Goal: Task Accomplishment & Management: Manage account settings

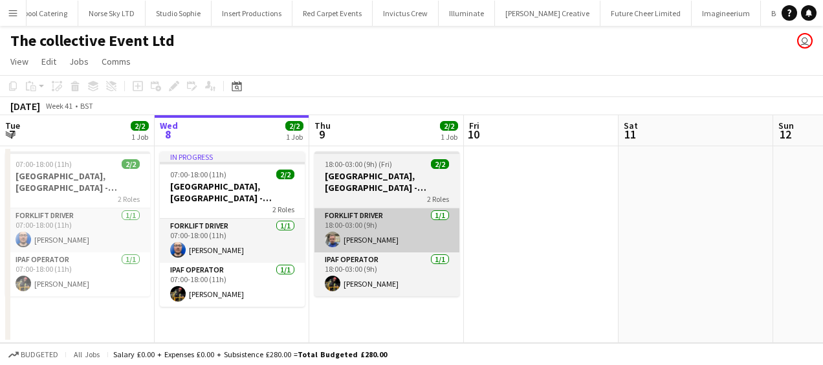
scroll to position [0, 3973]
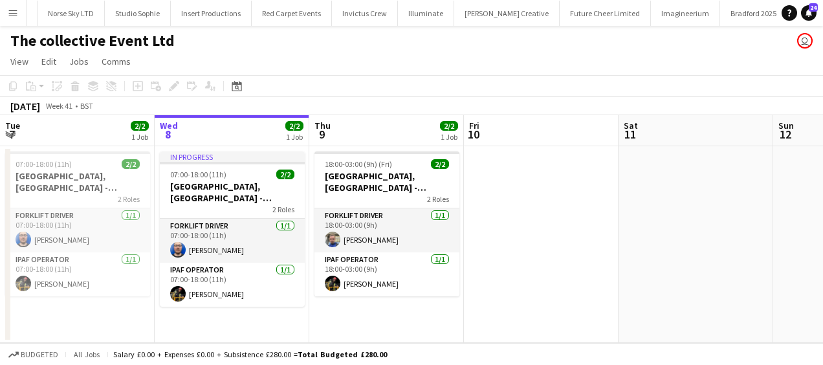
click at [14, 15] on app-icon "Menu" at bounding box center [13, 13] width 10 height 10
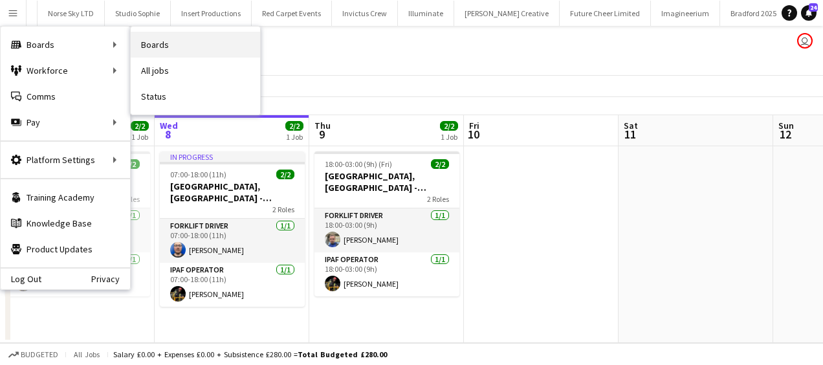
click at [193, 52] on link "Boards" at bounding box center [195, 45] width 129 height 26
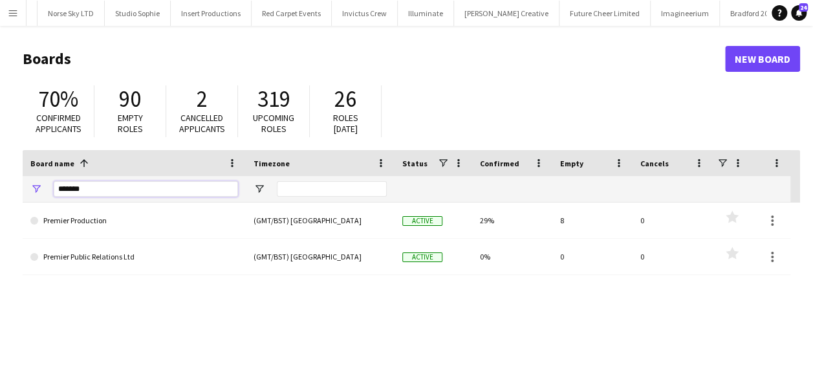
drag, startPoint x: 105, startPoint y: 191, endPoint x: 0, endPoint y: 186, distance: 105.6
click at [0, 187] on html "Menu Boards Boards Boards All jobs Status Workforce Workforce My Workforce Recr…" at bounding box center [406, 246] width 813 height 493
type input "*****"
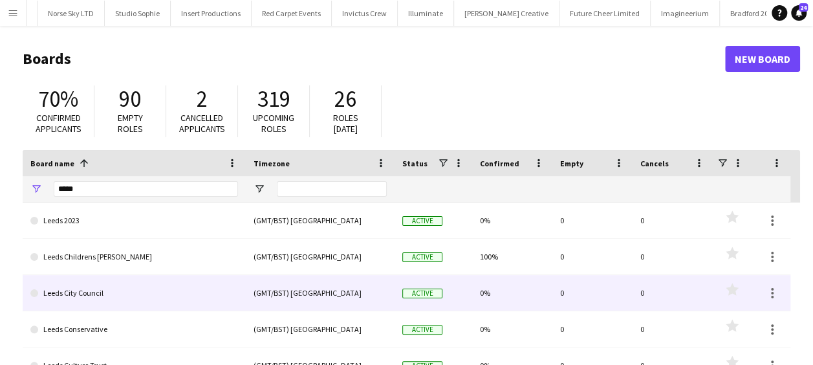
click at [137, 292] on link "Leeds City Council" at bounding box center [134, 293] width 208 height 36
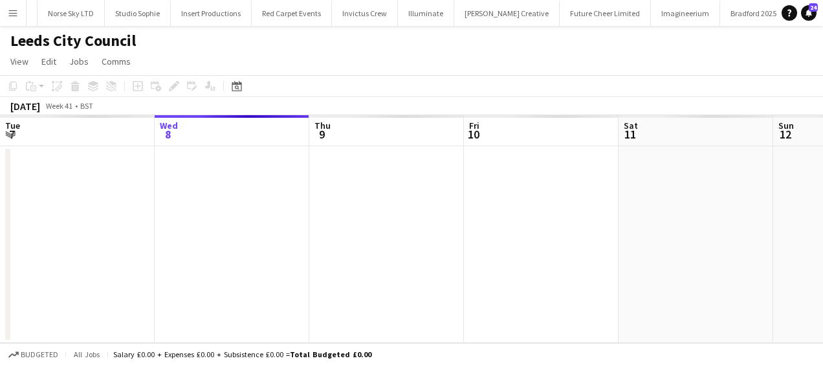
scroll to position [0, 4199]
drag, startPoint x: 590, startPoint y: 222, endPoint x: 291, endPoint y: 225, distance: 298.9
click at [223, 228] on app-calendar-viewport "Sun 5 Mon 6 Tue 7 Wed 8 Thu 9 Fri 10 Sat 11 Sun 12 Mon 13 Tue 14 Wed 15" at bounding box center [411, 229] width 823 height 228
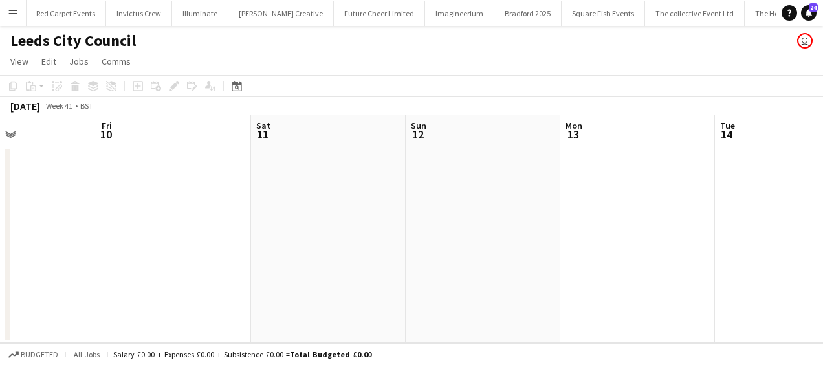
drag, startPoint x: 389, startPoint y: 234, endPoint x: 349, endPoint y: 228, distance: 40.6
click at [260, 232] on app-calendar-viewport "Tue 7 Wed 8 Thu 9 Fri 10 Sat 11 Sun 12 Mon 13 Tue 14 Wed 15 Thu 16 Fri 17" at bounding box center [411, 229] width 823 height 228
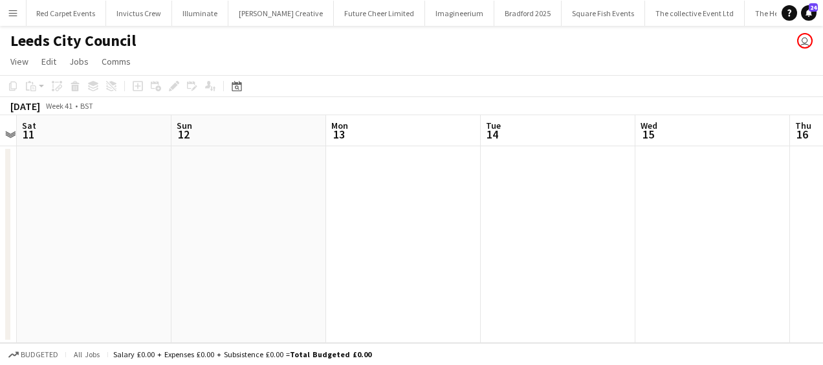
drag, startPoint x: 385, startPoint y: 229, endPoint x: 405, endPoint y: 224, distance: 20.7
click at [386, 229] on app-calendar-viewport "Tue 7 Wed 8 Thu 9 Fri 10 Sat 11 Sun 12 Mon 13 Tue 14 Wed 15 Thu 16 Fri 17" at bounding box center [411, 229] width 823 height 228
click at [297, 226] on app-calendar-viewport "Thu 9 Fri 10 Sat 11 Sun 12 Mon 13 Tue 14 Wed 15 Thu 16 Fri 17 Sat 18 Sun 19" at bounding box center [411, 229] width 823 height 228
drag, startPoint x: 434, startPoint y: 224, endPoint x: 345, endPoint y: 217, distance: 88.9
click at [347, 217] on app-calendar-viewport "Thu 9 Fri 10 Sat 11 Sun 12 Mon 13 Tue 14 Wed 15 Thu 16 Fri 17 Sat 18 Sun 19" at bounding box center [411, 229] width 823 height 228
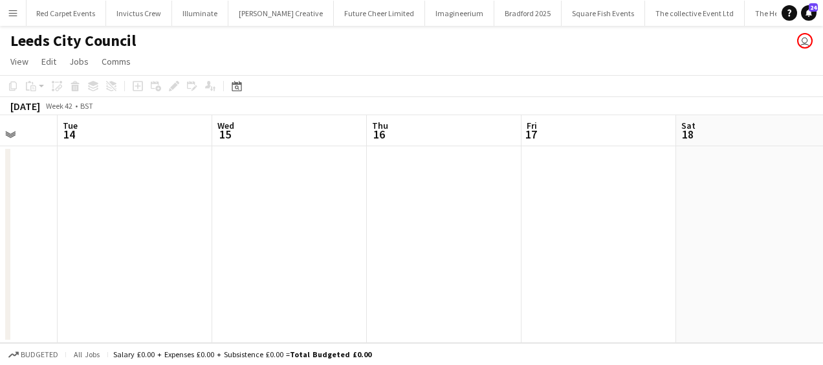
drag, startPoint x: 418, startPoint y: 217, endPoint x: 589, endPoint y: 212, distance: 170.9
click at [413, 216] on app-calendar-viewport "Sat 11 Sun 12 Mon 13 Tue 14 Wed 15 Thu 16 Fri 17 Sat 18 Sun 19 Mon 20 Tue 21" at bounding box center [411, 229] width 823 height 228
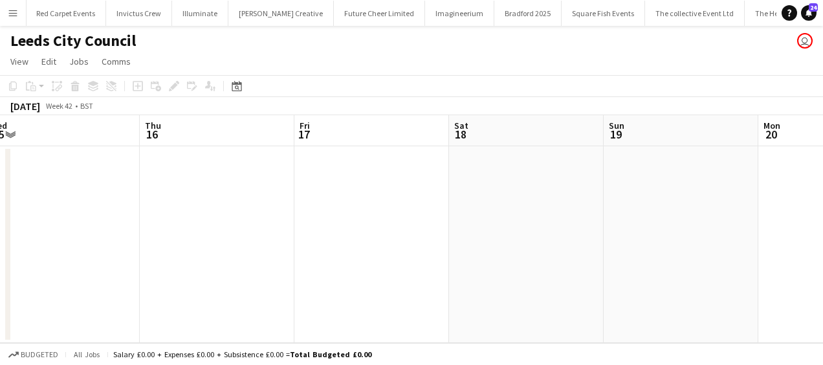
drag, startPoint x: 481, startPoint y: 214, endPoint x: 446, endPoint y: 212, distance: 35.0
click at [446, 212] on app-calendar-viewport "Sat 11 Sun 12 Mon 13 Tue 14 Wed 15 Thu 16 Fri 17 Sat 18 Sun 19 Mon 20 Tue 21" at bounding box center [411, 229] width 823 height 228
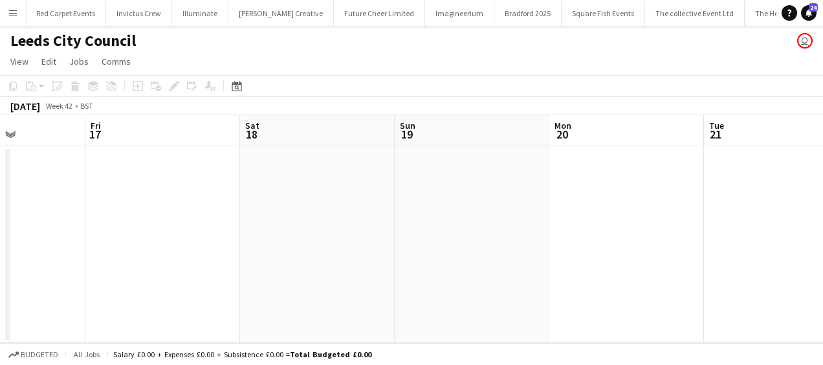
drag, startPoint x: 543, startPoint y: 216, endPoint x: 419, endPoint y: 201, distance: 125.1
click at [347, 211] on app-calendar-viewport "Mon 13 Tue 14 Wed 15 Thu 16 Fri 17 Sat 18 Sun 19 Mon 20 Tue 21 Wed 22 Thu 23" at bounding box center [411, 229] width 823 height 228
click at [419, 201] on app-calendar-viewport "Mon 13 Tue 14 Wed 15 Thu 16 Fri 17 Sat 18 Sun 19 Mon 20 Tue 21 Wed 22 Thu 23" at bounding box center [411, 229] width 823 height 228
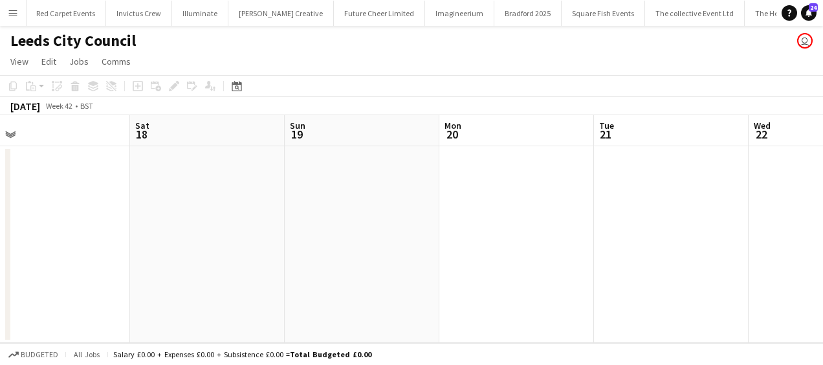
click at [397, 192] on app-date-cell at bounding box center [362, 244] width 155 height 197
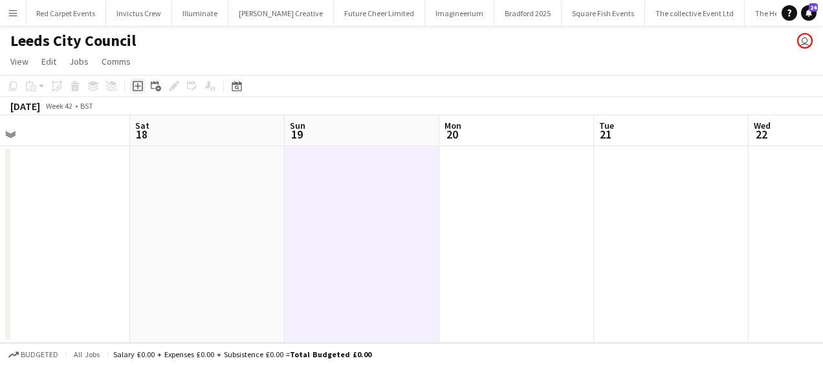
click at [140, 82] on icon at bounding box center [138, 86] width 10 height 10
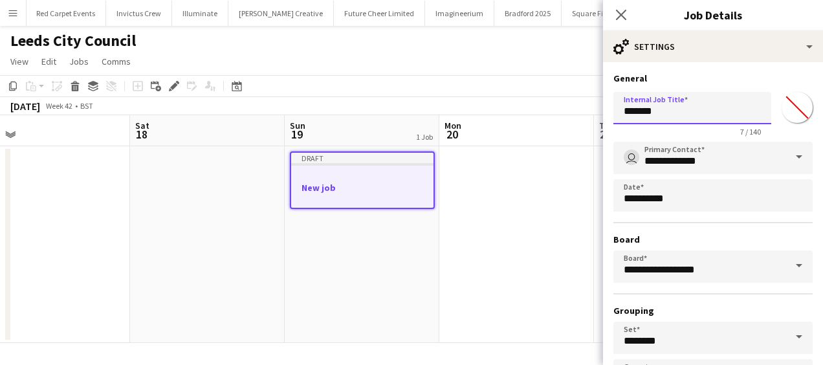
drag, startPoint x: 707, startPoint y: 112, endPoint x: 514, endPoint y: 118, distance: 193.5
click at [516, 116] on body "Menu Boards Boards Boards All jobs Status Workforce Workforce My Workforce Recr…" at bounding box center [411, 182] width 823 height 365
type input "**********"
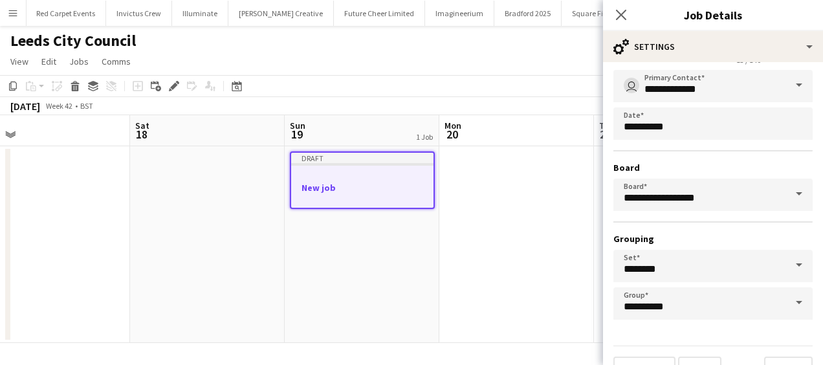
scroll to position [100, 0]
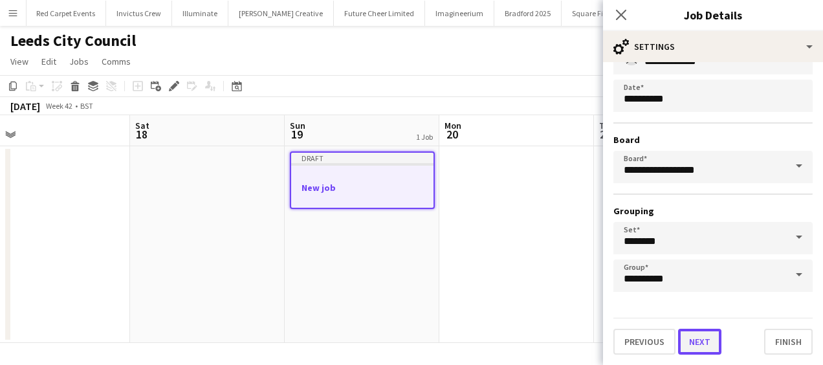
click at [702, 336] on button "Next" at bounding box center [699, 342] width 43 height 26
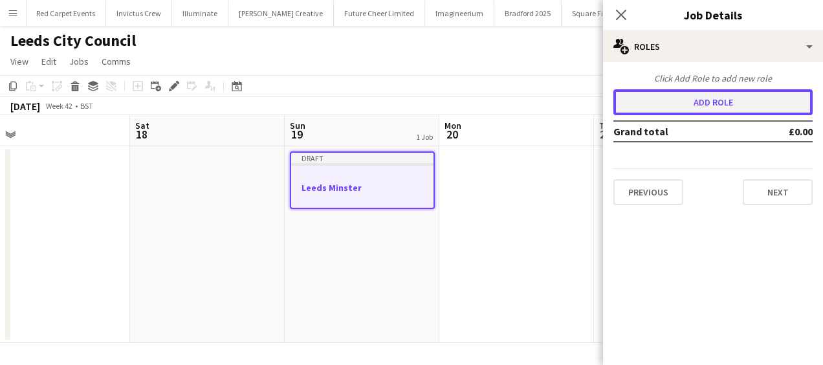
click at [682, 109] on button "Add role" at bounding box center [712, 102] width 199 height 26
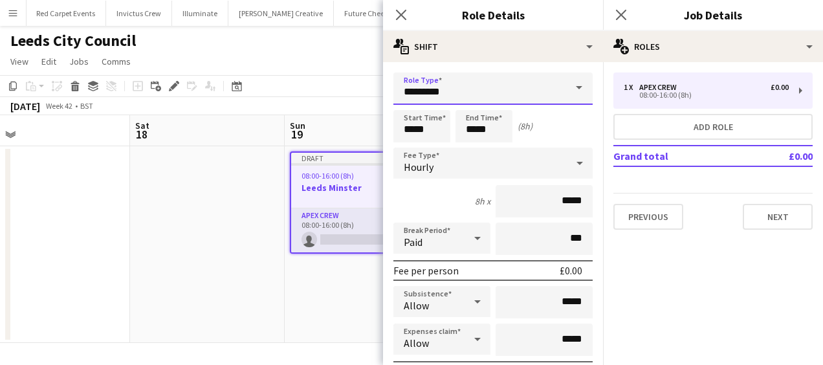
drag, startPoint x: 439, startPoint y: 93, endPoint x: 309, endPoint y: 86, distance: 130.2
click at [311, 86] on body "Menu Boards Boards Boards All jobs Status Workforce Workforce My Workforce Recr…" at bounding box center [411, 182] width 823 height 365
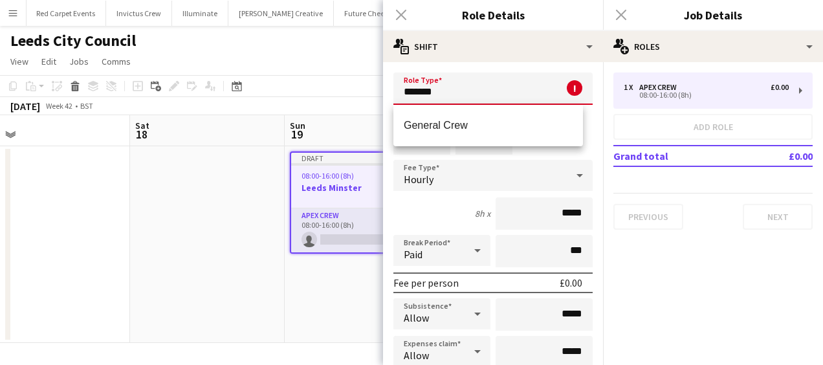
click at [459, 122] on span "General Crew" at bounding box center [488, 125] width 169 height 12
type input "**********"
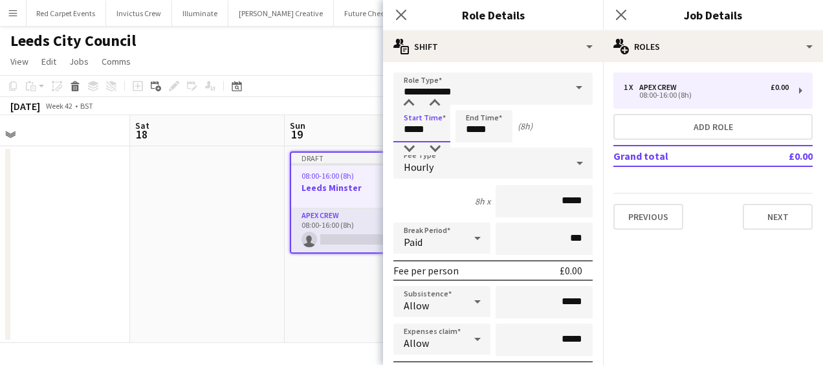
click at [414, 135] on input "*****" at bounding box center [421, 126] width 57 height 32
type input "*****"
click at [411, 101] on div at bounding box center [409, 103] width 26 height 13
click at [469, 123] on input "*****" at bounding box center [483, 126] width 57 height 32
type input "*****"
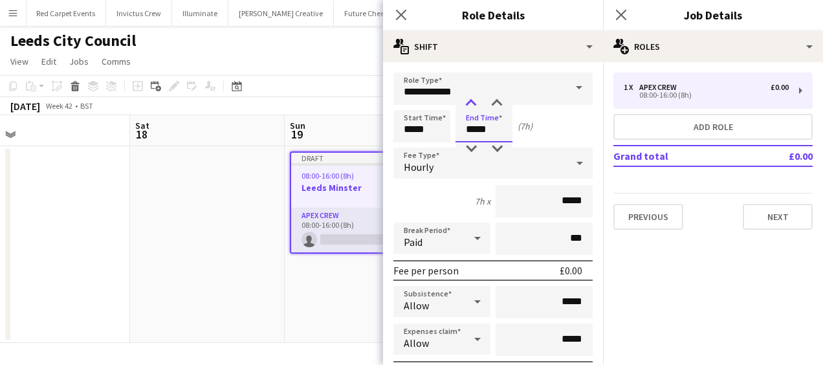
click at [473, 100] on div at bounding box center [471, 103] width 26 height 13
click at [774, 224] on button "Next" at bounding box center [778, 217] width 70 height 26
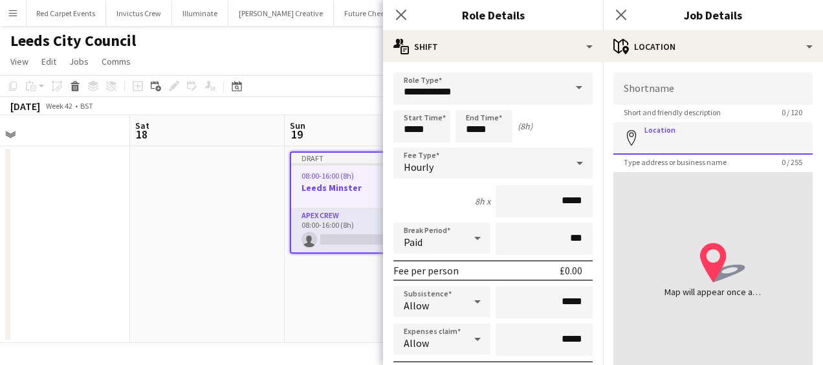
click at [694, 141] on input "Location" at bounding box center [712, 138] width 199 height 32
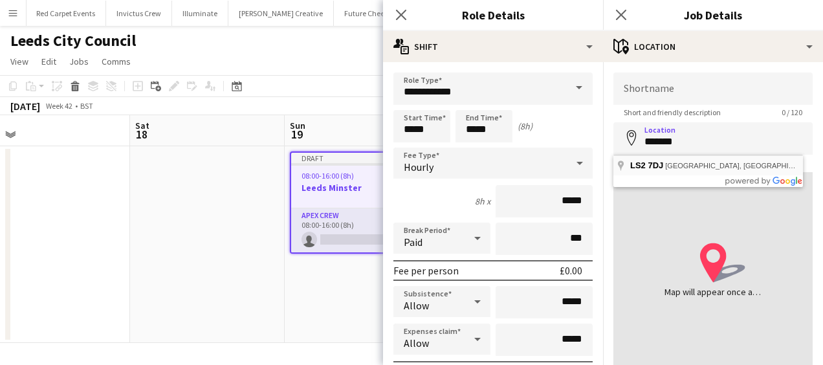
type input "**********"
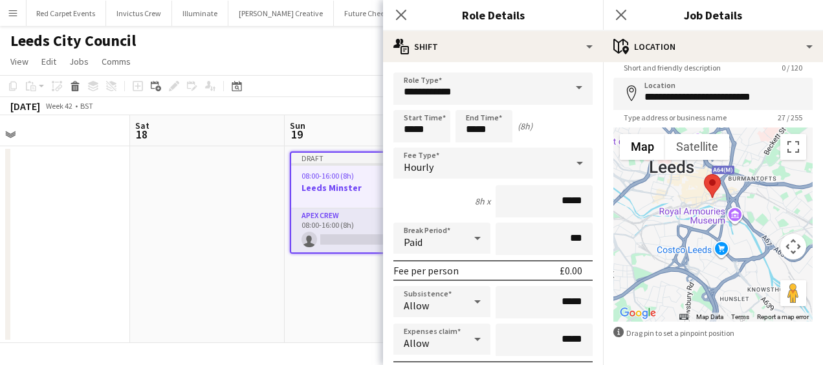
scroll to position [92, 0]
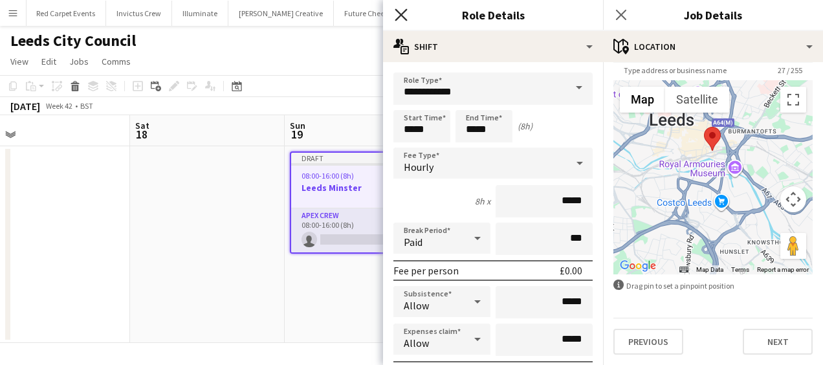
click at [404, 14] on icon "Close pop-in" at bounding box center [401, 14] width 12 height 12
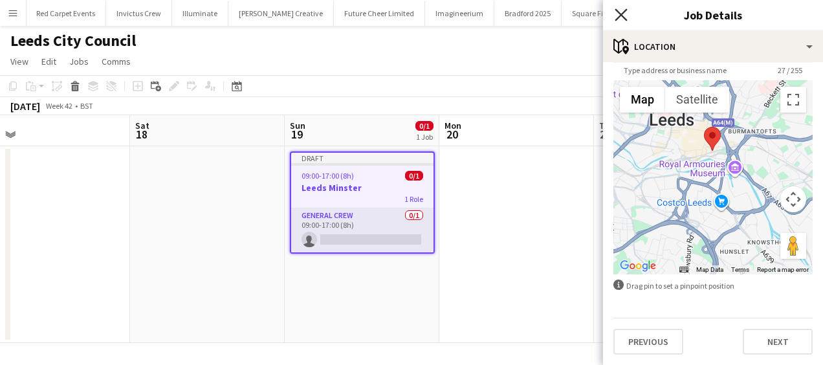
click at [620, 18] on icon "Close pop-in" at bounding box center [621, 14] width 12 height 12
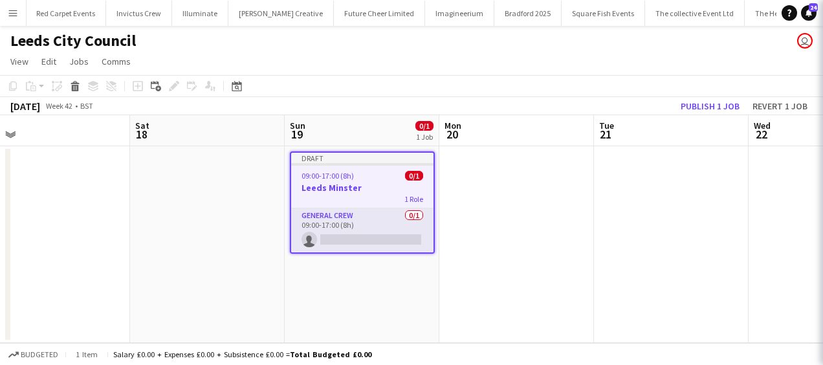
scroll to position [0, 0]
click at [340, 285] on app-date-cell "Draft 09:00-17:00 (8h) 0/1 Leeds Minster 1 Role General Crew 0/1 09:00-17:00 (8…" at bounding box center [362, 244] width 155 height 197
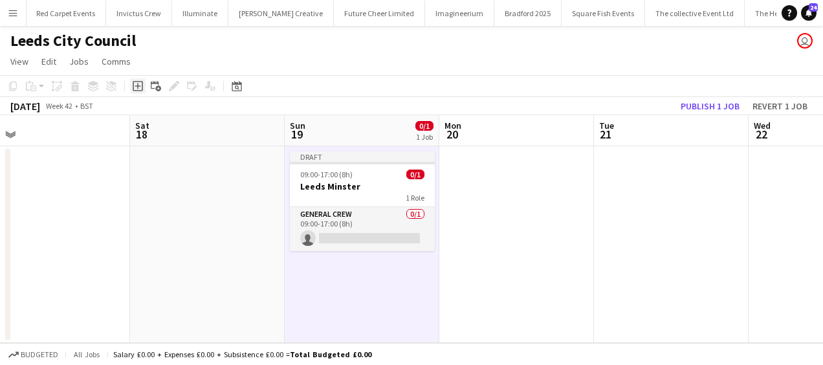
click at [135, 84] on icon "Add job" at bounding box center [138, 86] width 10 height 10
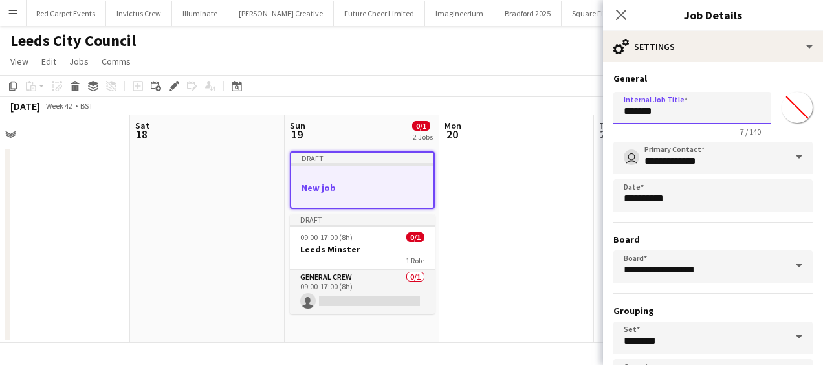
drag, startPoint x: 668, startPoint y: 113, endPoint x: 531, endPoint y: 118, distance: 137.9
click at [533, 118] on body "Menu Boards Boards Boards All jobs Status Workforce Workforce My Workforce Recr…" at bounding box center [411, 182] width 823 height 365
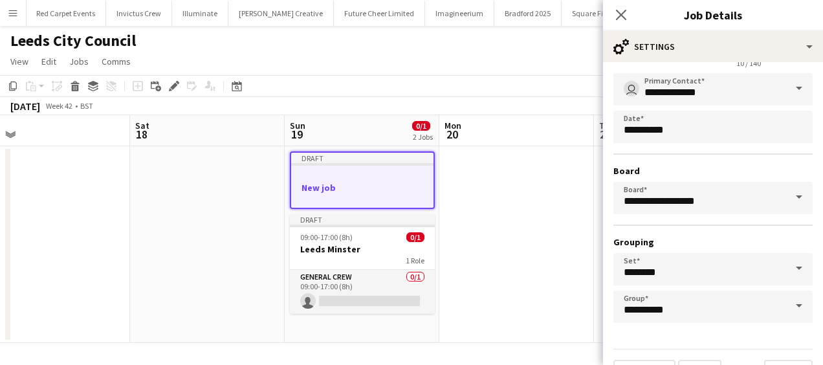
scroll to position [100, 0]
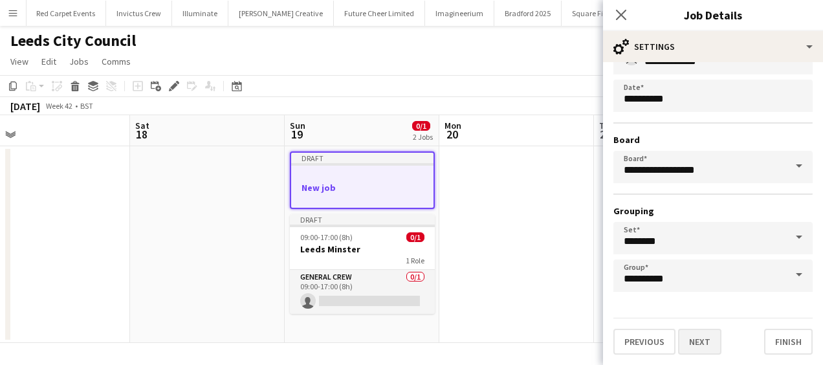
type input "**********"
click at [709, 344] on button "Next" at bounding box center [699, 342] width 43 height 26
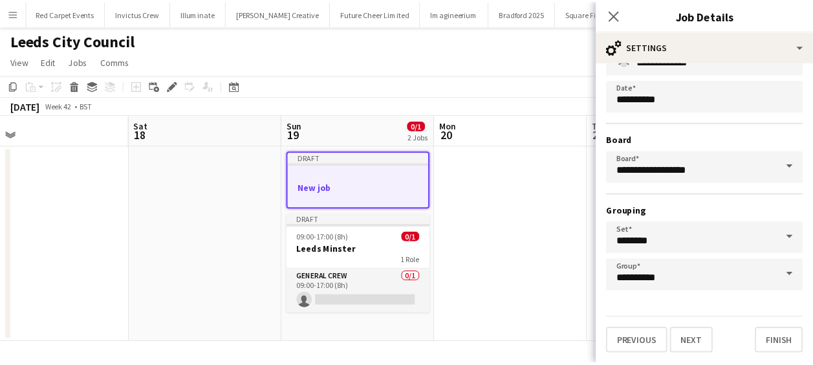
scroll to position [0, 0]
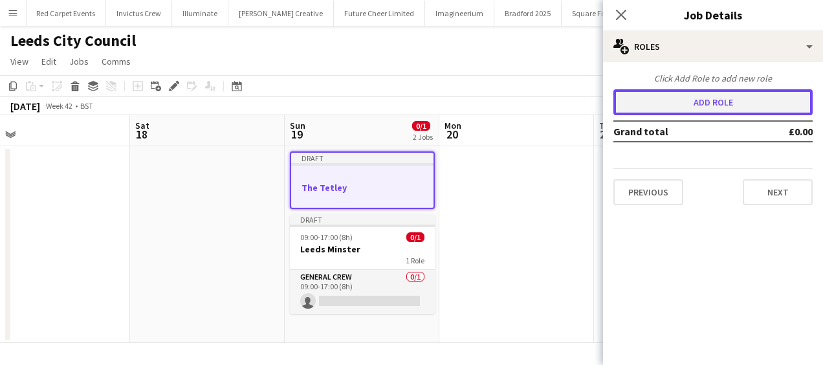
click at [722, 105] on button "Add role" at bounding box center [712, 102] width 199 height 26
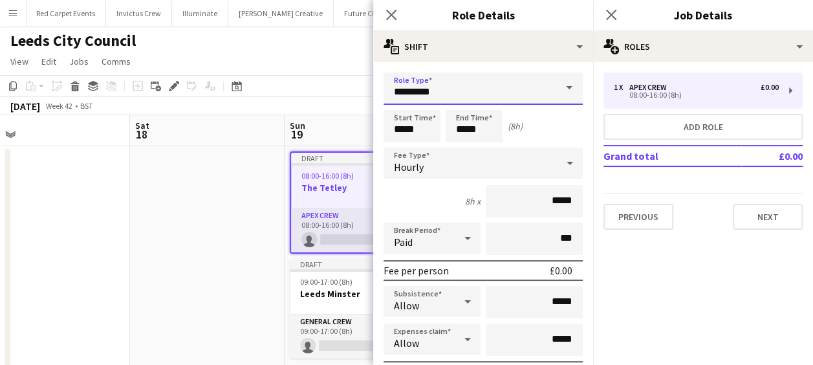
drag, startPoint x: 468, startPoint y: 104, endPoint x: 453, endPoint y: 96, distance: 17.4
click at [455, 97] on input "*********" at bounding box center [483, 88] width 199 height 32
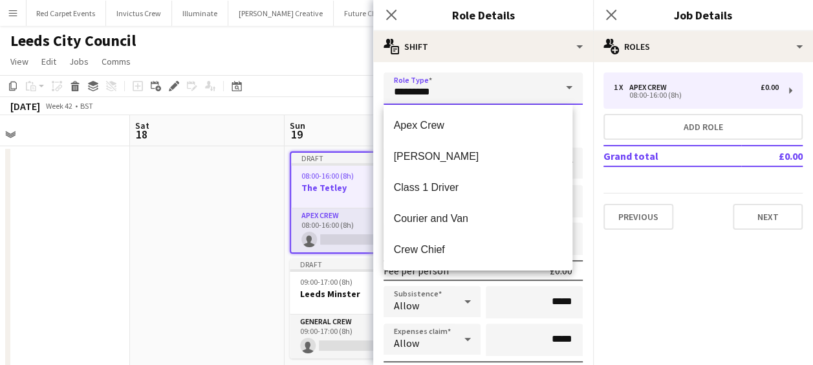
drag, startPoint x: 453, startPoint y: 96, endPoint x: 336, endPoint y: 94, distance: 117.1
click at [373, 94] on body "Menu Boards Boards Boards All jobs Status Workforce Workforce My Workforce Recr…" at bounding box center [406, 203] width 813 height 406
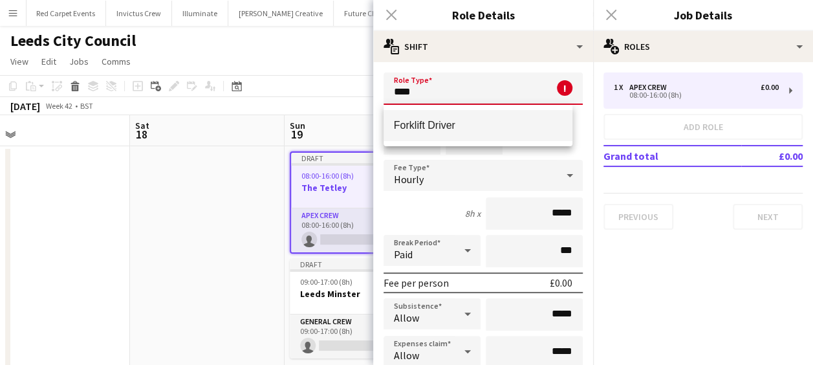
click at [445, 129] on span "Forklift Driver" at bounding box center [478, 125] width 169 height 12
type input "**********"
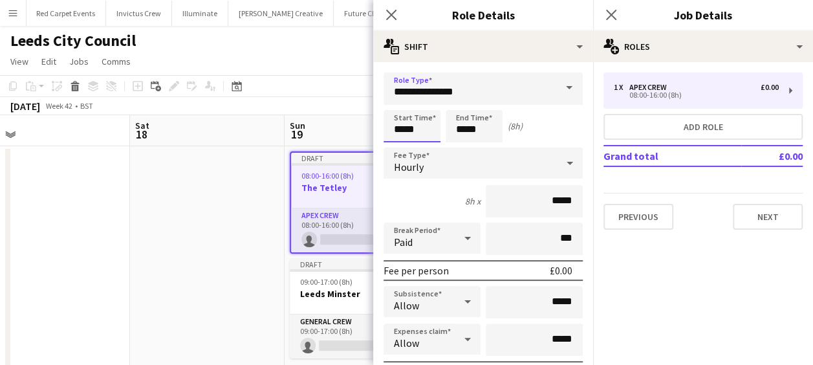
click at [400, 131] on input "*****" at bounding box center [412, 126] width 57 height 32
click at [402, 100] on div at bounding box center [399, 103] width 26 height 13
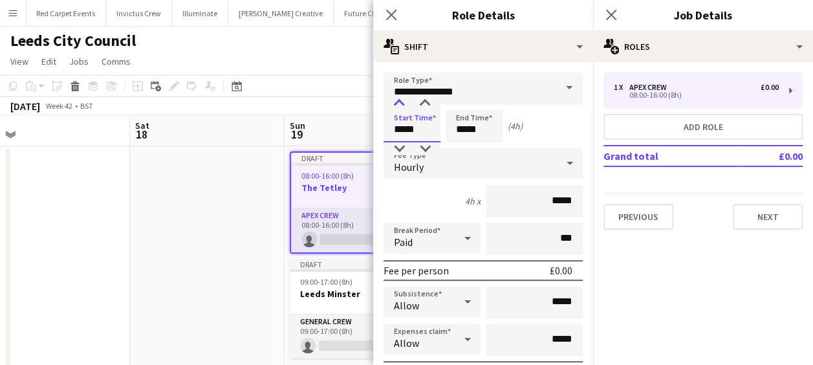
click at [402, 100] on div at bounding box center [399, 103] width 26 height 13
type input "*****"
click at [402, 100] on div at bounding box center [399, 103] width 26 height 13
click at [455, 124] on input "*****" at bounding box center [474, 126] width 57 height 32
click at [457, 105] on div at bounding box center [461, 103] width 26 height 13
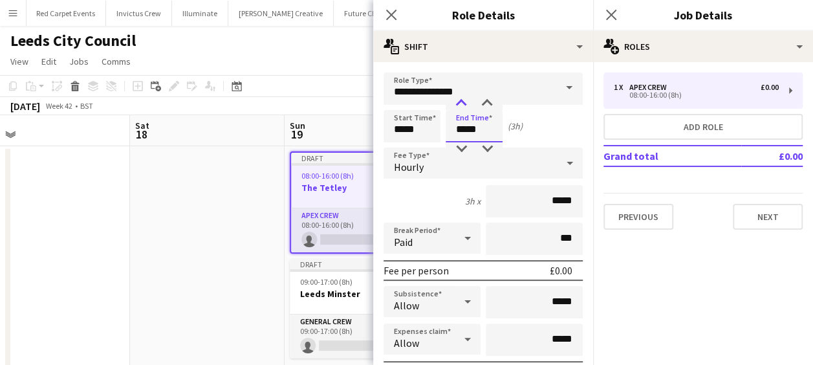
click at [457, 105] on div at bounding box center [461, 103] width 26 height 13
click at [457, 106] on div at bounding box center [461, 103] width 26 height 13
click at [459, 144] on div at bounding box center [461, 148] width 26 height 13
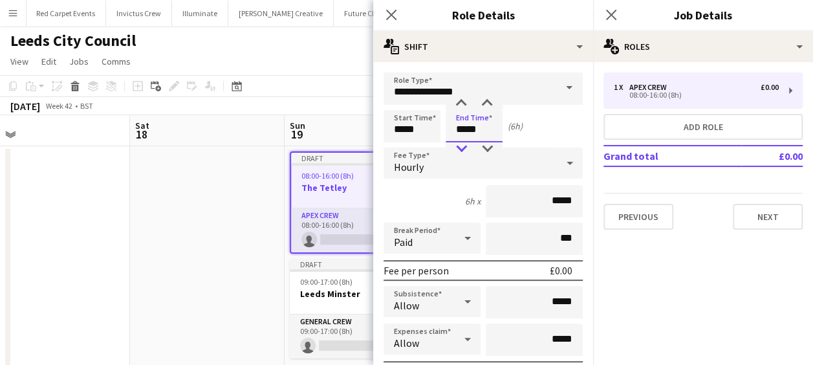
click at [459, 144] on div at bounding box center [461, 148] width 26 height 13
type input "*****"
click at [459, 144] on div at bounding box center [461, 148] width 26 height 13
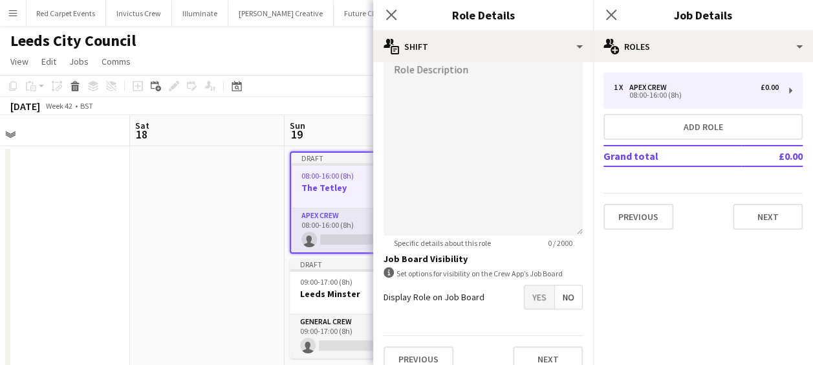
scroll to position [444, 0]
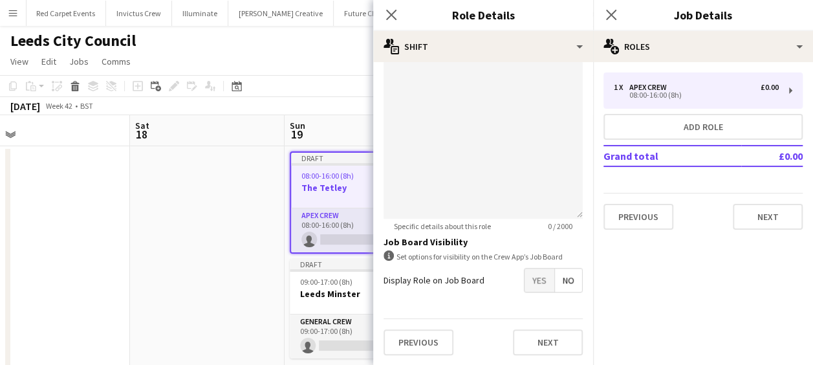
click at [525, 279] on span "Yes" at bounding box center [540, 279] width 30 height 23
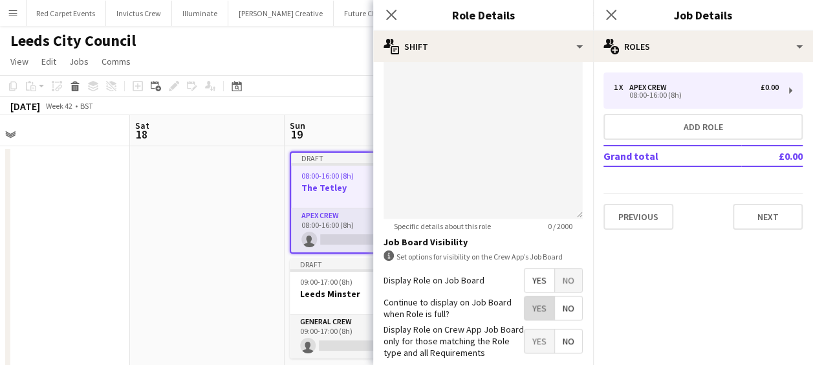
click at [527, 306] on span "Yes" at bounding box center [540, 307] width 30 height 23
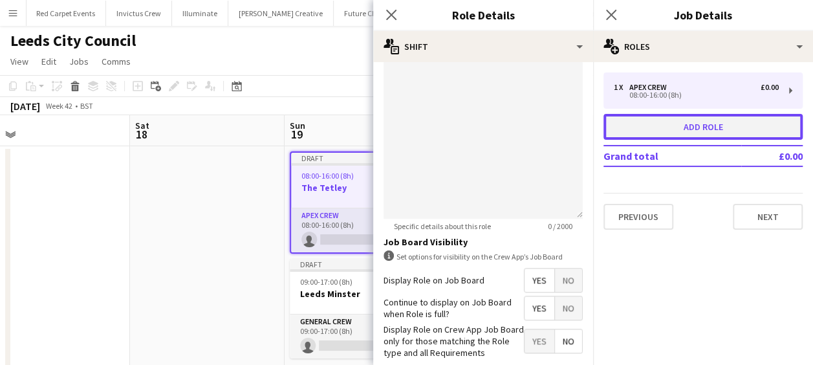
drag, startPoint x: 666, startPoint y: 129, endPoint x: 650, endPoint y: 129, distance: 16.2
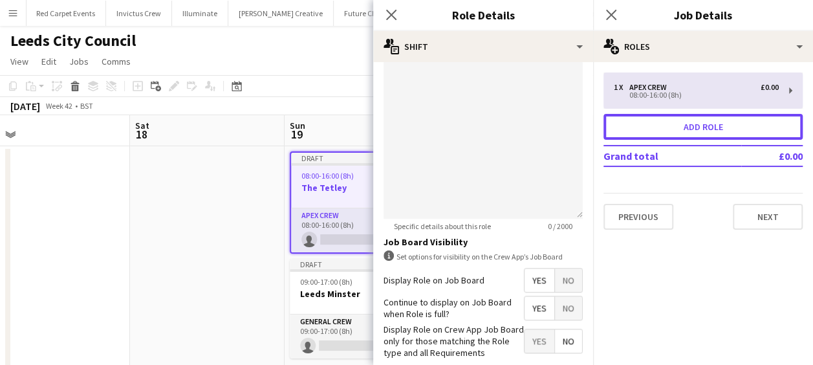
click at [666, 129] on button "Add role" at bounding box center [703, 127] width 199 height 26
type input "*********"
type input "*****"
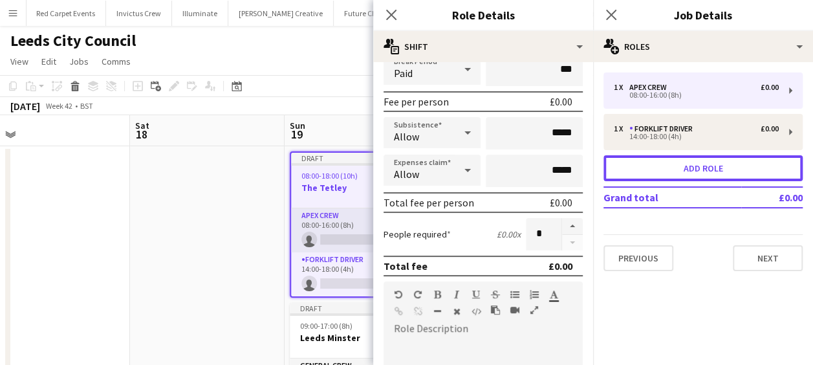
scroll to position [0, 0]
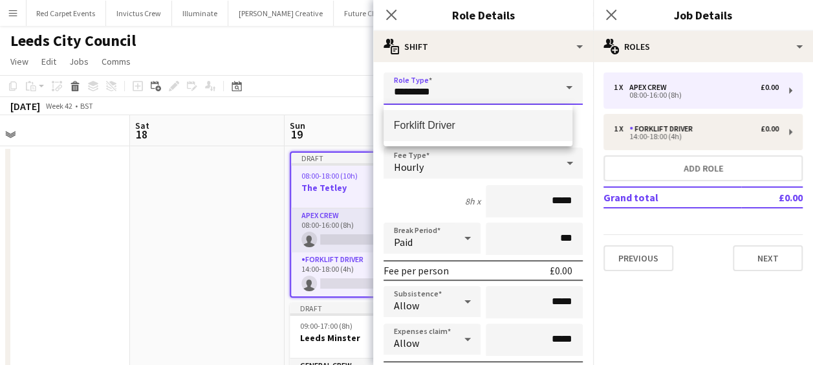
drag, startPoint x: 451, startPoint y: 96, endPoint x: 303, endPoint y: 94, distance: 148.2
click at [305, 95] on body "Menu Boards Boards Boards All jobs Status Workforce Workforce My Workforce Recr…" at bounding box center [406, 225] width 813 height 450
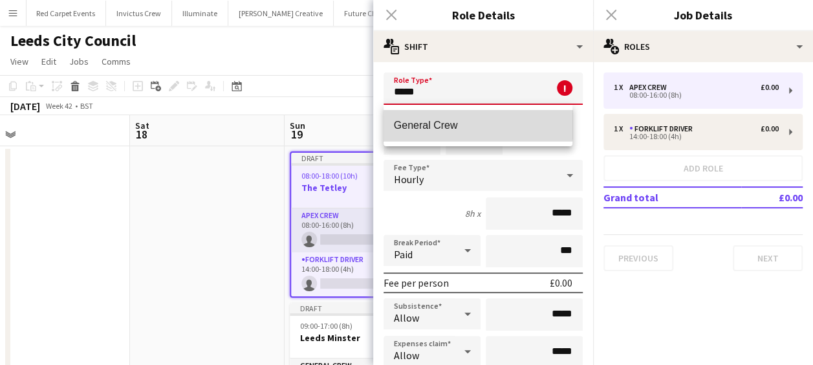
click at [453, 116] on mat-option "General Crew" at bounding box center [479, 125] width 190 height 31
type input "**********"
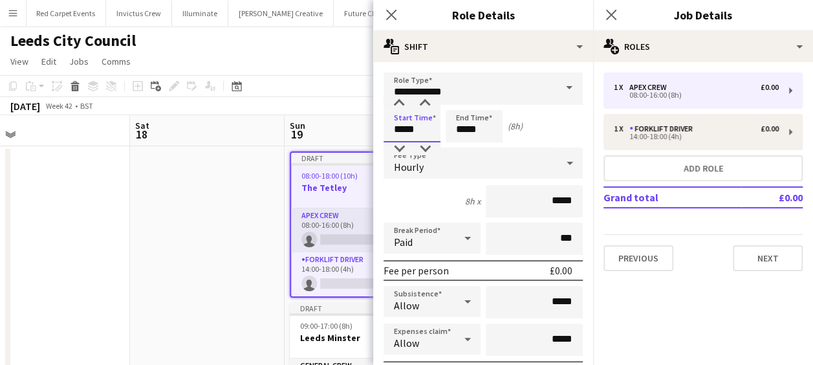
drag, startPoint x: 426, startPoint y: 126, endPoint x: 356, endPoint y: 129, distance: 70.0
click at [357, 129] on body "Menu Boards Boards Boards All jobs Status Workforce Workforce My Workforce Recr…" at bounding box center [406, 225] width 813 height 450
type input "*****"
click at [395, 18] on icon at bounding box center [391, 14] width 12 height 12
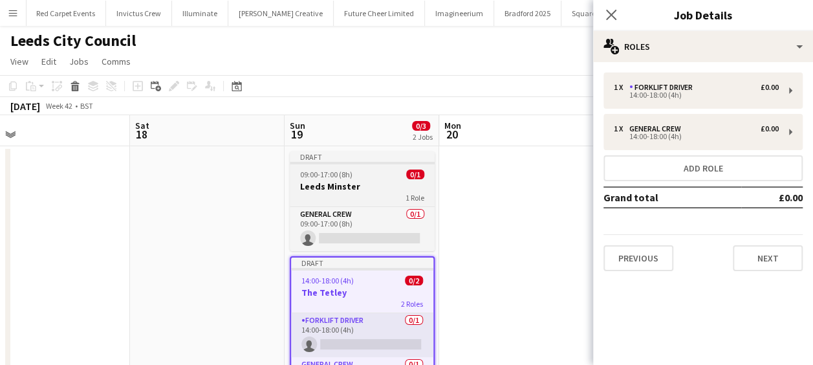
click at [377, 190] on h3 "Leeds Minster" at bounding box center [362, 187] width 145 height 12
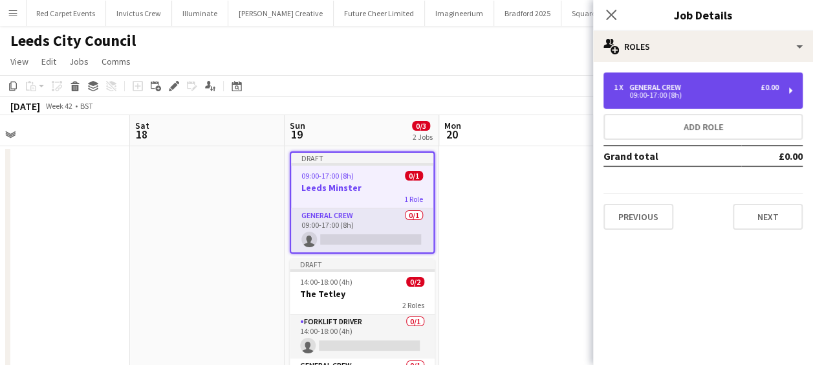
click at [691, 92] on div "09:00-17:00 (8h)" at bounding box center [696, 95] width 165 height 6
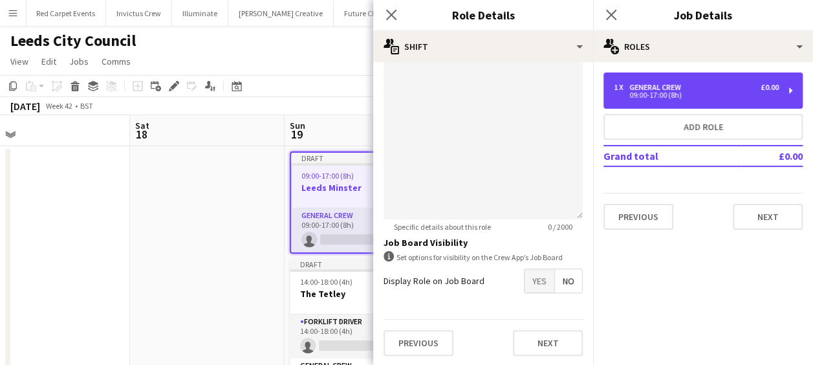
scroll to position [444, 0]
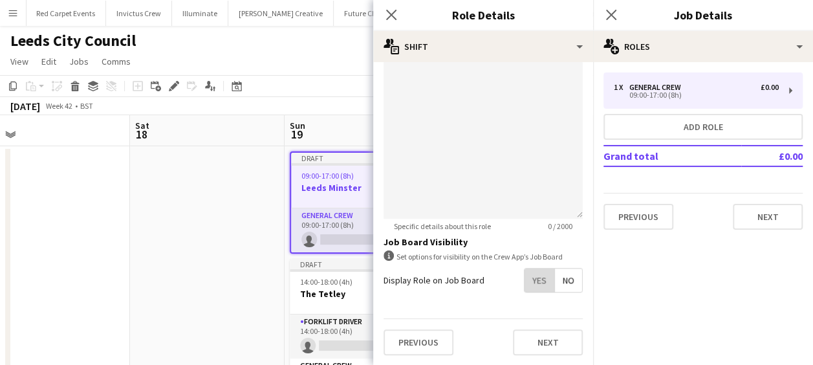
click at [538, 278] on span "Yes" at bounding box center [540, 279] width 30 height 23
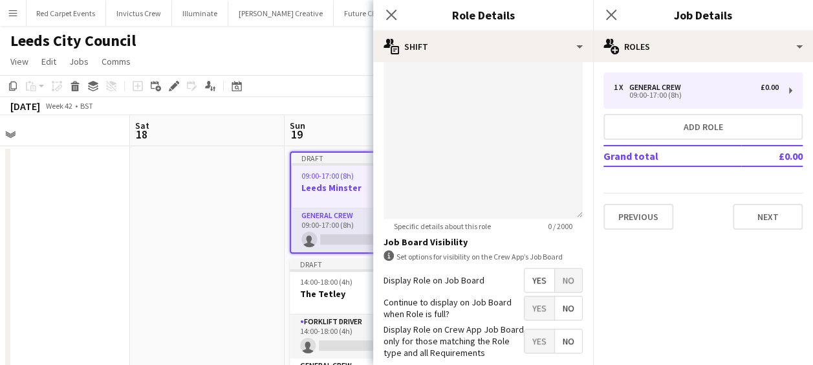
click at [533, 306] on span "Yes" at bounding box center [540, 307] width 30 height 23
click at [390, 14] on icon at bounding box center [391, 15] width 10 height 10
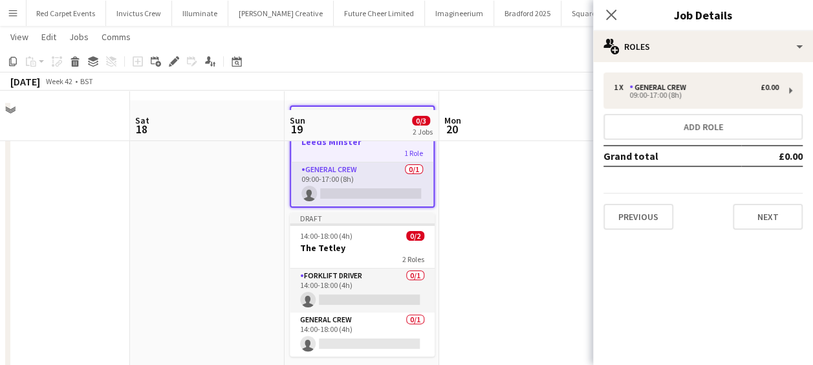
scroll to position [65, 0]
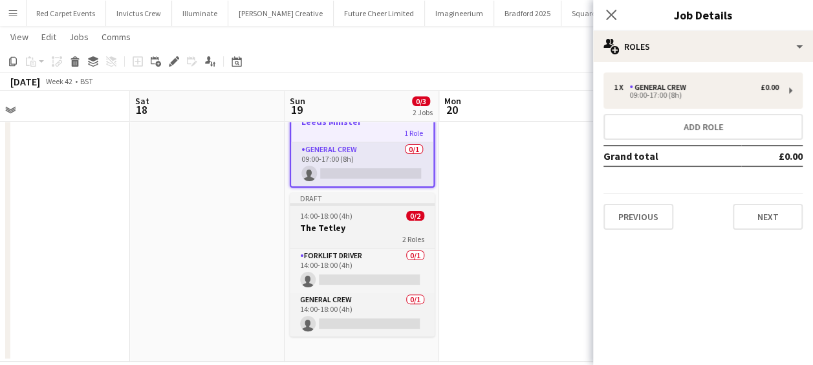
click at [354, 233] on h3 "The Tetley" at bounding box center [362, 228] width 145 height 12
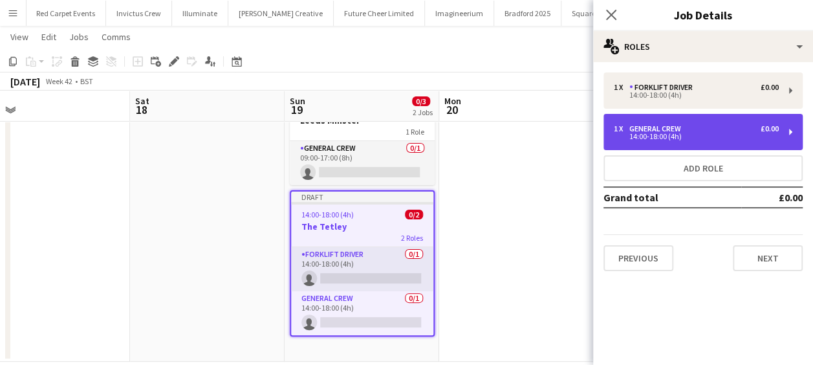
click at [637, 135] on div "14:00-18:00 (4h)" at bounding box center [696, 136] width 165 height 6
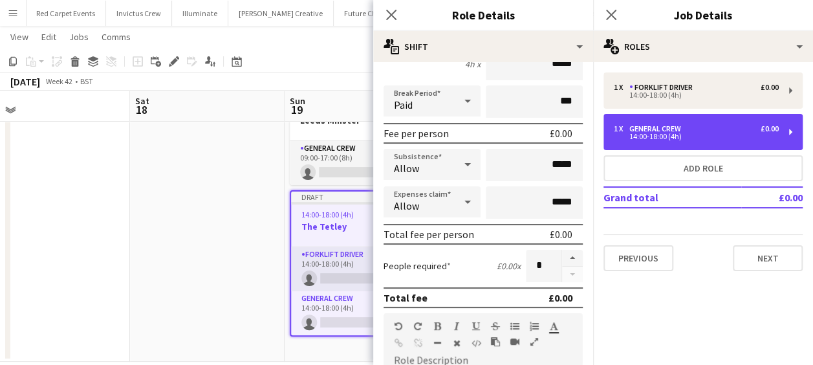
scroll to position [444, 0]
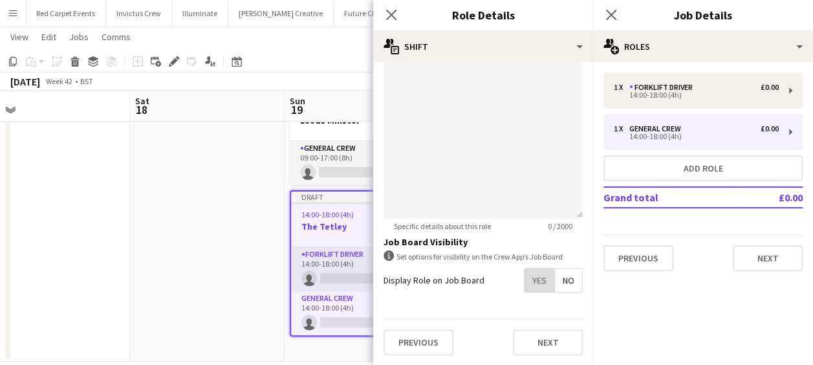
click at [525, 283] on span "Yes" at bounding box center [540, 279] width 30 height 23
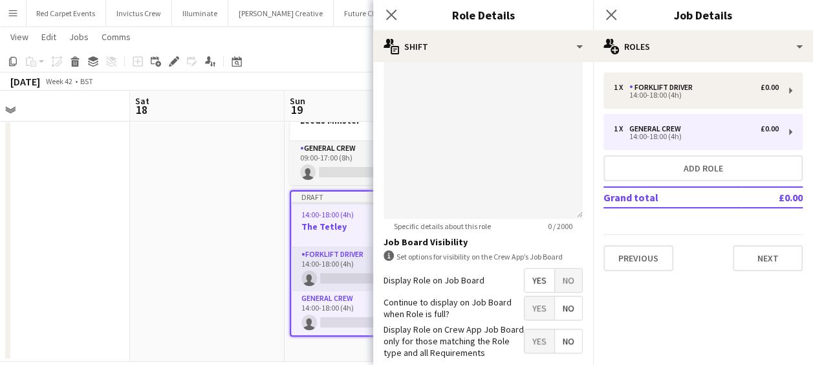
click at [526, 307] on span "Yes" at bounding box center [540, 307] width 30 height 23
click at [393, 13] on icon at bounding box center [391, 14] width 12 height 12
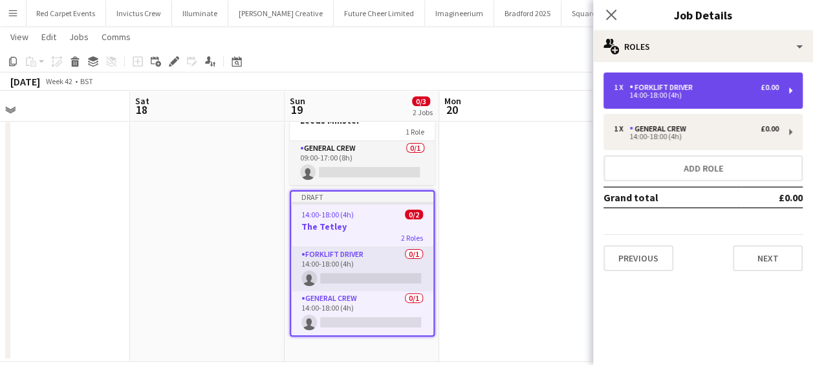
click at [679, 101] on div "1 x Forklift Driver £0.00 14:00-18:00 (4h)" at bounding box center [703, 90] width 199 height 36
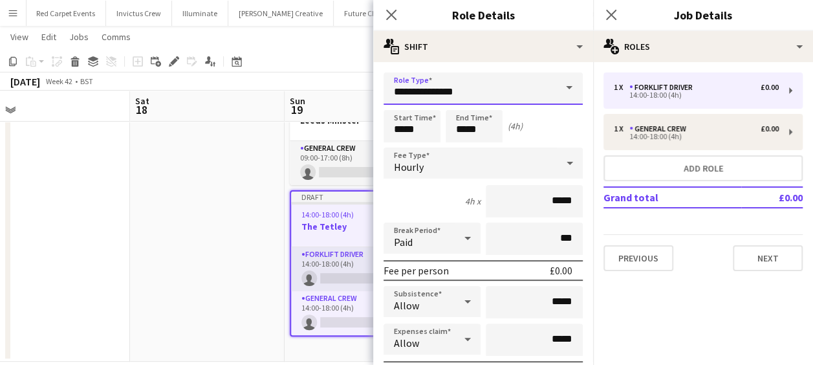
drag, startPoint x: 477, startPoint y: 89, endPoint x: 266, endPoint y: 96, distance: 211.7
click at [267, 96] on body "Menu Boards Boards Boards All jobs Status Workforce Workforce My Workforce Recr…" at bounding box center [406, 159] width 813 height 448
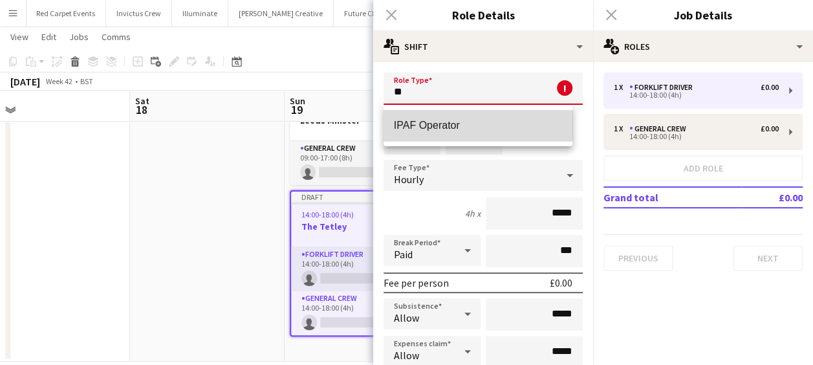
click at [441, 124] on span "IPAF Operator" at bounding box center [478, 125] width 169 height 12
type input "**********"
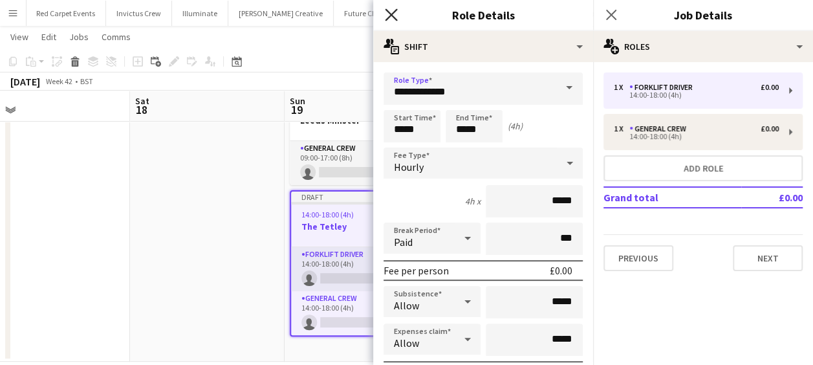
click at [389, 16] on icon "Close pop-in" at bounding box center [391, 14] width 12 height 12
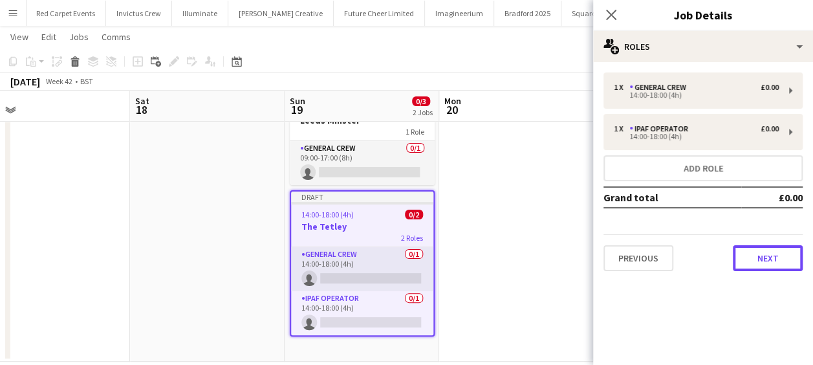
click at [765, 254] on button "Next" at bounding box center [768, 258] width 70 height 26
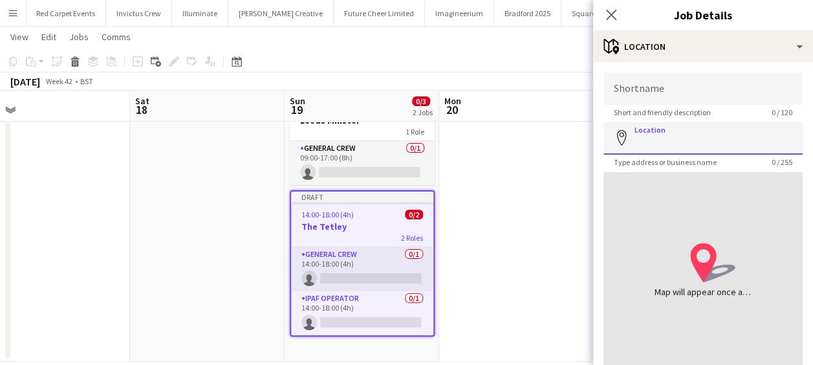
click at [692, 142] on input "Location" at bounding box center [703, 138] width 199 height 32
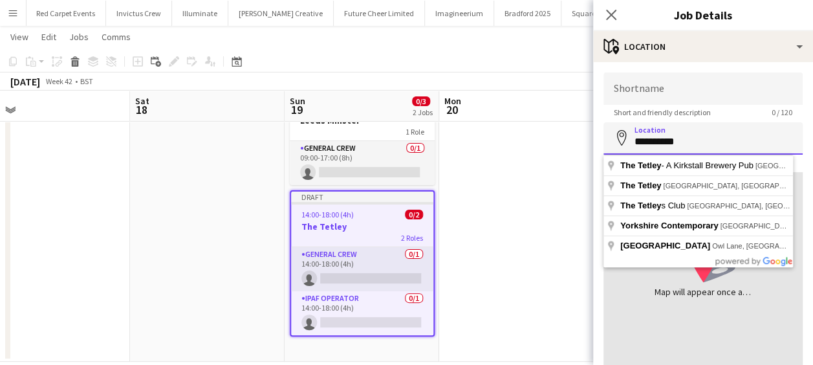
drag, startPoint x: 695, startPoint y: 138, endPoint x: 545, endPoint y: 137, distance: 150.1
click at [555, 140] on body "Menu Boards Boards Boards All jobs Status Workforce Workforce My Workforce Recr…" at bounding box center [406, 159] width 813 height 448
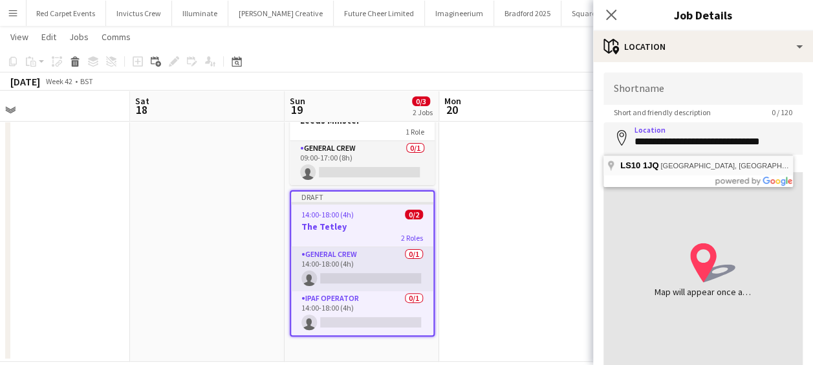
type input "**********"
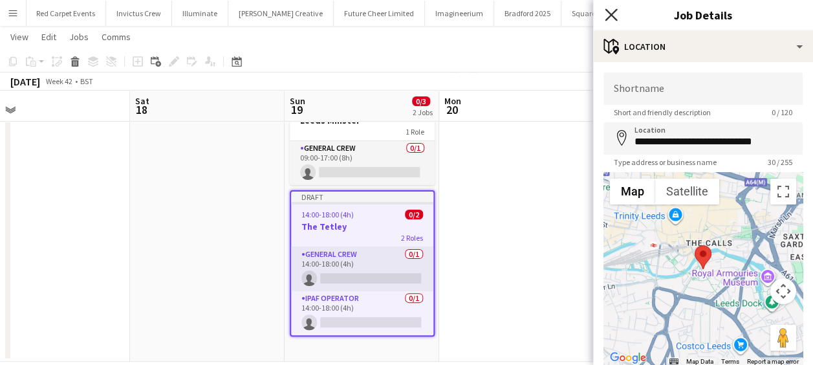
click at [609, 13] on icon at bounding box center [611, 14] width 12 height 12
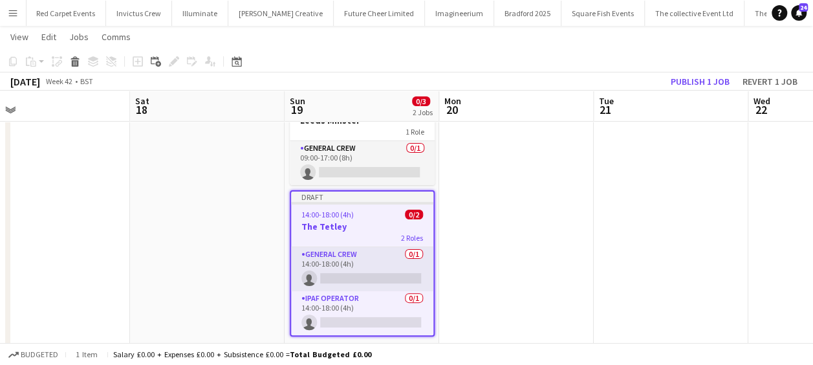
click at [351, 225] on h3 "The Tetley" at bounding box center [362, 227] width 142 height 12
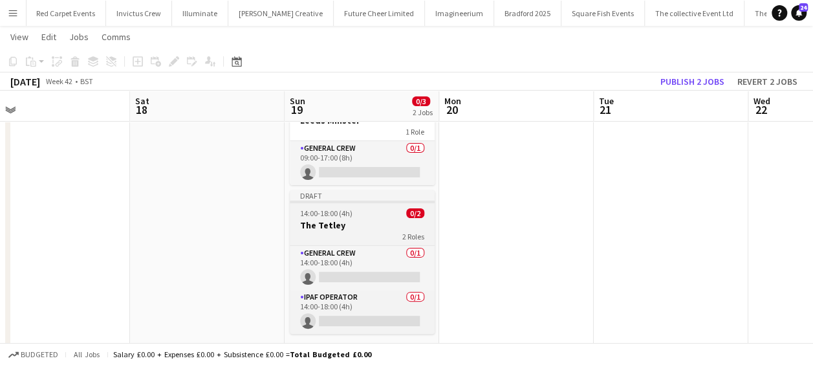
click at [346, 217] on span "14:00-18:00 (4h)" at bounding box center [326, 213] width 52 height 10
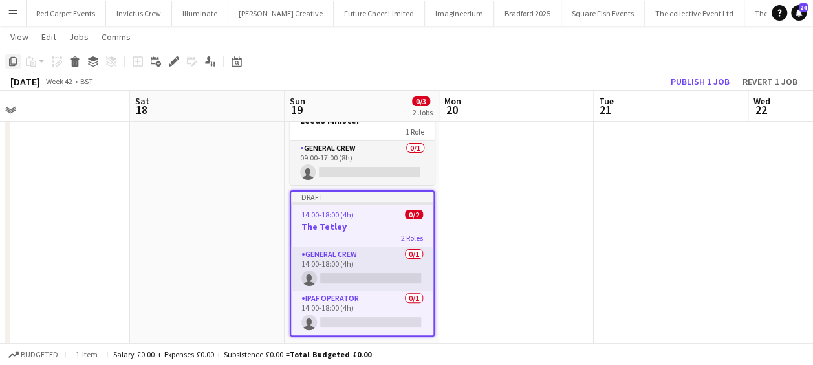
click at [17, 60] on icon at bounding box center [13, 61] width 8 height 9
click at [512, 153] on app-date-cell at bounding box center [516, 220] width 155 height 281
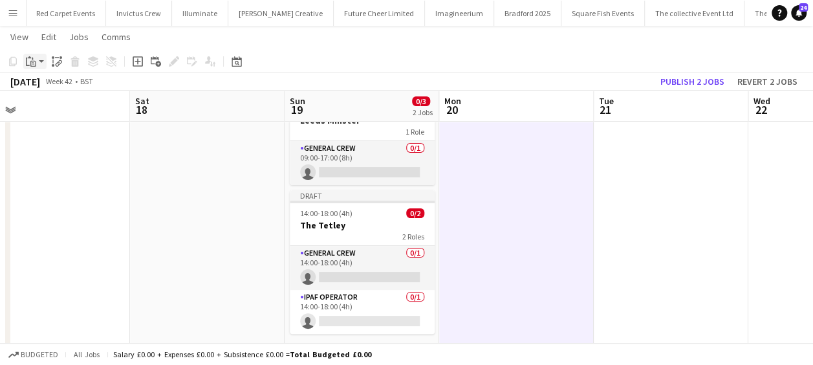
click at [41, 59] on app-action-btn "Paste" at bounding box center [34, 62] width 23 height 16
click at [51, 86] on link "Paste Ctrl+V" at bounding box center [95, 86] width 122 height 12
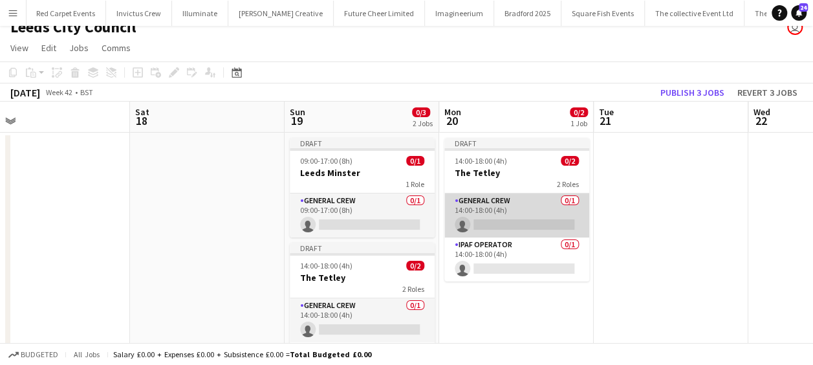
scroll to position [0, 0]
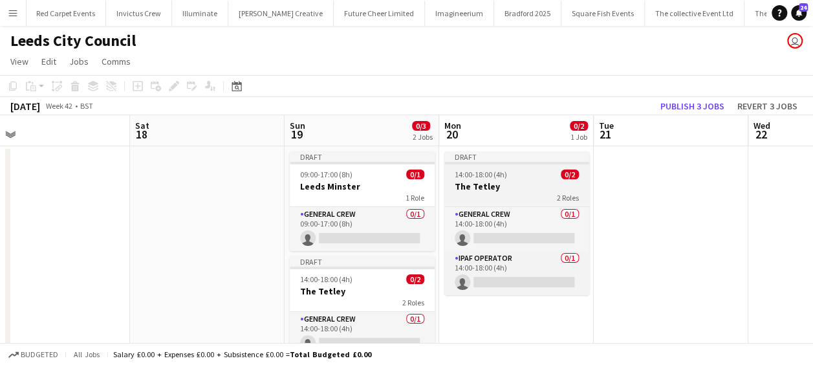
click at [493, 179] on span "14:00-18:00 (4h)" at bounding box center [481, 175] width 52 height 10
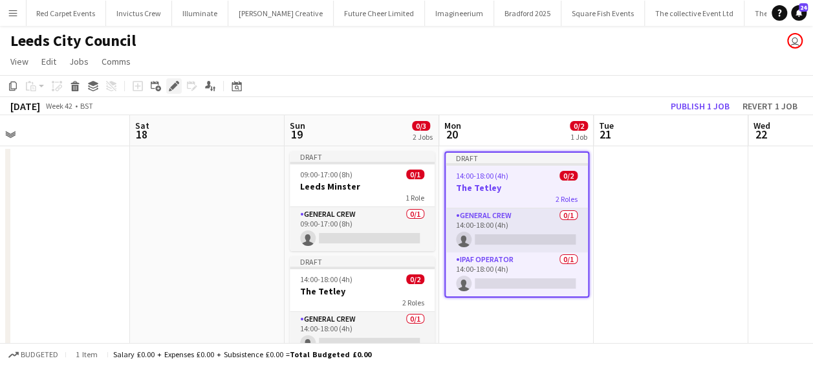
click at [170, 83] on icon "Edit" at bounding box center [174, 86] width 10 height 10
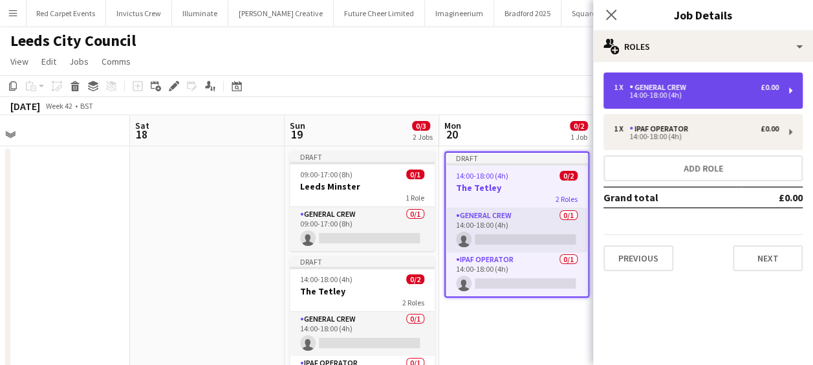
click at [697, 94] on div "14:00-18:00 (4h)" at bounding box center [696, 95] width 165 height 6
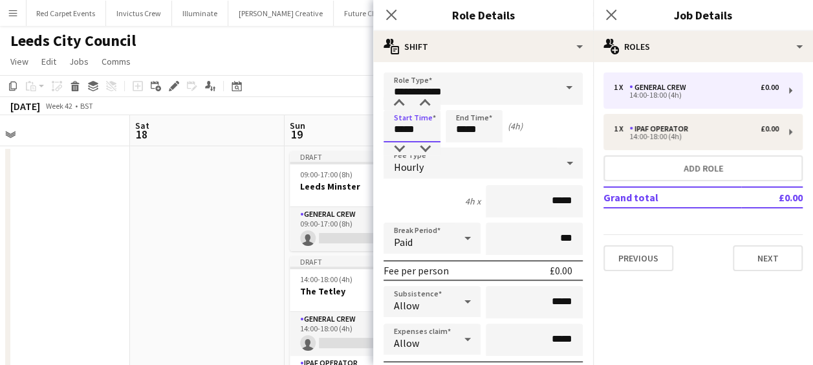
drag, startPoint x: 419, startPoint y: 133, endPoint x: 330, endPoint y: 129, distance: 88.7
click at [334, 131] on body "Menu Boards Boards Boards All jobs Status Workforce Workforce My Workforce Recr…" at bounding box center [406, 225] width 813 height 450
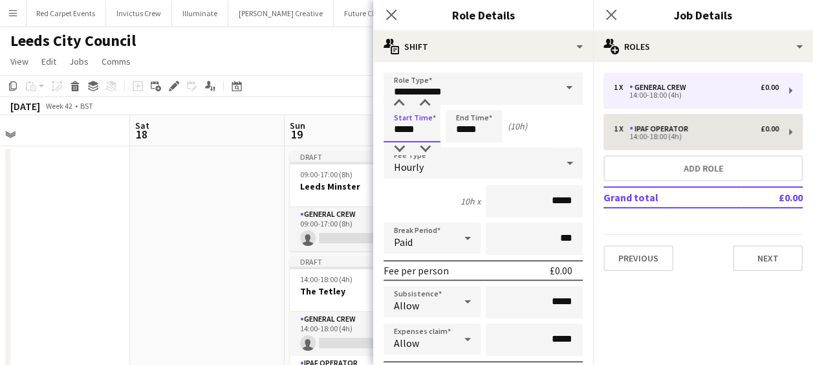
type input "*****"
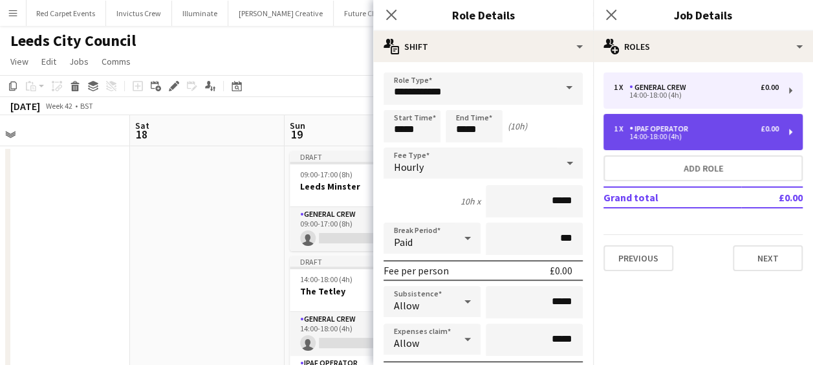
click at [669, 133] on div "IPAF Operator" at bounding box center [661, 128] width 64 height 9
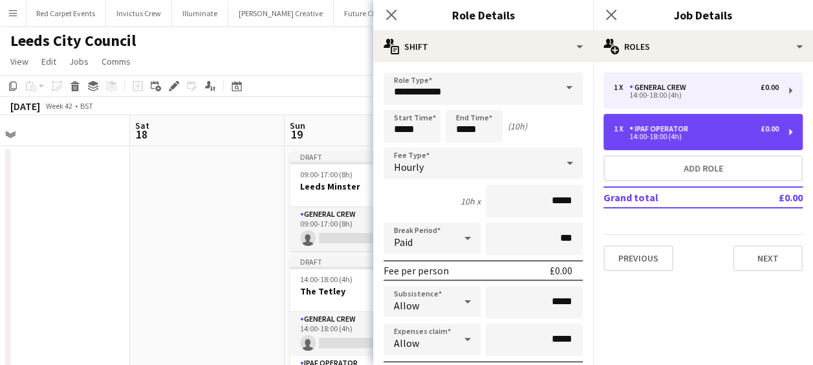
type input "**********"
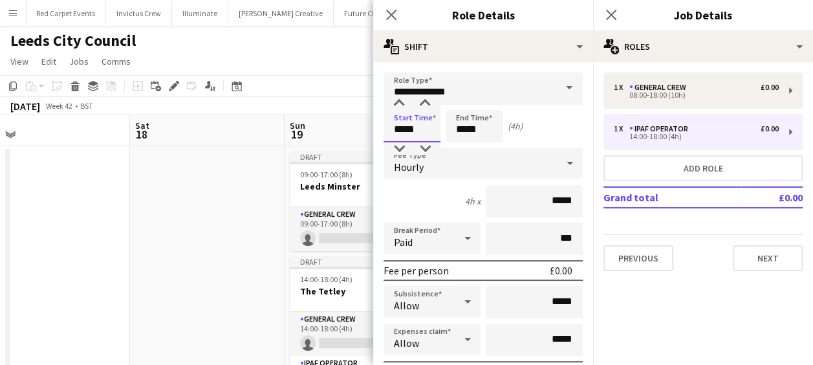
drag, startPoint x: 433, startPoint y: 131, endPoint x: 348, endPoint y: 130, distance: 84.8
click at [352, 131] on body "Menu Boards Boards Boards All jobs Status Workforce Workforce My Workforce Recr…" at bounding box center [406, 225] width 813 height 450
type input "*****"
click at [391, 15] on icon at bounding box center [391, 14] width 12 height 12
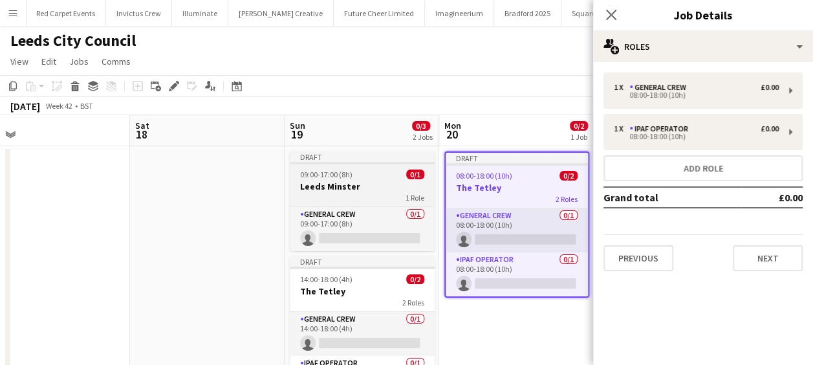
click at [358, 190] on h3 "Leeds Minster" at bounding box center [362, 187] width 145 height 12
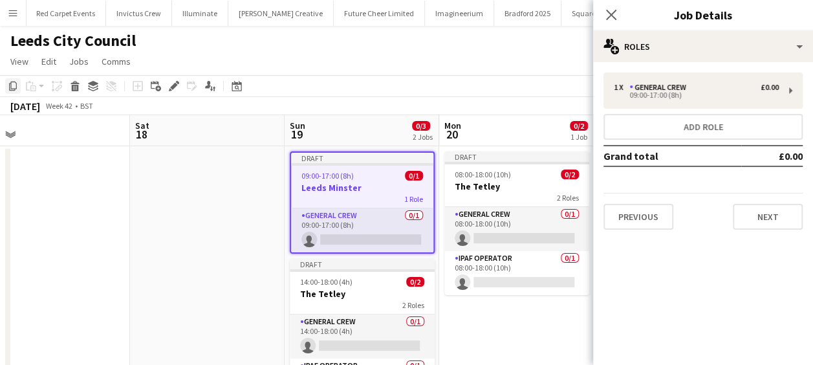
click at [14, 83] on icon "Copy" at bounding box center [13, 86] width 10 height 10
click at [548, 316] on app-date-cell "Draft 08:00-18:00 (10h) 0/2 The Tetley 2 Roles General Crew 0/1 08:00-18:00 (10…" at bounding box center [516, 286] width 155 height 281
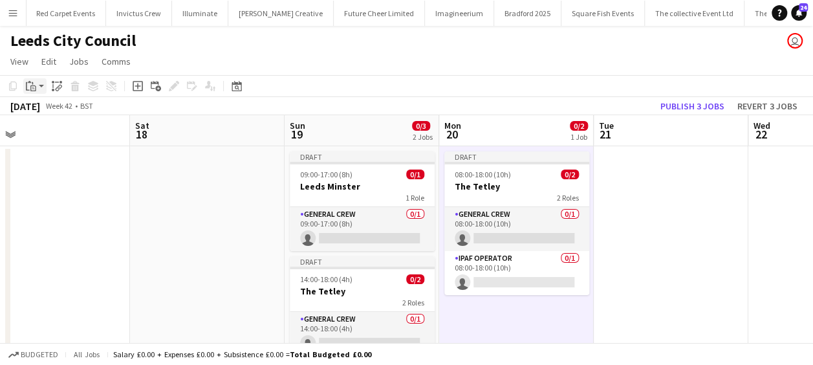
click at [36, 80] on div "Paste" at bounding box center [31, 86] width 16 height 16
click at [46, 108] on link "Paste Ctrl+V" at bounding box center [95, 111] width 122 height 12
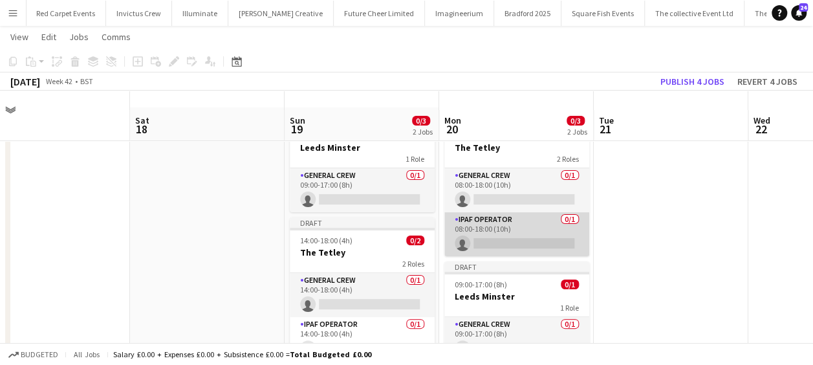
scroll to position [83, 0]
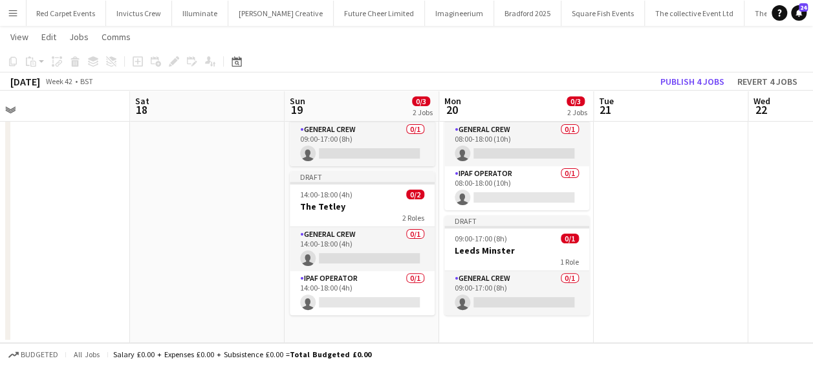
click at [515, 329] on app-date-cell "Draft 08:00-18:00 (10h) 0/2 The Tetley 2 Roles General Crew 0/1 08:00-18:00 (10…" at bounding box center [516, 201] width 155 height 281
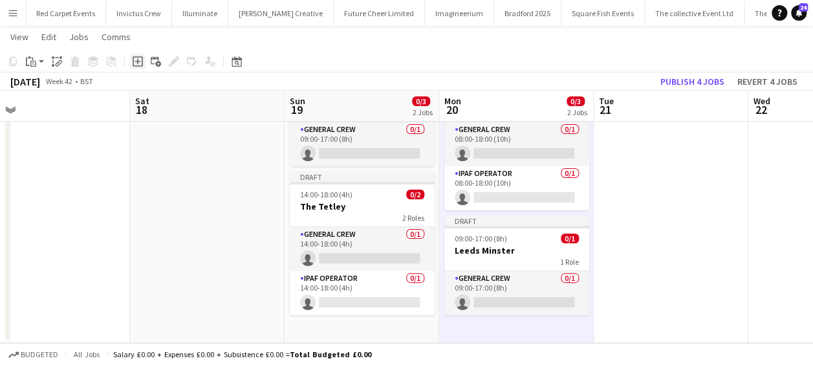
click at [144, 61] on div "Add job" at bounding box center [138, 62] width 16 height 16
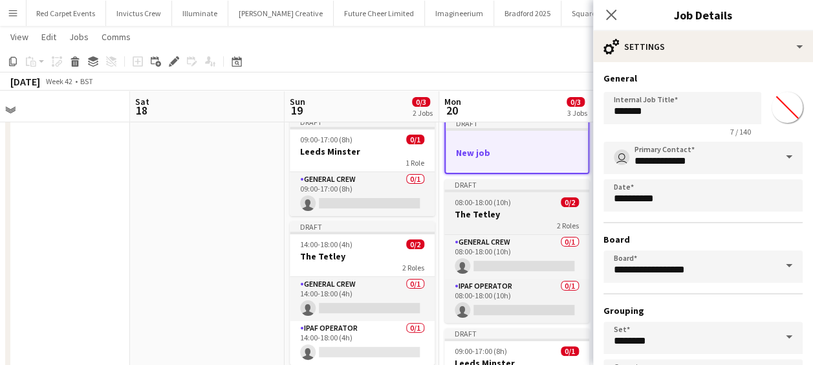
scroll to position [0, 0]
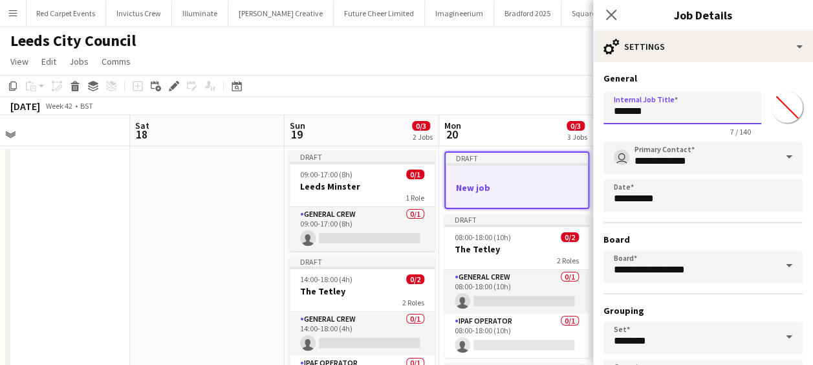
drag, startPoint x: 658, startPoint y: 110, endPoint x: 516, endPoint y: 113, distance: 142.4
click at [516, 113] on body "Menu Boards Boards Boards All jobs Status Workforce Workforce My Workforce Recr…" at bounding box center [406, 255] width 813 height 510
click at [638, 113] on input "**********" at bounding box center [683, 108] width 158 height 32
type input "**********"
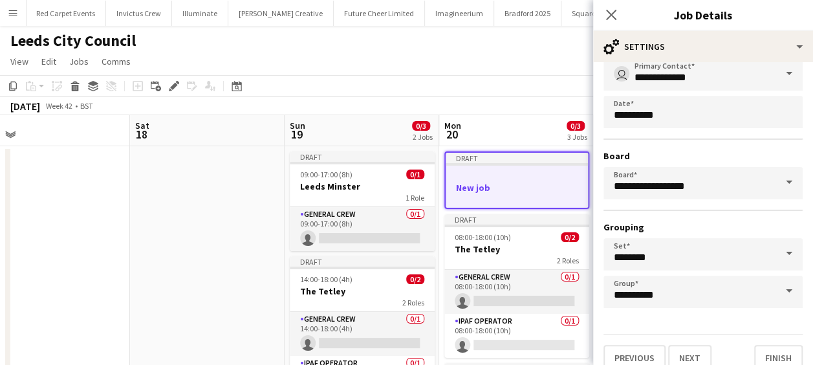
scroll to position [100, 0]
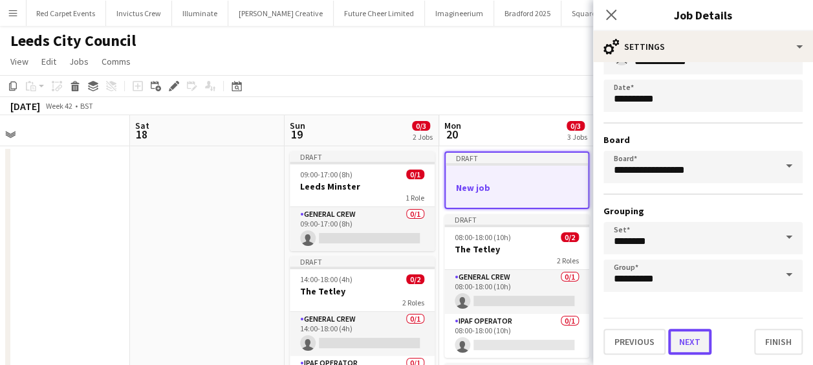
click at [687, 339] on button "Next" at bounding box center [689, 342] width 43 height 26
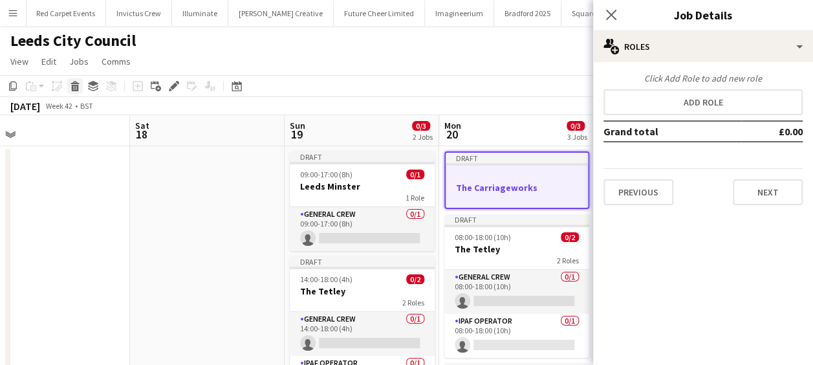
click at [78, 84] on icon at bounding box center [75, 82] width 8 height 3
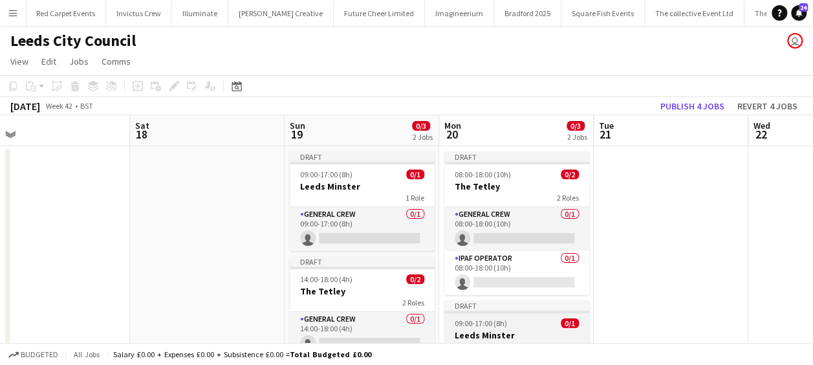
click at [492, 322] on span "09:00-17:00 (8h)" at bounding box center [481, 323] width 52 height 10
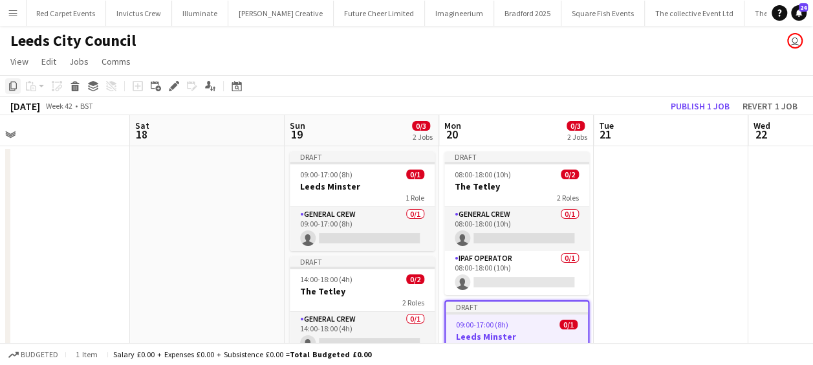
click at [14, 87] on icon "Copy" at bounding box center [13, 86] width 10 height 10
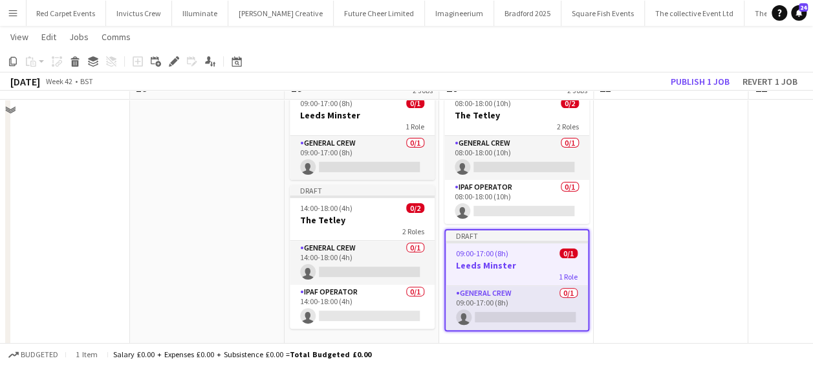
scroll to position [83, 0]
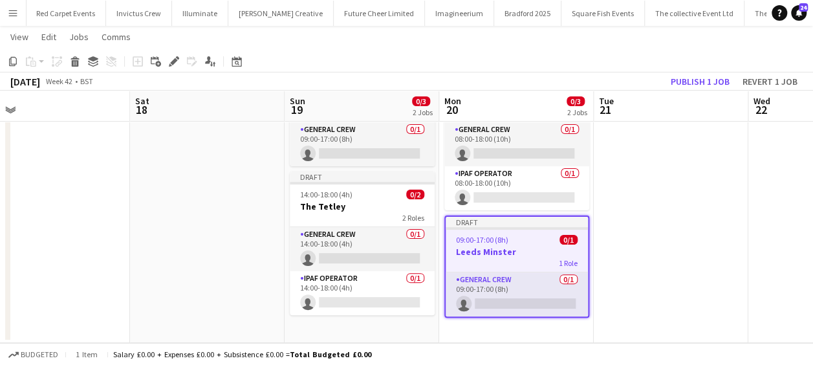
click at [511, 335] on app-date-cell "Draft 08:00-18:00 (10h) 0/2 The Tetley 2 Roles General Crew 0/1 08:00-18:00 (10…" at bounding box center [516, 201] width 155 height 281
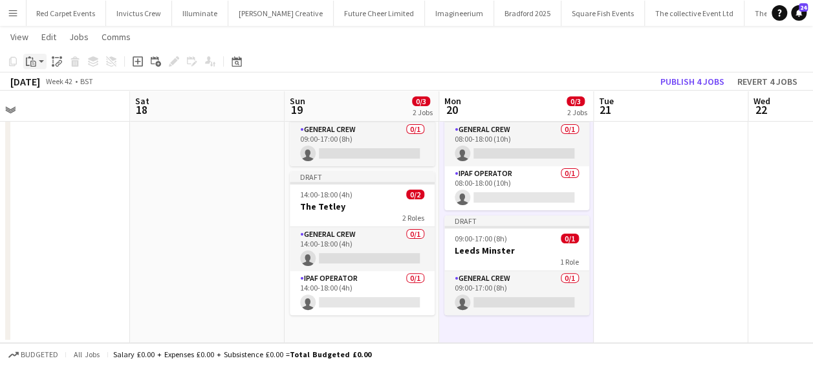
drag, startPoint x: 34, startPoint y: 53, endPoint x: 49, endPoint y: 71, distance: 23.4
click at [34, 53] on app-toolbar "Copy Paste Paste Ctrl+V Paste with crew Ctrl+Shift+V Paste linked Job [GEOGRAPH…" at bounding box center [406, 61] width 813 height 22
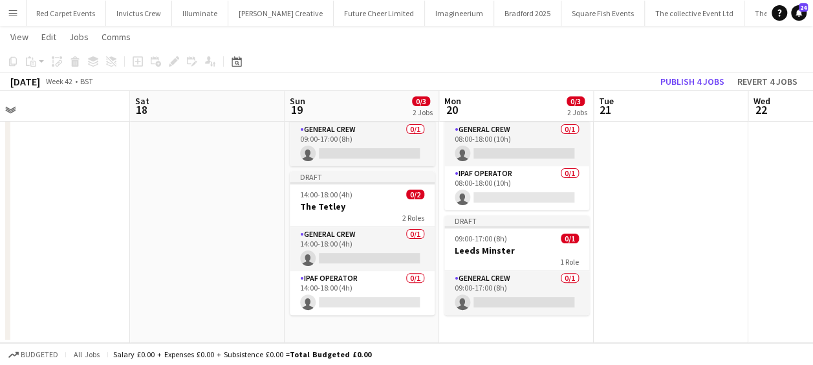
click at [474, 323] on app-date-cell "Draft 08:00-18:00 (10h) 0/2 The Tetley 2 Roles General Crew 0/1 08:00-18:00 (10…" at bounding box center [516, 201] width 155 height 281
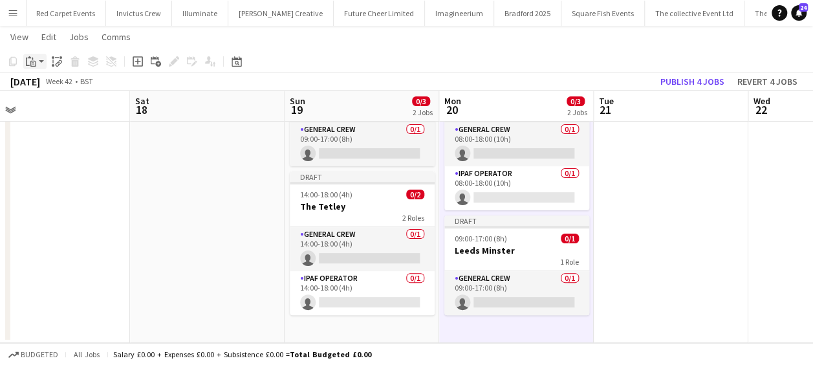
click at [38, 63] on div "Paste" at bounding box center [31, 62] width 16 height 16
drag, startPoint x: 47, startPoint y: 84, endPoint x: 71, endPoint y: 95, distance: 26.9
click at [47, 84] on link "Paste Ctrl+V" at bounding box center [95, 86] width 122 height 12
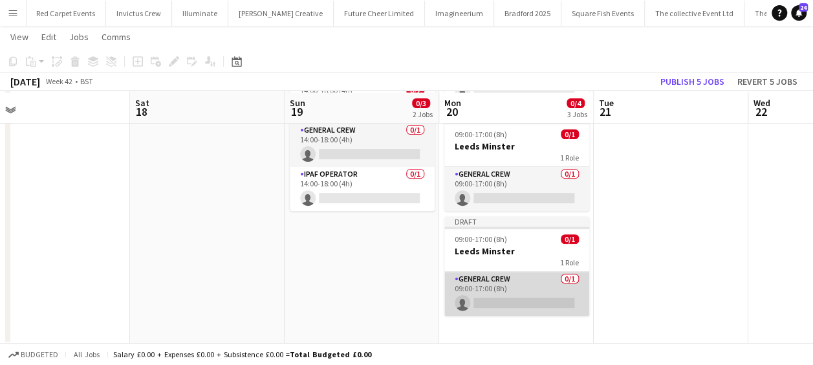
scroll to position [189, 0]
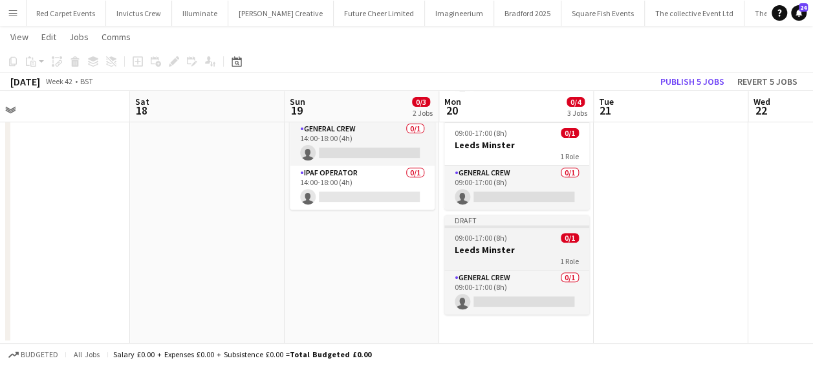
click at [506, 245] on h3 "Leeds Minster" at bounding box center [516, 250] width 145 height 12
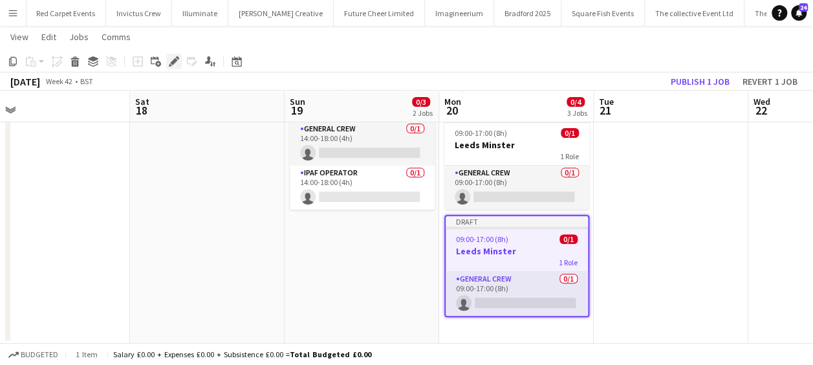
click at [177, 60] on icon at bounding box center [173, 61] width 7 height 7
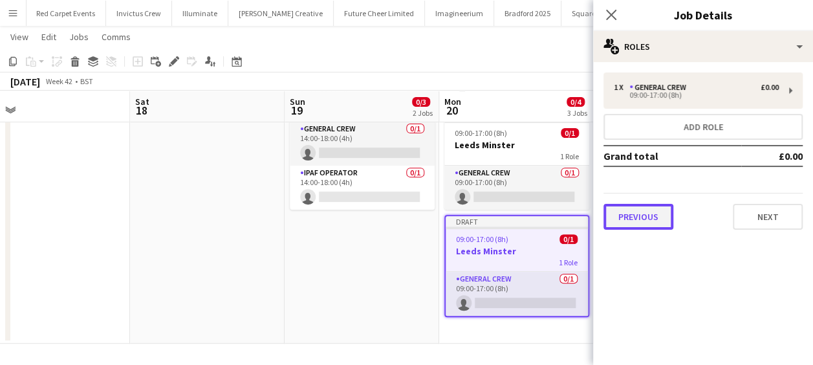
click at [641, 224] on button "Previous" at bounding box center [639, 217] width 70 height 26
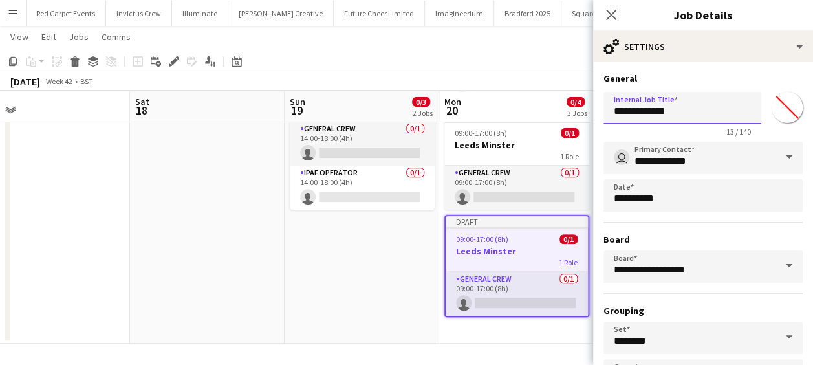
drag, startPoint x: 675, startPoint y: 110, endPoint x: 491, endPoint y: 111, distance: 183.7
click at [501, 111] on body "Menu Boards Boards Boards All jobs Status Workforce Workforce My Workforce Recr…" at bounding box center [406, 88] width 813 height 554
type input "**********"
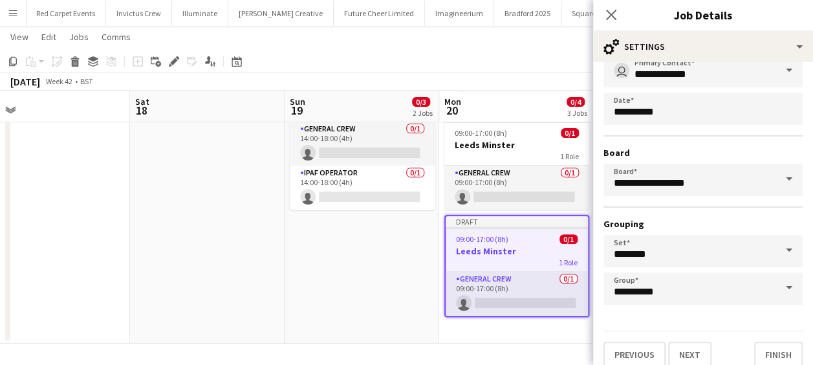
scroll to position [100, 0]
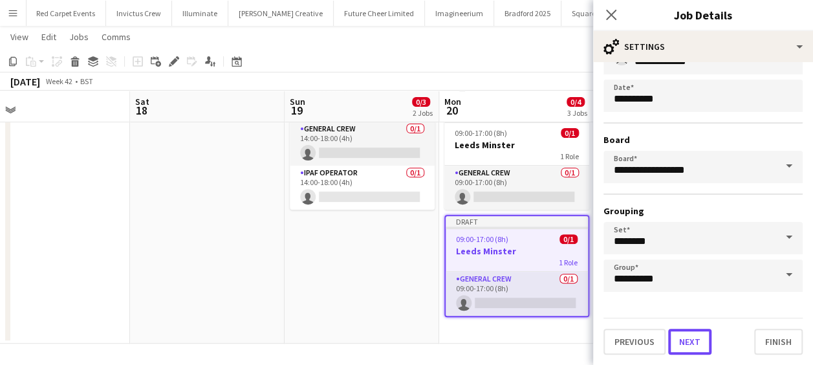
click at [692, 339] on button "Next" at bounding box center [689, 342] width 43 height 26
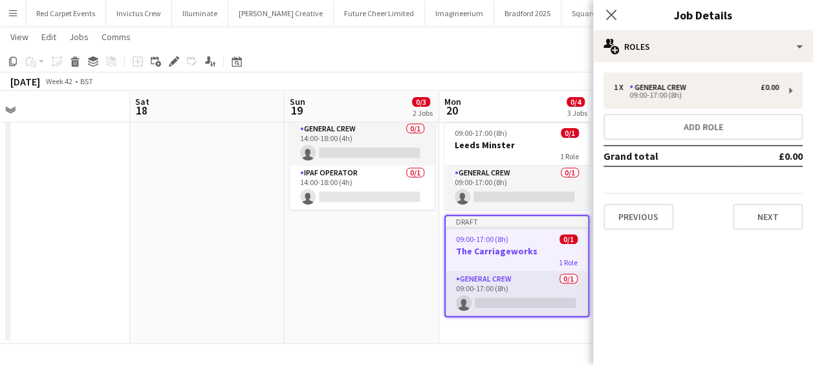
scroll to position [0, 0]
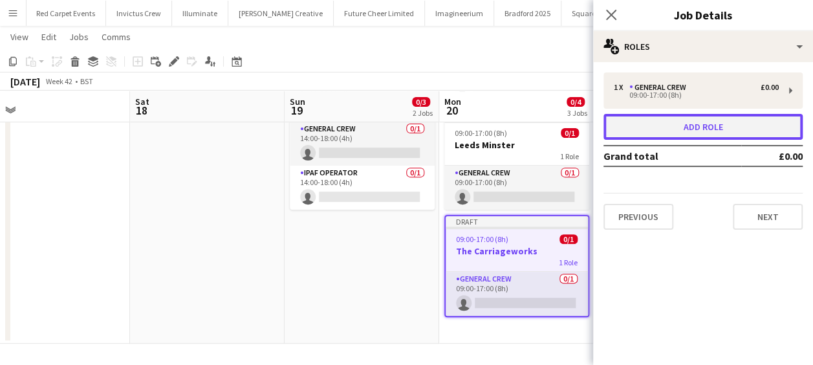
click at [679, 124] on button "Add role" at bounding box center [703, 127] width 199 height 26
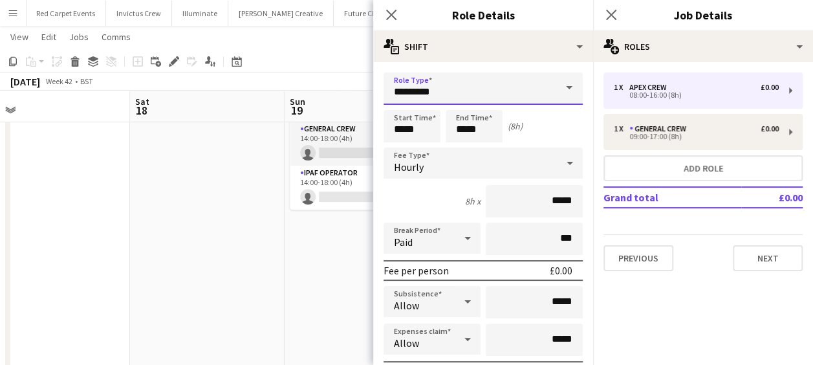
drag, startPoint x: 396, startPoint y: 89, endPoint x: 250, endPoint y: 92, distance: 146.2
click at [261, 91] on body "Menu Boards Boards Boards All jobs Status Workforce Workforce My Workforce Recr…" at bounding box center [406, 110] width 813 height 598
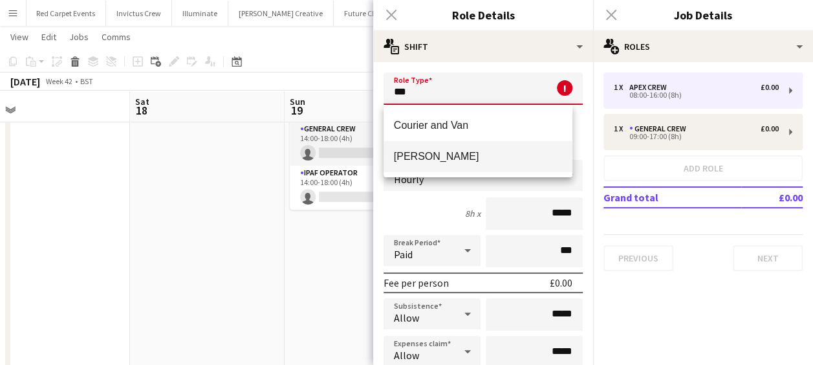
click at [450, 154] on span "[PERSON_NAME]" at bounding box center [478, 156] width 169 height 12
type input "**********"
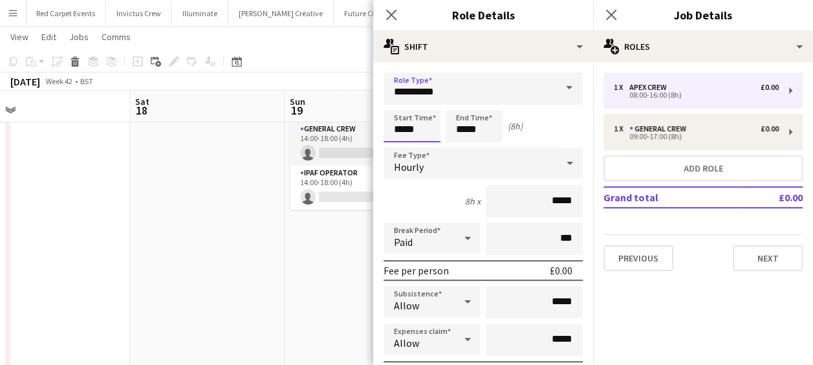
click at [405, 111] on input "*****" at bounding box center [412, 126] width 57 height 32
type input "*****"
click at [399, 103] on div at bounding box center [399, 103] width 26 height 13
click at [463, 126] on input "*****" at bounding box center [474, 126] width 57 height 32
type input "*****"
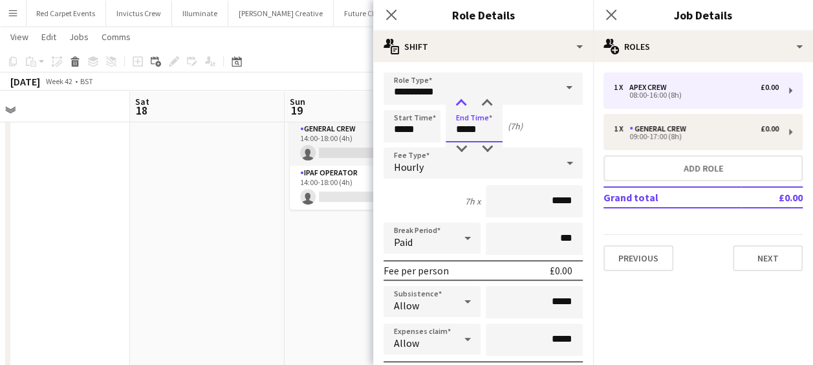
click at [460, 104] on div at bounding box center [461, 103] width 26 height 13
click at [395, 14] on icon "Close pop-in" at bounding box center [391, 14] width 12 height 12
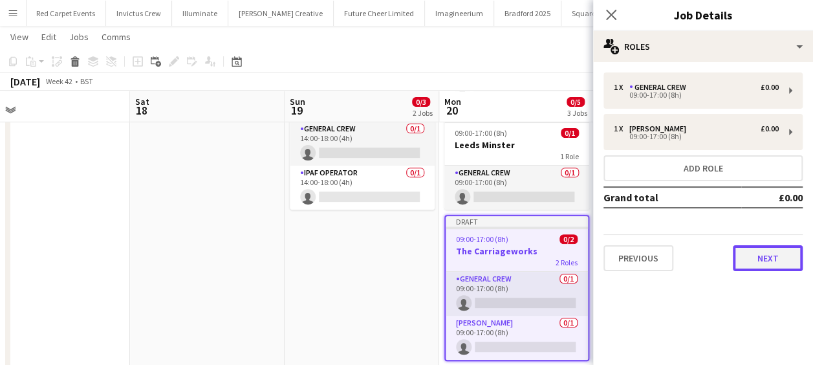
click at [757, 251] on button "Next" at bounding box center [768, 258] width 70 height 26
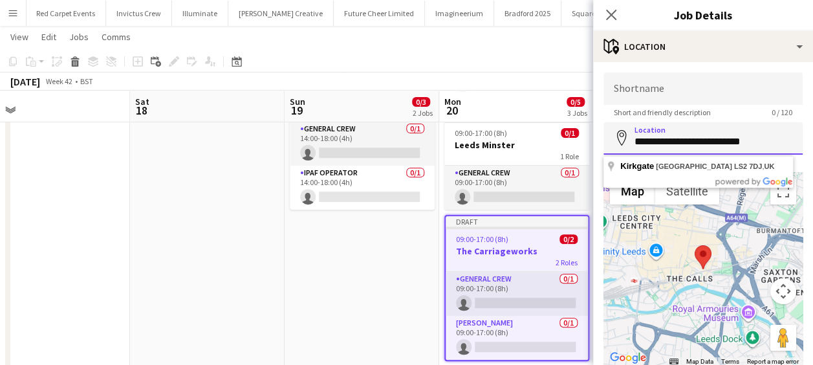
drag, startPoint x: 762, startPoint y: 139, endPoint x: 615, endPoint y: 138, distance: 147.5
click at [615, 138] on div "**********" at bounding box center [703, 138] width 199 height 32
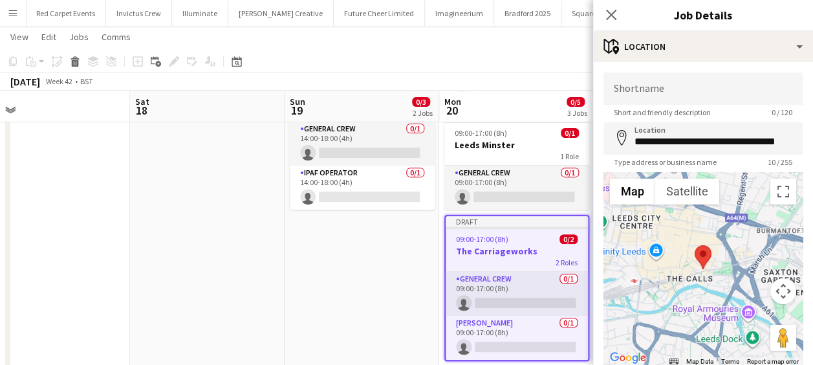
type input "**********"
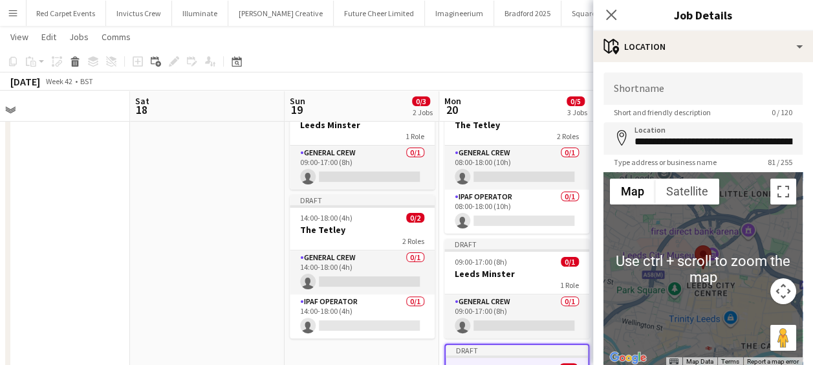
scroll to position [60, 0]
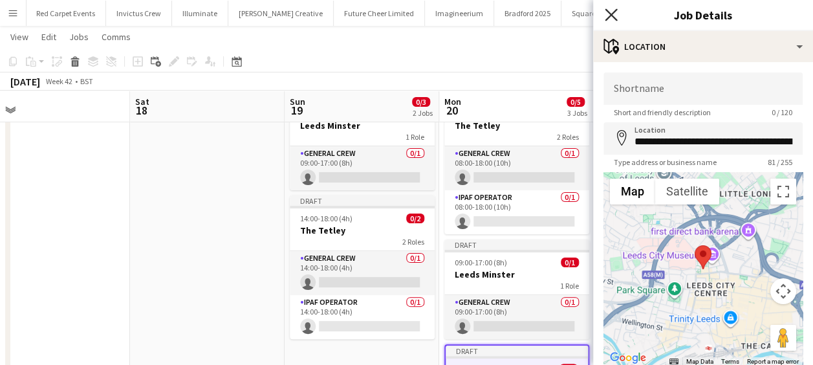
click at [612, 12] on icon "Close pop-in" at bounding box center [611, 14] width 12 height 12
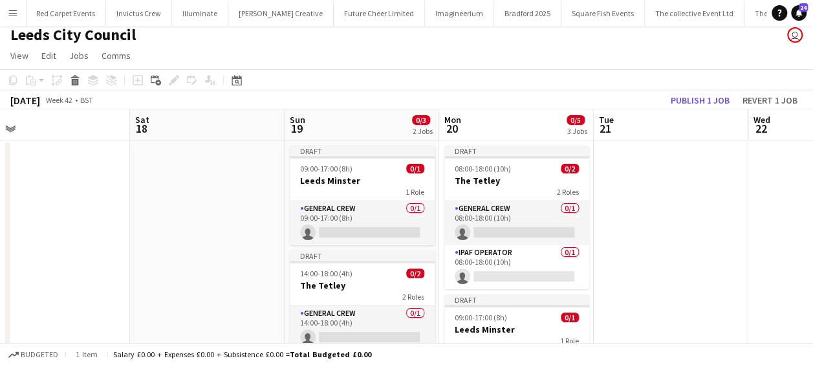
scroll to position [233, 0]
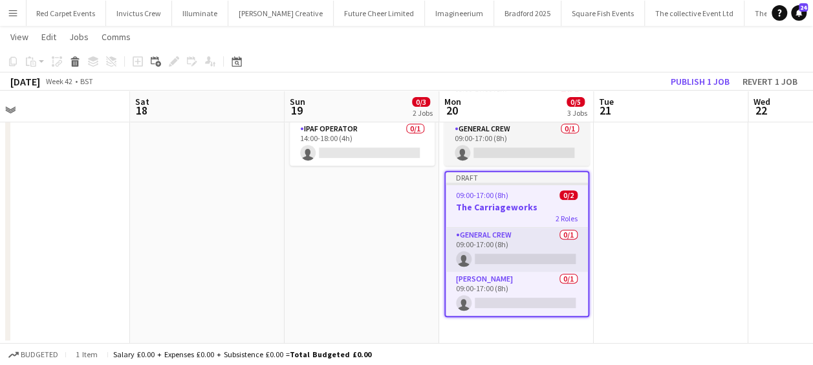
click at [507, 199] on app-job-card "Draft 09:00-17:00 (8h) 0/2 The Carriageworks 2 Roles General Crew 0/1 09:00-17:…" at bounding box center [516, 244] width 145 height 146
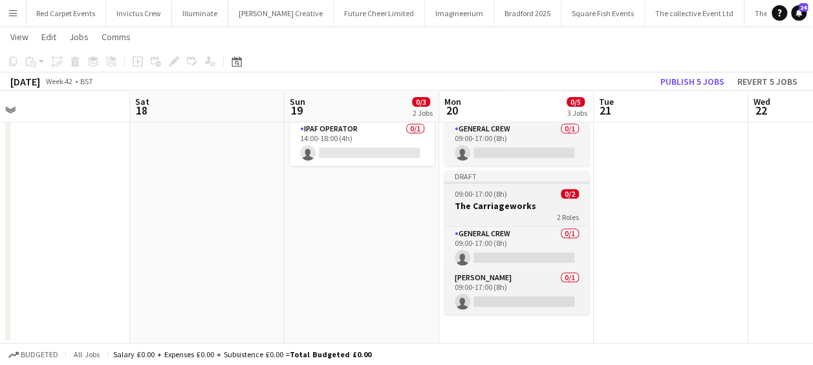
click at [514, 203] on h3 "The Carriageworks" at bounding box center [516, 206] width 145 height 12
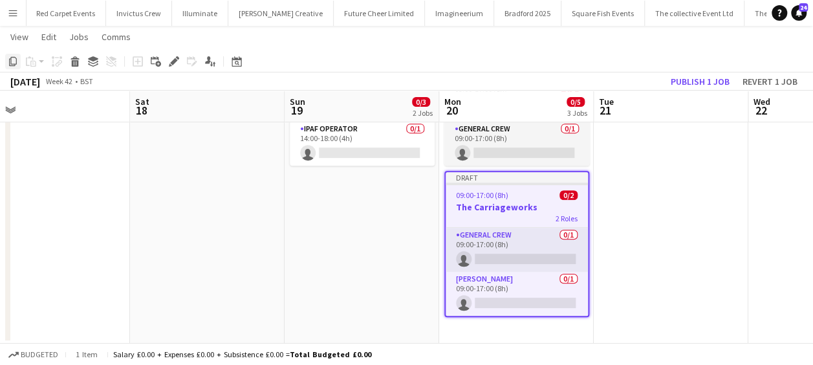
click at [13, 62] on icon "Copy" at bounding box center [13, 61] width 10 height 10
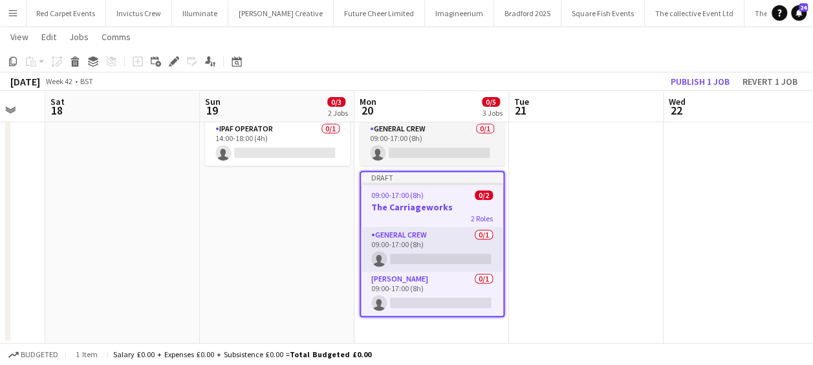
drag, startPoint x: 359, startPoint y: 214, endPoint x: 233, endPoint y: 213, distance: 126.2
click at [233, 214] on app-calendar-viewport "Wed 15 Thu 16 Fri 17 Sat 18 Sun 19 0/3 2 Jobs Mon 20 0/5 3 Jobs Tue 21 Wed 22 T…" at bounding box center [406, 81] width 813 height 526
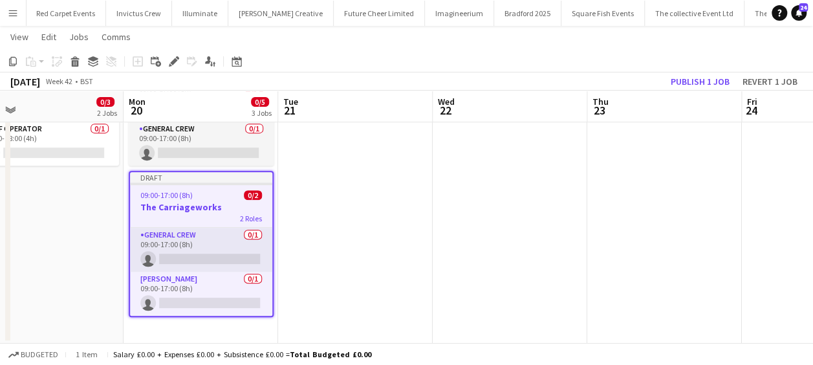
click at [223, 321] on app-date-cell "Draft 08:00-18:00 (10h) 0/2 The Tetley 2 Roles General Crew 0/1 08:00-18:00 (10…" at bounding box center [201, 128] width 155 height 432
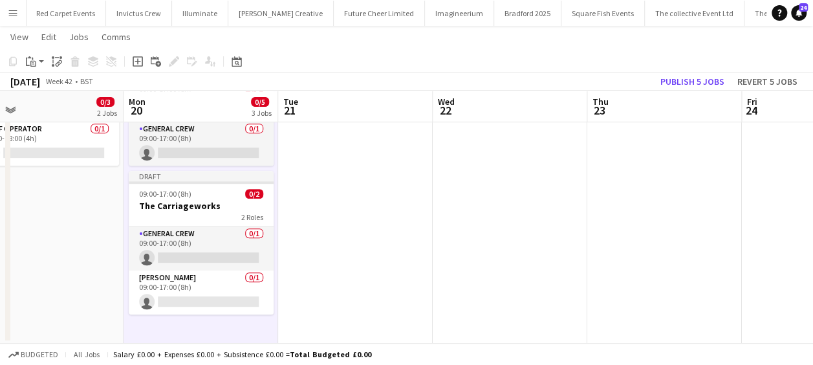
drag, startPoint x: 224, startPoint y: 323, endPoint x: 185, endPoint y: 324, distance: 38.8
click at [185, 324] on app-date-cell "Draft 08:00-18:00 (10h) 0/2 The Tetley 2 Roles General Crew 0/1 08:00-18:00 (10…" at bounding box center [201, 128] width 155 height 432
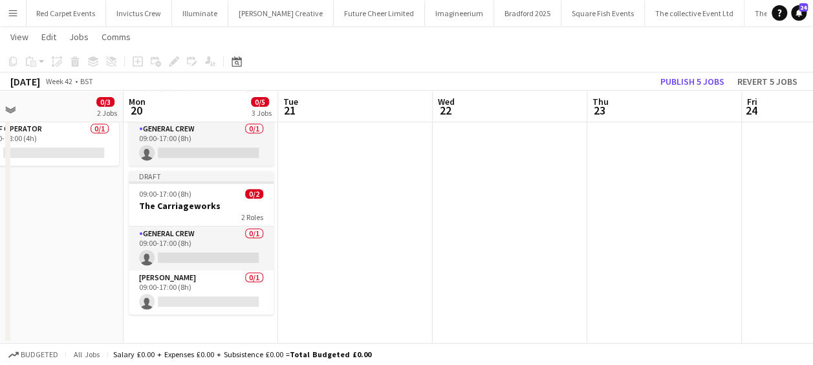
click at [195, 323] on app-date-cell "Draft 08:00-18:00 (10h) 0/2 The Tetley 2 Roles General Crew 0/1 08:00-18:00 (10…" at bounding box center [201, 128] width 155 height 432
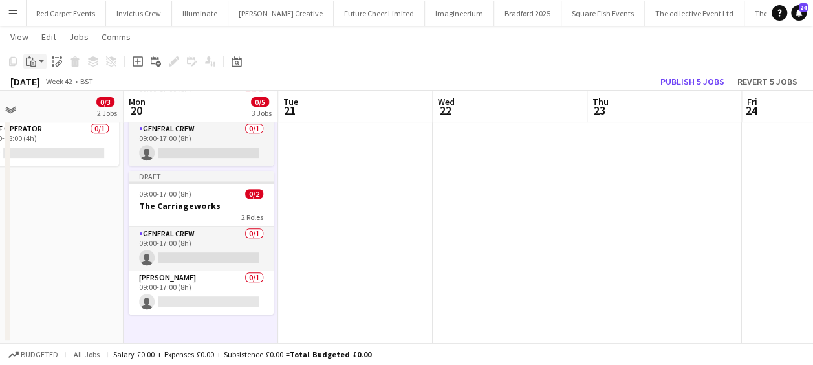
click at [43, 64] on app-action-btn "Paste" at bounding box center [34, 62] width 23 height 16
click at [66, 108] on link "Paste with crew Ctrl+Shift+V" at bounding box center [95, 108] width 122 height 12
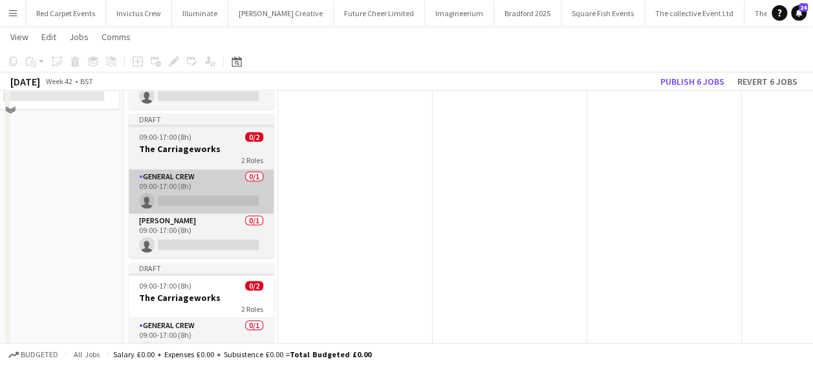
scroll to position [362, 0]
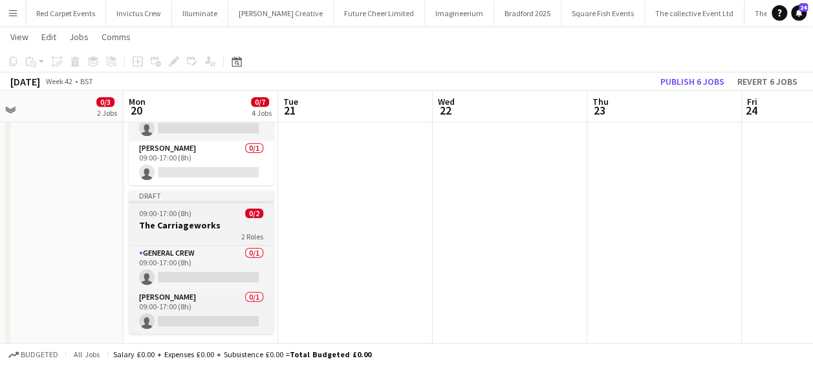
click at [200, 219] on h3 "The Carriageworks" at bounding box center [201, 225] width 145 height 12
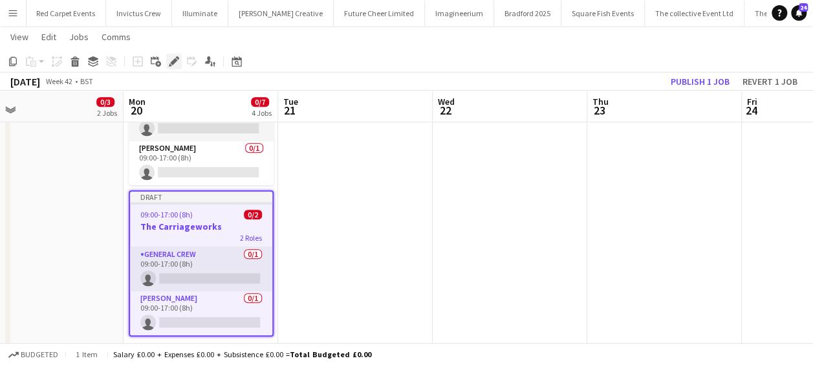
click at [175, 61] on icon at bounding box center [173, 61] width 7 height 7
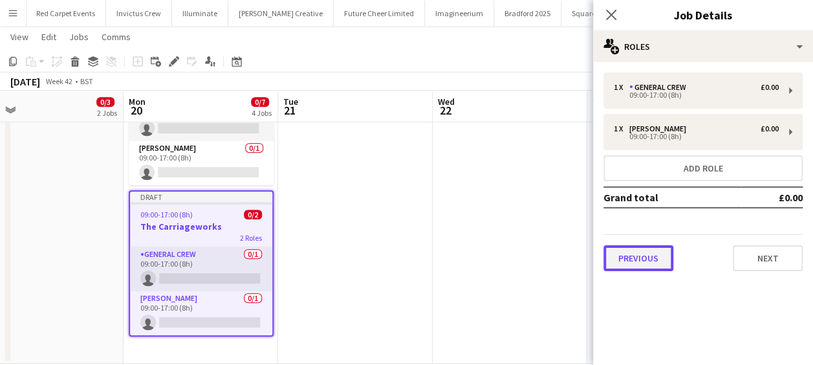
click at [648, 249] on button "Previous" at bounding box center [639, 258] width 70 height 26
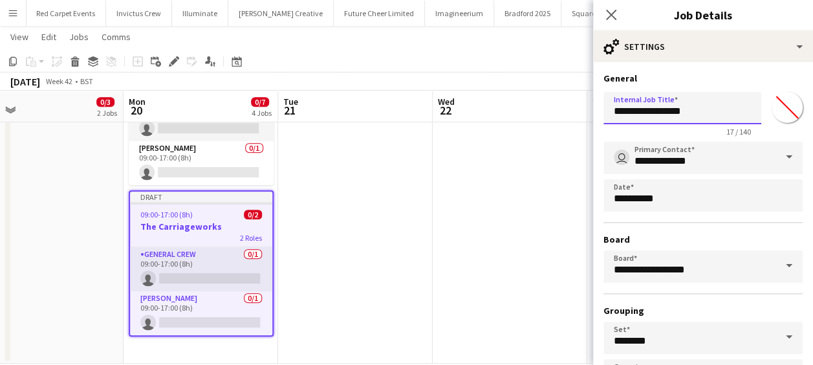
drag, startPoint x: 697, startPoint y: 106, endPoint x: 543, endPoint y: 102, distance: 154.0
click at [543, 102] on body "Menu Boards Boards Boards All jobs Status Workforce Workforce My Workforce Recr…" at bounding box center [406, 12] width 813 height 748
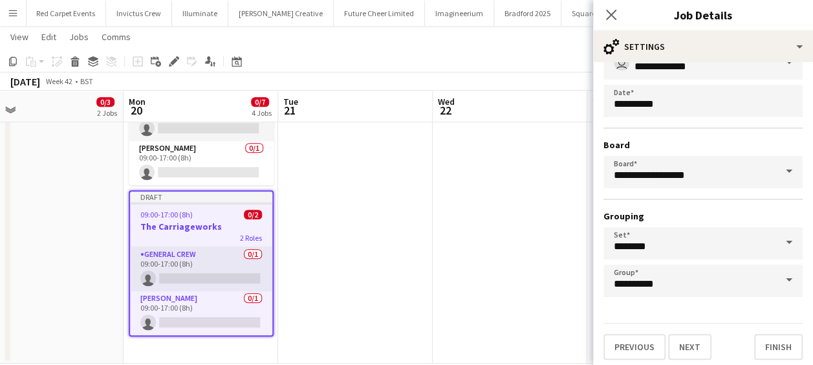
scroll to position [100, 0]
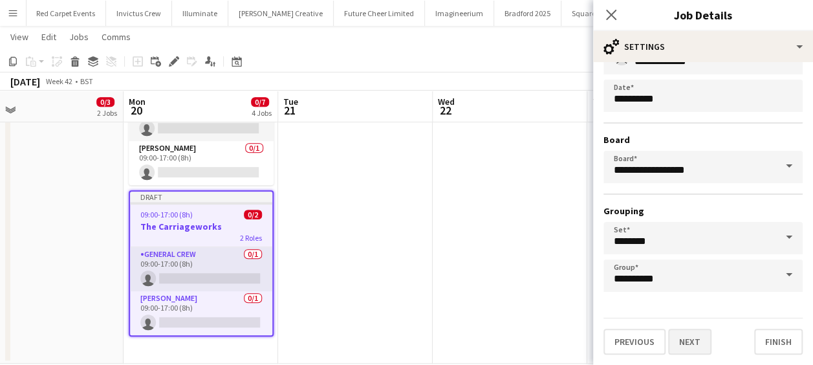
type input "**********"
click at [686, 329] on button "Next" at bounding box center [689, 342] width 43 height 26
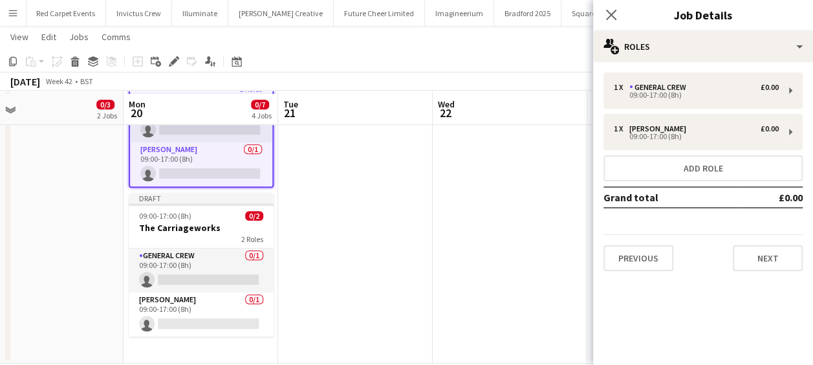
scroll to position [383, 0]
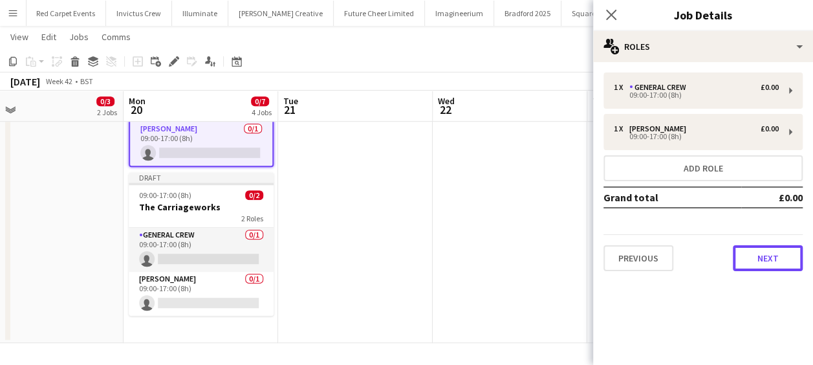
click at [761, 267] on button "Next" at bounding box center [768, 258] width 70 height 26
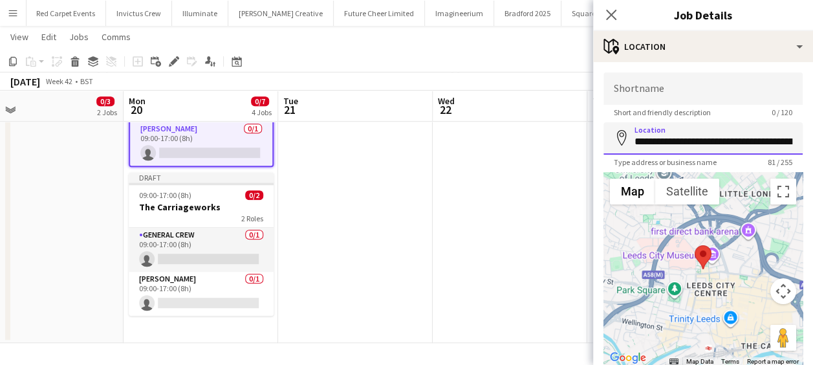
click at [637, 142] on input "**********" at bounding box center [703, 138] width 199 height 32
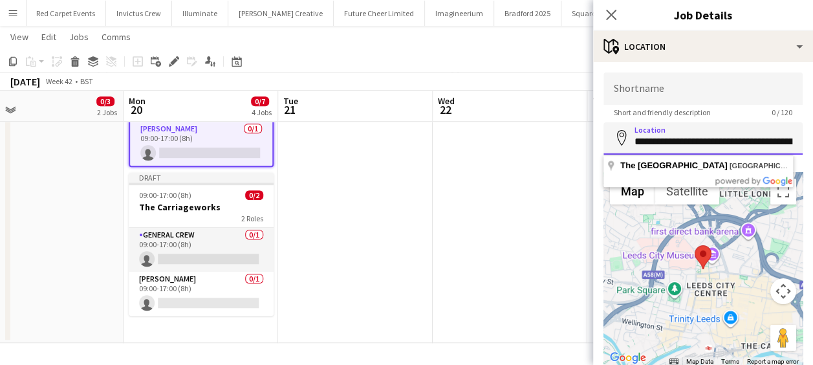
click at [638, 142] on input "**********" at bounding box center [703, 138] width 199 height 32
click at [633, 143] on input "**********" at bounding box center [703, 138] width 199 height 32
drag, startPoint x: 633, startPoint y: 143, endPoint x: 800, endPoint y: 140, distance: 166.3
click at [800, 140] on form "**********" at bounding box center [703, 259] width 220 height 374
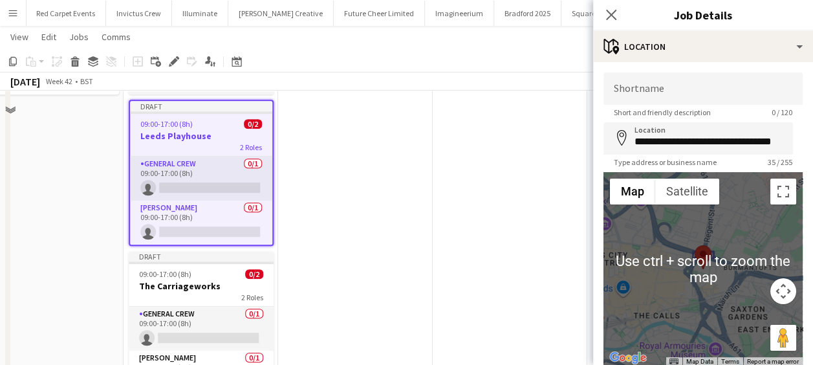
scroll to position [254, 0]
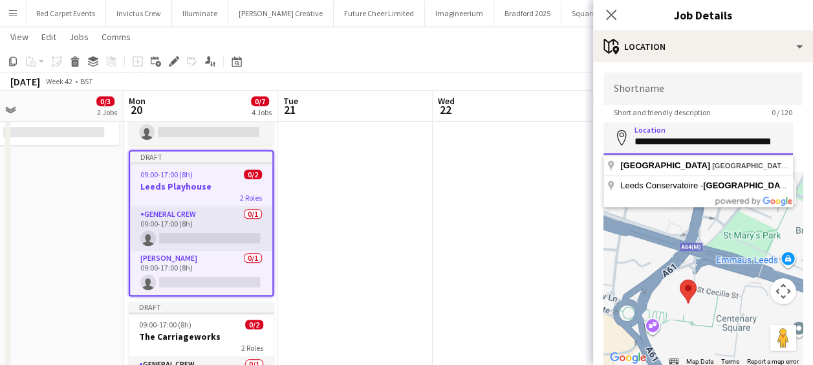
drag, startPoint x: 714, startPoint y: 141, endPoint x: 498, endPoint y: 150, distance: 216.3
click at [498, 150] on body "Menu Boards Boards Boards All jobs Status Workforce Workforce My Workforce Recr…" at bounding box center [406, 120] width 813 height 748
drag, startPoint x: 724, startPoint y: 140, endPoint x: 687, endPoint y: 142, distance: 36.9
click at [687, 142] on input "**********" at bounding box center [699, 138] width 190 height 32
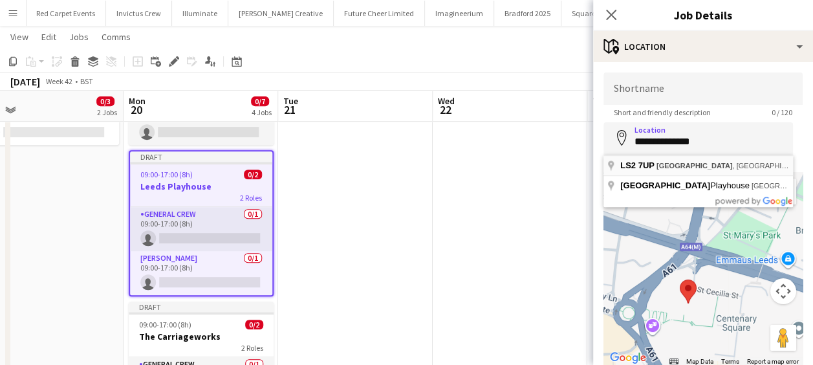
type input "**********"
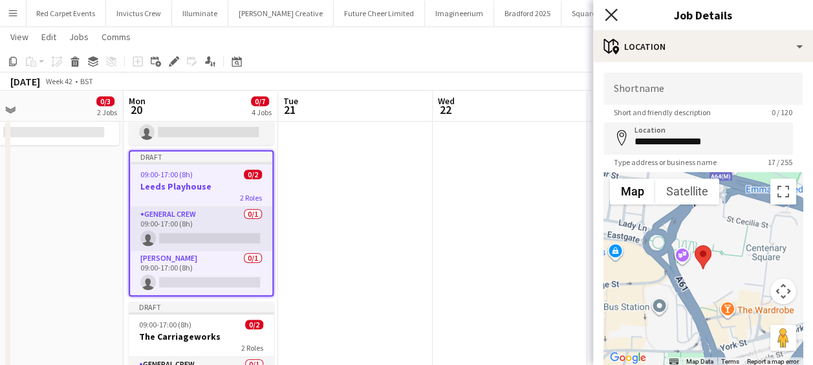
click at [614, 14] on icon "Close pop-in" at bounding box center [611, 14] width 12 height 12
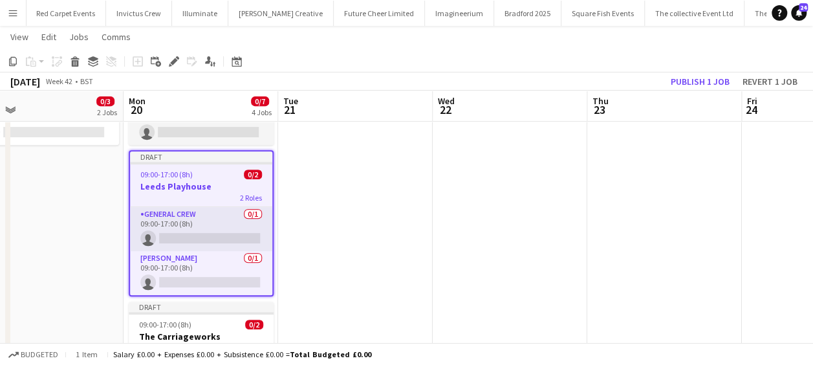
click at [206, 186] on h3 "Leeds Playhouse" at bounding box center [201, 187] width 142 height 12
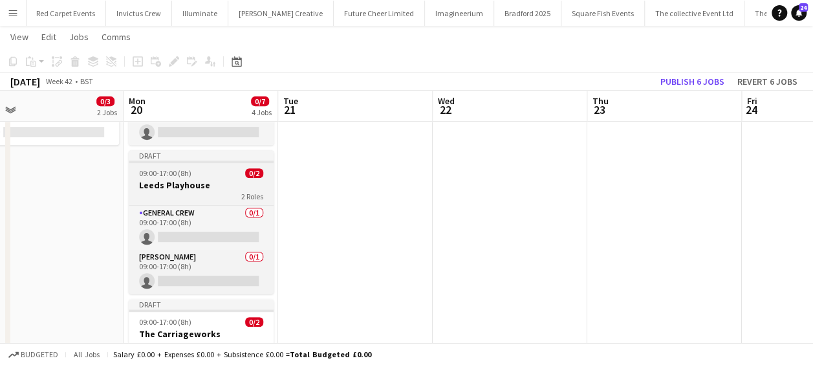
click at [210, 181] on h3 "Leeds Playhouse" at bounding box center [201, 185] width 145 height 12
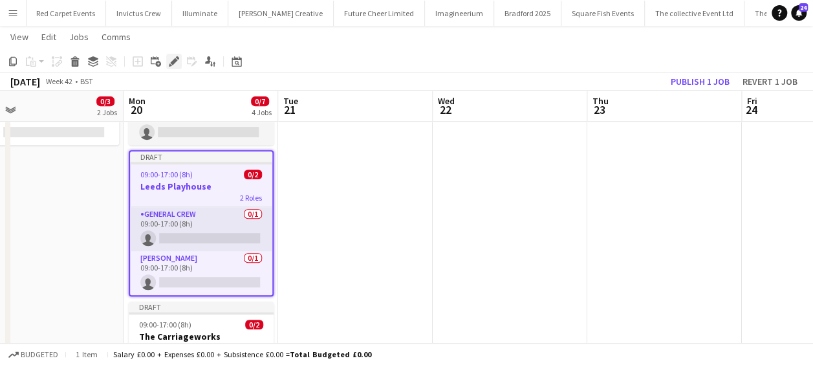
click at [179, 64] on icon "Edit" at bounding box center [174, 61] width 10 height 10
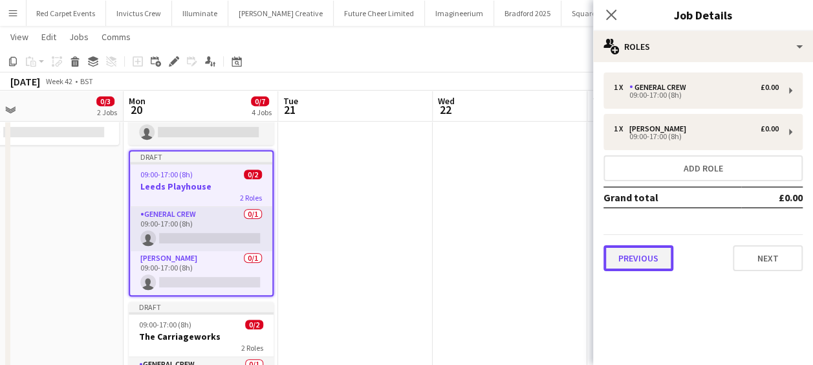
click at [638, 259] on button "Previous" at bounding box center [639, 258] width 70 height 26
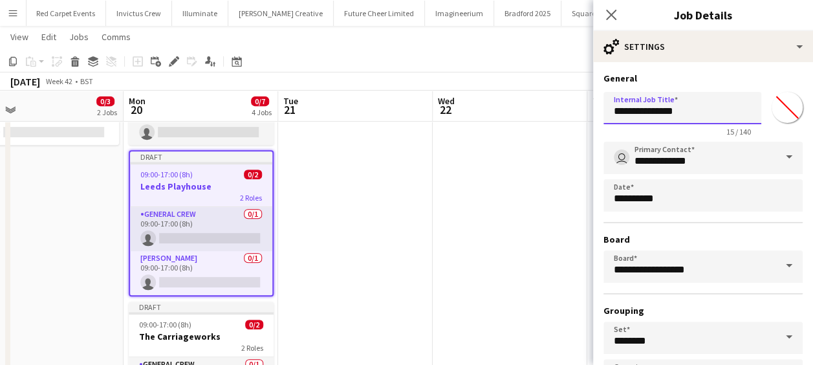
click at [692, 111] on input "**********" at bounding box center [683, 108] width 158 height 32
type input "**********"
click at [611, 10] on icon "Close pop-in" at bounding box center [611, 14] width 12 height 12
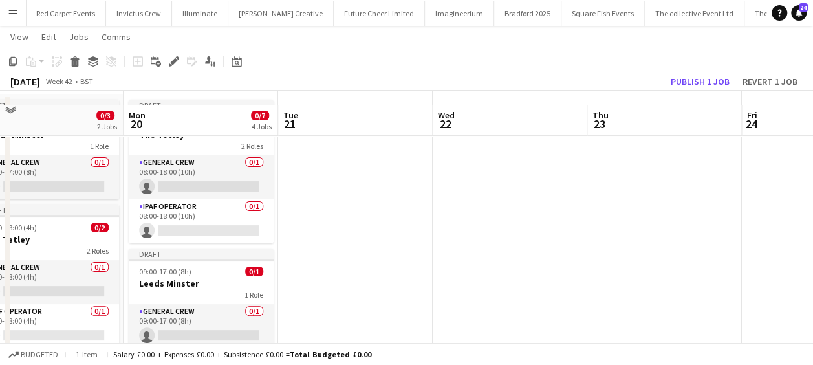
scroll to position [65, 0]
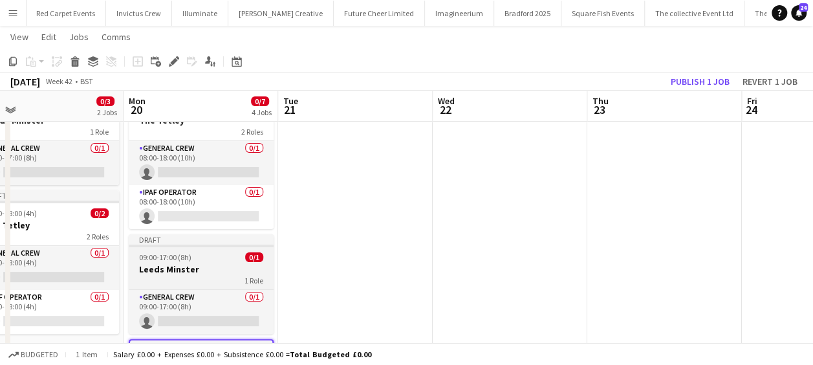
click at [195, 264] on h3 "Leeds Minster" at bounding box center [201, 269] width 145 height 12
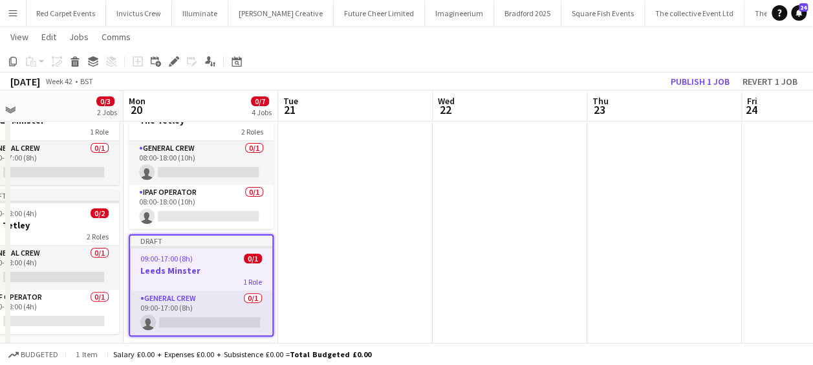
click at [12, 56] on icon "Copy" at bounding box center [13, 61] width 10 height 10
click at [365, 176] on app-date-cell at bounding box center [355, 370] width 155 height 581
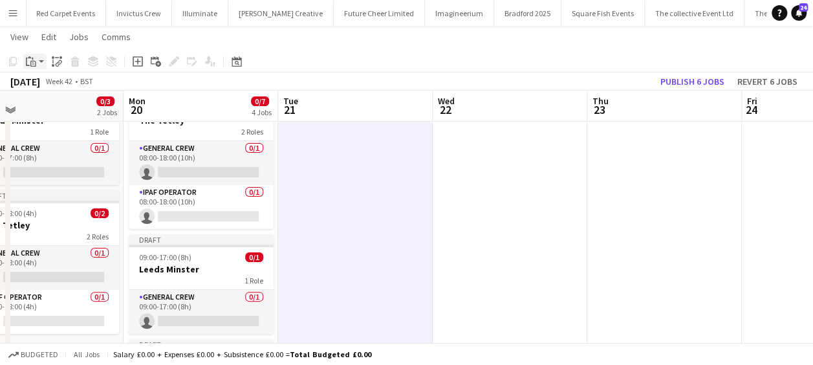
click at [39, 60] on app-action-btn "Paste" at bounding box center [34, 62] width 23 height 16
click at [49, 85] on link "Paste Ctrl+V" at bounding box center [95, 86] width 122 height 12
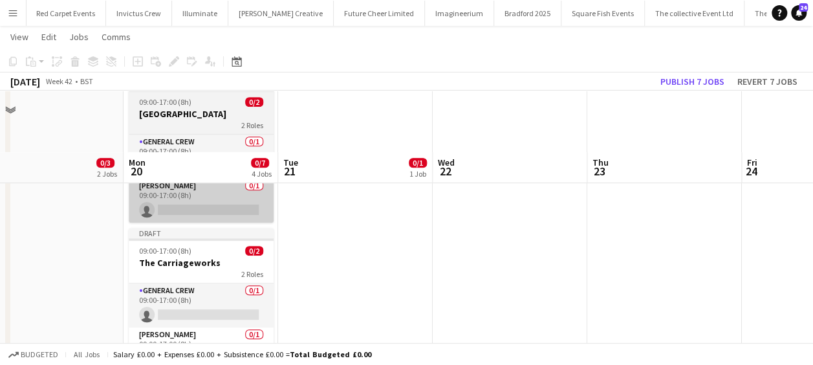
scroll to position [388, 0]
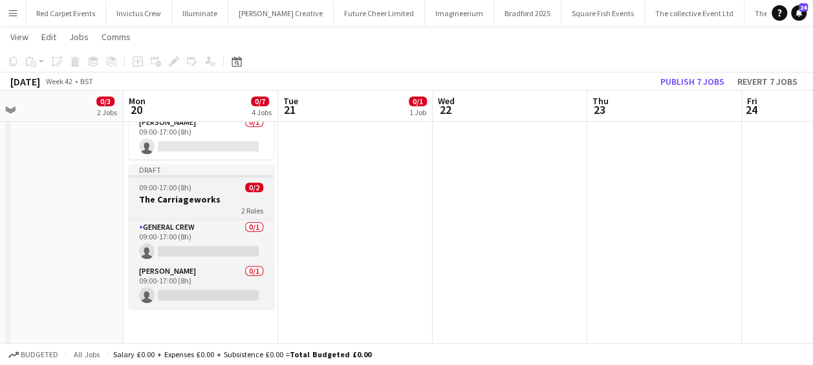
click at [214, 194] on h3 "The Carriageworks" at bounding box center [201, 199] width 145 height 12
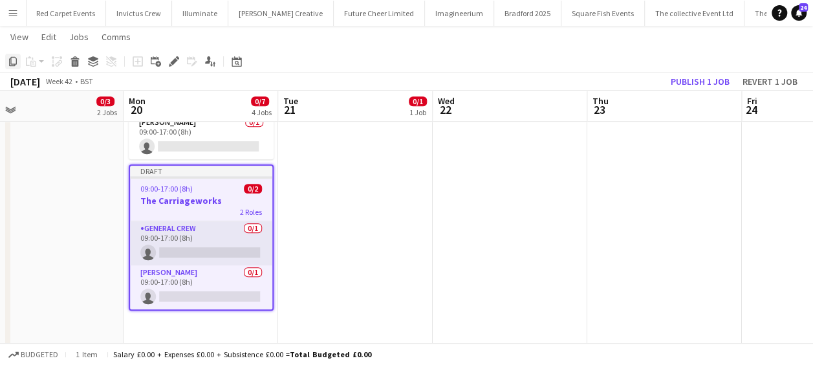
click at [16, 62] on icon "Copy" at bounding box center [13, 61] width 10 height 10
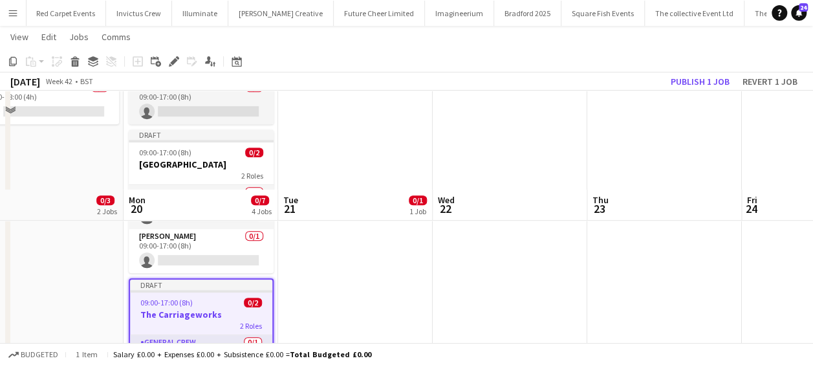
scroll to position [65, 0]
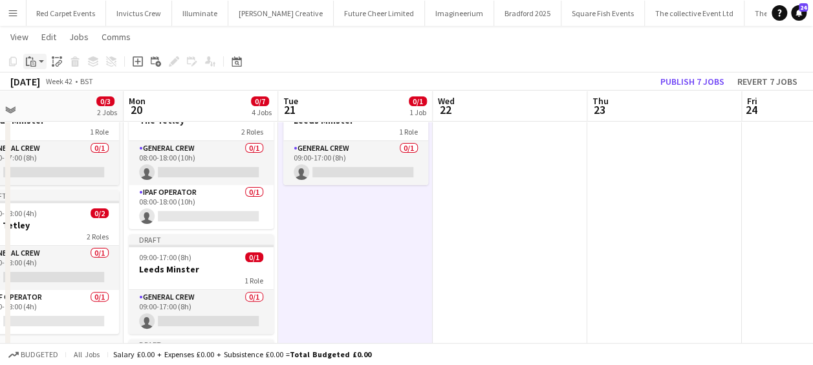
click at [38, 62] on div "Paste" at bounding box center [31, 62] width 16 height 16
click at [48, 83] on link "Paste Ctrl+V" at bounding box center [95, 86] width 122 height 12
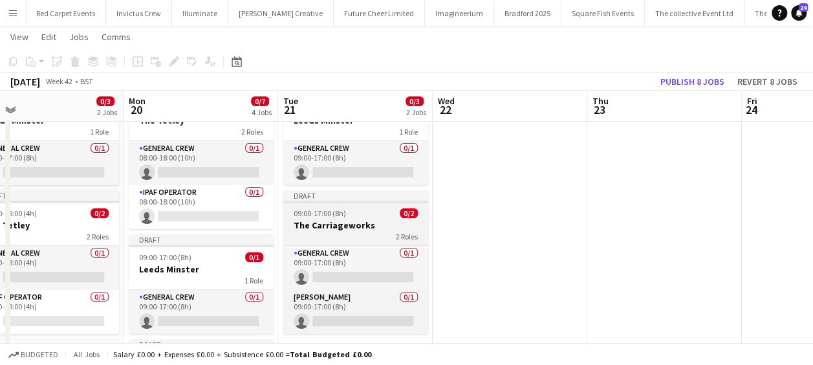
click at [340, 221] on h3 "The Carriageworks" at bounding box center [355, 225] width 145 height 12
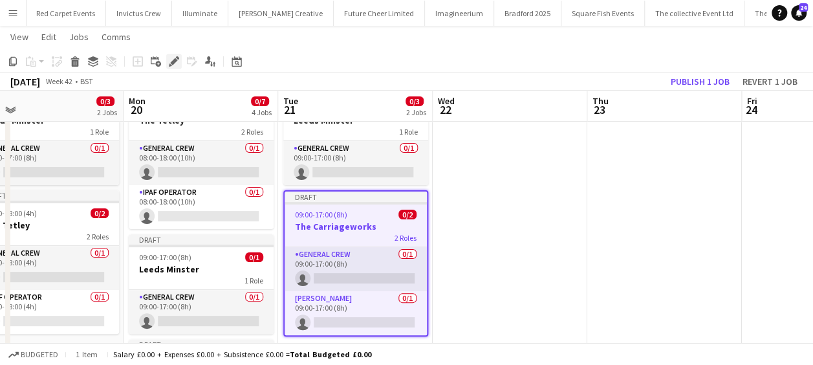
click at [177, 61] on icon "Edit" at bounding box center [174, 61] width 10 height 10
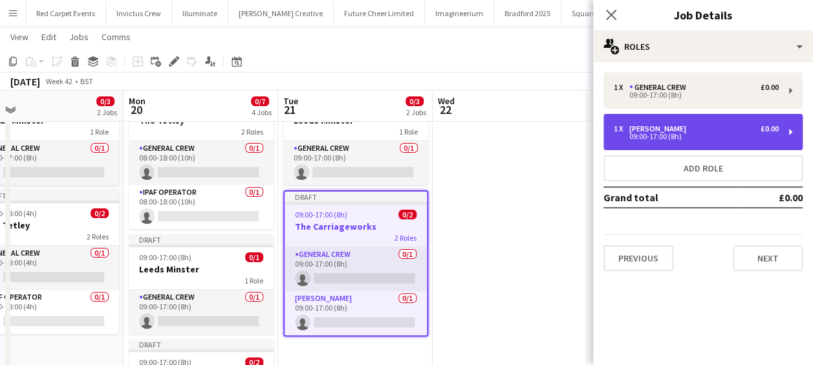
click at [659, 133] on div "09:00-17:00 (8h)" at bounding box center [696, 136] width 165 height 6
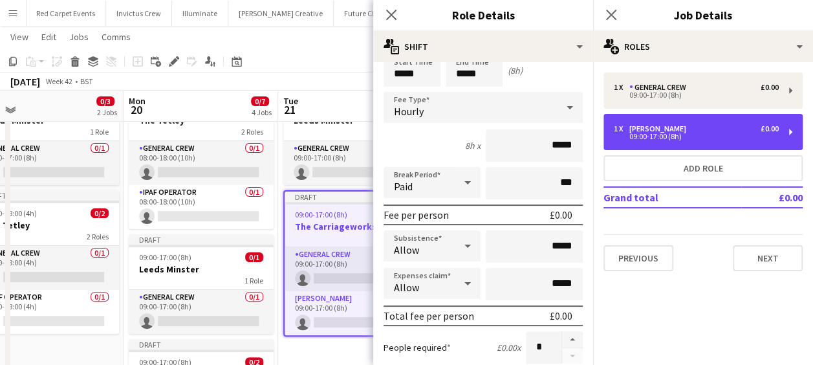
scroll to position [129, 0]
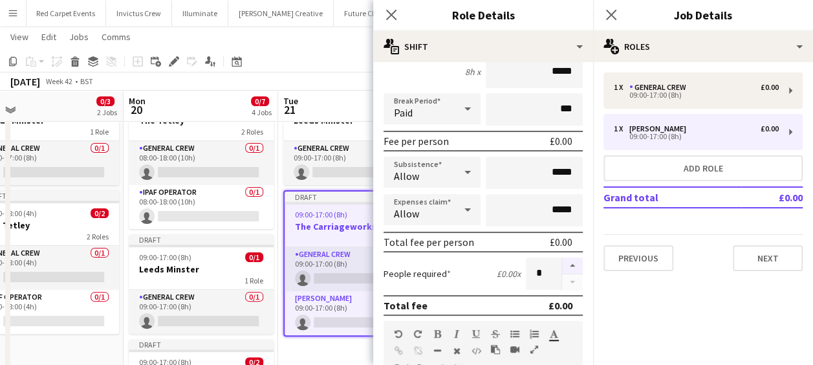
click at [562, 266] on button "button" at bounding box center [572, 265] width 21 height 17
type input "*"
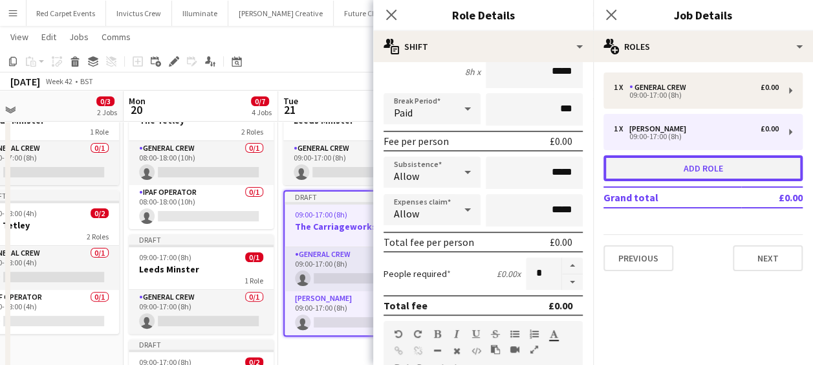
click at [696, 163] on button "Add role" at bounding box center [703, 168] width 199 height 26
type input "*********"
type input "*****"
type input "*"
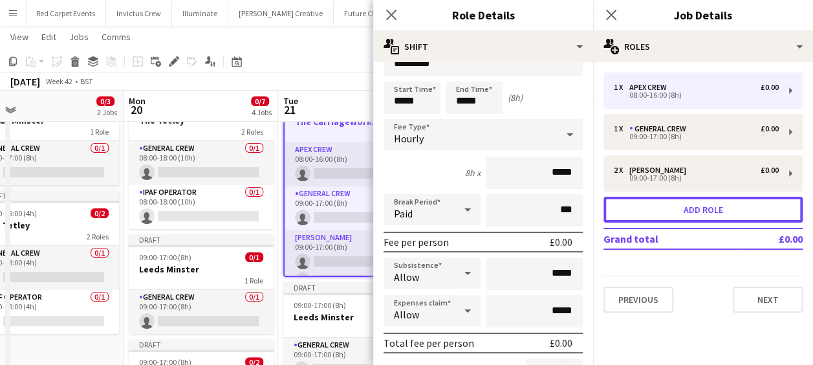
scroll to position [0, 0]
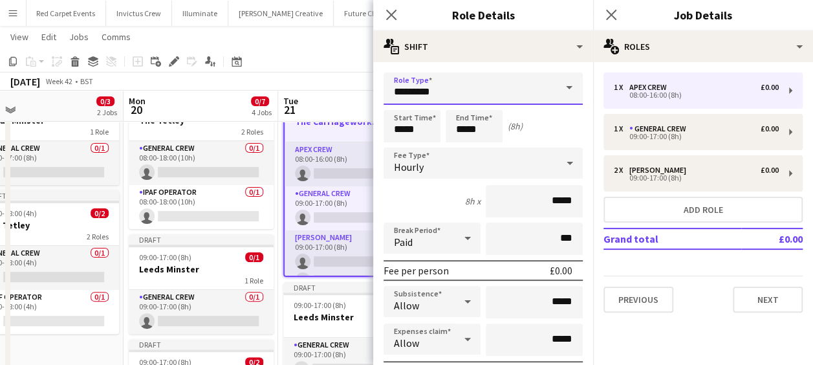
drag, startPoint x: 448, startPoint y: 89, endPoint x: 241, endPoint y: 87, distance: 207.0
click at [242, 88] on body "Menu Boards Boards Boards All jobs Status Workforce Workforce My Workforce Recr…" at bounding box center [406, 315] width 813 height 760
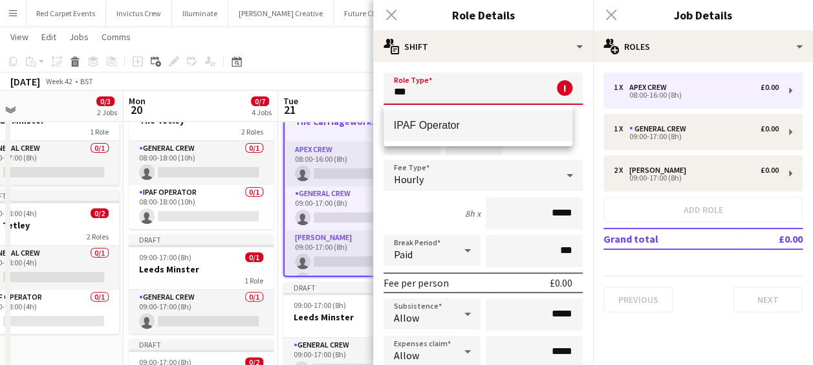
click at [415, 127] on span "IPAF Operator" at bounding box center [478, 125] width 169 height 12
type input "**********"
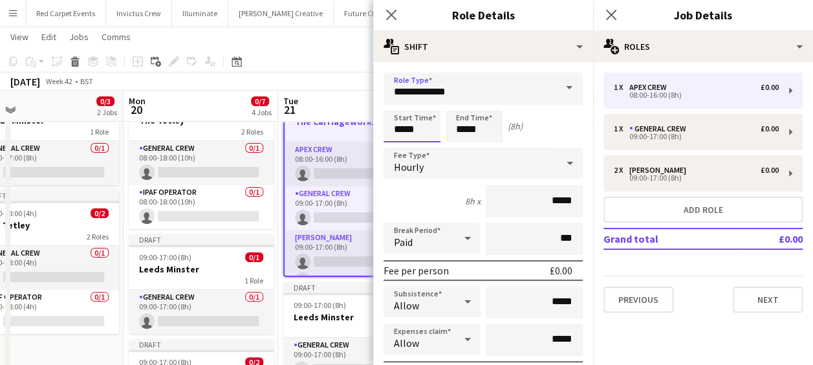
click at [402, 124] on input "*****" at bounding box center [412, 126] width 57 height 32
type input "*****"
click at [399, 105] on div at bounding box center [399, 103] width 26 height 13
click at [483, 135] on input "*****" at bounding box center [474, 126] width 57 height 32
type input "*****"
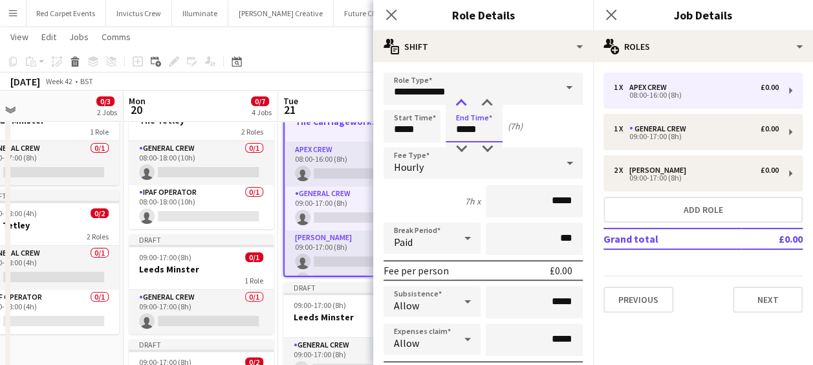
click at [457, 105] on div at bounding box center [461, 103] width 26 height 13
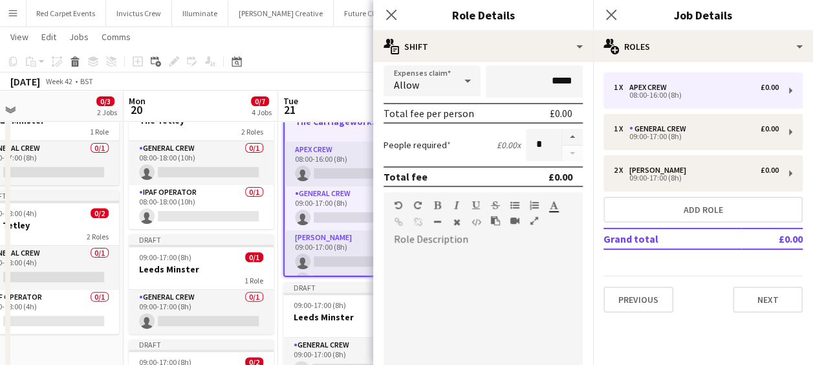
scroll to position [444, 0]
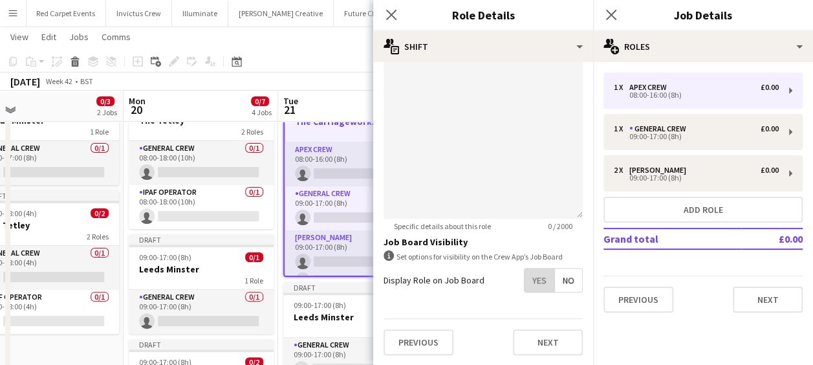
click at [528, 280] on span "Yes" at bounding box center [540, 279] width 30 height 23
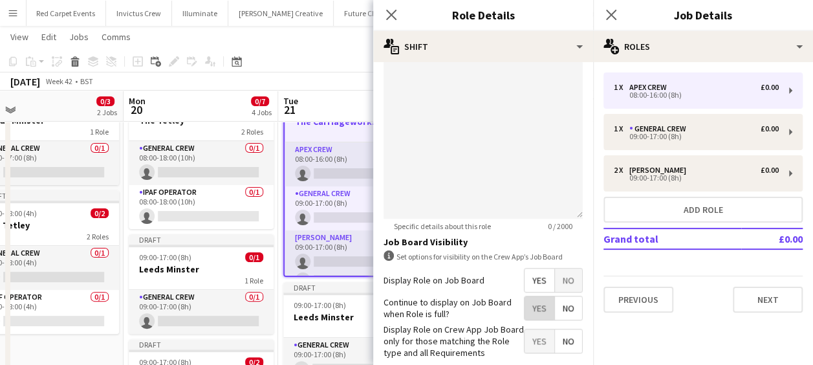
click at [528, 301] on span "Yes" at bounding box center [540, 307] width 30 height 23
click at [393, 16] on icon "Close pop-in" at bounding box center [391, 14] width 12 height 12
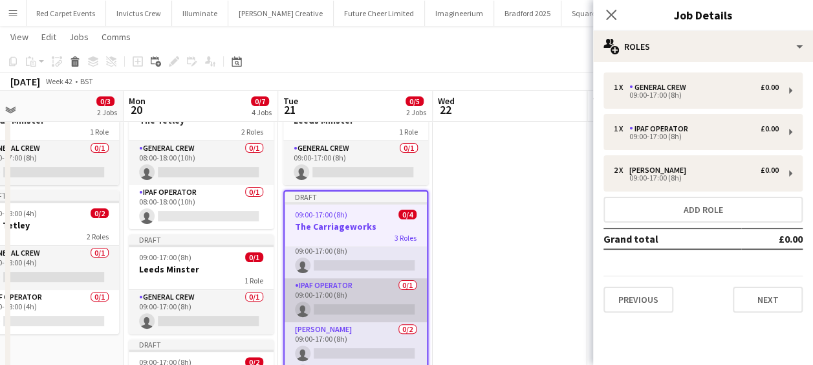
scroll to position [17, 0]
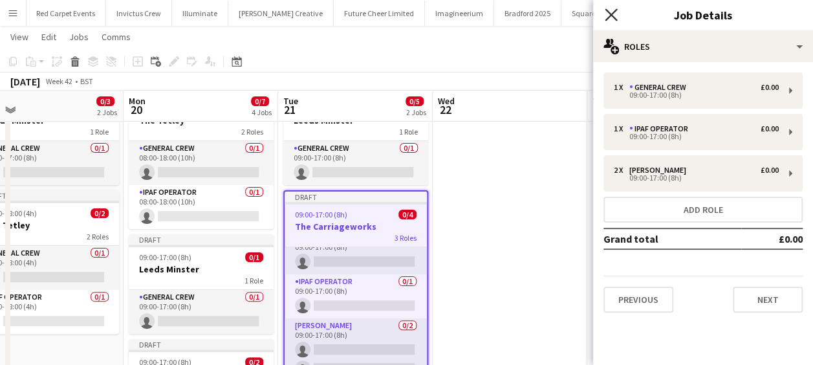
click at [607, 18] on icon at bounding box center [611, 14] width 12 height 12
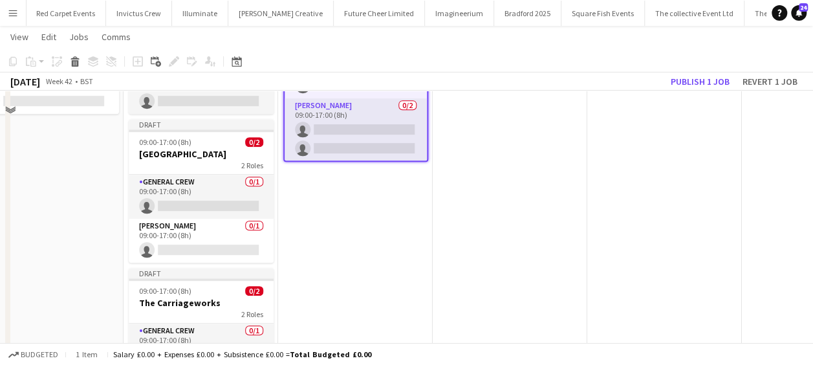
scroll to position [388, 0]
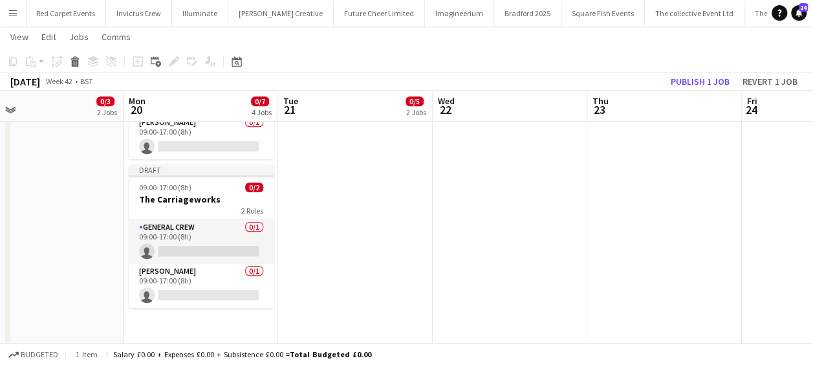
click at [367, 181] on app-date-cell "Draft 09:00-17:00 (8h) 0/1 Leeds Minster 1 Role General Crew 0/1 09:00-17:00 (8…" at bounding box center [355, 53] width 155 height 593
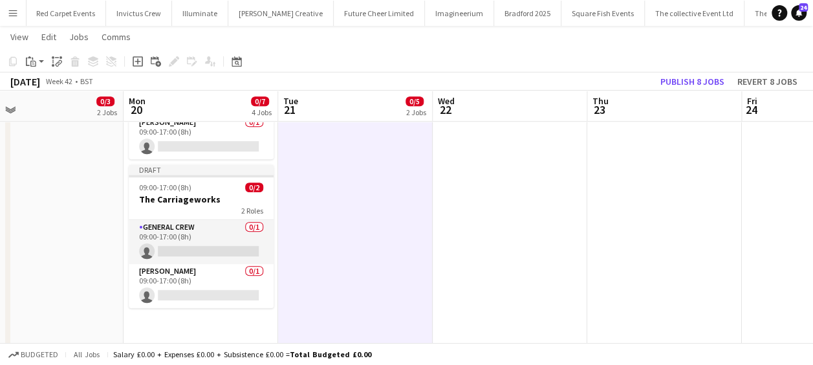
scroll to position [14, 0]
click at [38, 54] on div "Paste" at bounding box center [31, 62] width 16 height 16
click at [422, 208] on app-date-cell "Draft 09:00-17:00 (8h) 0/1 Leeds Minster 1 Role General Crew 0/1 09:00-17:00 (8…" at bounding box center [355, 53] width 155 height 593
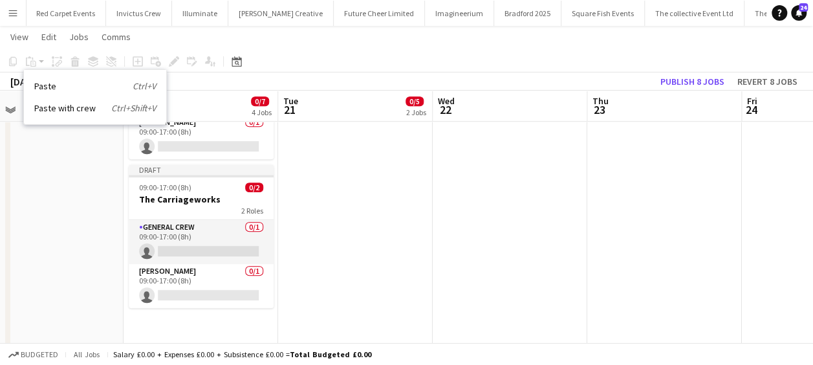
click at [373, 203] on app-date-cell "Draft 09:00-17:00 (8h) 0/1 Leeds Minster 1 Role General Crew 0/1 09:00-17:00 (8…" at bounding box center [355, 53] width 155 height 593
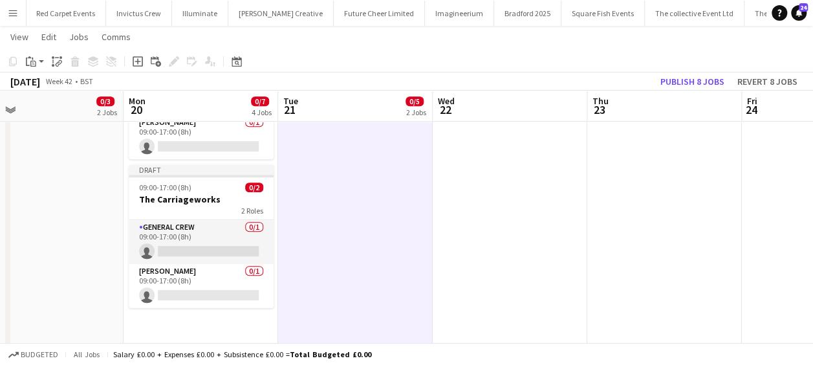
click at [327, 183] on app-date-cell "Draft 09:00-17:00 (8h) 0/1 Leeds Minster 1 Role General Crew 0/1 09:00-17:00 (8…" at bounding box center [355, 53] width 155 height 593
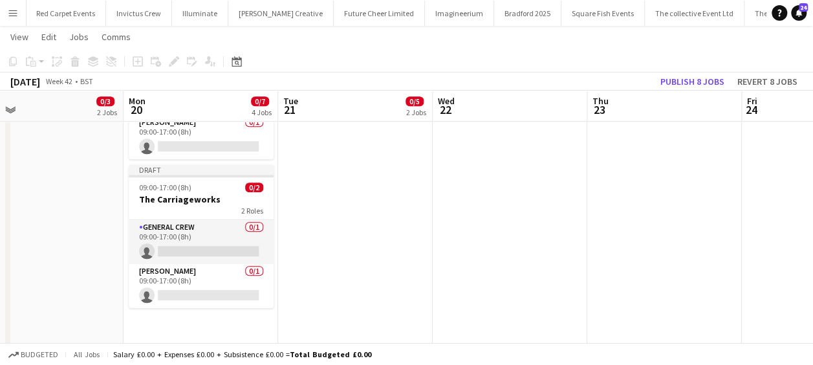
click at [327, 179] on app-date-cell "Draft 09:00-17:00 (8h) 0/1 Leeds Minster 1 Role General Crew 0/1 09:00-17:00 (8…" at bounding box center [355, 53] width 155 height 593
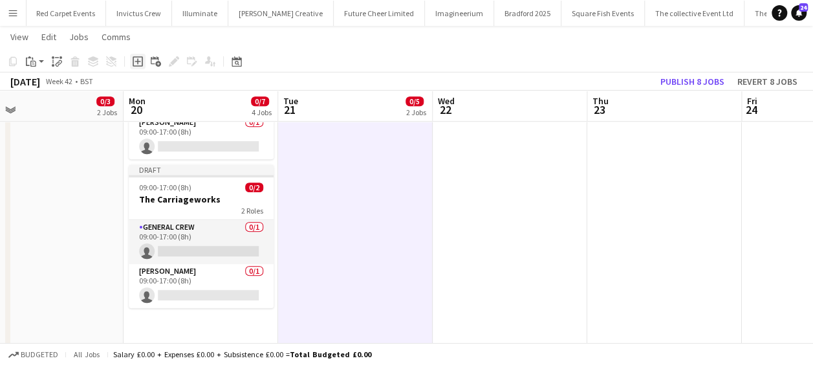
click at [137, 62] on icon "Add job" at bounding box center [138, 61] width 10 height 10
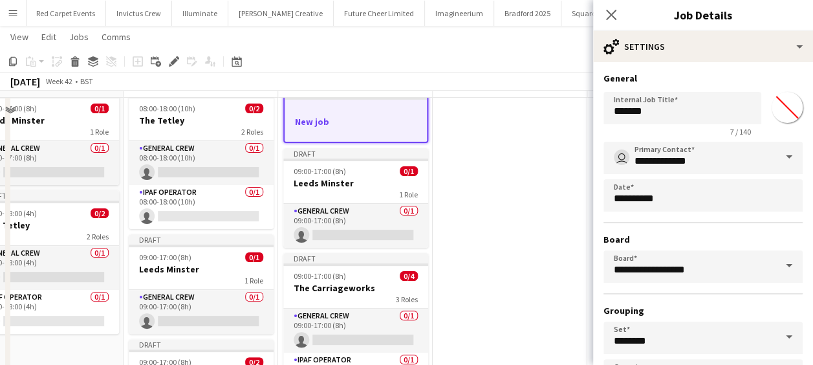
scroll to position [0, 0]
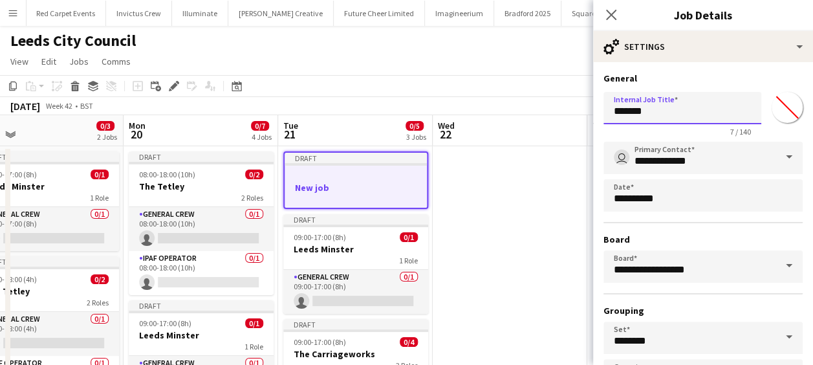
drag, startPoint x: 650, startPoint y: 112, endPoint x: 509, endPoint y: 109, distance: 141.1
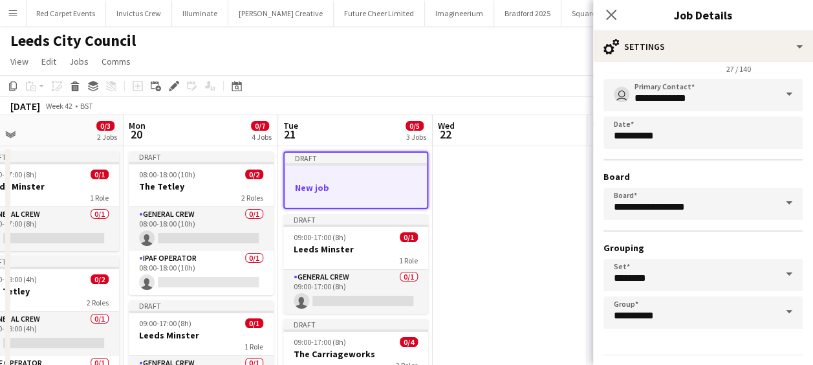
scroll to position [100, 0]
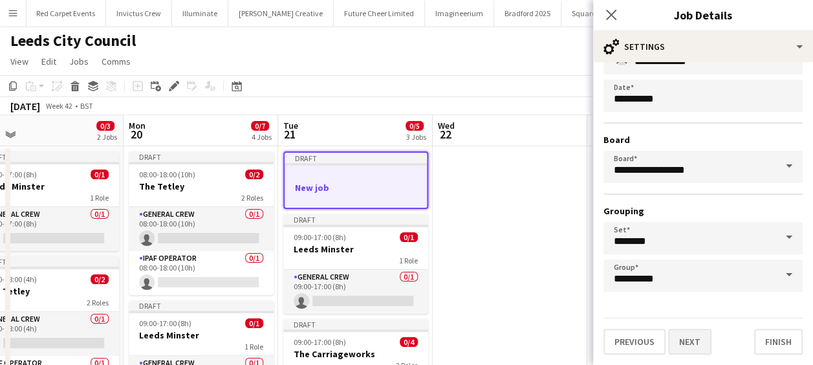
type input "**********"
click at [683, 333] on button "Next" at bounding box center [689, 342] width 43 height 26
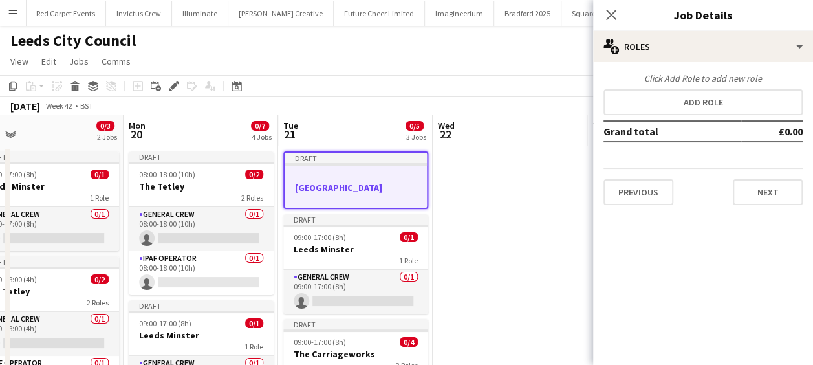
scroll to position [0, 0]
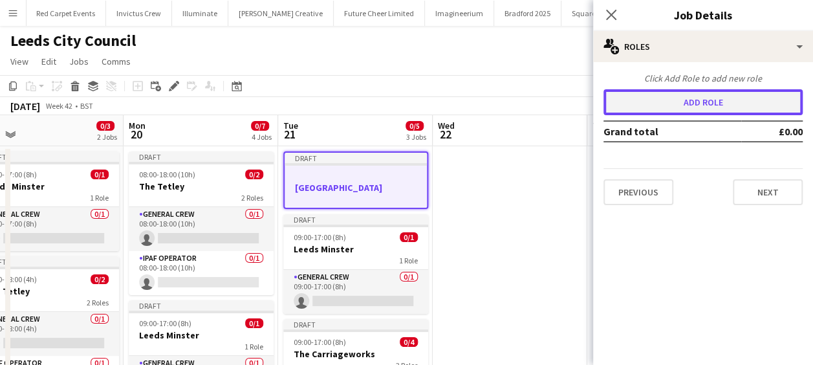
click at [691, 101] on button "Add role" at bounding box center [703, 102] width 199 height 26
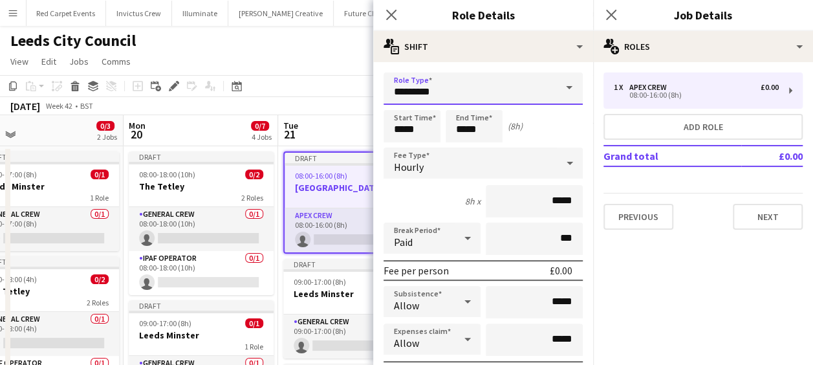
drag, startPoint x: 460, startPoint y: 91, endPoint x: 261, endPoint y: 94, distance: 198.7
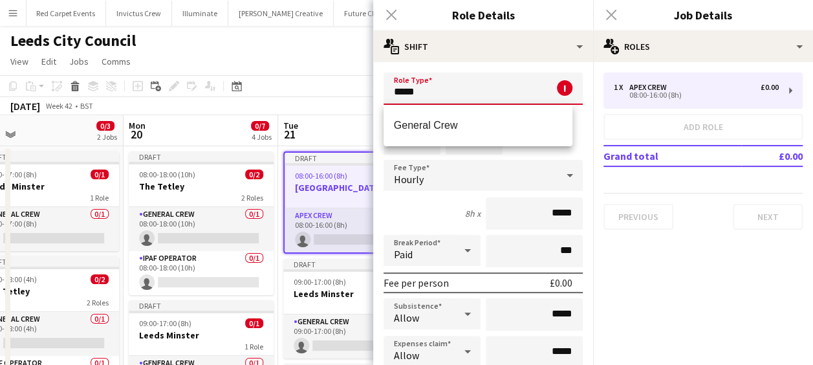
click at [473, 118] on mat-option "General Crew" at bounding box center [479, 125] width 190 height 31
type input "**********"
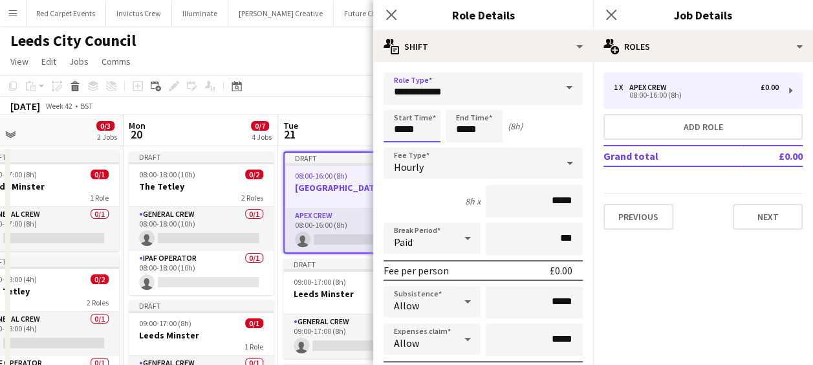
click at [404, 122] on input "*****" at bounding box center [412, 126] width 57 height 32
click at [403, 106] on div at bounding box center [399, 103] width 26 height 13
type input "*****"
click at [403, 106] on div at bounding box center [399, 103] width 26 height 13
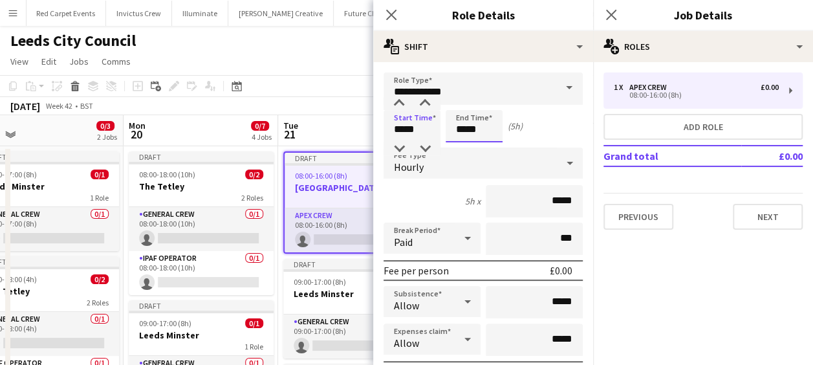
click at [465, 122] on input "*****" at bounding box center [474, 126] width 57 height 32
type input "*****"
click at [466, 148] on div at bounding box center [461, 148] width 26 height 13
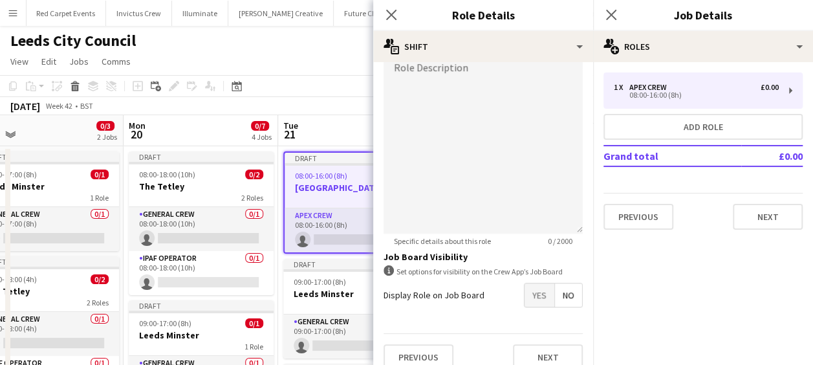
scroll to position [444, 0]
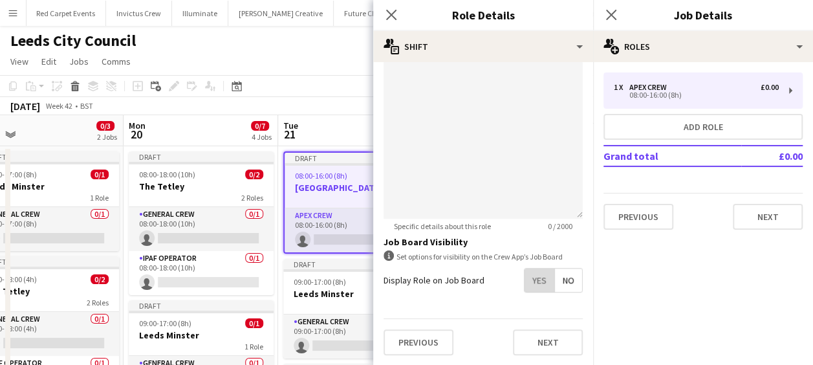
click at [530, 285] on span "Yes" at bounding box center [540, 279] width 30 height 23
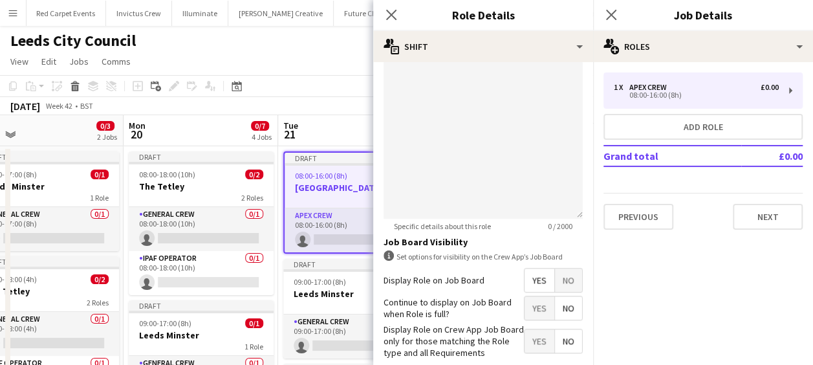
click at [529, 307] on span "Yes" at bounding box center [540, 307] width 30 height 23
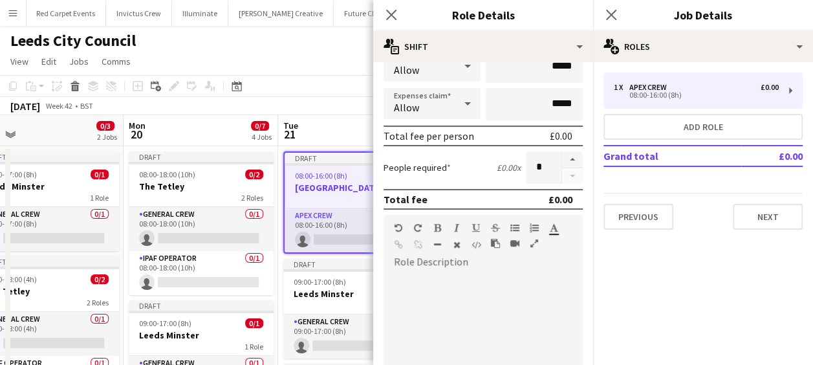
scroll to position [121, 0]
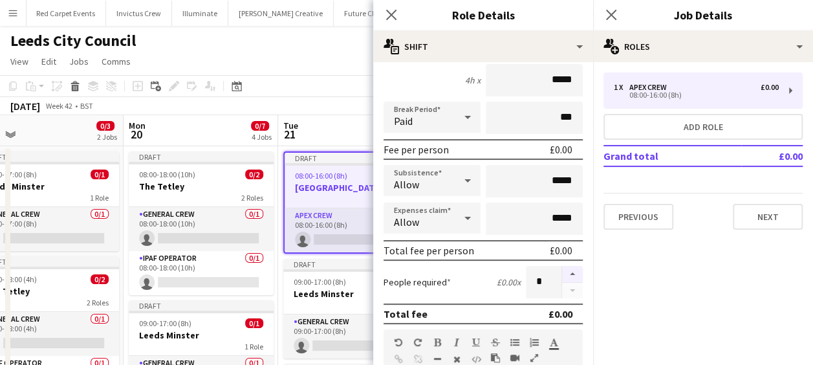
click at [565, 273] on button "button" at bounding box center [572, 274] width 21 height 17
type input "*"
click at [393, 19] on icon "Close pop-in" at bounding box center [391, 14] width 12 height 12
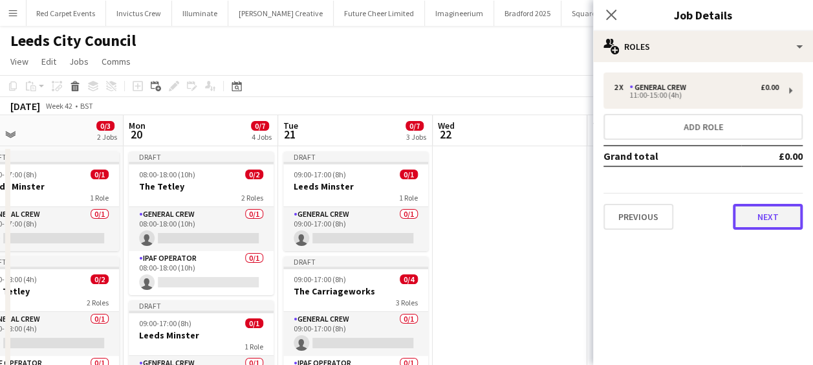
click at [771, 220] on button "Next" at bounding box center [768, 217] width 70 height 26
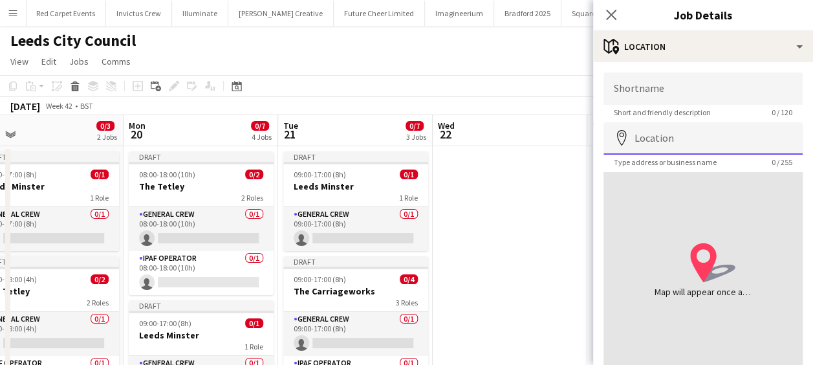
click at [710, 141] on input "Location" at bounding box center [703, 138] width 199 height 32
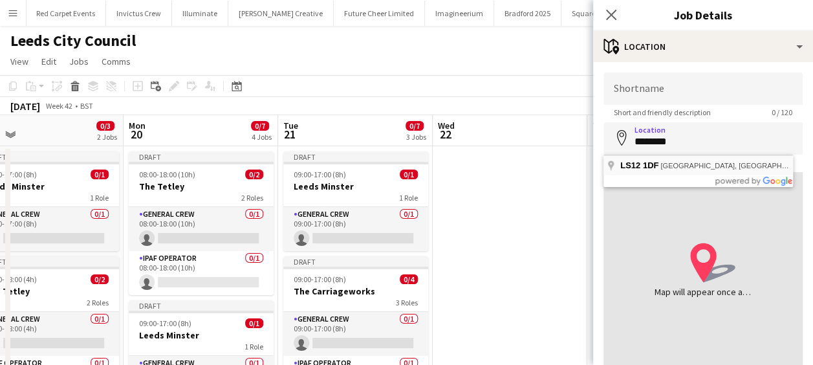
type input "**********"
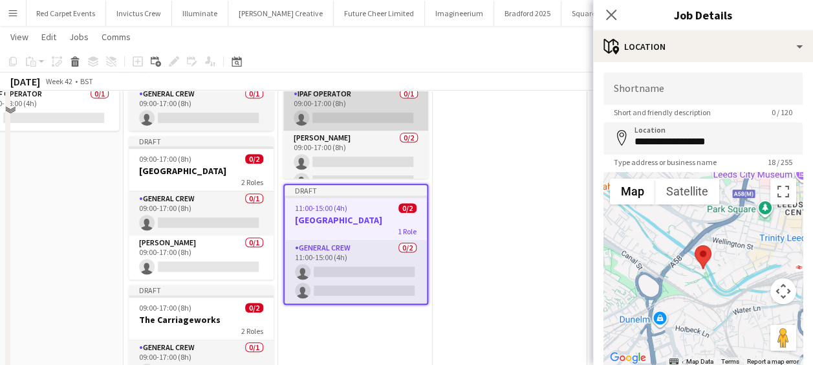
scroll to position [323, 0]
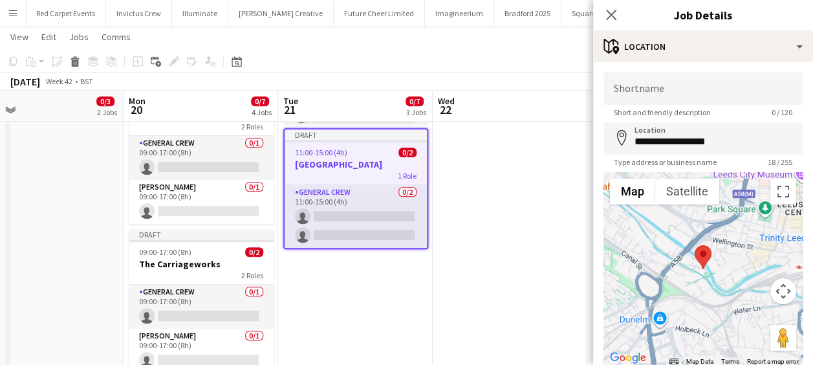
click at [498, 178] on app-date-cell at bounding box center [510, 117] width 155 height 593
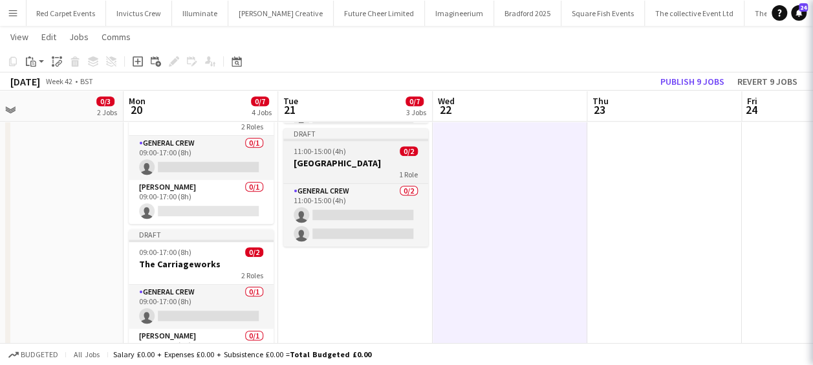
click at [364, 158] on h3 "[GEOGRAPHIC_DATA]" at bounding box center [355, 163] width 145 height 12
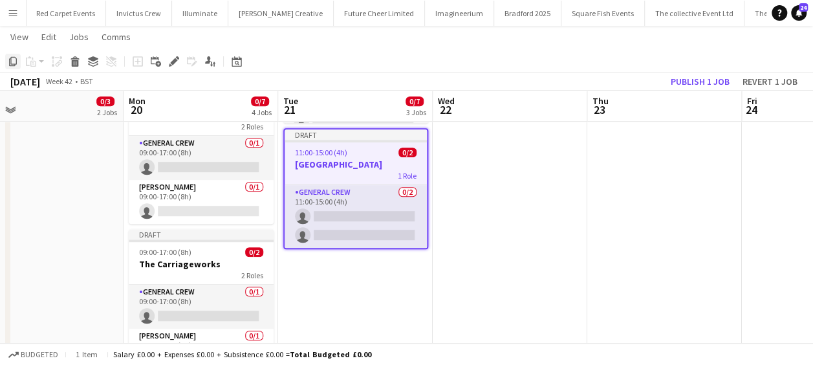
click at [8, 62] on icon "Copy" at bounding box center [13, 61] width 10 height 10
click at [378, 294] on app-date-cell "Draft 09:00-17:00 (8h) 0/1 Leeds Minster 1 Role General Crew 0/1 09:00-17:00 (8…" at bounding box center [355, 117] width 155 height 593
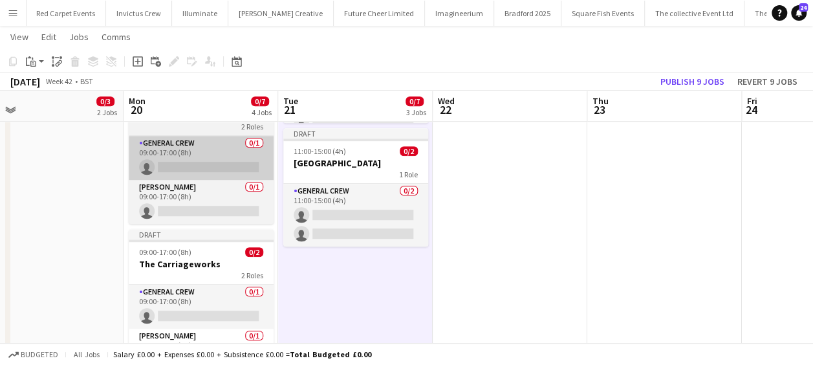
scroll to position [0, 342]
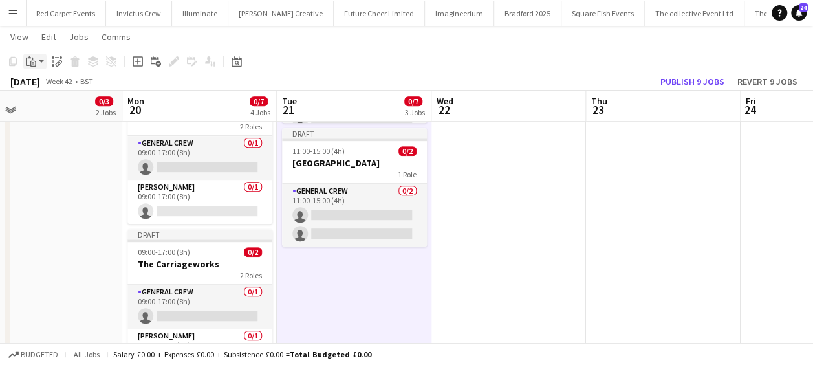
click at [39, 60] on app-action-btn "Paste" at bounding box center [34, 62] width 23 height 16
click at [45, 84] on link "Paste Ctrl+V" at bounding box center [95, 86] width 122 height 12
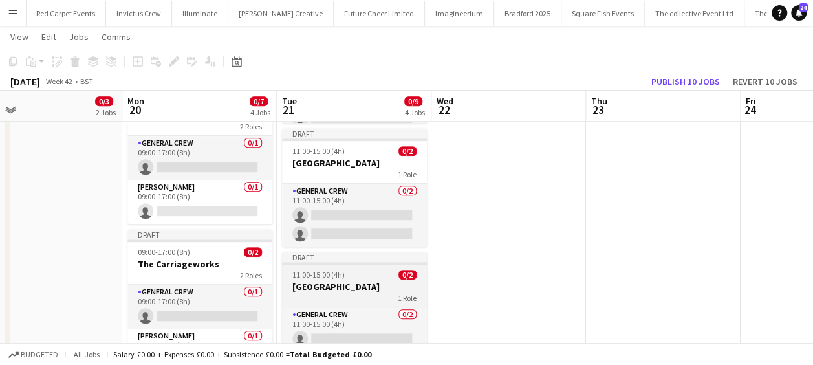
click at [376, 284] on h3 "[GEOGRAPHIC_DATA]" at bounding box center [354, 287] width 145 height 12
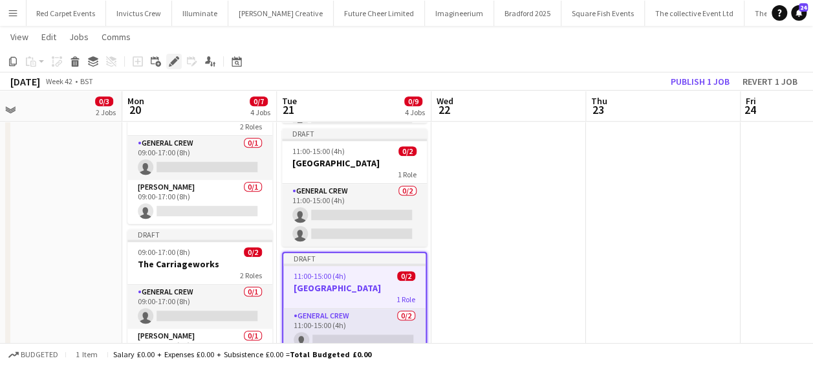
click at [174, 59] on icon "Edit" at bounding box center [174, 61] width 10 height 10
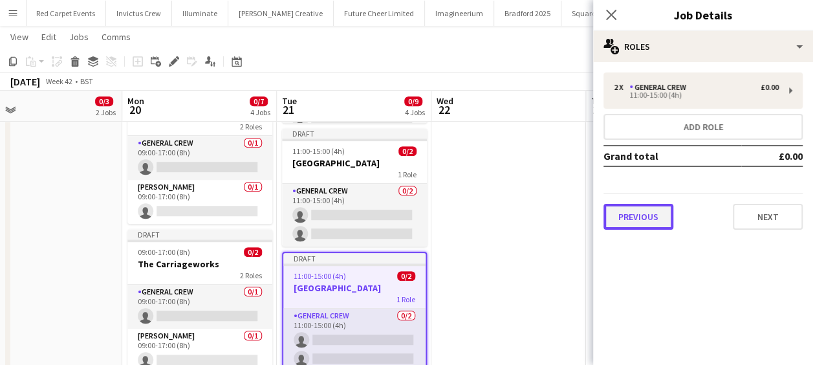
click at [630, 217] on button "Previous" at bounding box center [639, 217] width 70 height 26
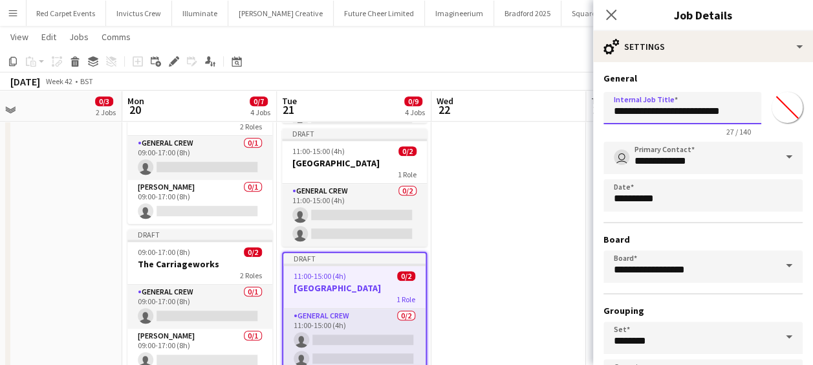
drag, startPoint x: 615, startPoint y: 112, endPoint x: 762, endPoint y: 111, distance: 147.5
click at [762, 111] on div "**********" at bounding box center [703, 112] width 199 height 50
type input "**********"
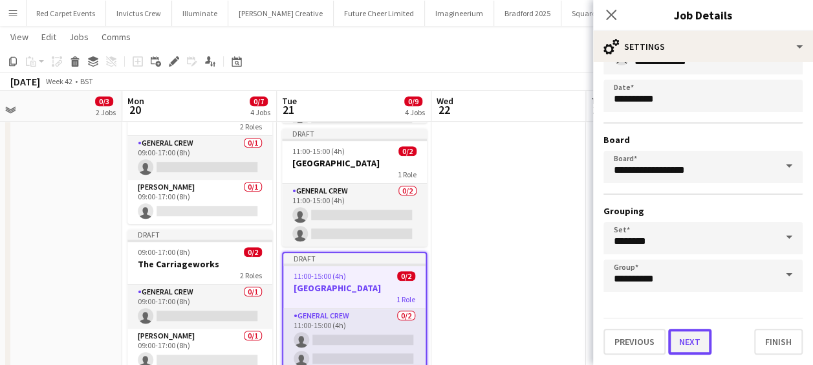
click at [685, 340] on button "Next" at bounding box center [689, 342] width 43 height 26
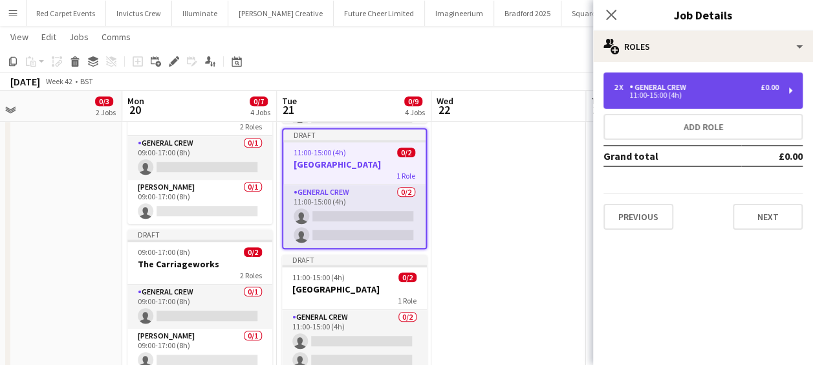
click at [653, 80] on div "2 x General Crew £0.00 11:00-15:00 (4h)" at bounding box center [703, 90] width 199 height 36
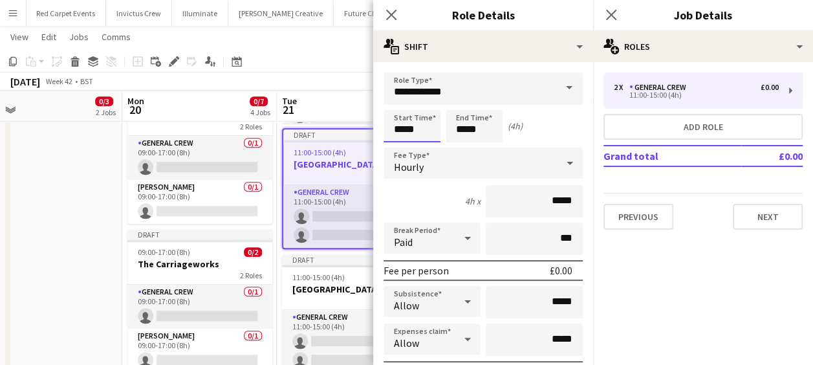
click at [404, 127] on input "*****" at bounding box center [412, 126] width 57 height 32
click at [402, 102] on div at bounding box center [399, 103] width 26 height 13
type input "*****"
click at [402, 102] on div at bounding box center [399, 103] width 26 height 13
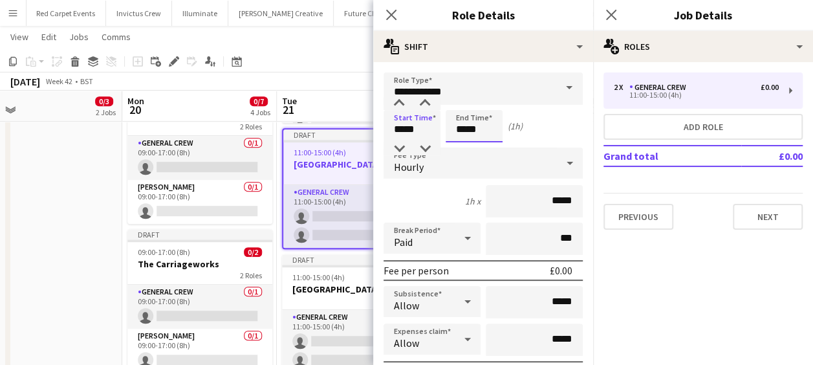
click at [469, 118] on input "*****" at bounding box center [474, 126] width 57 height 32
click at [460, 102] on div at bounding box center [461, 103] width 26 height 13
type input "*****"
click at [460, 102] on div at bounding box center [461, 103] width 26 height 13
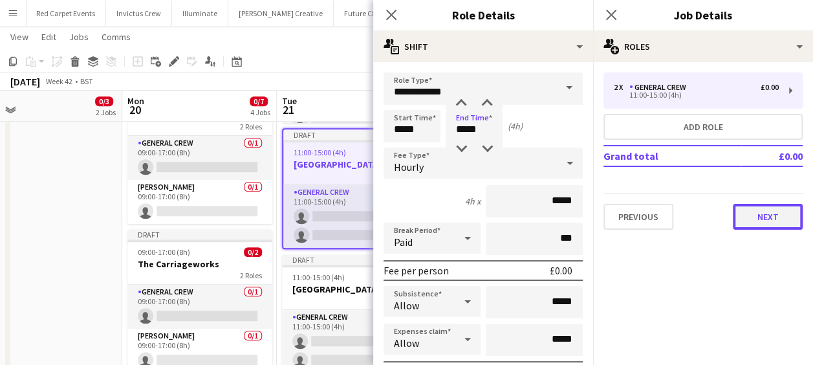
click at [759, 217] on button "Next" at bounding box center [768, 217] width 70 height 26
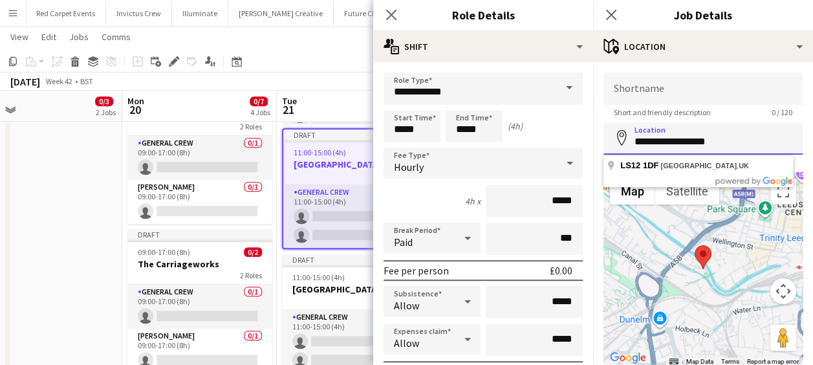
drag, startPoint x: 719, startPoint y: 147, endPoint x: 510, endPoint y: 153, distance: 209.7
click at [534, 154] on body "Menu Boards Boards Boards All jobs Status Workforce Workforce My Workforce Recr…" at bounding box center [406, 61] width 813 height 768
drag, startPoint x: 716, startPoint y: 145, endPoint x: 617, endPoint y: 144, distance: 99.0
click at [617, 144] on div "**********" at bounding box center [703, 138] width 199 height 32
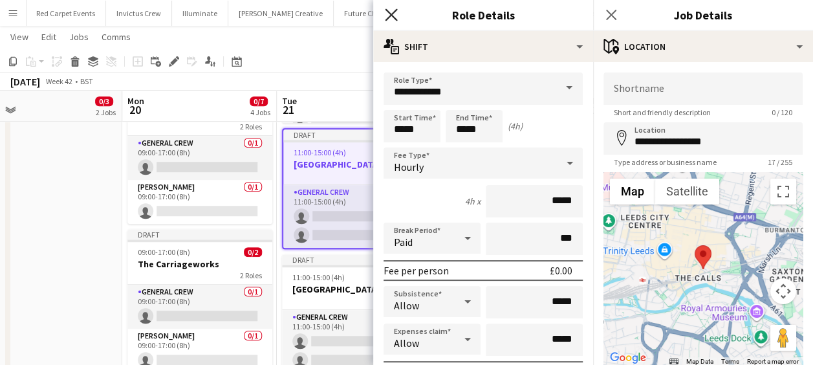
click at [389, 13] on icon at bounding box center [391, 14] width 12 height 12
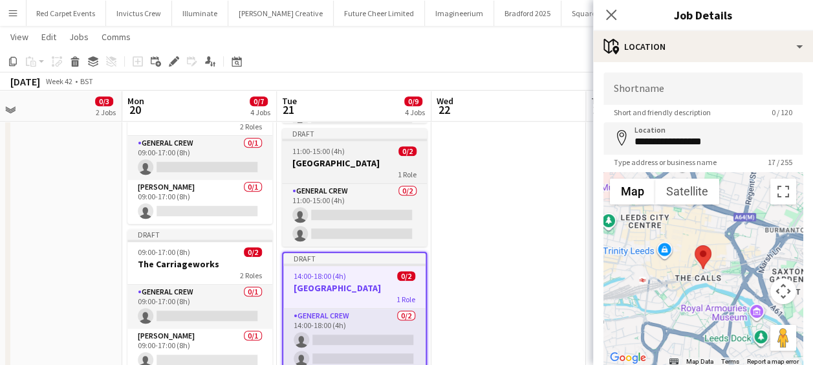
click at [369, 163] on h3 "[GEOGRAPHIC_DATA]" at bounding box center [354, 163] width 145 height 12
type input "**********"
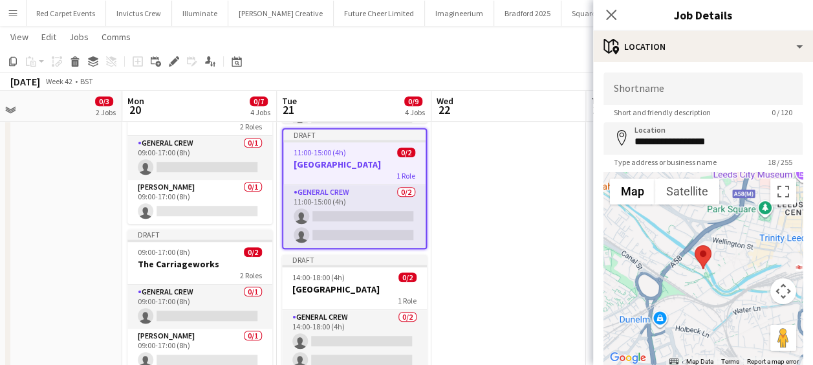
scroll to position [0, 342]
click at [10, 60] on icon at bounding box center [13, 61] width 8 height 9
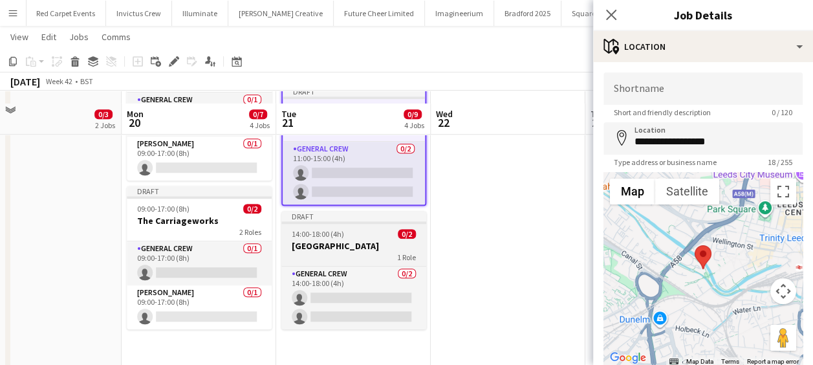
scroll to position [395, 0]
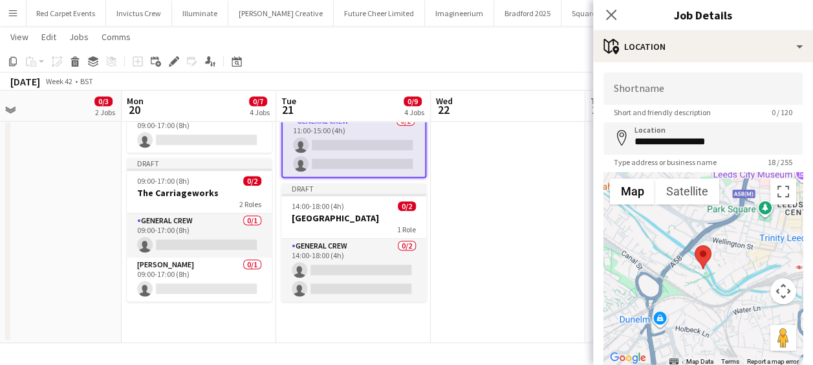
click at [367, 326] on app-date-cell "Draft 09:00-17:00 (8h) 0/1 Leeds Minster 1 Role General Crew 0/1 09:00-17:00 (8…" at bounding box center [353, 46] width 155 height 593
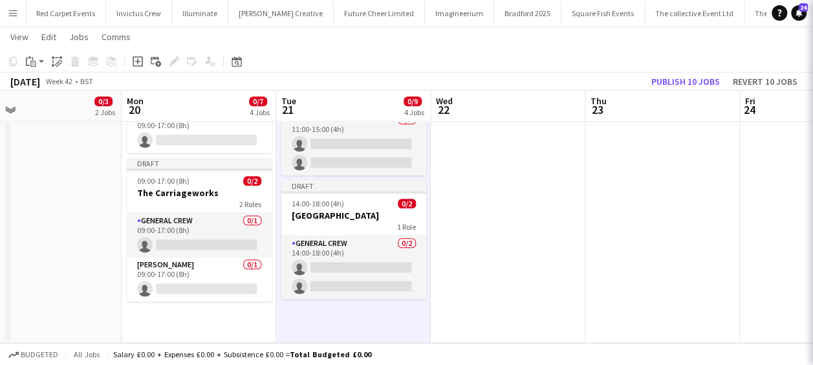
scroll to position [0, 343]
click at [38, 56] on div "Paste" at bounding box center [31, 62] width 16 height 16
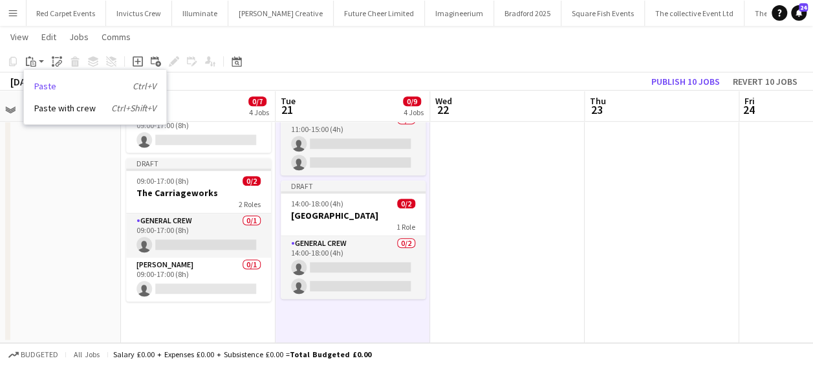
click at [49, 89] on link "Paste Ctrl+V" at bounding box center [95, 86] width 122 height 12
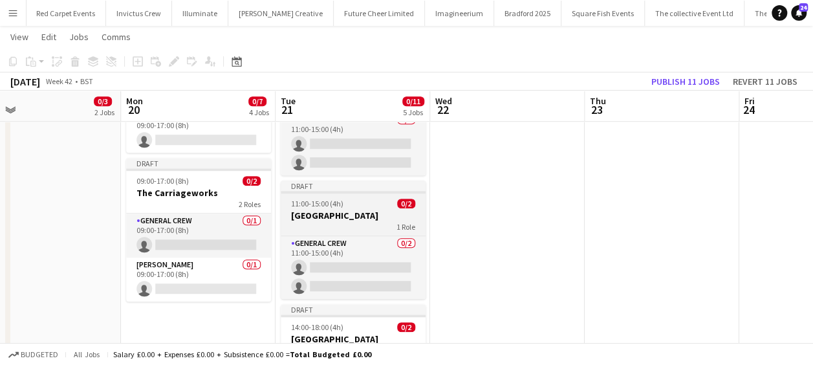
click at [369, 220] on h3 "[GEOGRAPHIC_DATA]" at bounding box center [353, 216] width 145 height 12
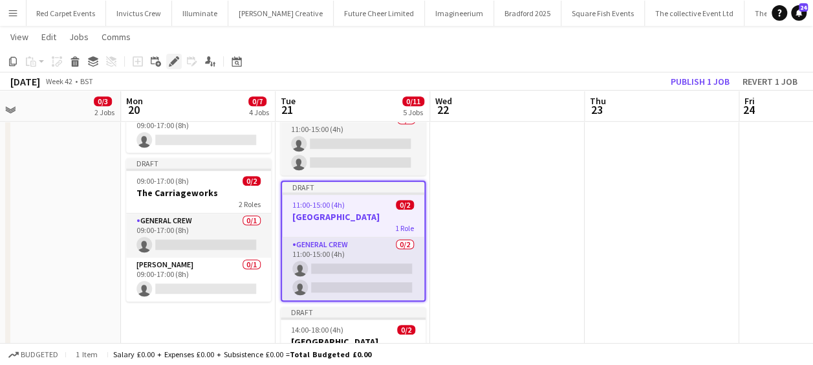
click at [175, 60] on icon at bounding box center [173, 61] width 7 height 7
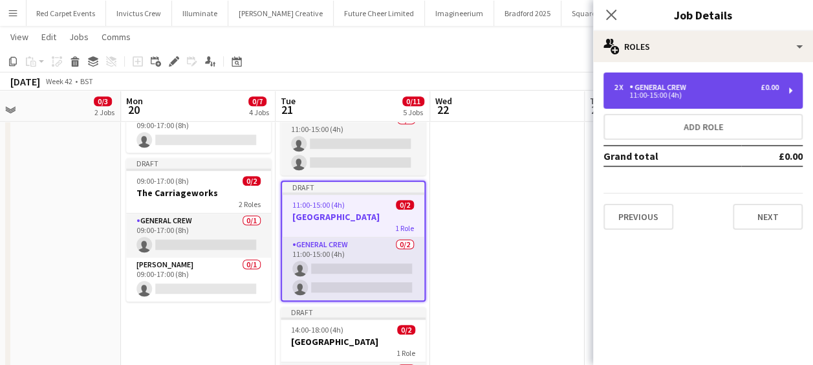
click at [660, 93] on div "11:00-15:00 (4h)" at bounding box center [696, 95] width 165 height 6
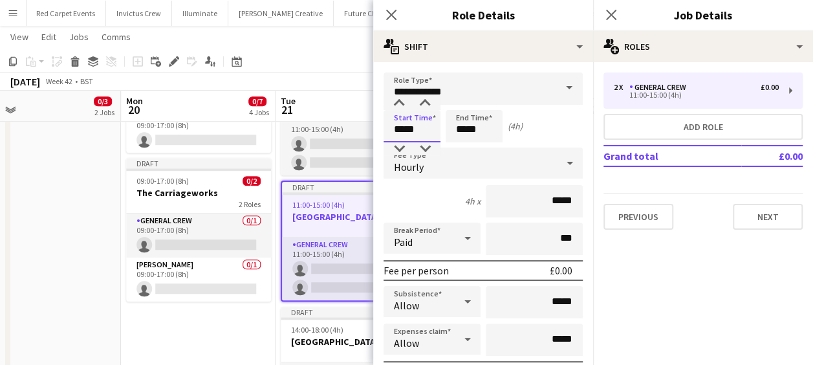
click at [411, 125] on input "*****" at bounding box center [412, 126] width 57 height 32
drag, startPoint x: 421, startPoint y: 129, endPoint x: 385, endPoint y: 129, distance: 36.2
click at [385, 129] on input "*****" at bounding box center [412, 126] width 57 height 32
type input "*****"
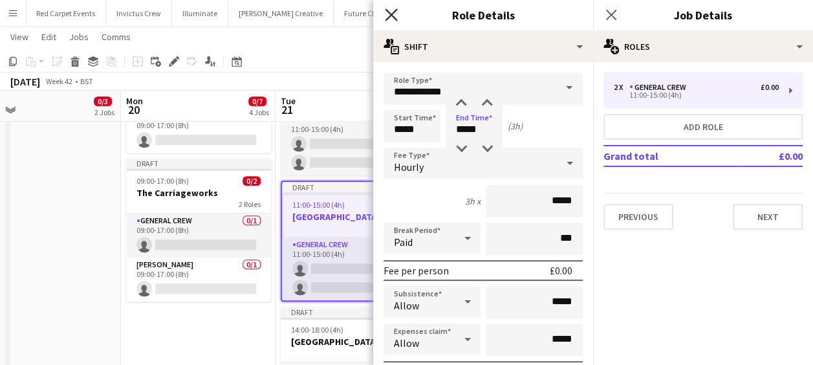
click at [393, 17] on icon at bounding box center [391, 14] width 12 height 12
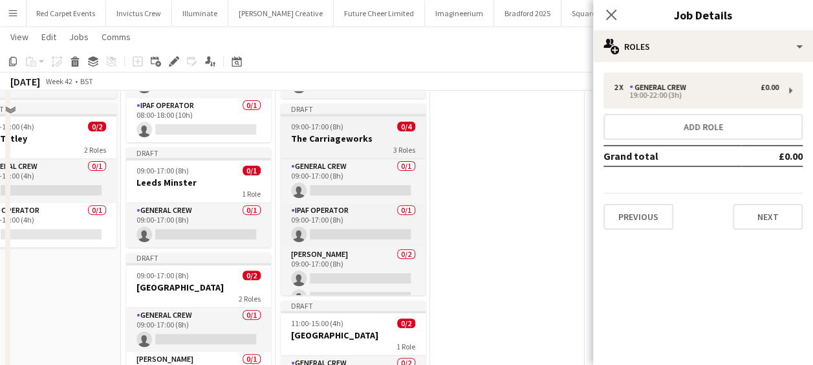
scroll to position [71, 0]
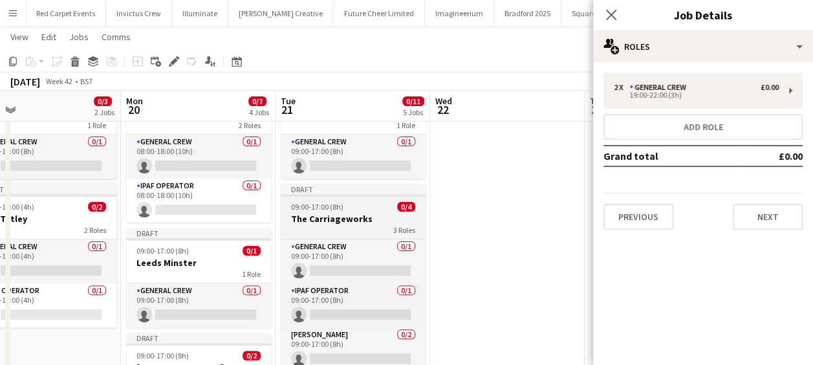
click at [345, 210] on div "09:00-17:00 (8h) 0/4" at bounding box center [353, 207] width 145 height 10
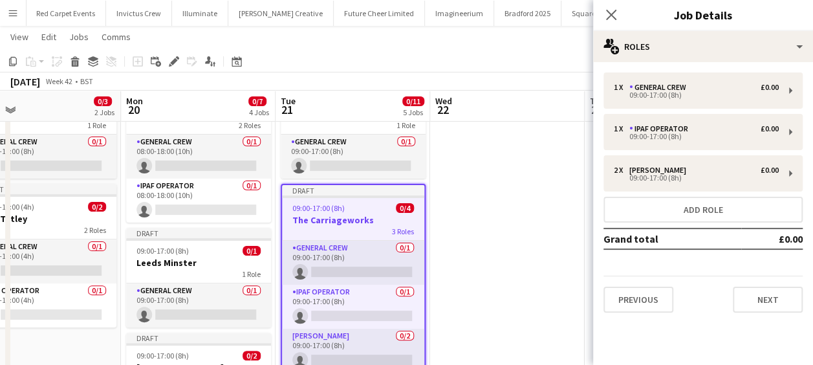
scroll to position [0, 344]
click at [14, 59] on icon "Copy" at bounding box center [13, 61] width 10 height 10
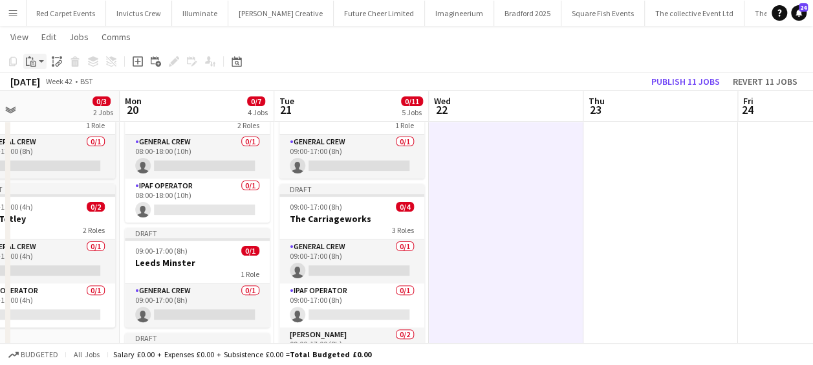
click at [34, 59] on icon "Paste" at bounding box center [31, 61] width 10 height 10
click at [49, 83] on link "Paste Ctrl+V" at bounding box center [95, 86] width 122 height 12
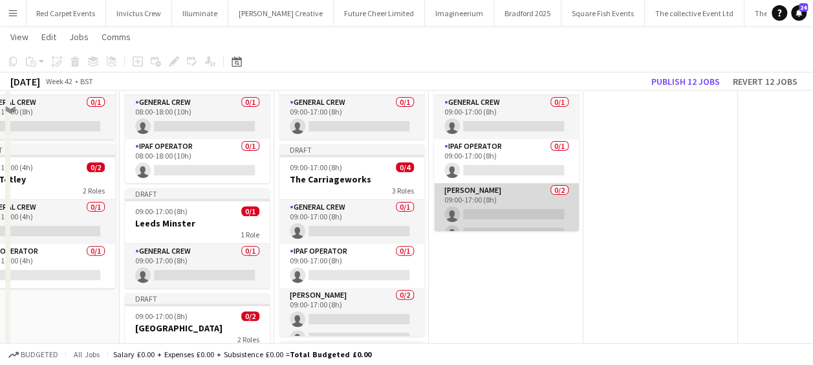
scroll to position [136, 0]
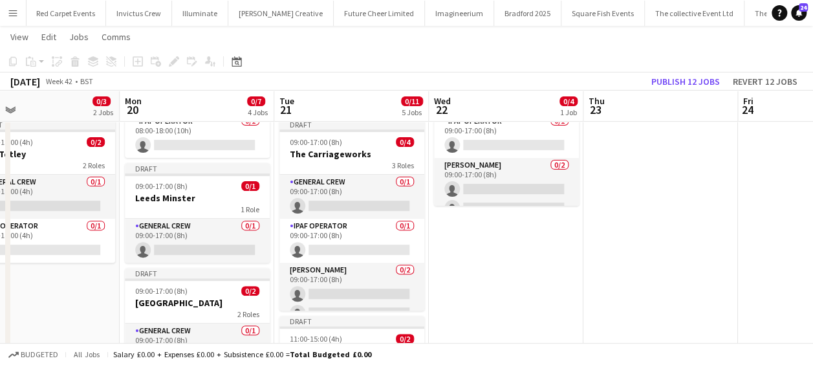
click at [500, 243] on app-date-cell "Draft 09:00-17:00 (8h) 0/4 The Carriageworks 3 Roles General Crew 0/1 09:00-17:…" at bounding box center [506, 371] width 155 height 725
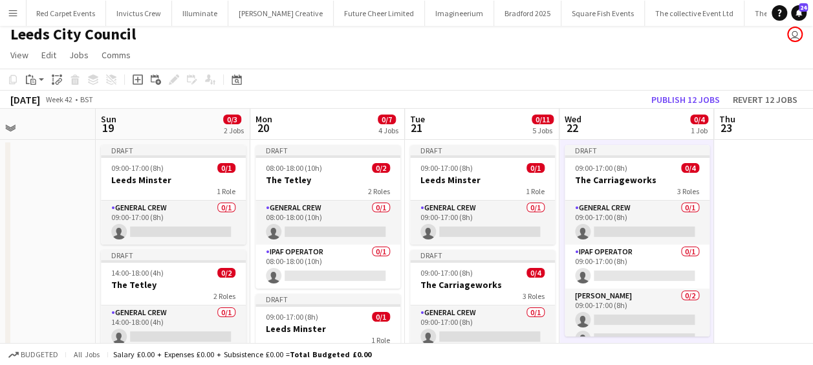
scroll to position [0, 365]
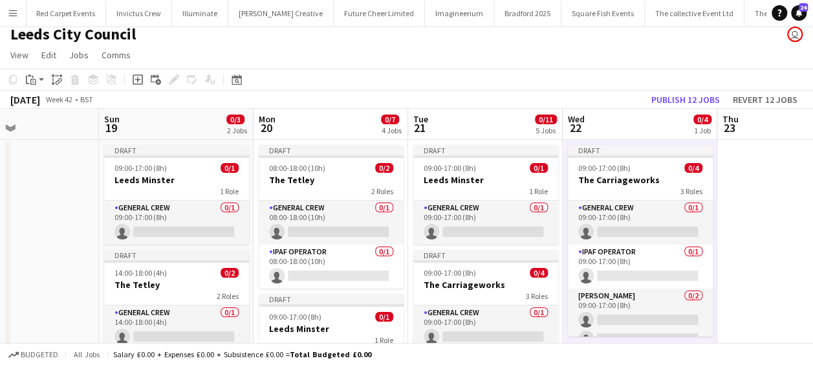
drag, startPoint x: 298, startPoint y: 224, endPoint x: 353, endPoint y: 222, distance: 55.0
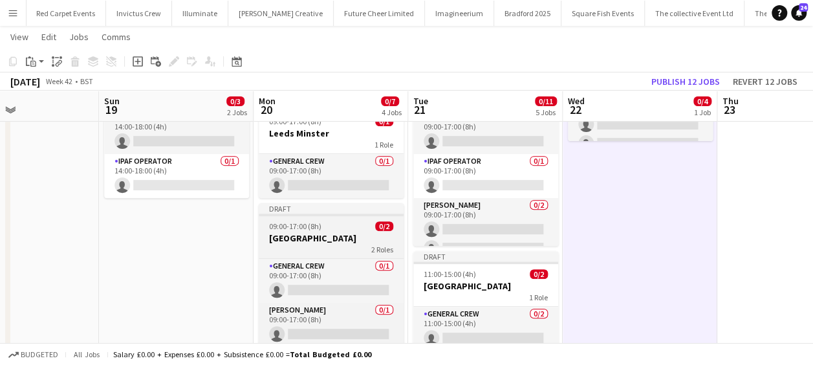
scroll to position [0, 500]
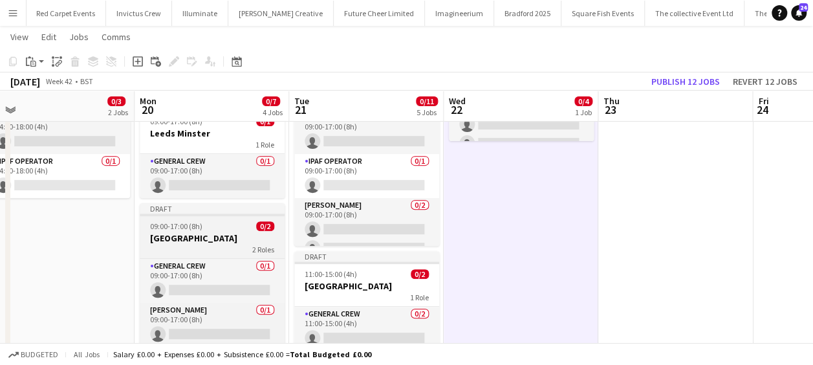
drag, startPoint x: 318, startPoint y: 234, endPoint x: 215, endPoint y: 231, distance: 102.9
click at [204, 231] on app-calendar-viewport "Thu 16 Fri 17 Sat 18 Sun 19 0/3 2 Jobs Mon 20 0/7 4 Jobs Tue 21 0/11 5 Jobs Wed…" at bounding box center [406, 260] width 813 height 820
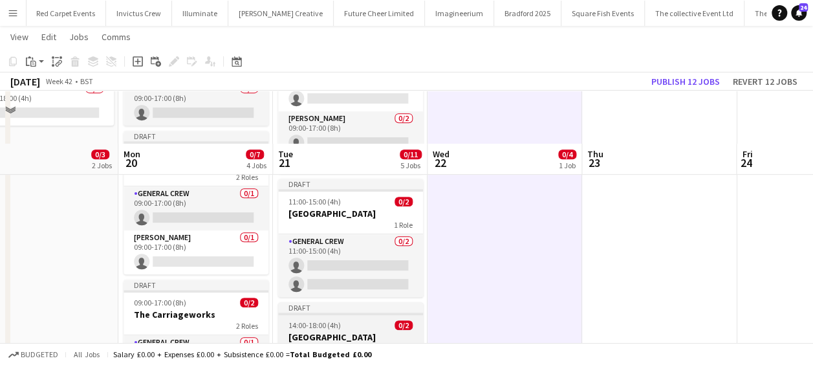
scroll to position [330, 0]
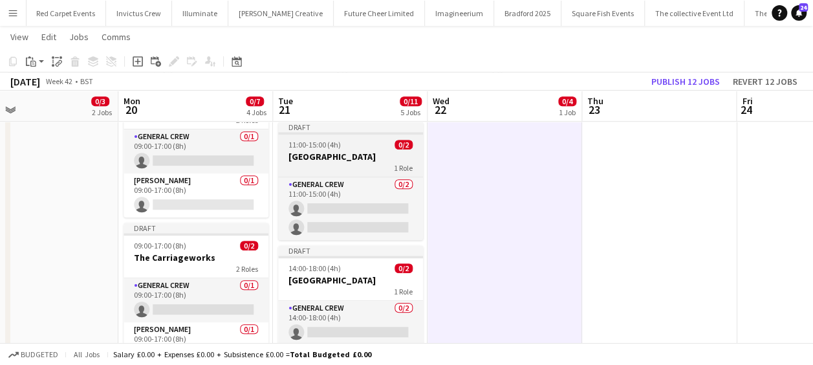
click at [369, 155] on h3 "[GEOGRAPHIC_DATA]" at bounding box center [350, 157] width 145 height 12
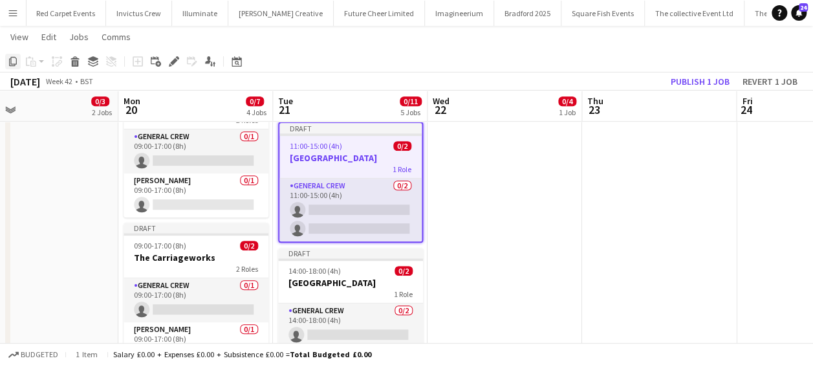
click at [16, 58] on icon at bounding box center [13, 61] width 8 height 9
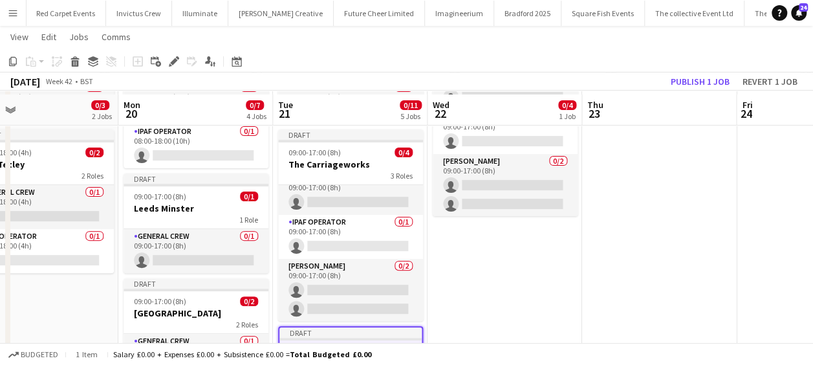
scroll to position [129, 0]
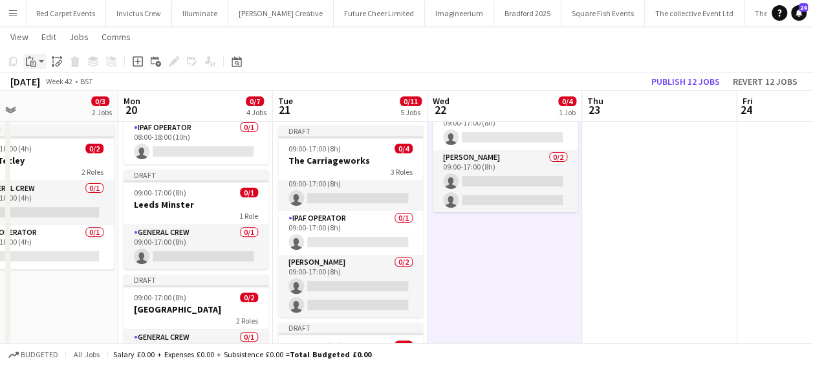
click at [34, 66] on icon at bounding box center [33, 64] width 6 height 6
click at [50, 85] on link "Paste Ctrl+V" at bounding box center [95, 86] width 122 height 12
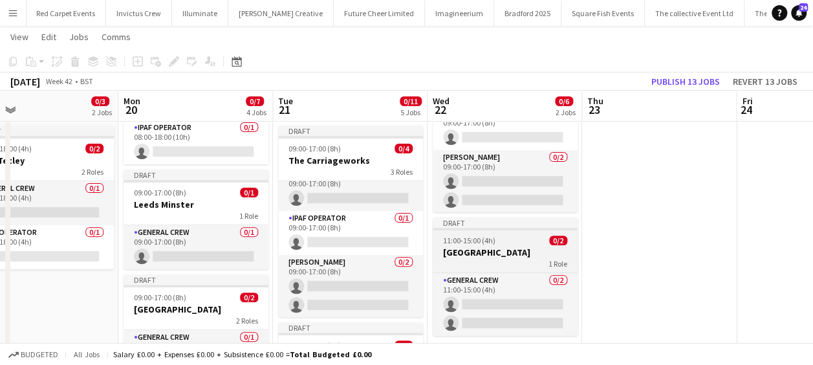
click at [532, 254] on h3 "[GEOGRAPHIC_DATA]" at bounding box center [505, 252] width 145 height 12
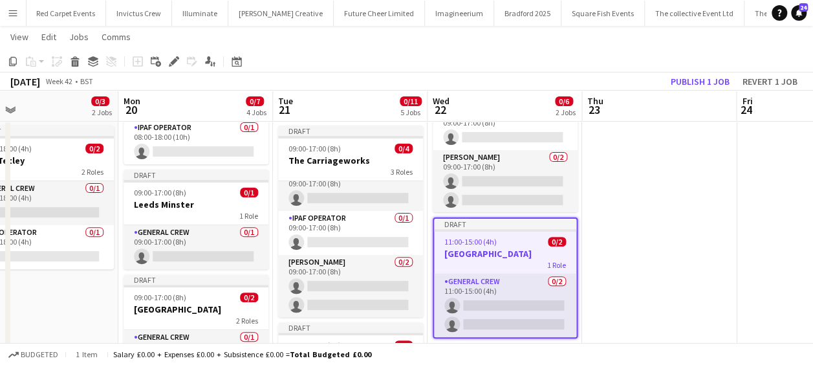
scroll to position [0, 501]
click at [170, 59] on icon "Edit" at bounding box center [174, 61] width 10 height 10
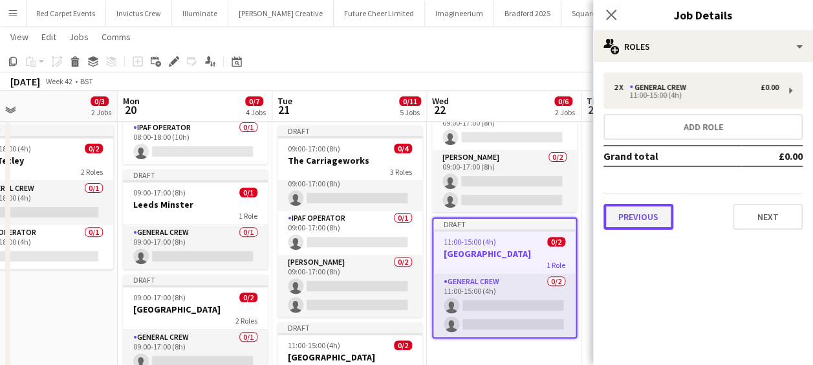
click at [635, 213] on button "Previous" at bounding box center [639, 217] width 70 height 26
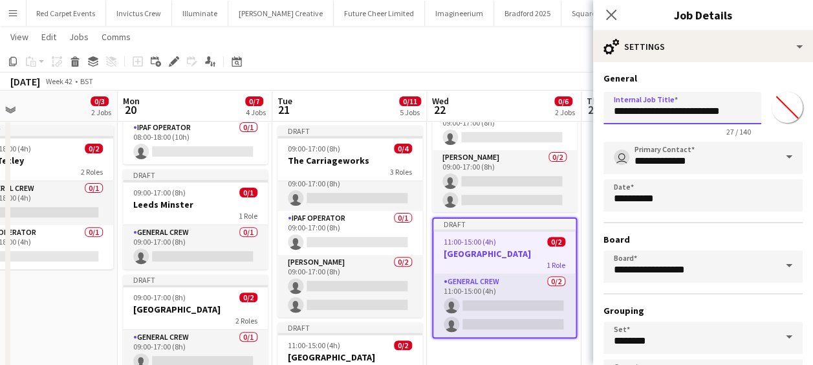
drag, startPoint x: 614, startPoint y: 111, endPoint x: 754, endPoint y: 111, distance: 139.7
click at [754, 111] on div "**********" at bounding box center [703, 112] width 199 height 50
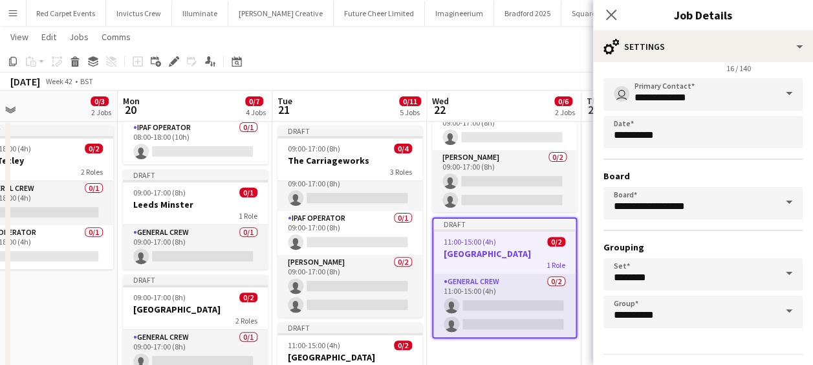
scroll to position [100, 0]
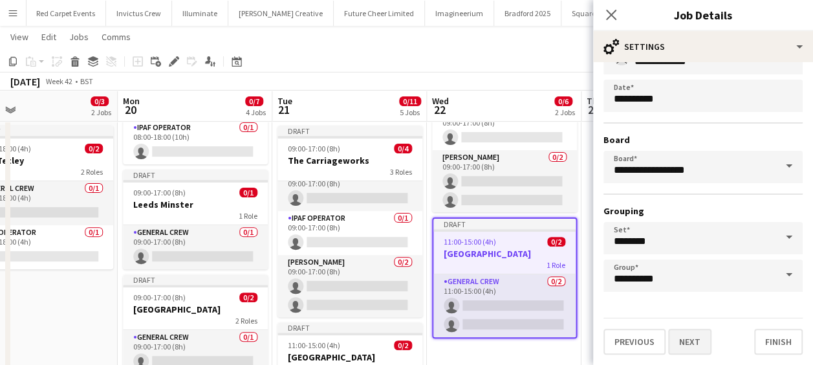
type input "**********"
click at [700, 333] on button "Next" at bounding box center [689, 342] width 43 height 26
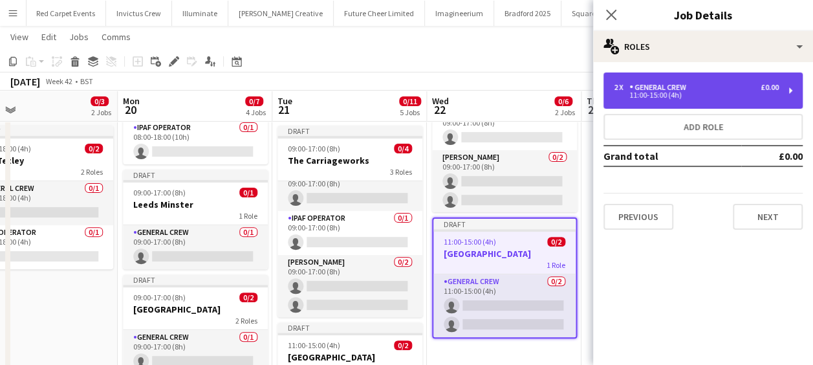
click at [662, 98] on div "11:00-15:00 (4h)" at bounding box center [696, 95] width 165 height 6
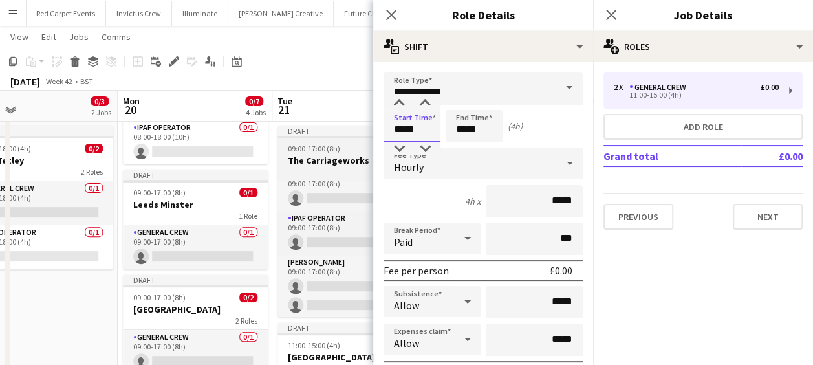
drag, startPoint x: 419, startPoint y: 131, endPoint x: 295, endPoint y: 136, distance: 124.3
click at [304, 137] on body "Menu Boards Boards Boards All jobs Status Workforce Workforce My Workforce Recr…" at bounding box center [406, 317] width 813 height 892
type input "*****"
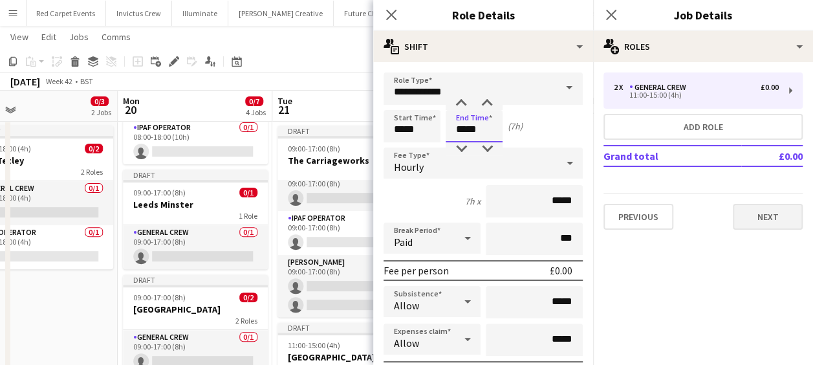
type input "*****"
click at [756, 214] on button "Next" at bounding box center [768, 217] width 70 height 26
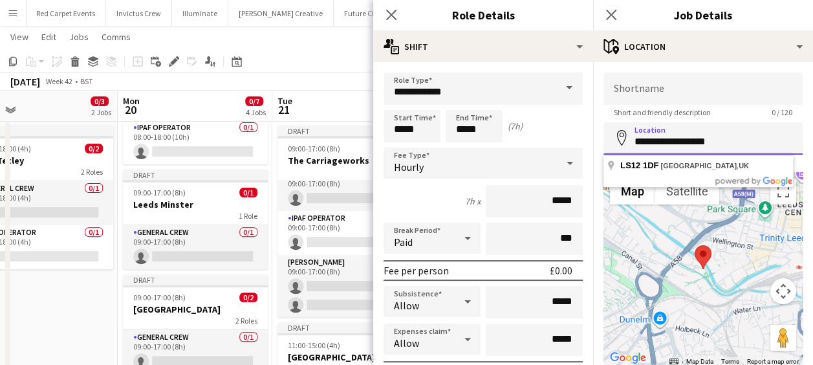
drag, startPoint x: 707, startPoint y: 145, endPoint x: 565, endPoint y: 135, distance: 142.1
click at [582, 142] on body "Menu Boards Boards Boards All jobs Status Workforce Workforce My Workforce Recr…" at bounding box center [406, 317] width 813 height 892
type input "*"
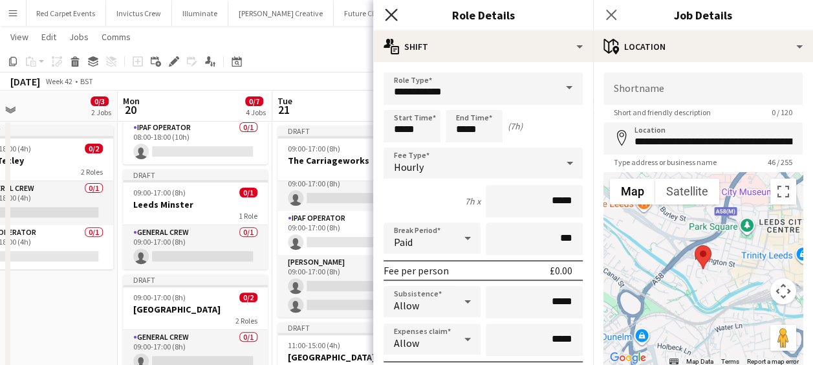
click at [391, 14] on icon at bounding box center [391, 14] width 12 height 12
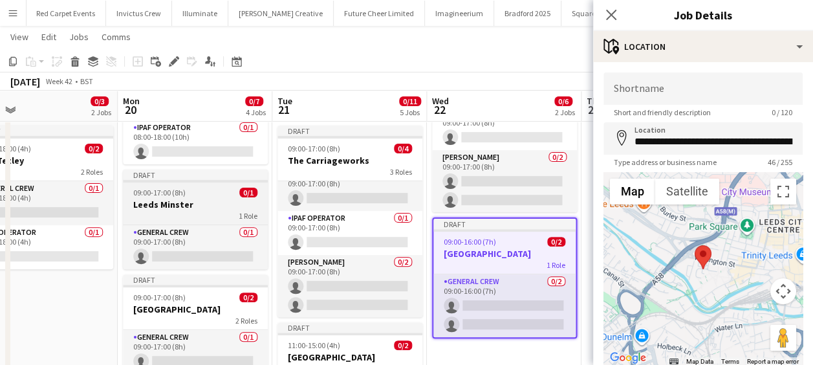
click at [216, 206] on h3 "Leeds Minster" at bounding box center [195, 205] width 145 height 12
type input "**********"
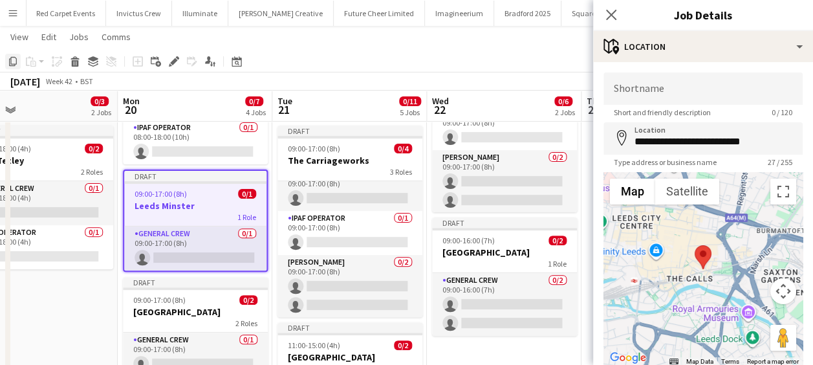
click at [10, 56] on div "Copy" at bounding box center [13, 62] width 16 height 16
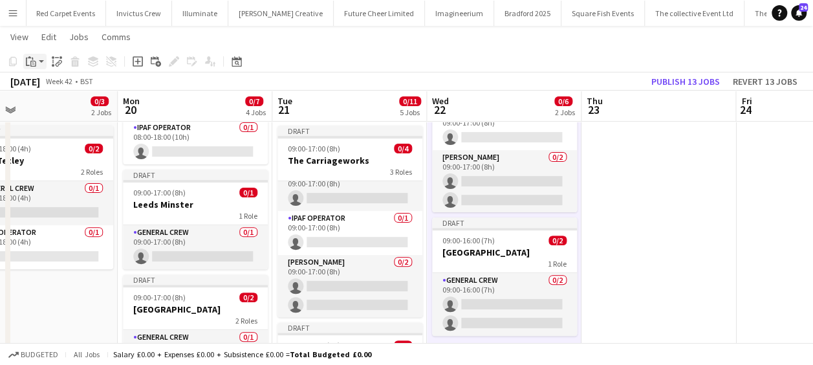
click at [34, 63] on icon "Paste" at bounding box center [31, 61] width 10 height 10
click at [43, 86] on link "Paste Ctrl+V" at bounding box center [95, 86] width 122 height 12
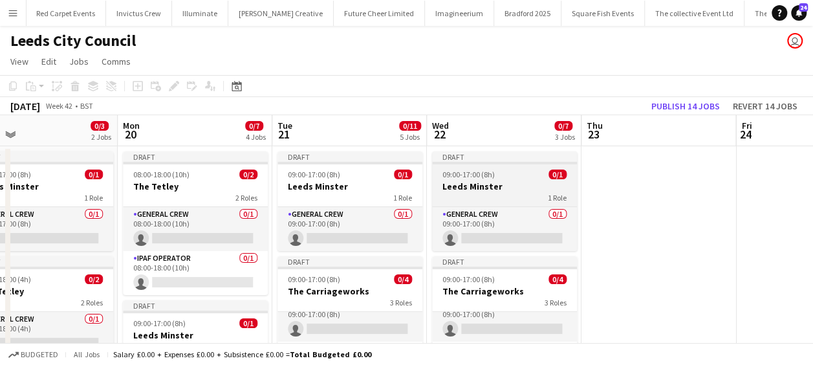
click at [487, 193] on div "1 Role" at bounding box center [504, 197] width 145 height 10
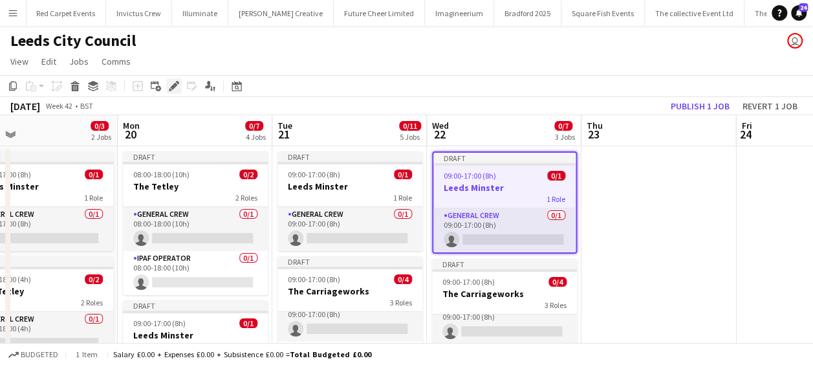
click at [175, 86] on icon at bounding box center [173, 86] width 7 height 7
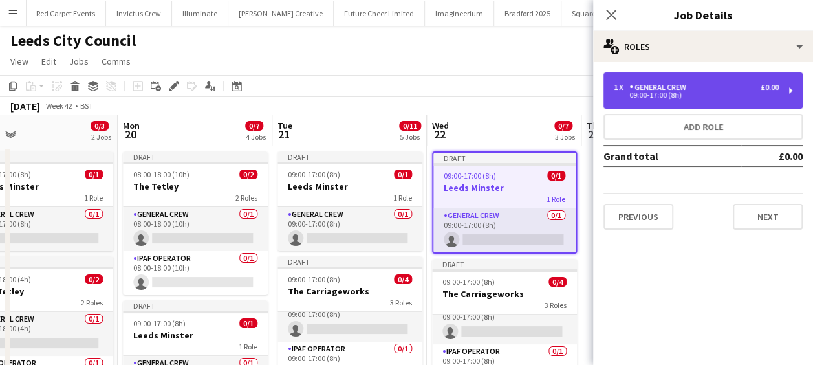
click at [650, 88] on div "General Crew" at bounding box center [660, 87] width 62 height 9
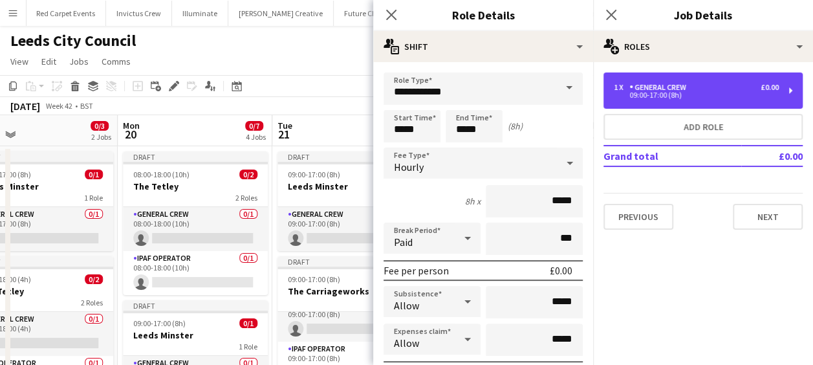
scroll to position [129, 0]
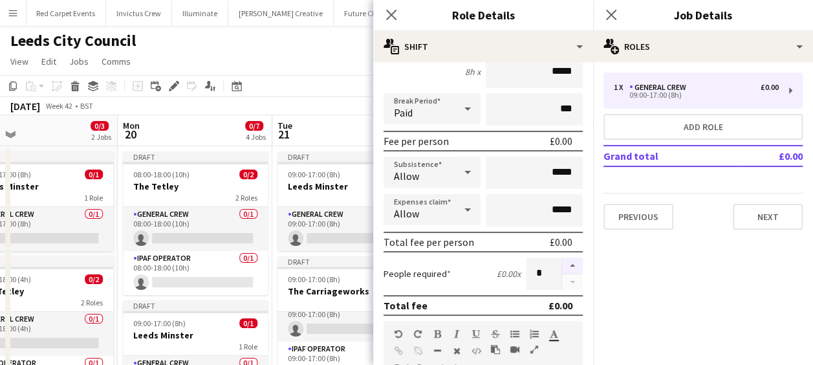
click at [567, 263] on button "button" at bounding box center [572, 265] width 21 height 17
type input "*"
click at [773, 220] on button "Next" at bounding box center [768, 217] width 70 height 26
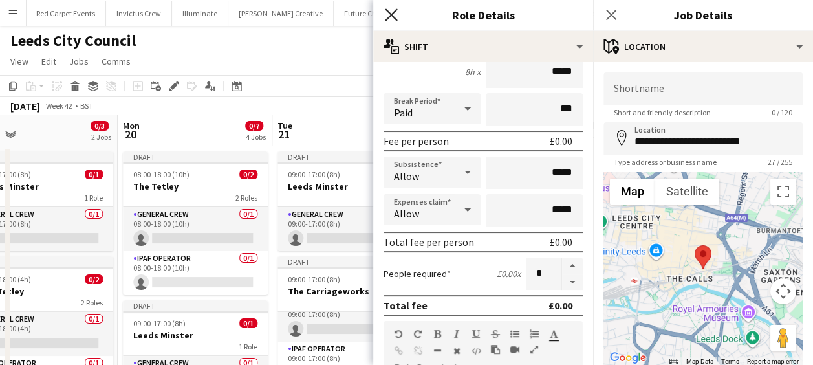
click at [391, 13] on icon "Close pop-in" at bounding box center [391, 14] width 12 height 12
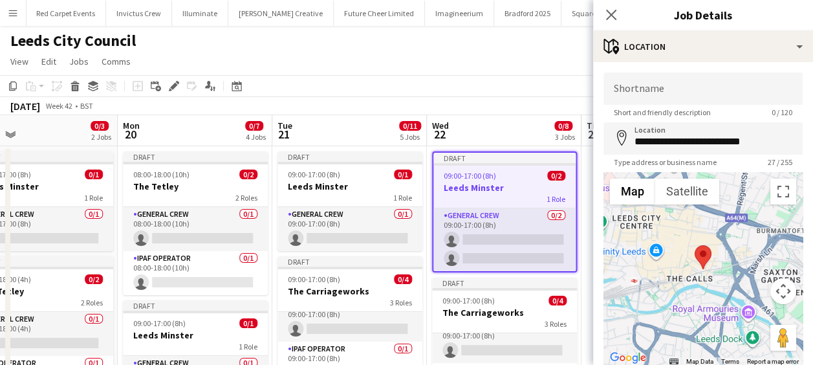
click at [474, 181] on app-job-card "Draft 09:00-17:00 (8h) 0/2 Leeds Minster 1 Role General Crew 0/2 09:00-17:00 (8…" at bounding box center [504, 211] width 145 height 121
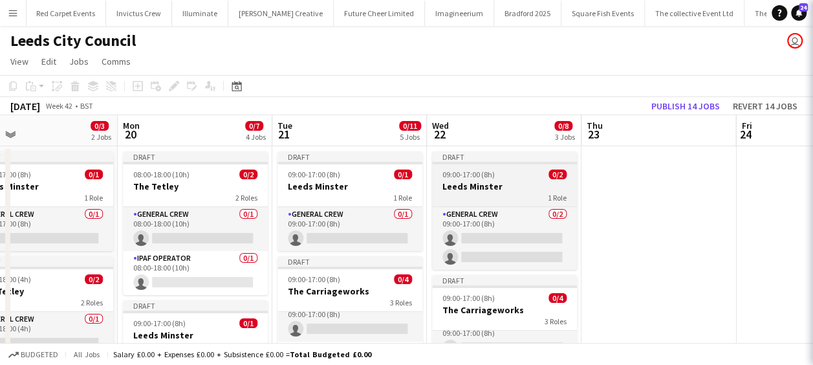
click at [499, 181] on h3 "Leeds Minster" at bounding box center [504, 187] width 145 height 12
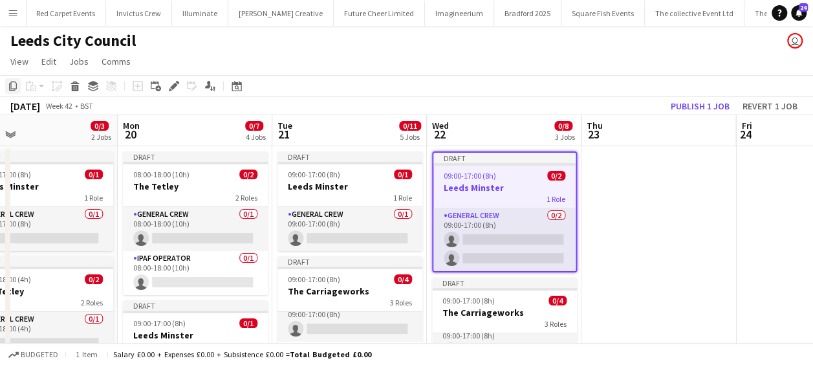
click at [10, 84] on icon at bounding box center [13, 86] width 8 height 9
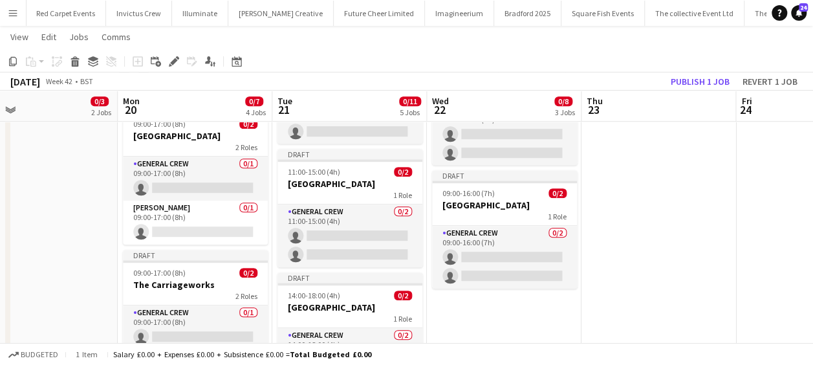
scroll to position [323, 0]
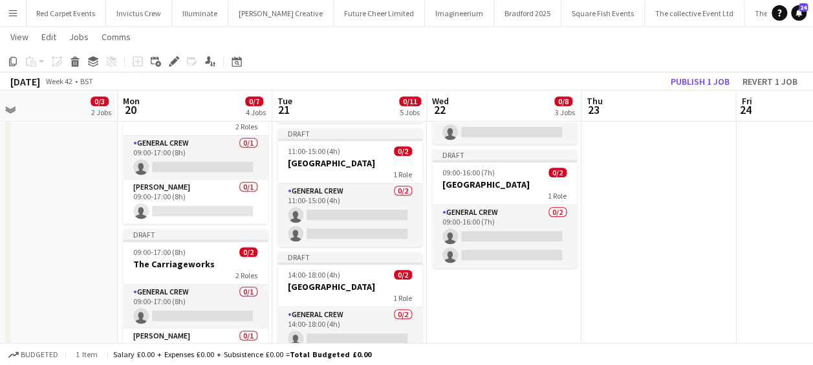
click at [495, 302] on app-date-cell "Draft 09:00-17:00 (8h) 0/2 Leeds Minster 1 Role General Crew 0/2 09:00-17:00 (8…" at bounding box center [504, 183] width 155 height 725
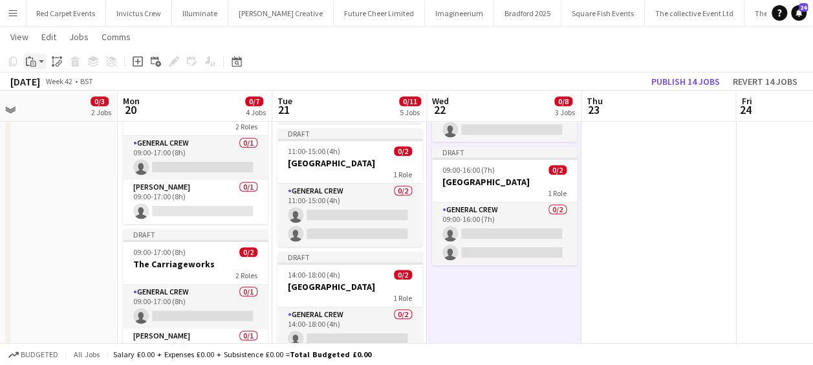
click at [40, 65] on app-action-btn "Paste" at bounding box center [34, 62] width 23 height 16
click at [49, 80] on link "Paste Ctrl+V" at bounding box center [95, 86] width 122 height 12
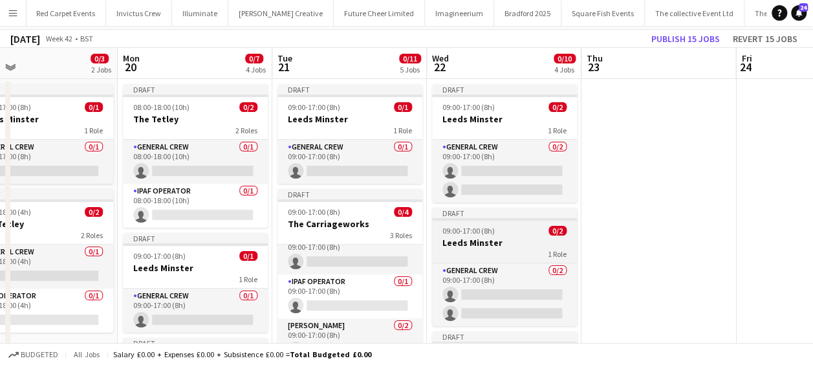
scroll to position [0, 0]
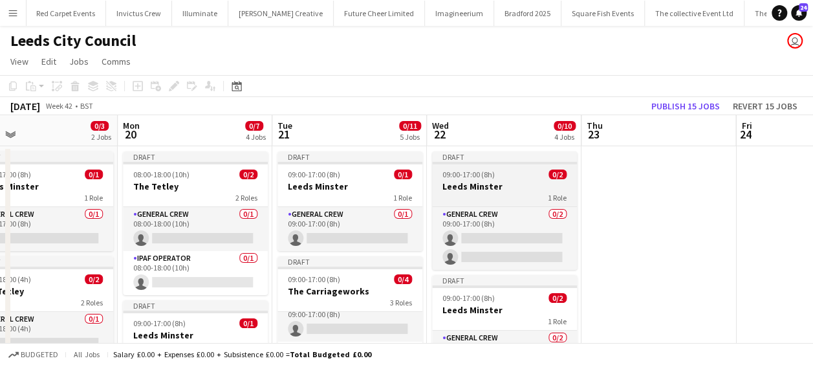
click at [492, 185] on h3 "Leeds Minster" at bounding box center [504, 187] width 145 height 12
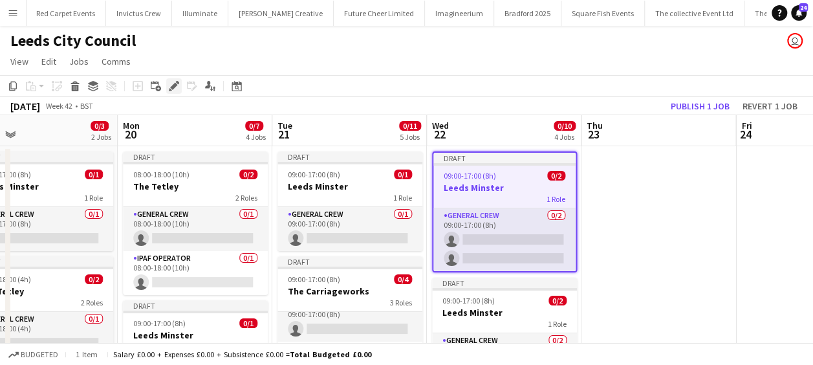
click at [177, 85] on icon "Edit" at bounding box center [174, 86] width 10 height 10
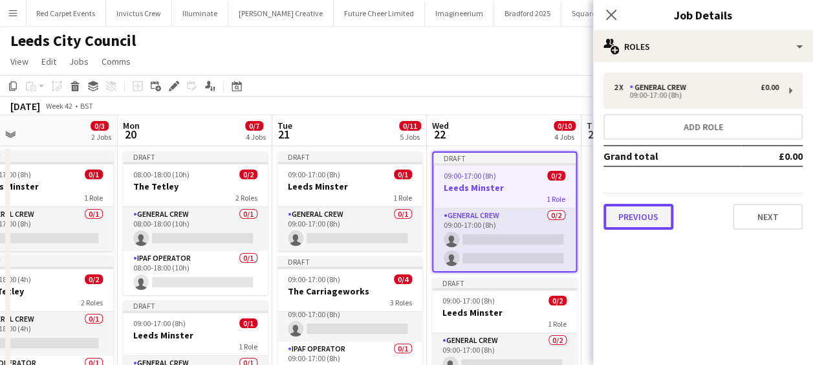
click at [651, 219] on button "Previous" at bounding box center [639, 217] width 70 height 26
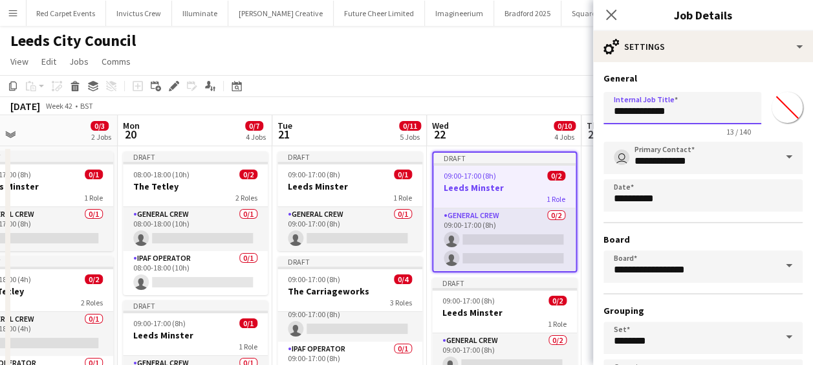
drag, startPoint x: 676, startPoint y: 115, endPoint x: 583, endPoint y: 113, distance: 93.2
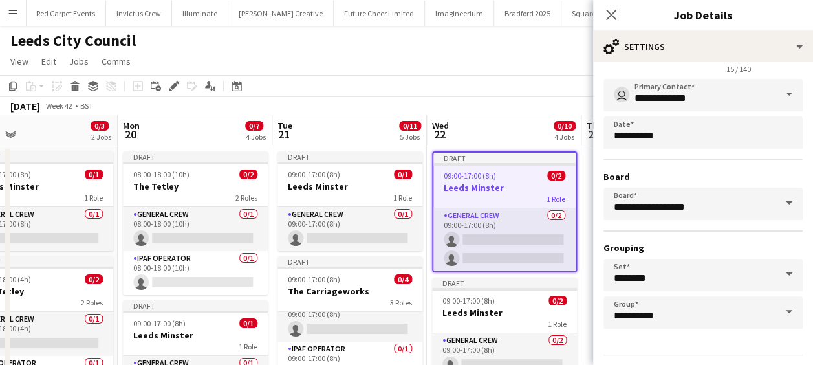
scroll to position [100, 0]
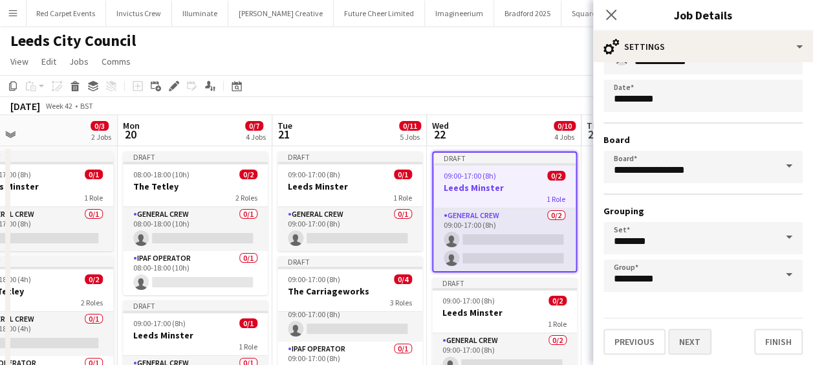
type input "**********"
click at [691, 331] on button "Next" at bounding box center [689, 342] width 43 height 26
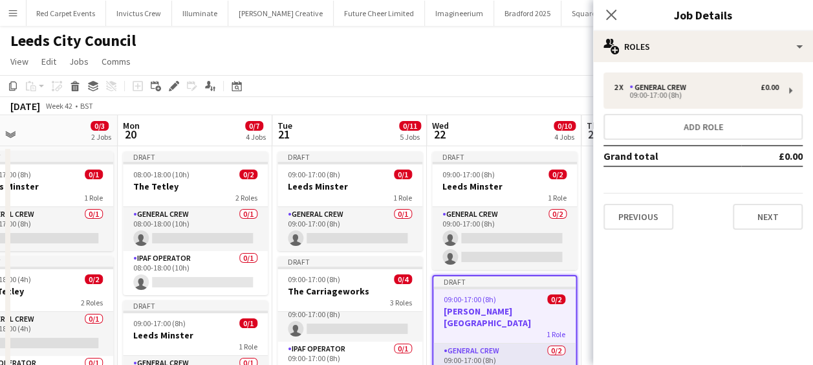
scroll to position [0, 0]
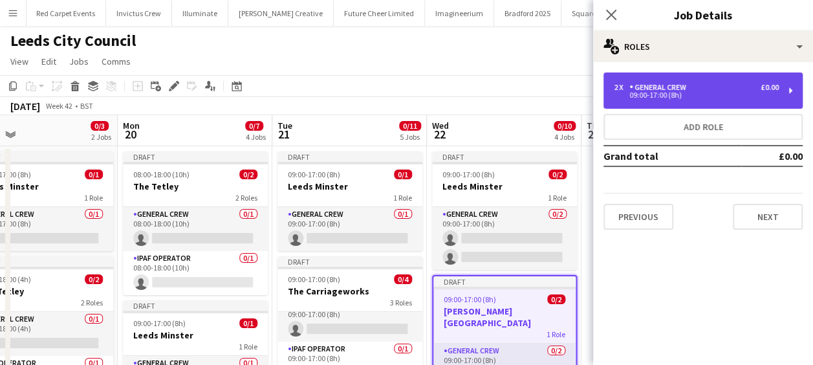
click at [644, 89] on div "General Crew" at bounding box center [660, 87] width 62 height 9
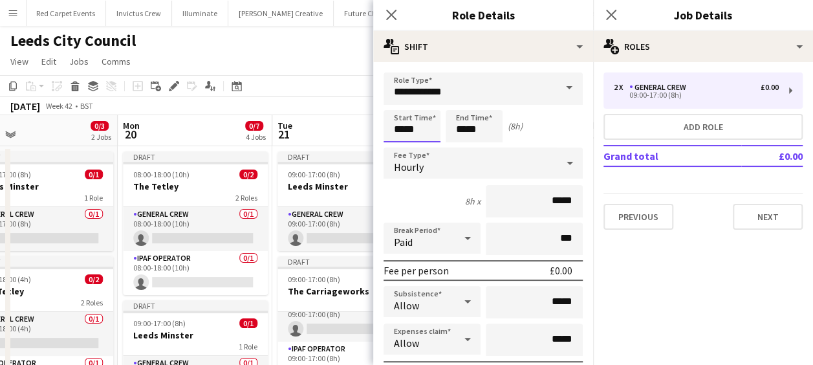
drag, startPoint x: 426, startPoint y: 129, endPoint x: 324, endPoint y: 128, distance: 102.2
type input "*****"
click at [389, 13] on icon at bounding box center [391, 14] width 12 height 12
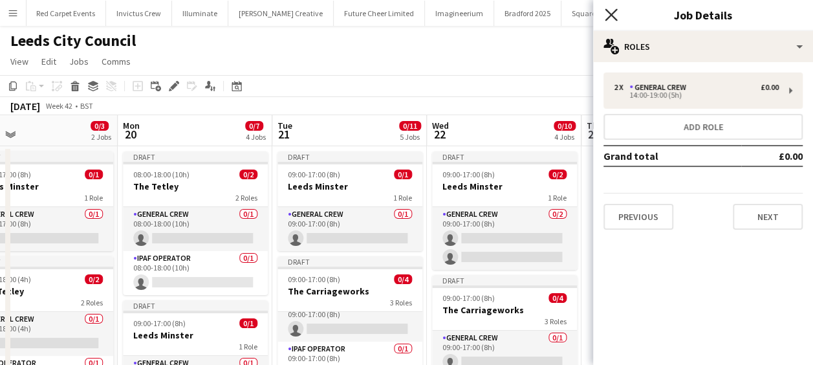
click at [613, 14] on icon "Close pop-in" at bounding box center [611, 14] width 12 height 12
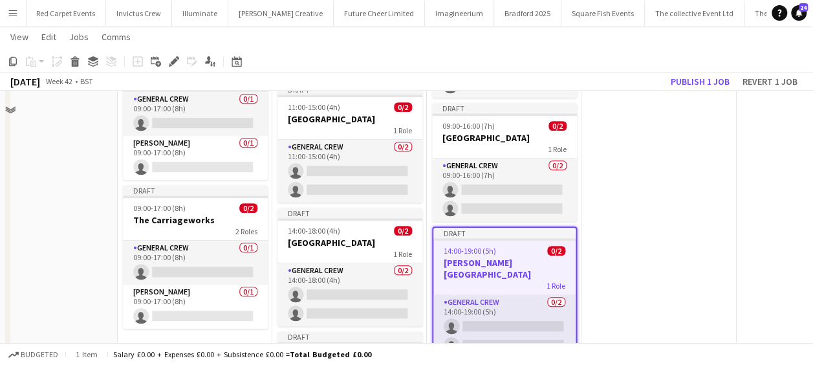
scroll to position [388, 0]
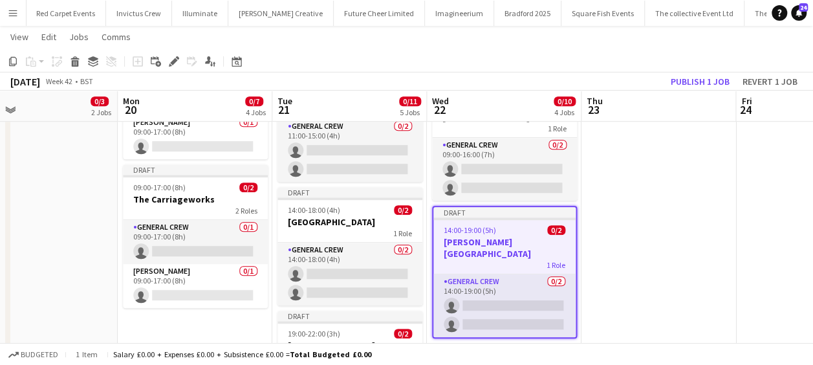
click at [520, 242] on h3 "[PERSON_NAME][GEOGRAPHIC_DATA]" at bounding box center [504, 247] width 142 height 23
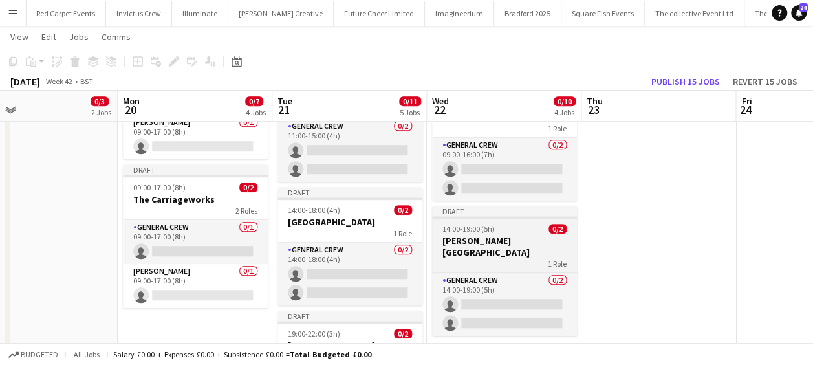
click at [524, 232] on div "14:00-19:00 (5h) 0/2" at bounding box center [504, 229] width 145 height 10
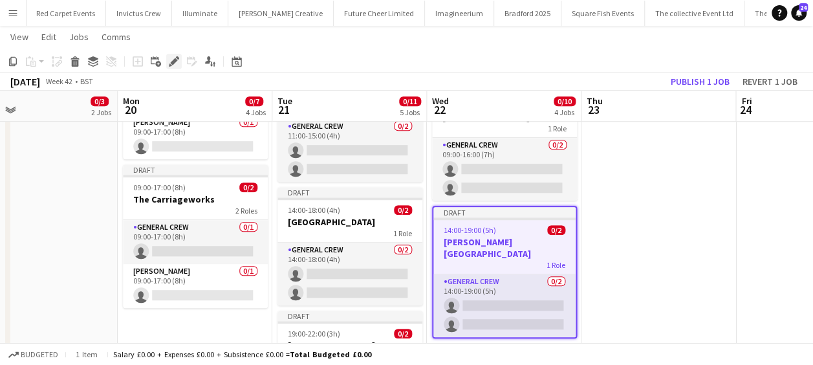
click at [177, 63] on icon "Edit" at bounding box center [174, 61] width 10 height 10
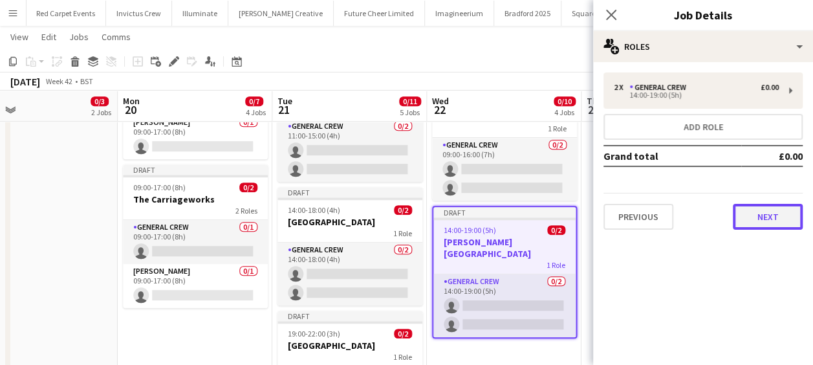
click at [777, 219] on button "Next" at bounding box center [768, 217] width 70 height 26
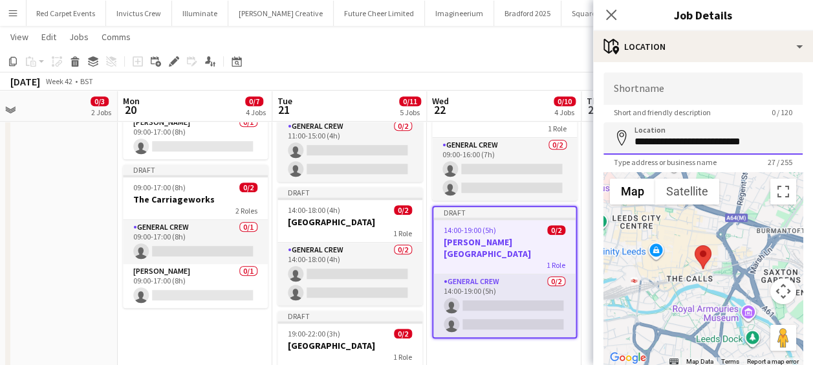
click at [753, 138] on input "**********" at bounding box center [703, 138] width 199 height 32
drag, startPoint x: 753, startPoint y: 138, endPoint x: 598, endPoint y: 142, distance: 155.3
click at [598, 142] on form "**********" at bounding box center [703, 259] width 220 height 374
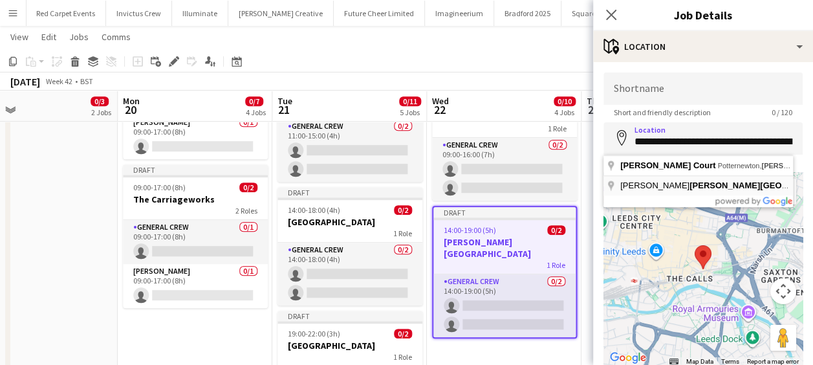
type input "**********"
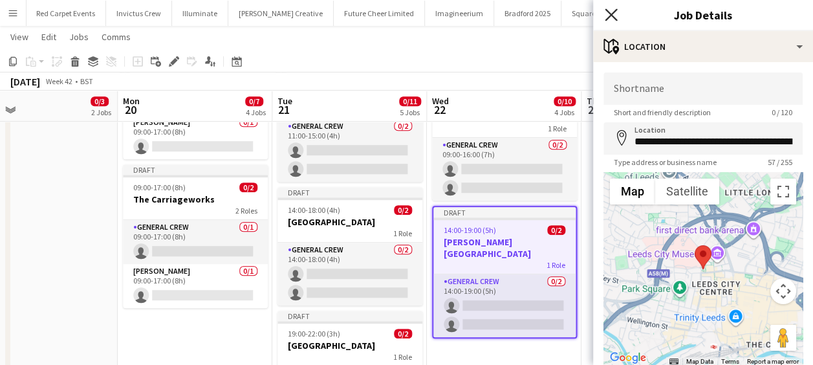
click at [615, 15] on icon "Close pop-in" at bounding box center [611, 14] width 12 height 12
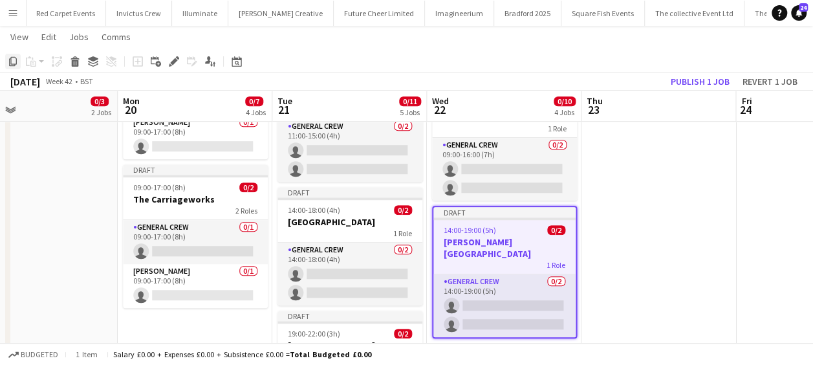
click at [8, 64] on icon "Copy" at bounding box center [13, 61] width 10 height 10
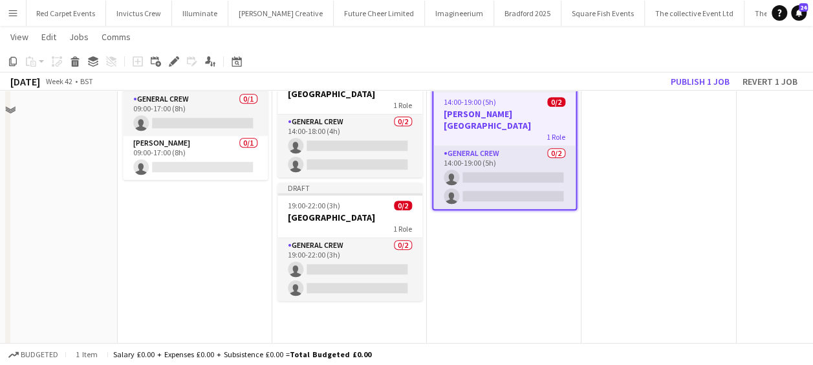
scroll to position [527, 0]
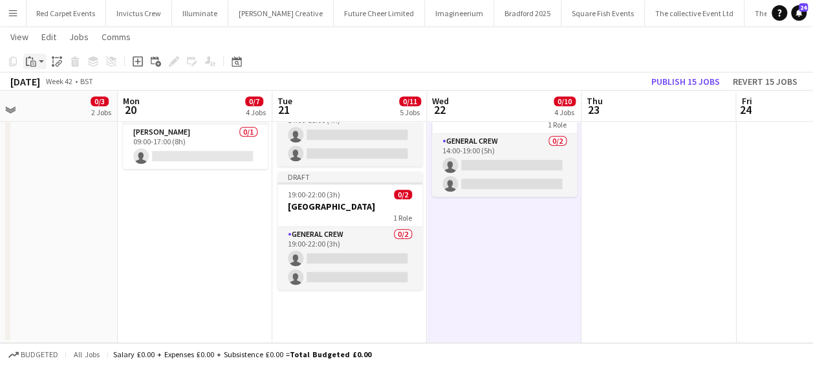
click at [32, 53] on app-toolbar "Copy Paste Paste Ctrl+V Paste with crew Ctrl+Shift+V Paste linked Job [GEOGRAPH…" at bounding box center [406, 61] width 813 height 22
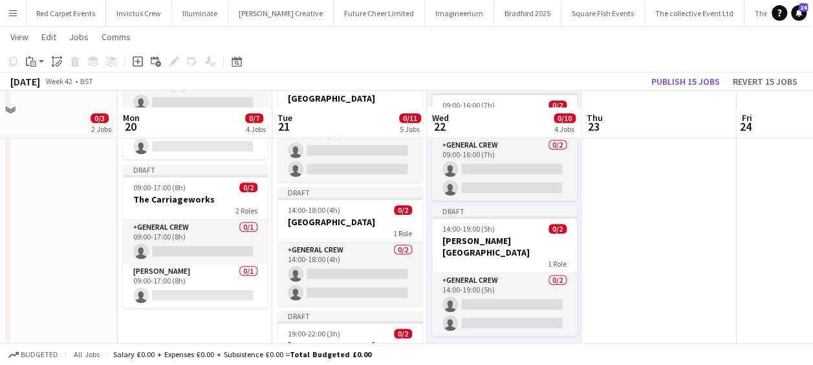
scroll to position [453, 0]
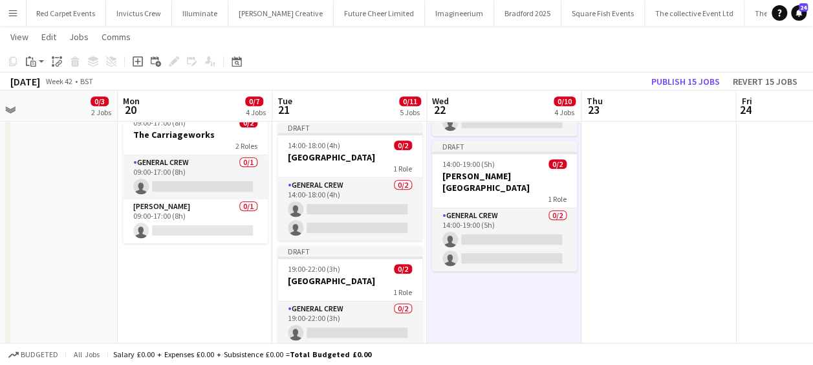
click at [524, 291] on app-date-cell "Draft 09:00-17:00 (8h) 0/2 Leeds Minster 1 Role General Crew 0/2 09:00-17:00 (8…" at bounding box center [504, 54] width 155 height 725
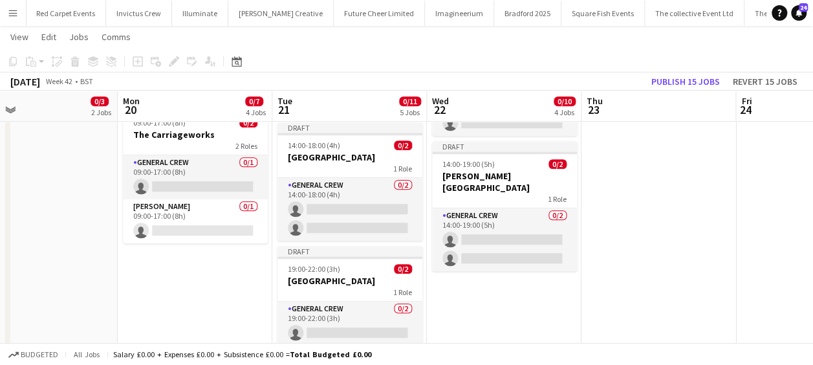
click at [484, 277] on app-date-cell "Draft 09:00-17:00 (8h) 0/2 Leeds Minster 1 Role General Crew 0/2 09:00-17:00 (8…" at bounding box center [504, 54] width 155 height 725
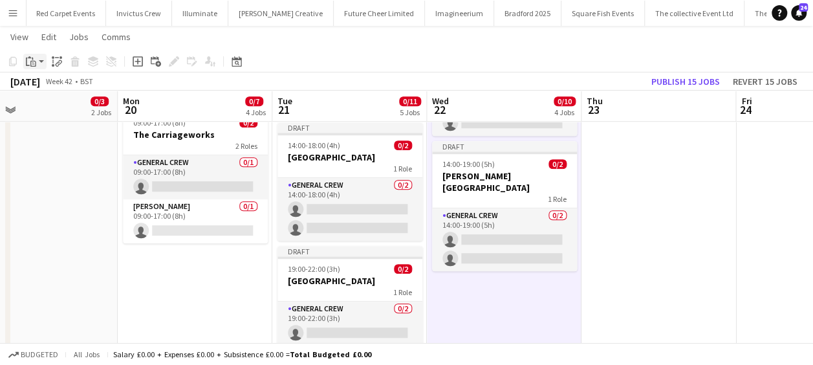
click at [36, 63] on icon at bounding box center [33, 64] width 6 height 6
click at [44, 84] on link "Paste Ctrl+V" at bounding box center [95, 86] width 122 height 12
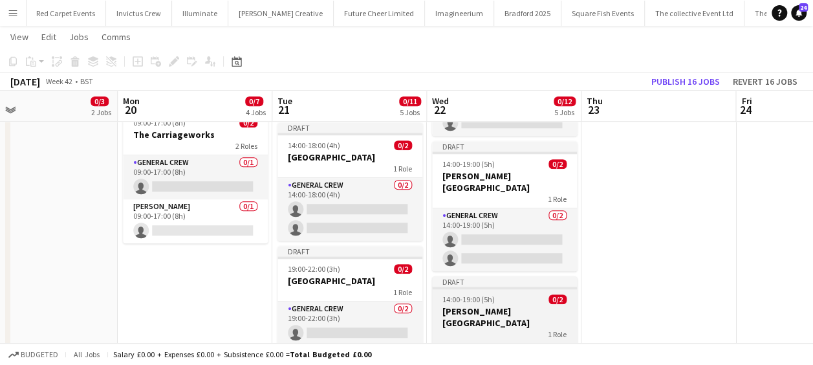
drag, startPoint x: 471, startPoint y: 289, endPoint x: 465, endPoint y: 277, distance: 13.3
click at [471, 294] on span "14:00-19:00 (5h)" at bounding box center [469, 299] width 52 height 10
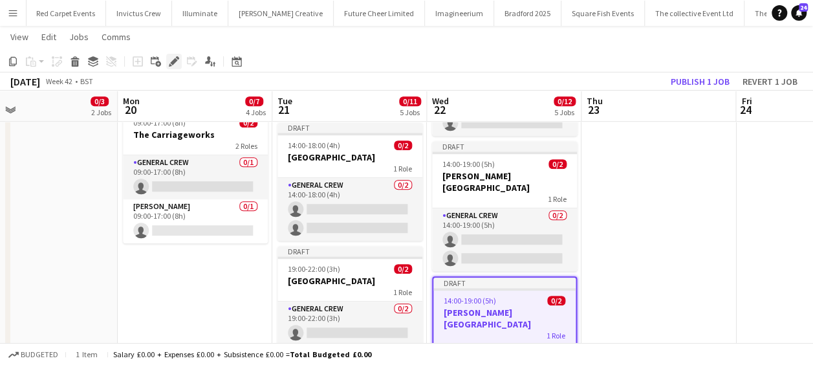
click at [171, 63] on icon at bounding box center [173, 61] width 7 height 7
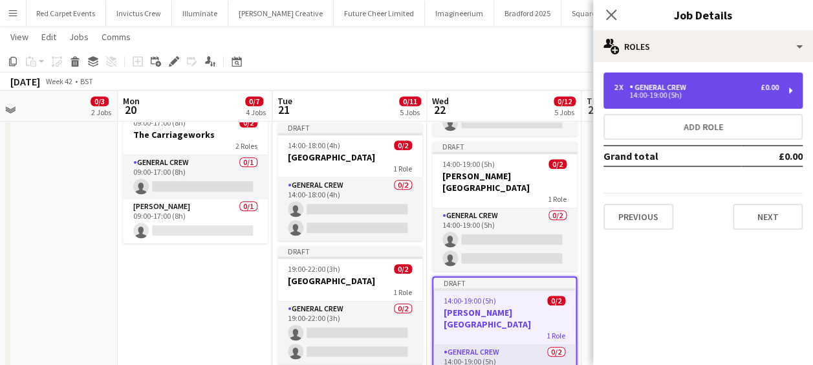
click at [669, 88] on div "General Crew" at bounding box center [660, 87] width 62 height 9
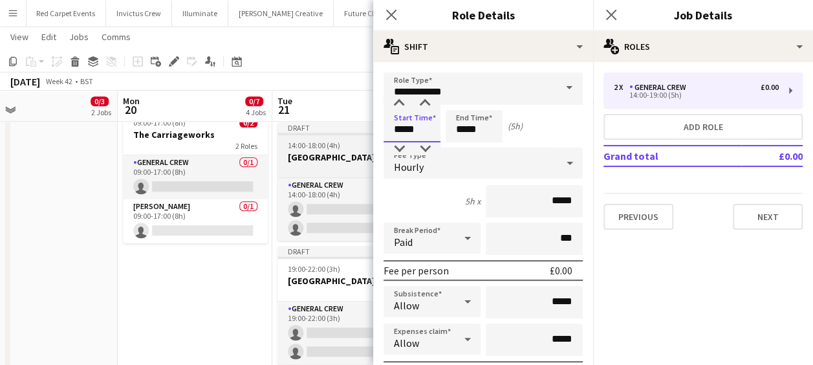
drag, startPoint x: 424, startPoint y: 132, endPoint x: 365, endPoint y: 127, distance: 59.7
type input "*****"
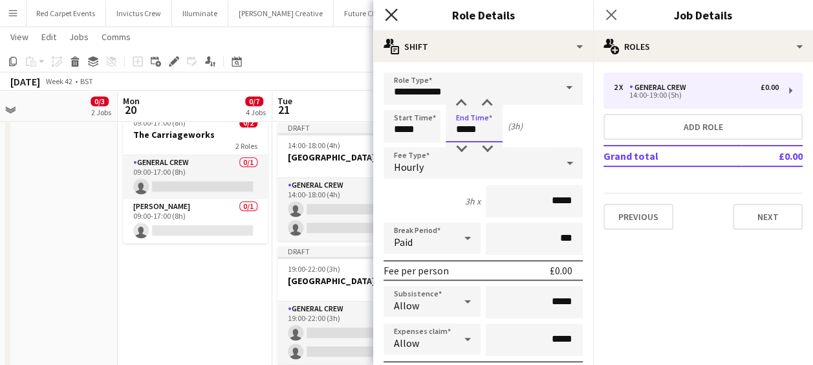
type input "*****"
click at [392, 13] on icon "Close pop-in" at bounding box center [391, 14] width 12 height 12
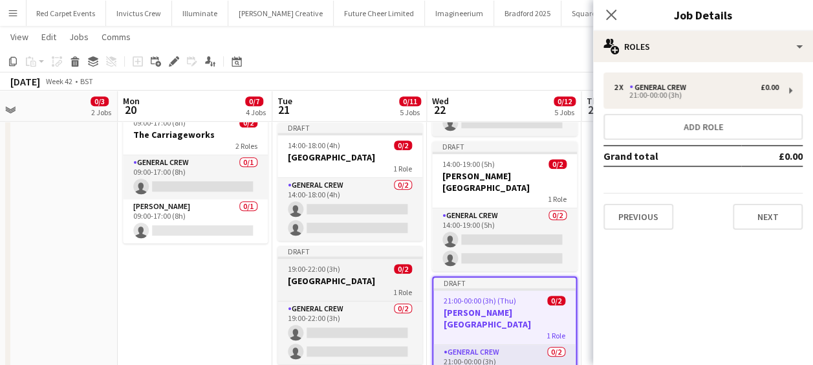
click at [351, 277] on h3 "[GEOGRAPHIC_DATA]" at bounding box center [350, 281] width 145 height 12
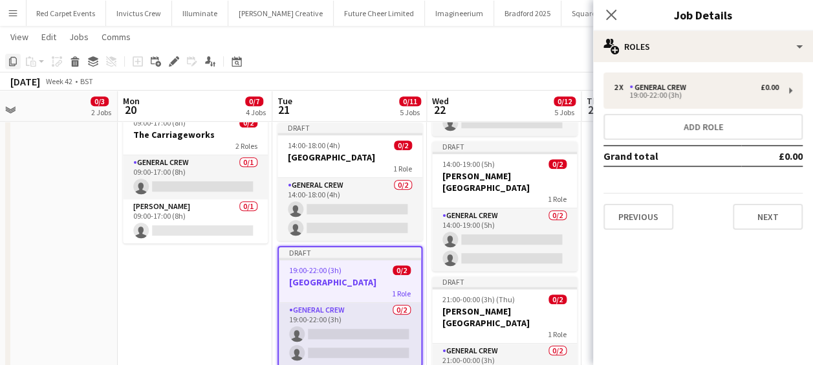
click at [13, 60] on icon "Copy" at bounding box center [13, 61] width 10 height 10
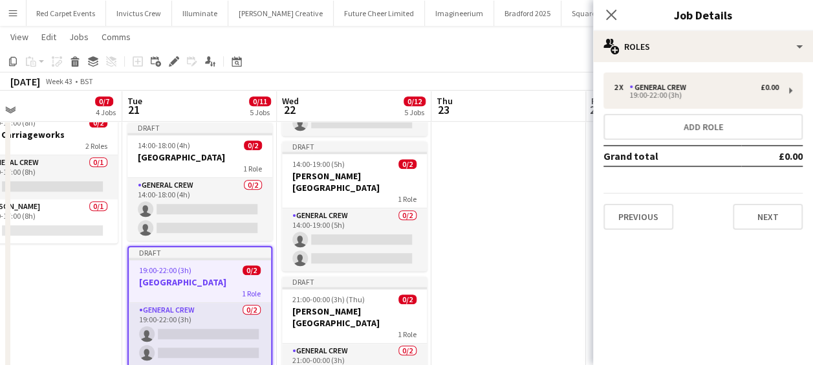
drag, startPoint x: 288, startPoint y: 230, endPoint x: 243, endPoint y: 230, distance: 45.3
click at [243, 230] on app-calendar-viewport "Sat 18 Sun 19 0/3 2 Jobs Mon 20 0/7 4 Jobs Tue 21 0/11 5 Jobs Wed 22 0/12 5 Job…" at bounding box center [406, 8] width 813 height 820
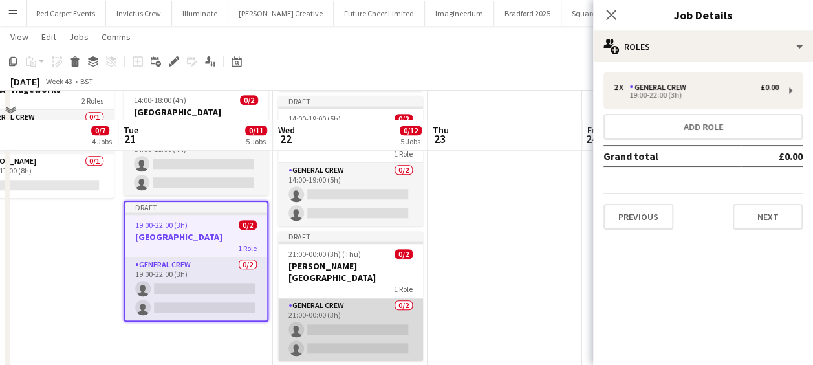
scroll to position [527, 0]
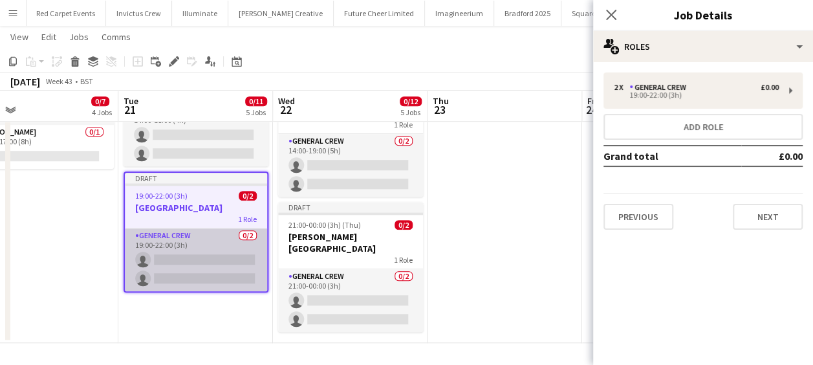
drag, startPoint x: 353, startPoint y: 320, endPoint x: 242, endPoint y: 234, distance: 140.7
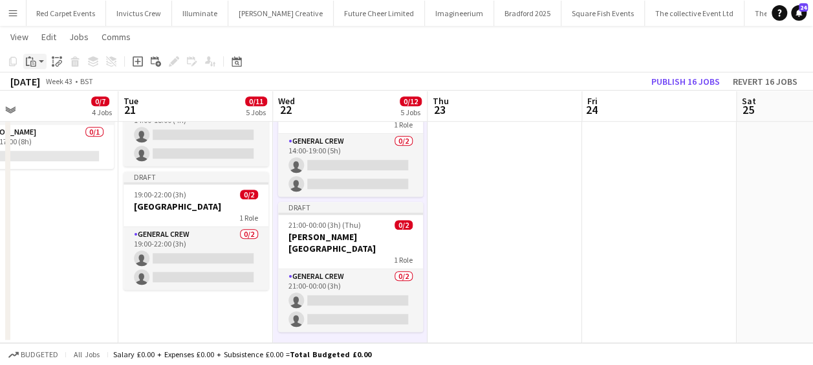
click at [38, 60] on div "Paste" at bounding box center [31, 62] width 16 height 16
click at [54, 84] on link "Paste Ctrl+V" at bounding box center [95, 86] width 122 height 12
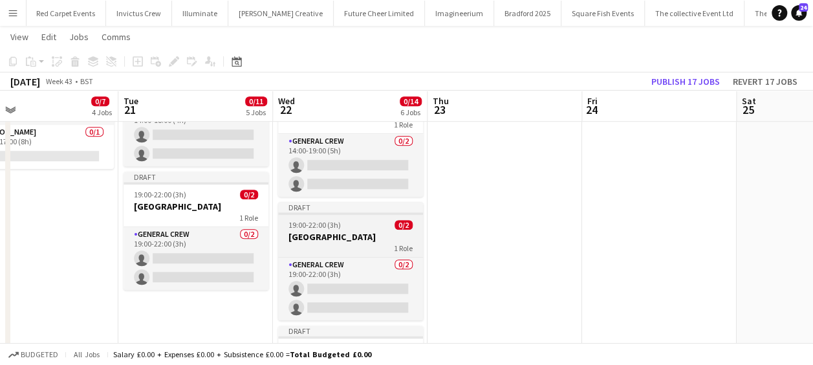
click at [345, 231] on h3 "[GEOGRAPHIC_DATA]" at bounding box center [350, 237] width 145 height 12
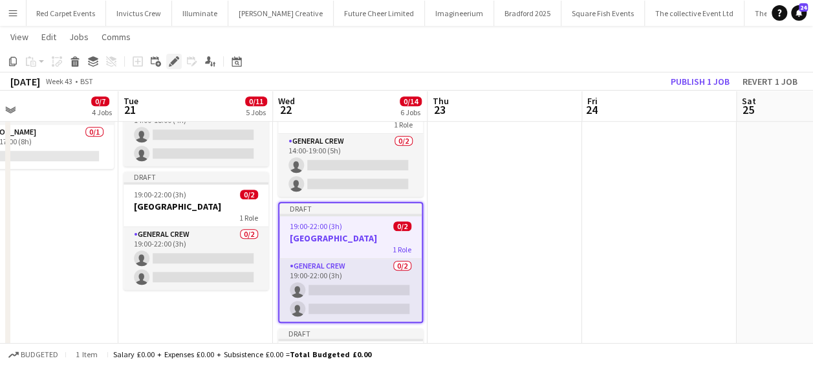
click at [171, 58] on icon "Edit" at bounding box center [174, 61] width 10 height 10
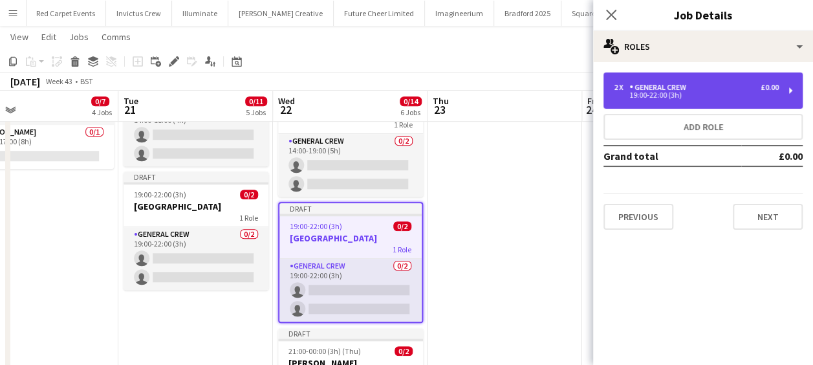
click at [648, 98] on div "19:00-22:00 (3h)" at bounding box center [696, 95] width 165 height 6
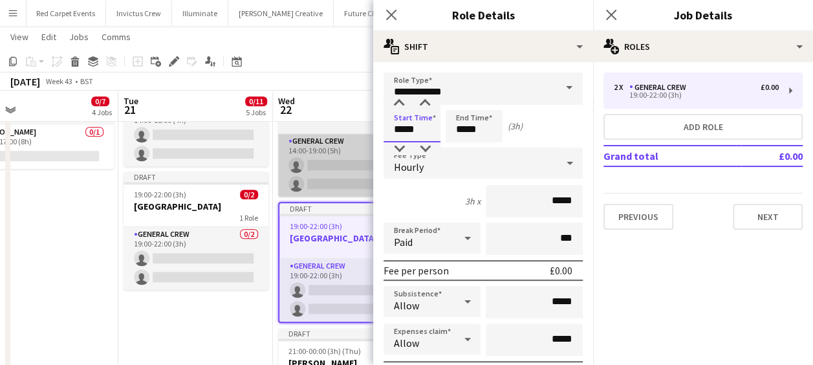
drag, startPoint x: 418, startPoint y: 132, endPoint x: 360, endPoint y: 131, distance: 57.6
type input "*****"
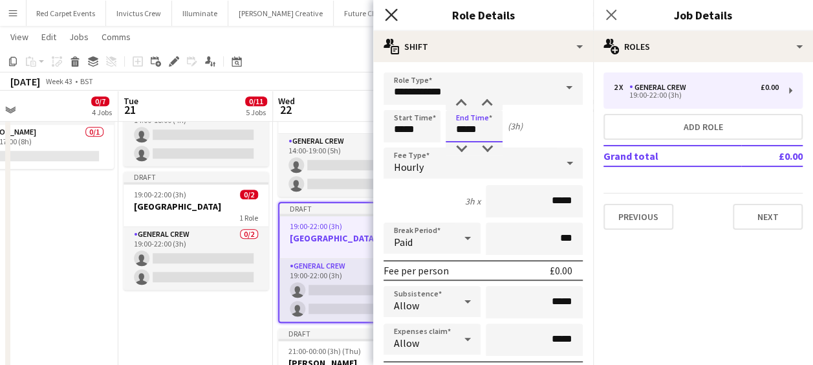
type input "*****"
click at [389, 14] on icon at bounding box center [391, 14] width 12 height 12
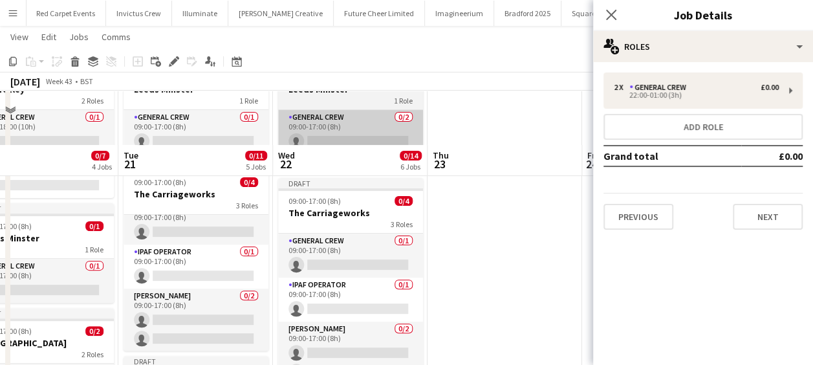
scroll to position [74, 0]
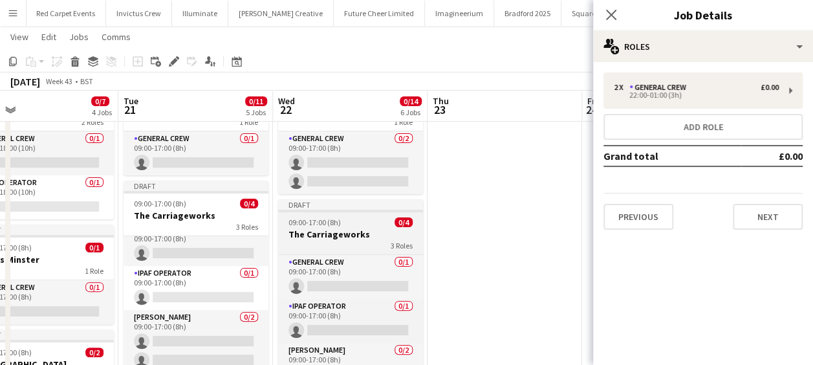
click at [355, 230] on h3 "The Carriageworks" at bounding box center [350, 234] width 145 height 12
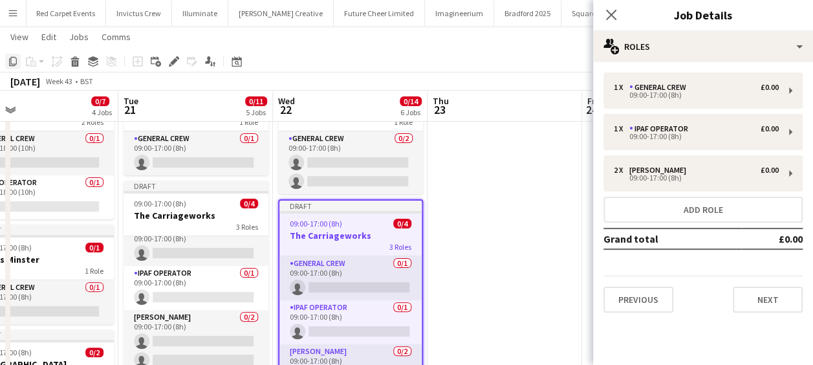
click at [13, 60] on icon "Copy" at bounding box center [13, 61] width 10 height 10
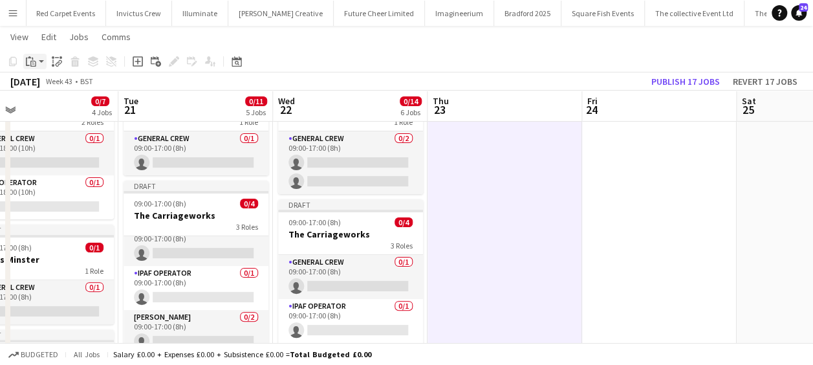
click at [38, 63] on div "Paste" at bounding box center [31, 62] width 16 height 16
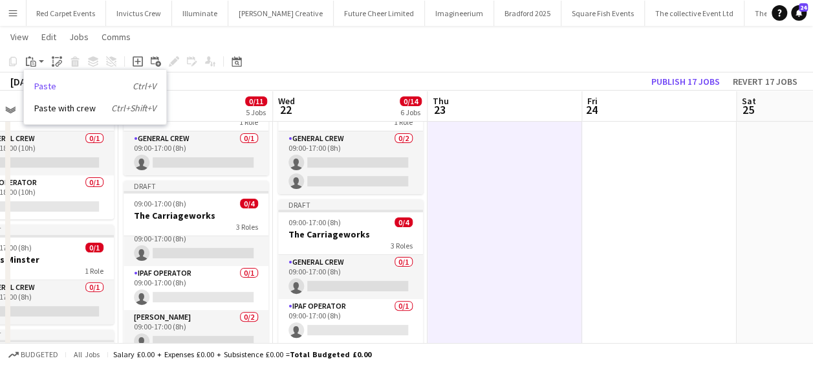
drag, startPoint x: 49, startPoint y: 84, endPoint x: 76, endPoint y: 87, distance: 27.4
click at [49, 84] on link "Paste Ctrl+V" at bounding box center [95, 86] width 122 height 12
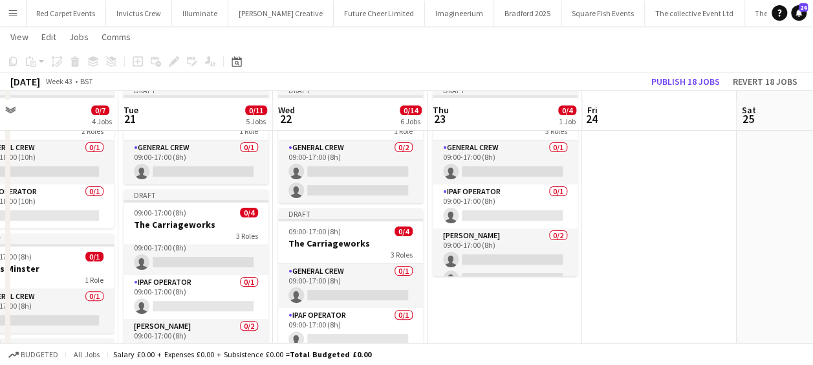
scroll to position [0, 0]
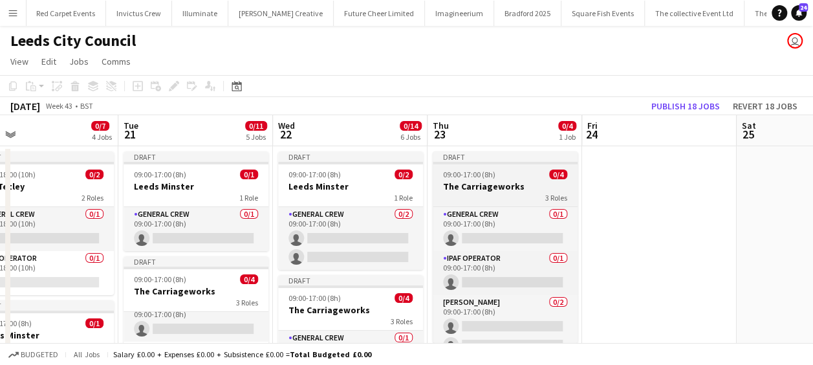
click at [487, 174] on span "09:00-17:00 (8h)" at bounding box center [469, 175] width 52 height 10
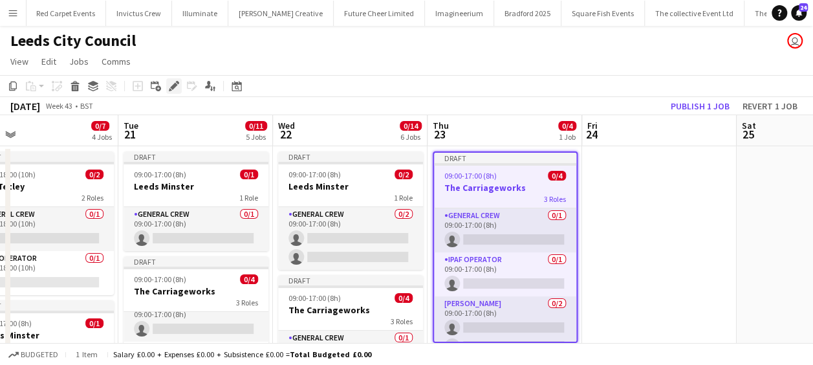
click at [172, 82] on icon "Edit" at bounding box center [174, 86] width 10 height 10
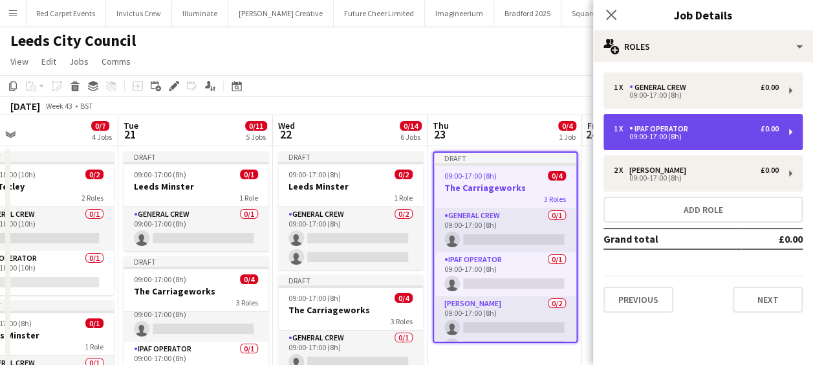
click at [681, 124] on div "IPAF Operator" at bounding box center [661, 128] width 64 height 9
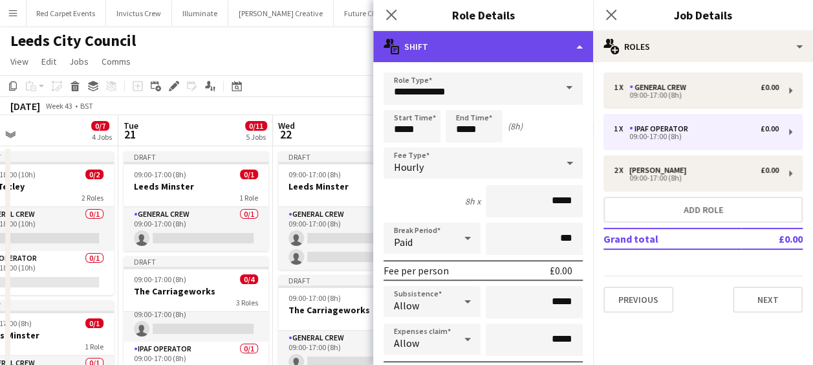
click at [514, 54] on div "multiple-actions-text Shift" at bounding box center [483, 46] width 220 height 31
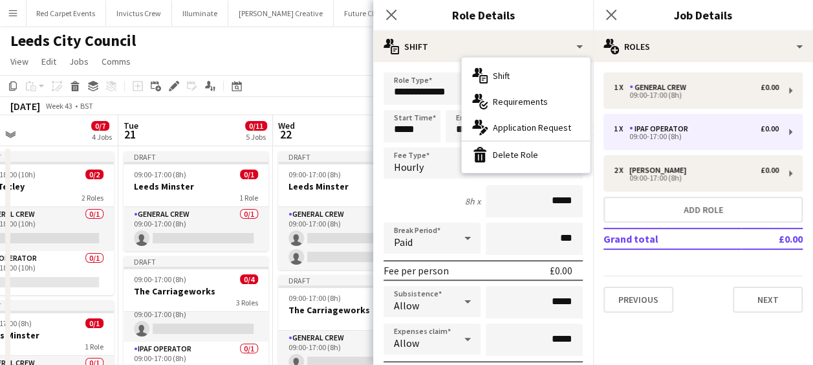
click at [531, 148] on div "bin-2 Delete Role" at bounding box center [526, 155] width 128 height 26
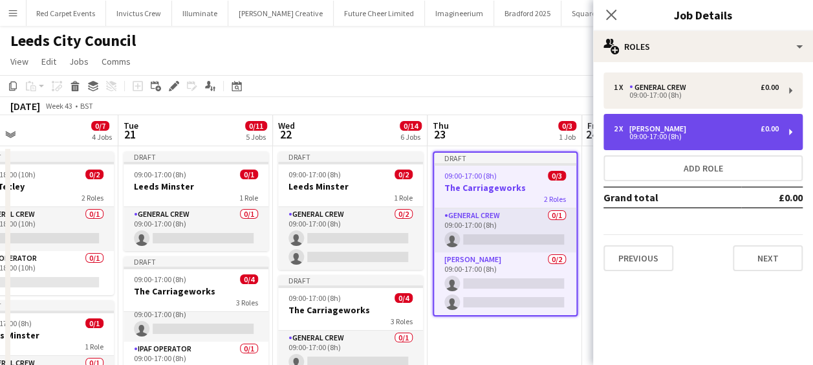
click at [668, 125] on div "[PERSON_NAME]" at bounding box center [660, 128] width 62 height 9
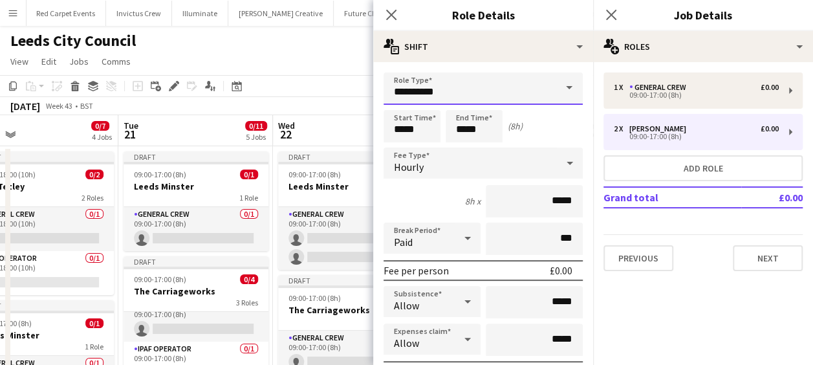
click at [439, 95] on input "**********" at bounding box center [483, 88] width 199 height 32
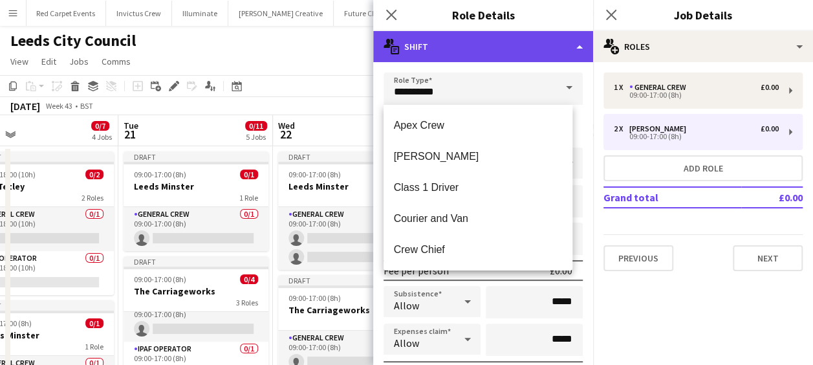
click at [470, 48] on div "multiple-actions-text Shift" at bounding box center [483, 46] width 220 height 31
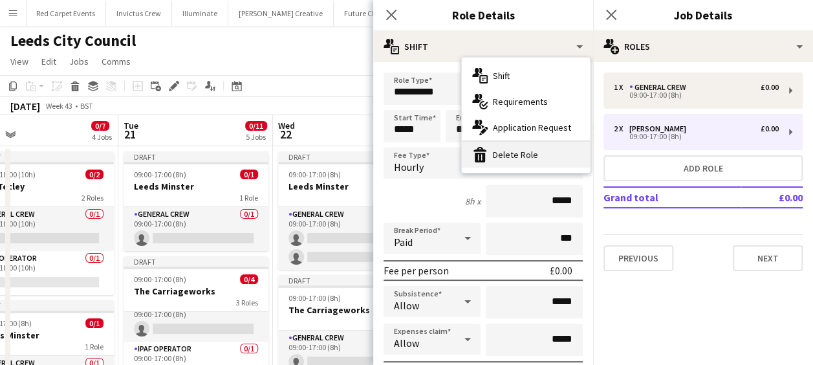
click at [501, 149] on div "bin-2 Delete Role" at bounding box center [526, 155] width 128 height 26
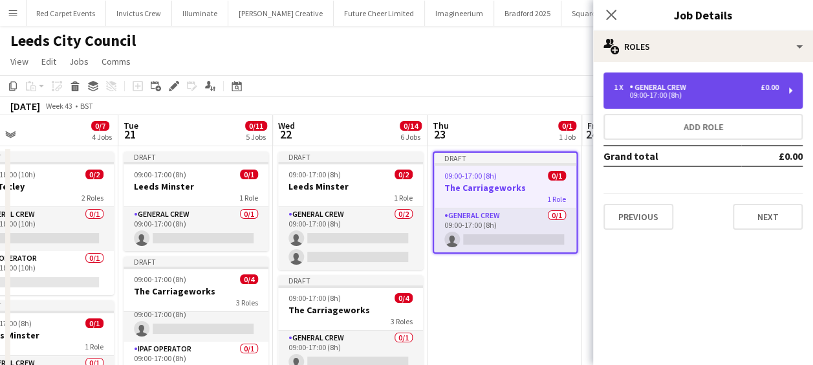
click at [654, 98] on div "09:00-17:00 (8h)" at bounding box center [696, 95] width 165 height 6
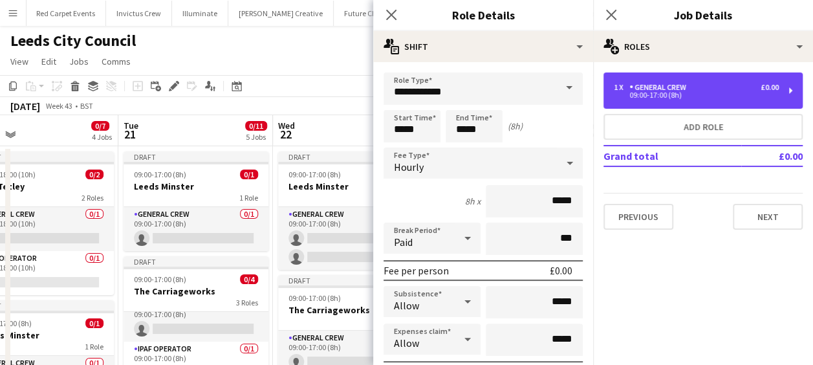
scroll to position [259, 0]
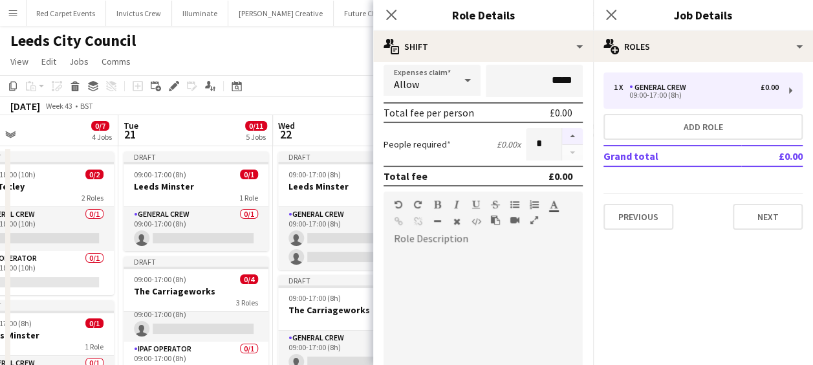
click at [562, 137] on button "button" at bounding box center [572, 136] width 21 height 17
type input "*"
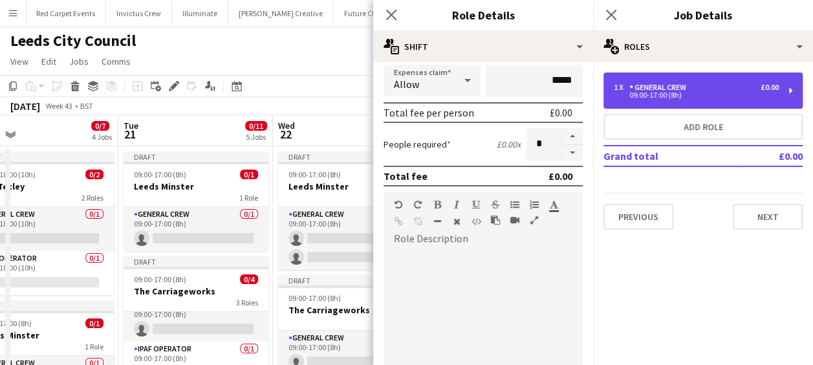
click at [655, 108] on div "1 x General Crew £0.00 09:00-17:00 (8h)" at bounding box center [703, 90] width 199 height 36
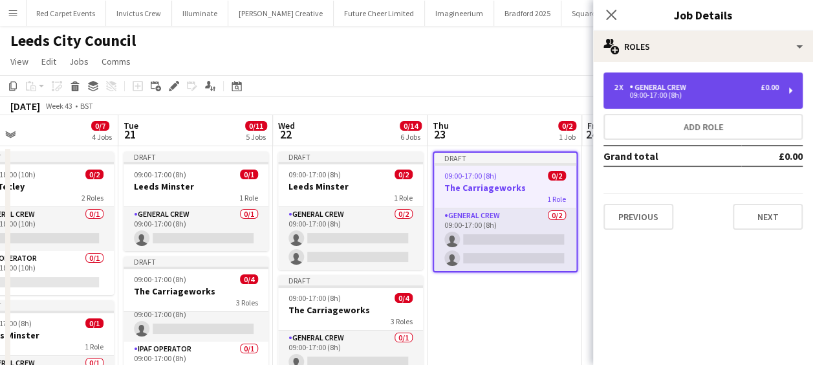
click at [669, 79] on div "2 x General Crew £0.00 09:00-17:00 (8h)" at bounding box center [703, 90] width 199 height 36
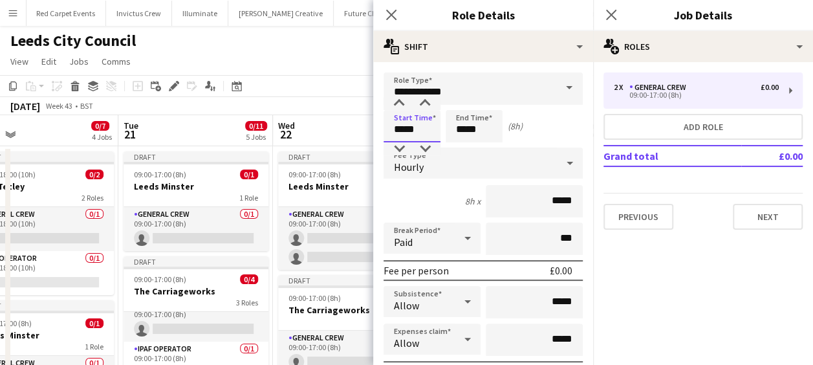
drag, startPoint x: 423, startPoint y: 130, endPoint x: 371, endPoint y: 131, distance: 52.4
type input "*****"
click at [389, 14] on icon "Close pop-in" at bounding box center [391, 14] width 12 height 12
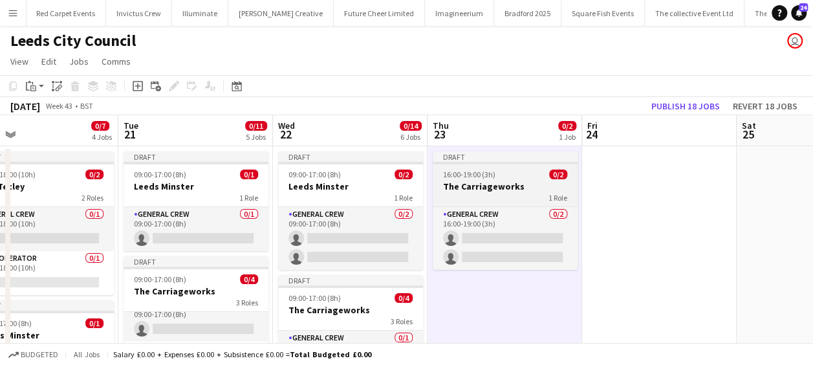
click at [498, 184] on h3 "The Carriageworks" at bounding box center [505, 187] width 145 height 12
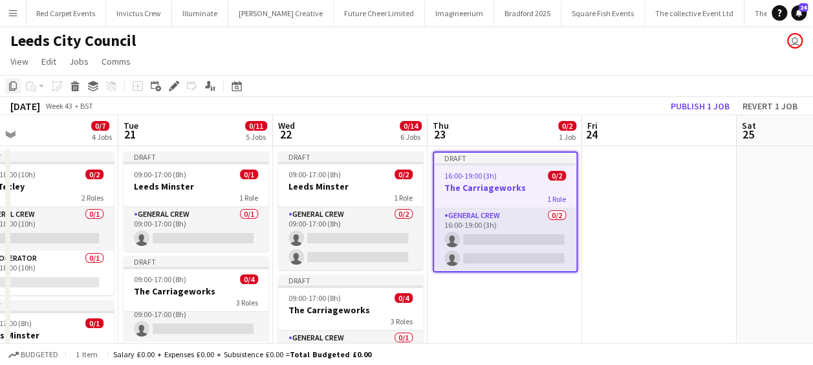
click at [13, 84] on icon "Copy" at bounding box center [13, 86] width 10 height 10
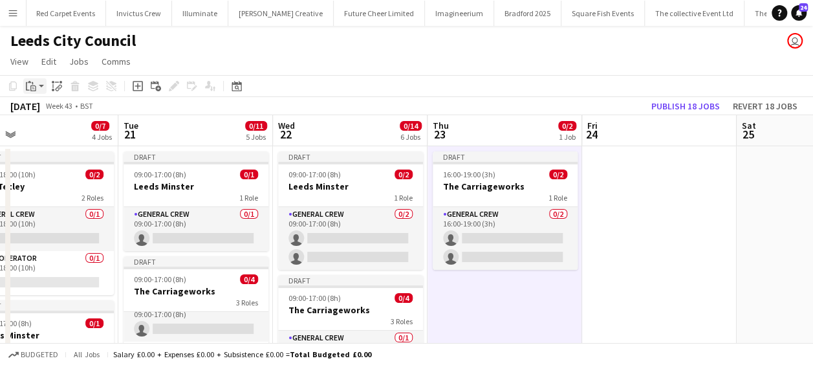
click at [36, 78] on div "Paste" at bounding box center [31, 86] width 16 height 16
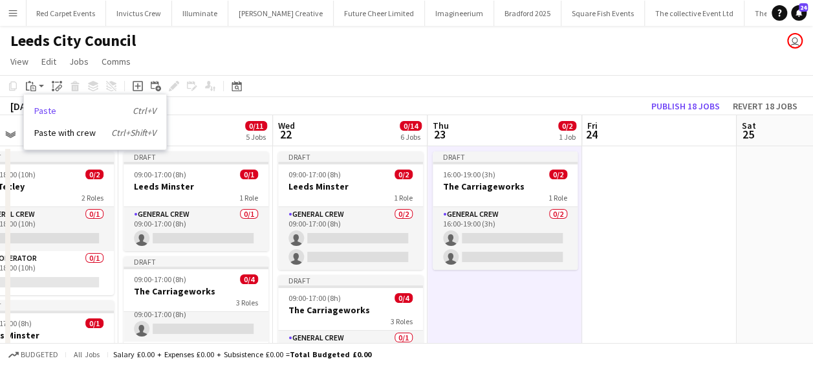
click at [55, 111] on link "Paste Ctrl+V" at bounding box center [95, 111] width 122 height 12
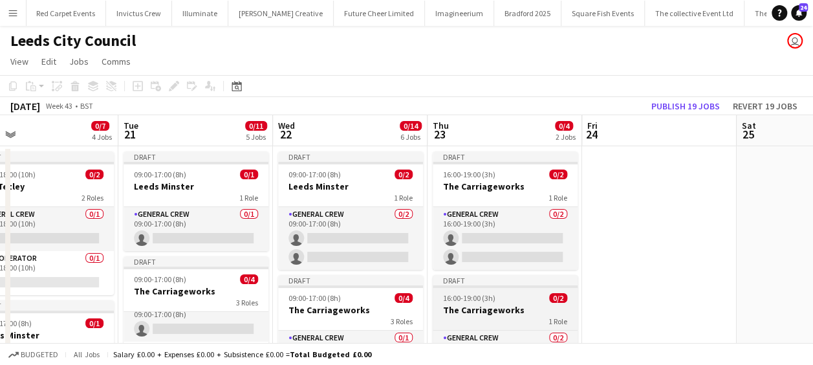
click at [488, 303] on app-job-card "Draft 16:00-19:00 (3h) 0/2 The Carriageworks 1 Role General Crew 0/2 16:00-19:0…" at bounding box center [505, 334] width 145 height 118
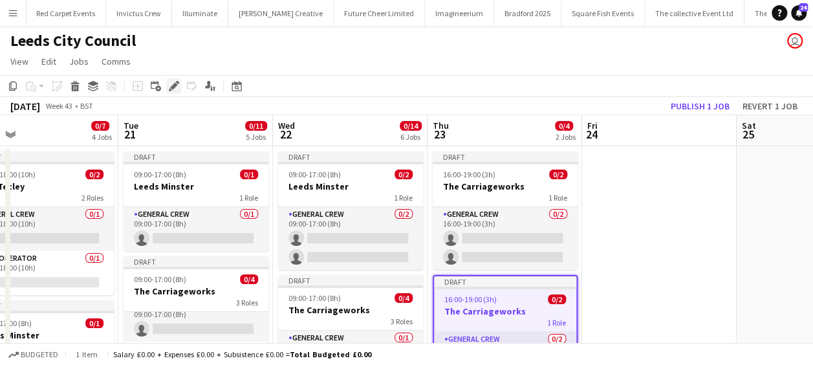
click at [177, 84] on icon "Edit" at bounding box center [174, 86] width 10 height 10
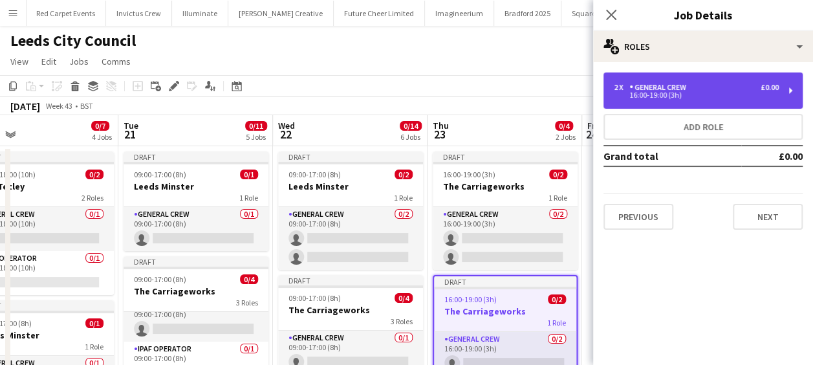
click at [688, 89] on div "General Crew" at bounding box center [660, 87] width 62 height 9
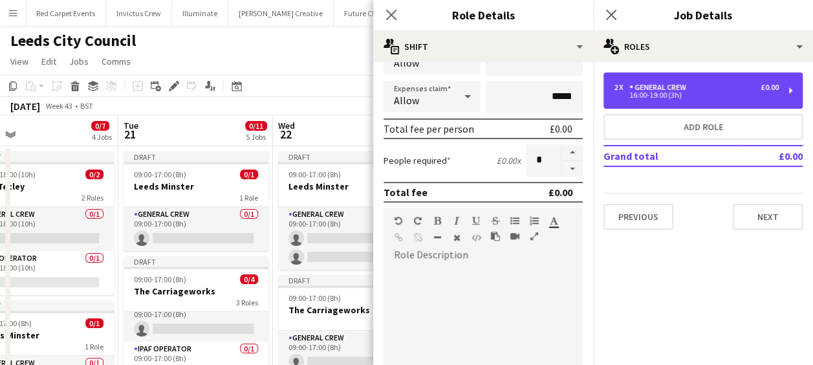
scroll to position [259, 0]
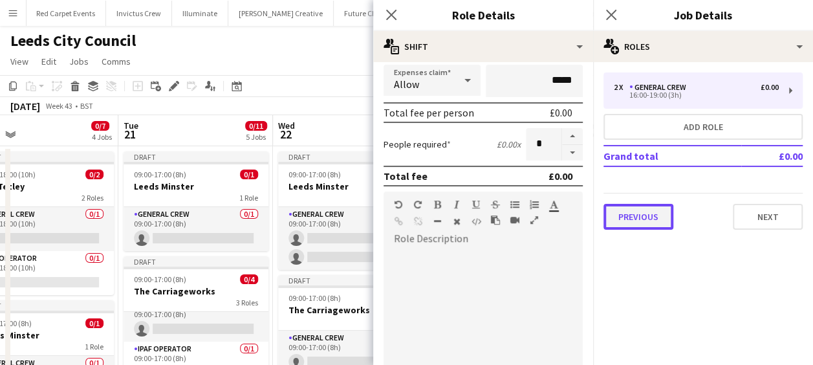
click at [640, 212] on button "Previous" at bounding box center [639, 217] width 70 height 26
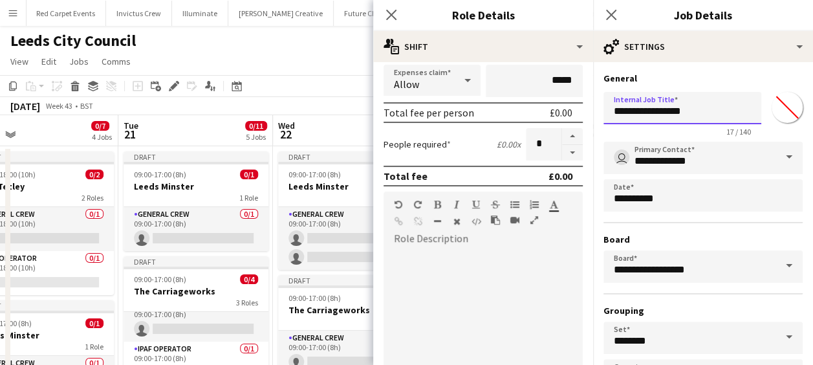
drag, startPoint x: 673, startPoint y: 113, endPoint x: 526, endPoint y: 113, distance: 146.9
type input "*"
click at [642, 112] on input "**********" at bounding box center [683, 108] width 158 height 32
type input "**********"
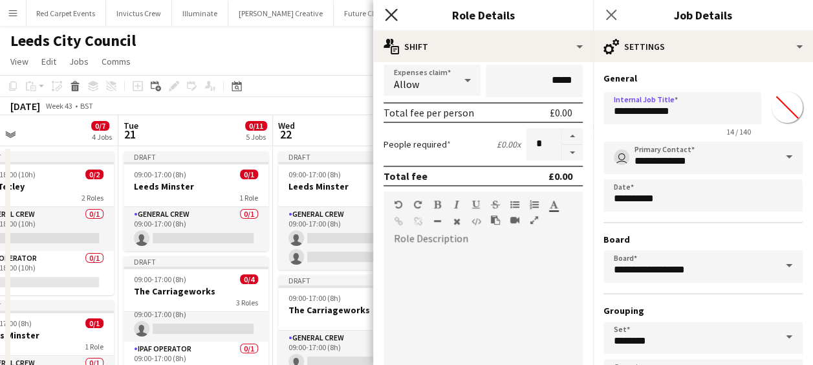
click at [395, 12] on icon "Close pop-in" at bounding box center [391, 14] width 12 height 12
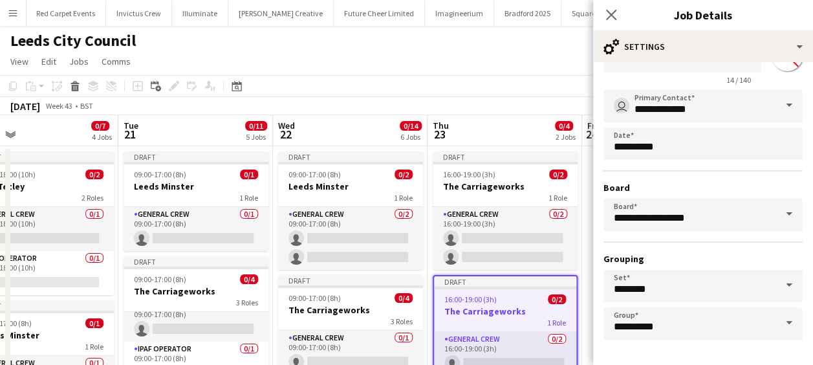
scroll to position [100, 0]
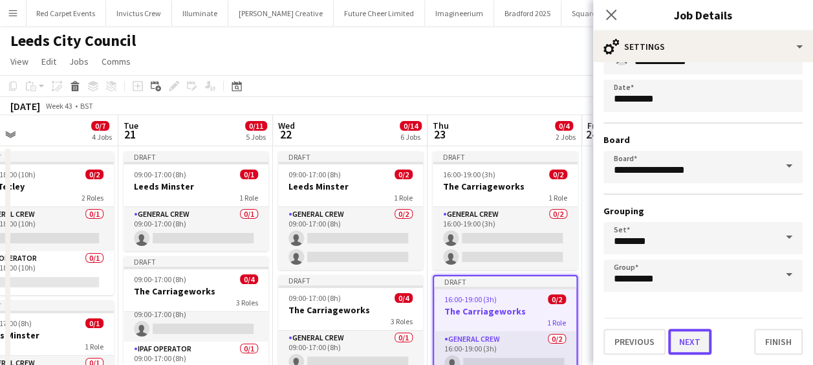
click at [692, 332] on button "Next" at bounding box center [689, 342] width 43 height 26
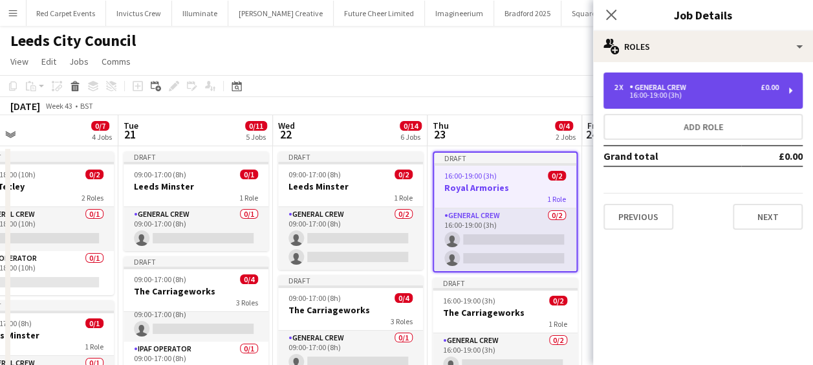
click at [646, 85] on div "General Crew" at bounding box center [660, 87] width 62 height 9
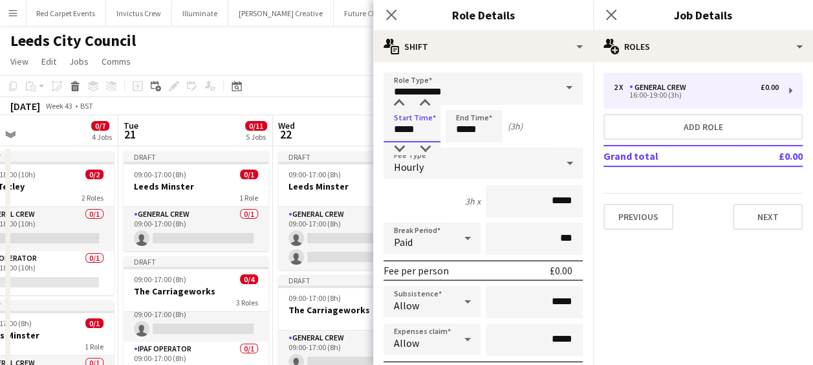
drag, startPoint x: 432, startPoint y: 125, endPoint x: 356, endPoint y: 129, distance: 76.5
type input "*****"
click at [395, 15] on icon "Close pop-in" at bounding box center [391, 14] width 12 height 12
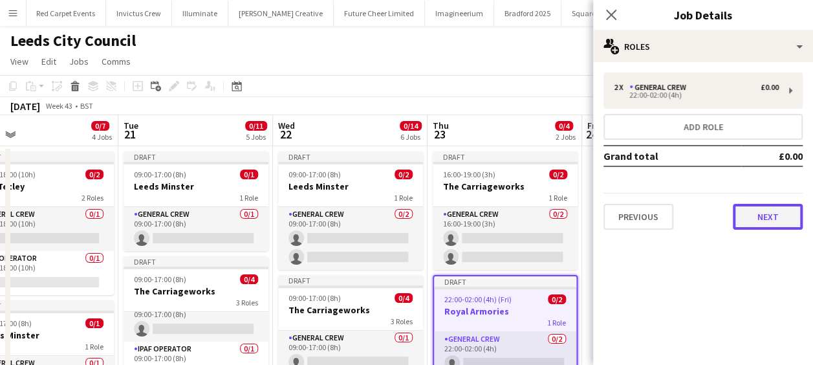
click at [770, 208] on button "Next" at bounding box center [768, 217] width 70 height 26
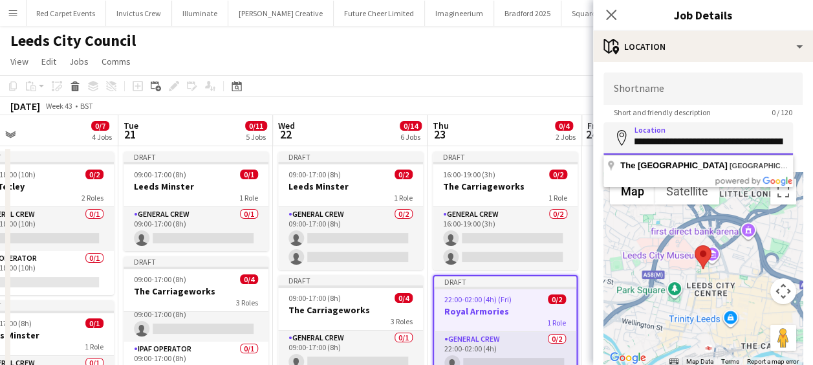
scroll to position [0, 207]
drag, startPoint x: 635, startPoint y: 142, endPoint x: 796, endPoint y: 142, distance: 161.1
click at [796, 142] on form "**********" at bounding box center [703, 259] width 220 height 374
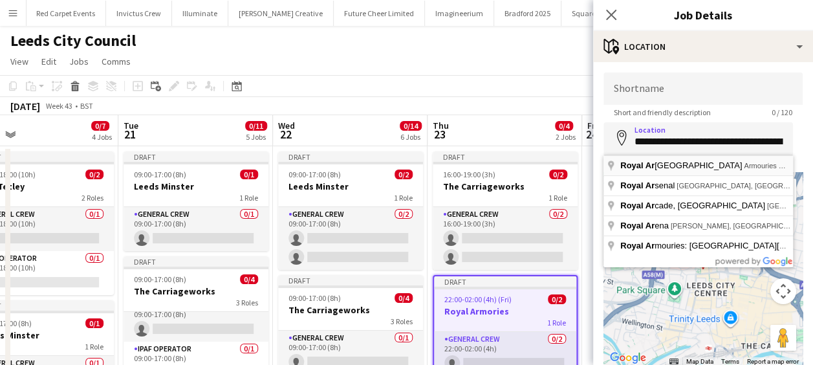
type input "**********"
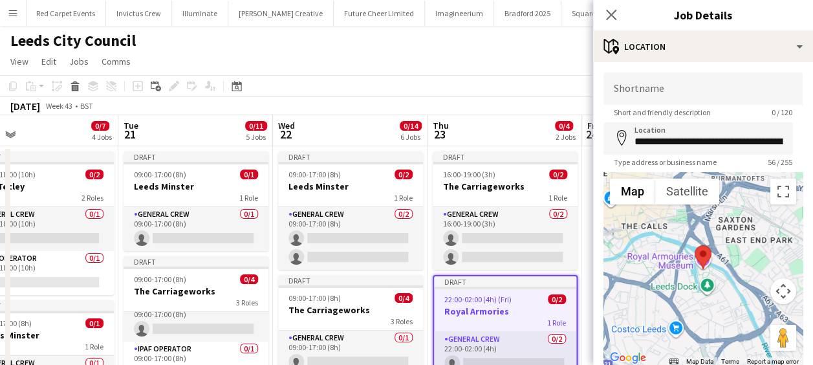
drag, startPoint x: 614, startPoint y: 16, endPoint x: 614, endPoint y: 27, distance: 11.0
click at [614, 16] on icon "Close pop-in" at bounding box center [611, 15] width 10 height 10
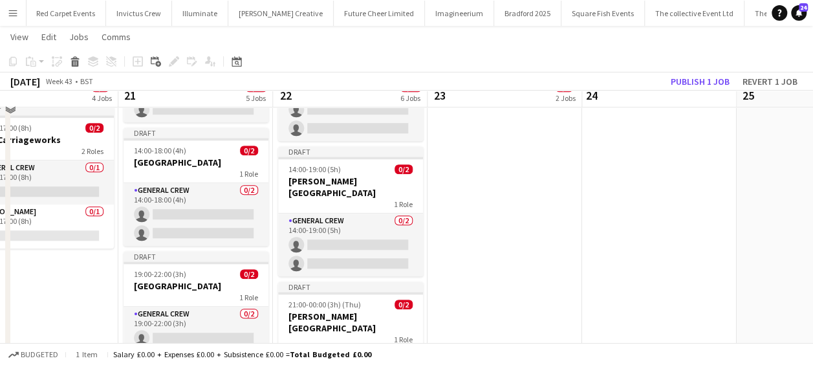
scroll to position [453, 0]
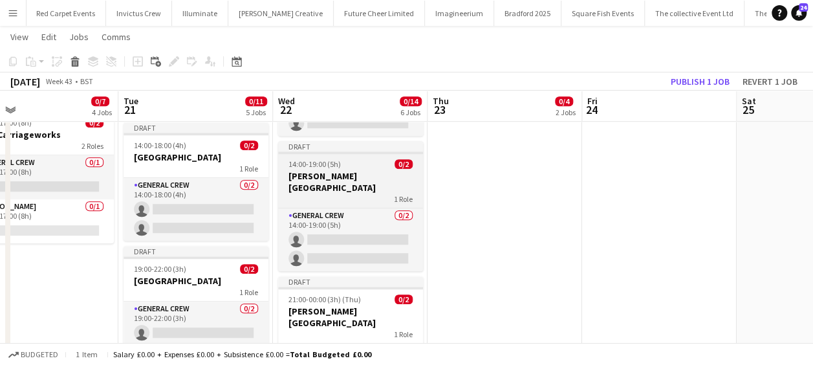
click at [349, 174] on h3 "[PERSON_NAME][GEOGRAPHIC_DATA]" at bounding box center [350, 181] width 145 height 23
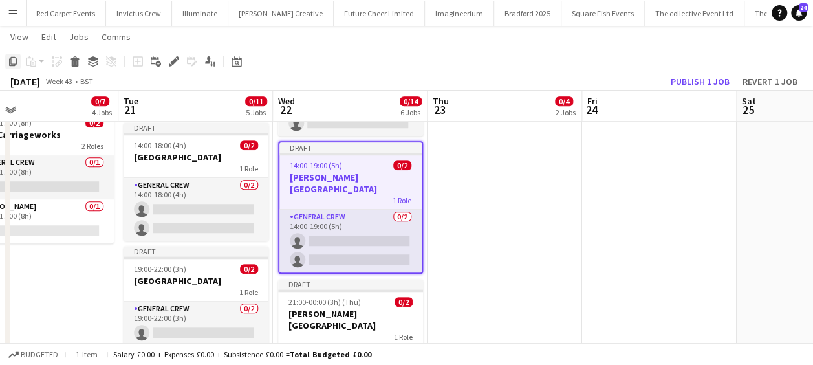
click at [15, 63] on icon at bounding box center [13, 61] width 8 height 9
drag, startPoint x: 468, startPoint y: 217, endPoint x: 425, endPoint y: 223, distance: 43.7
click at [425, 223] on app-calendar-viewport "Sat 18 Sun 19 0/3 2 Jobs Mon 20 0/7 4 Jobs Tue 21 0/11 5 Jobs Wed 22 0/14 6 Job…" at bounding box center [406, 74] width 813 height 952
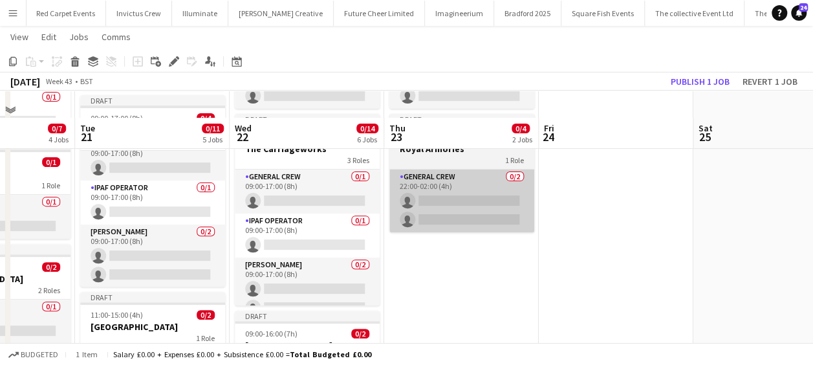
scroll to position [129, 0]
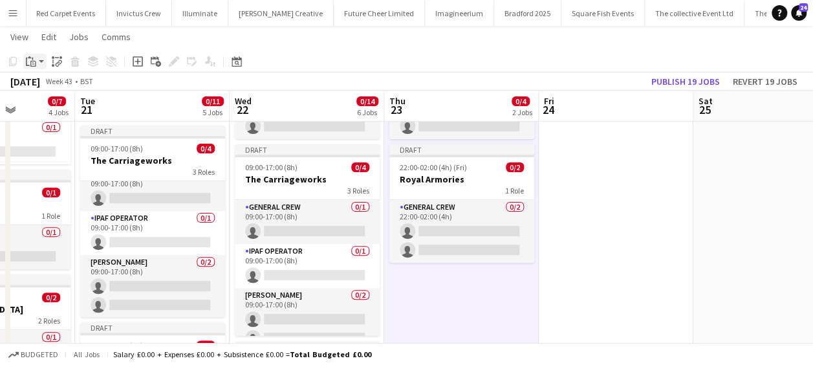
click at [41, 61] on app-action-btn "Paste" at bounding box center [34, 62] width 23 height 16
click at [53, 84] on link "Paste Ctrl+V" at bounding box center [95, 86] width 122 height 12
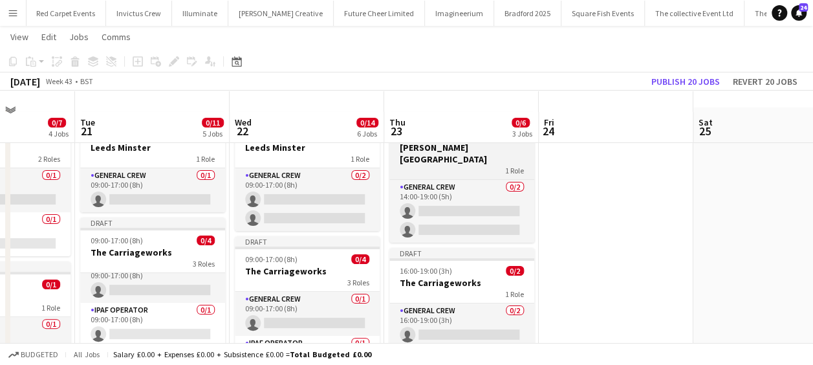
scroll to position [0, 0]
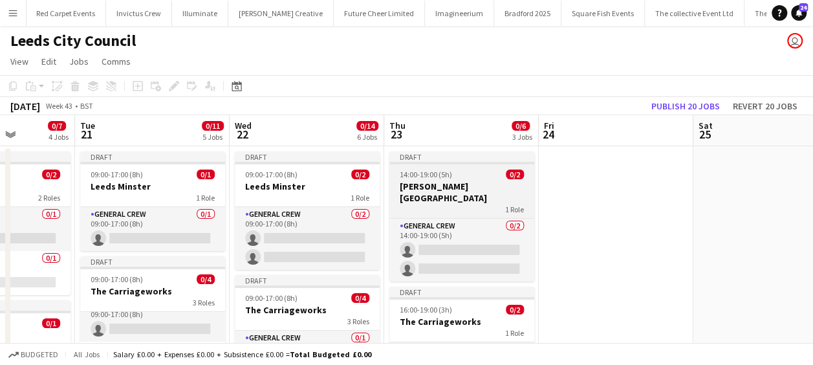
click at [454, 182] on h3 "[PERSON_NAME][GEOGRAPHIC_DATA]" at bounding box center [461, 192] width 145 height 23
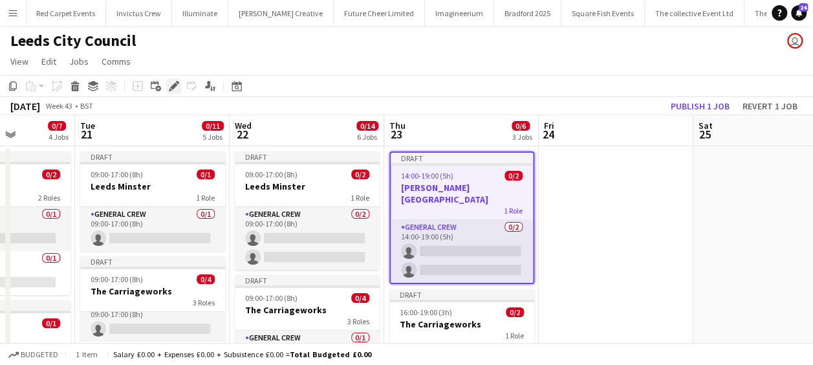
click at [175, 86] on icon at bounding box center [173, 86] width 7 height 7
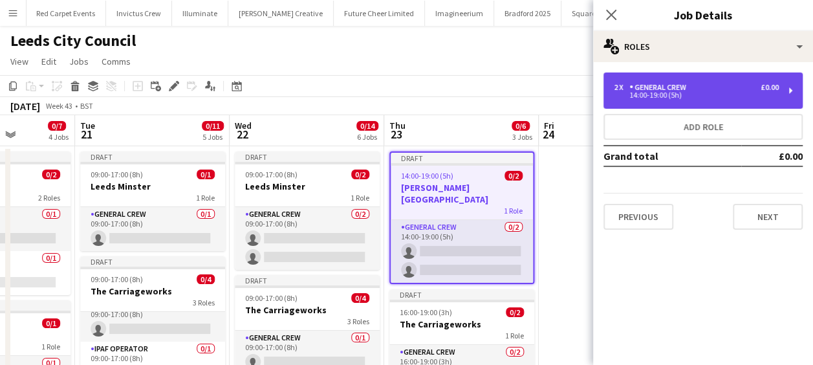
click at [660, 98] on div "14:00-19:00 (5h)" at bounding box center [696, 95] width 165 height 6
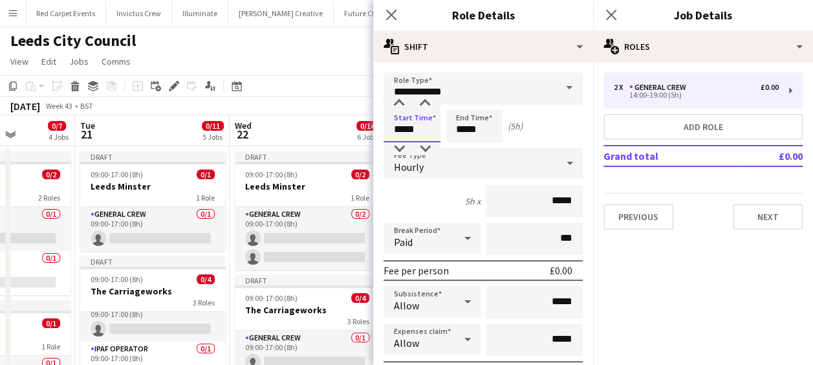
drag, startPoint x: 421, startPoint y: 128, endPoint x: 330, endPoint y: 128, distance: 90.6
type input "*****"
click at [389, 19] on icon "Close pop-in" at bounding box center [391, 14] width 12 height 12
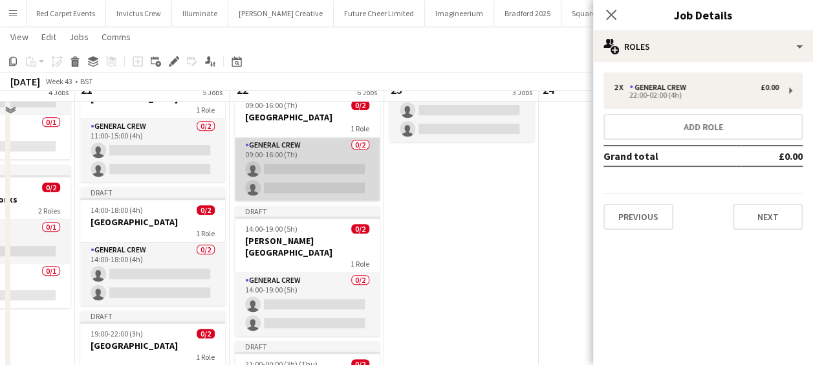
scroll to position [323, 0]
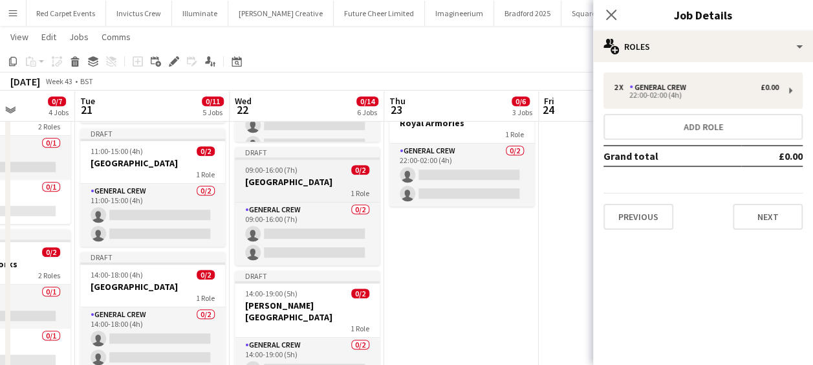
click at [282, 188] on div "1 Role" at bounding box center [307, 193] width 145 height 10
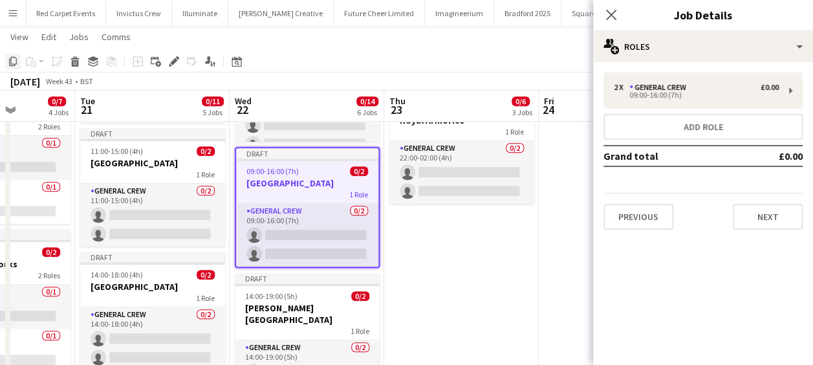
click at [14, 60] on icon "Copy" at bounding box center [13, 61] width 10 height 10
drag, startPoint x: 464, startPoint y: 235, endPoint x: 455, endPoint y: 234, distance: 8.4
click at [463, 235] on app-date-cell "Draft 16:00-19:00 (3h) 0/2 The Carriageworks 1 Role General Crew 0/2 16:00-19:0…" at bounding box center [461, 249] width 155 height 857
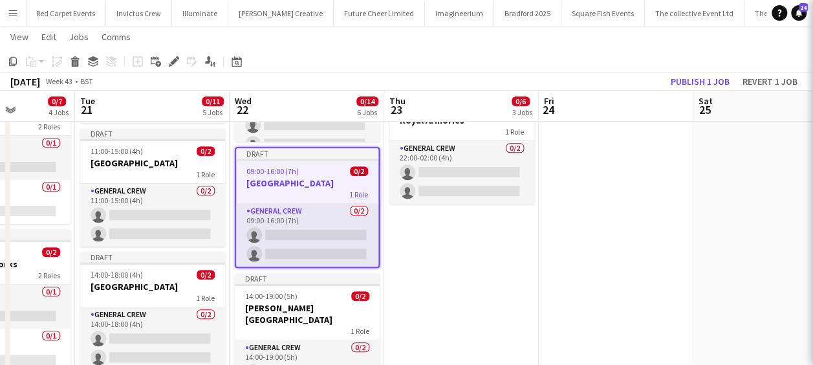
scroll to position [0, 389]
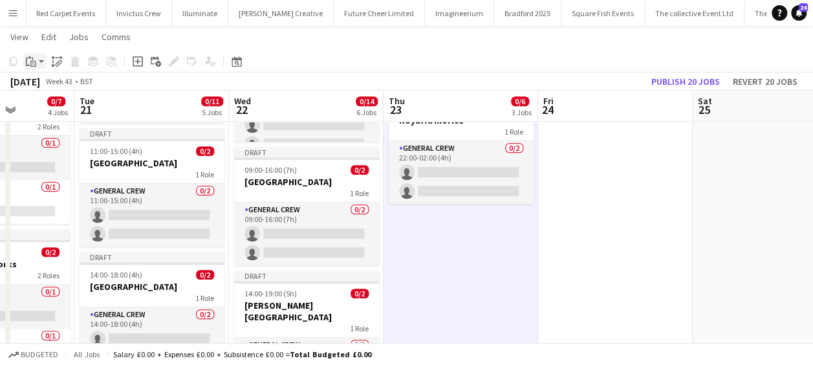
click at [39, 60] on app-action-btn "Paste" at bounding box center [34, 62] width 23 height 16
click at [46, 88] on link "Paste Ctrl+V" at bounding box center [95, 86] width 122 height 12
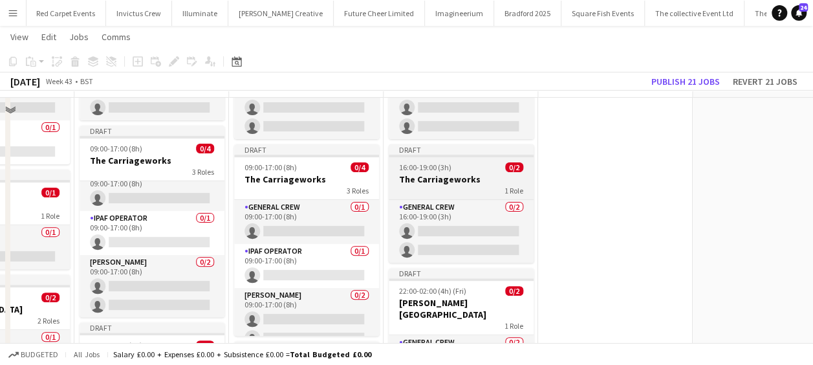
scroll to position [0, 0]
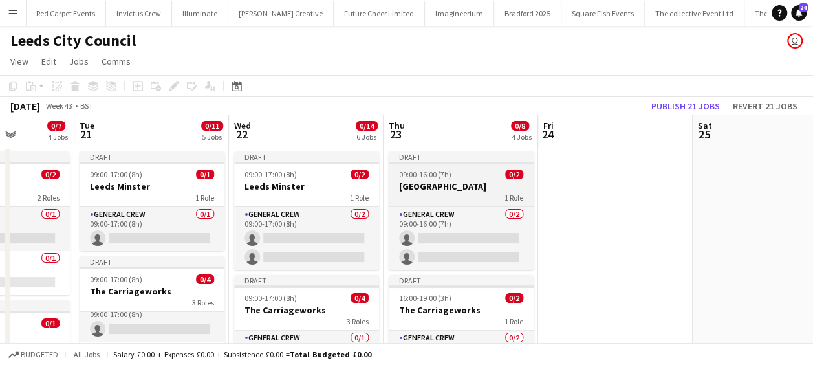
click at [463, 181] on h3 "[GEOGRAPHIC_DATA]" at bounding box center [461, 187] width 145 height 12
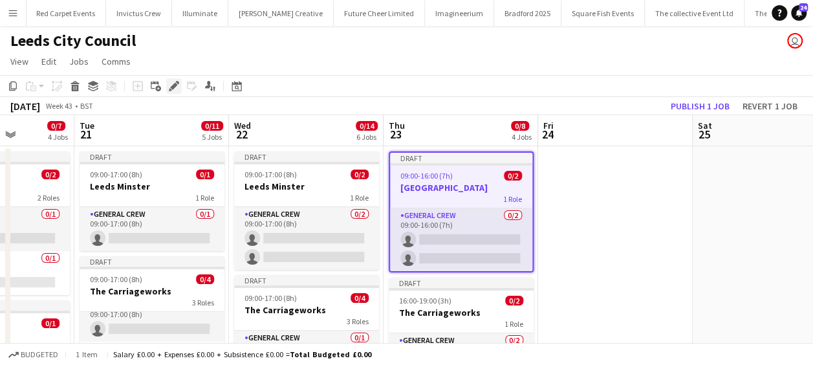
click at [173, 87] on icon at bounding box center [173, 86] width 7 height 7
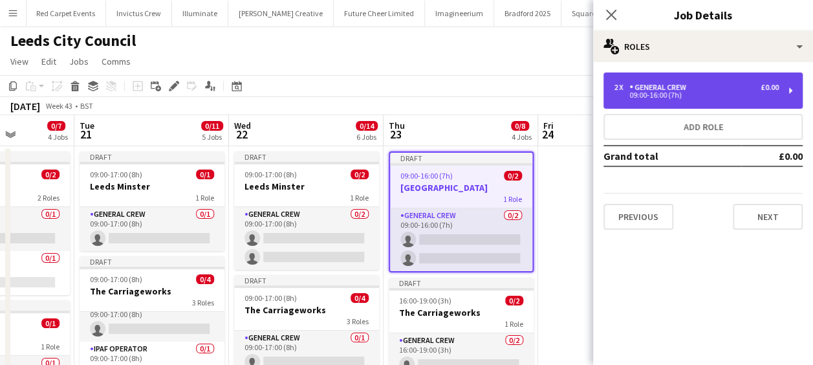
click at [646, 85] on div "General Crew" at bounding box center [660, 87] width 62 height 9
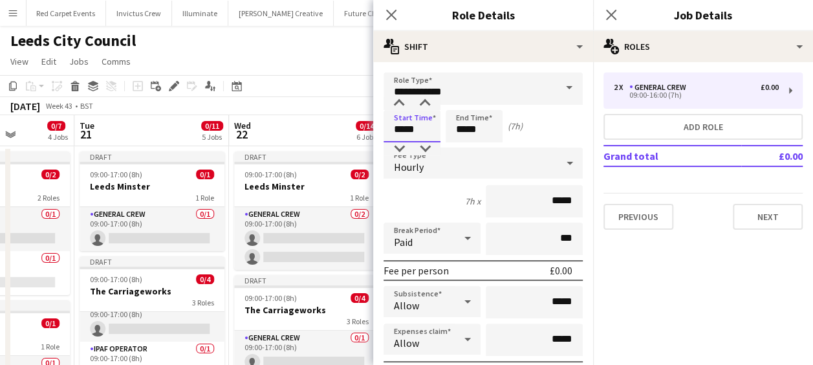
drag, startPoint x: 421, startPoint y: 133, endPoint x: 382, endPoint y: 134, distance: 38.2
click at [384, 133] on input "*****" at bounding box center [412, 126] width 57 height 32
type input "*****"
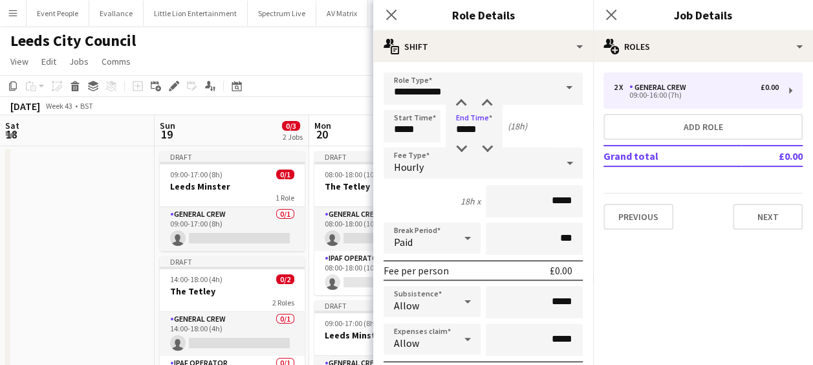
scroll to position [14, 0]
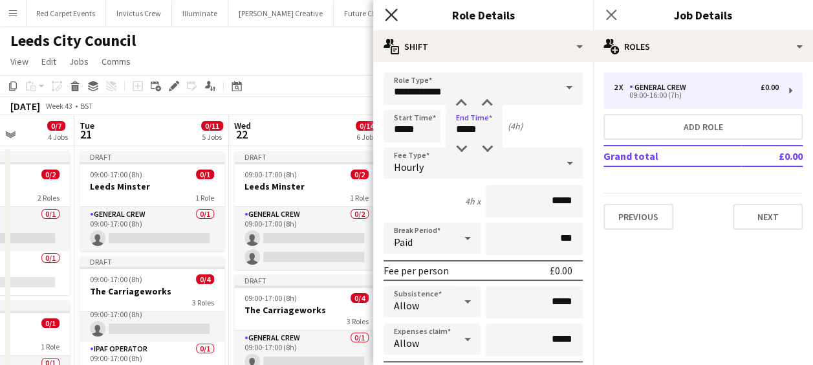
type input "*****"
click at [388, 14] on icon "Close pop-in" at bounding box center [391, 14] width 12 height 12
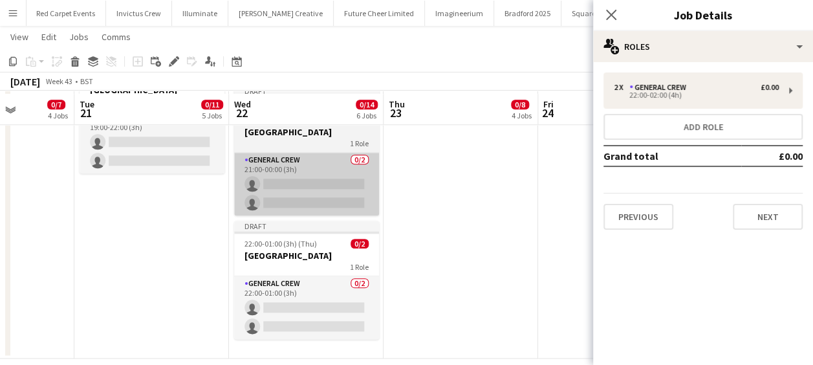
scroll to position [647, 0]
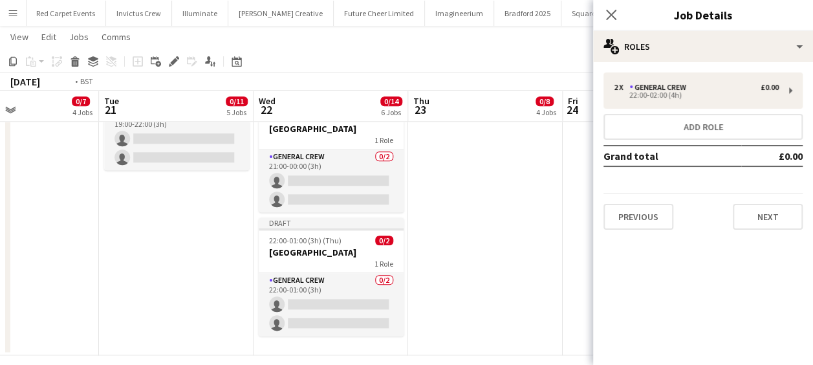
drag, startPoint x: 235, startPoint y: 229, endPoint x: 406, endPoint y: 230, distance: 170.8
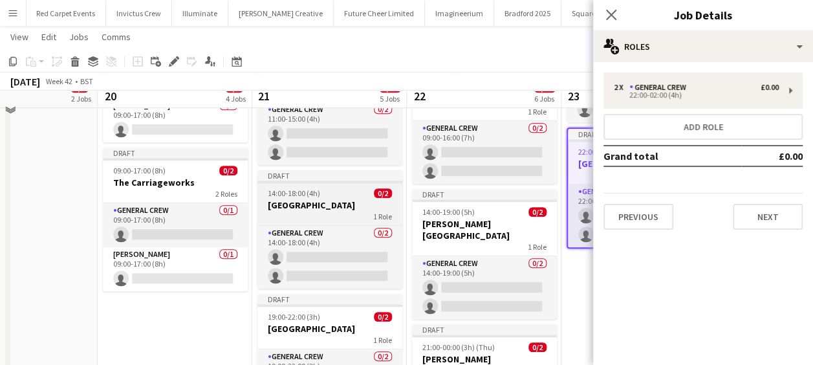
scroll to position [388, 0]
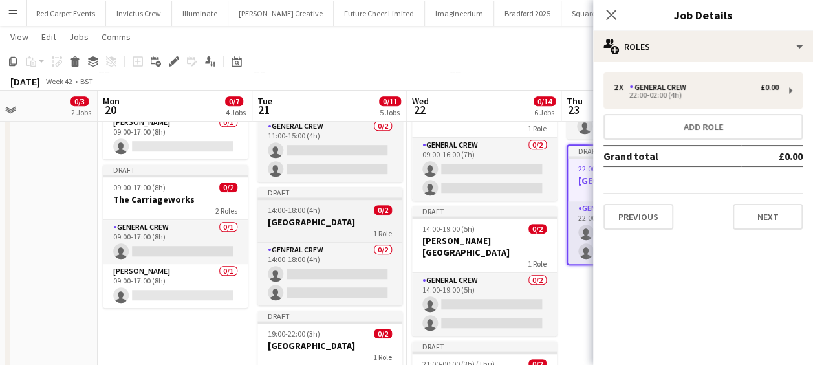
click at [327, 220] on h3 "[GEOGRAPHIC_DATA]" at bounding box center [329, 222] width 145 height 12
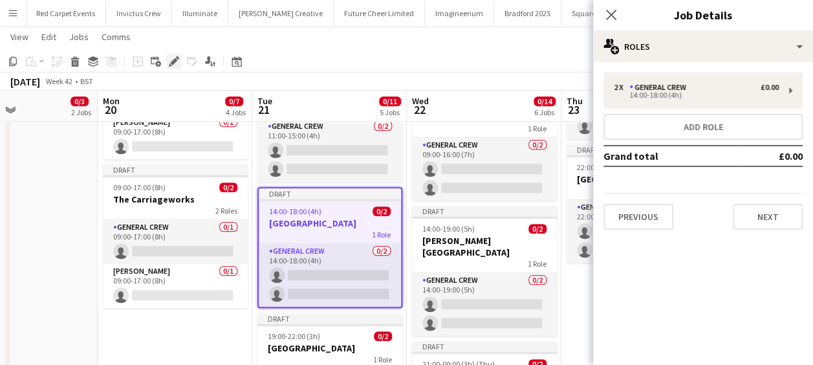
click at [173, 54] on div "Edit" at bounding box center [174, 62] width 16 height 16
click at [741, 212] on button "Next" at bounding box center [768, 217] width 70 height 26
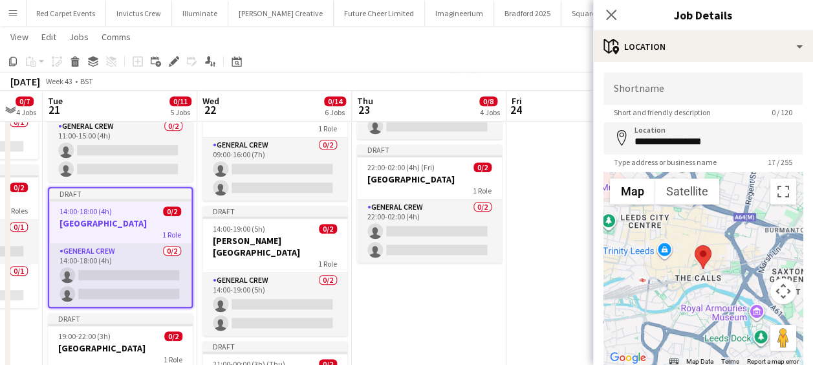
scroll to position [0, 611]
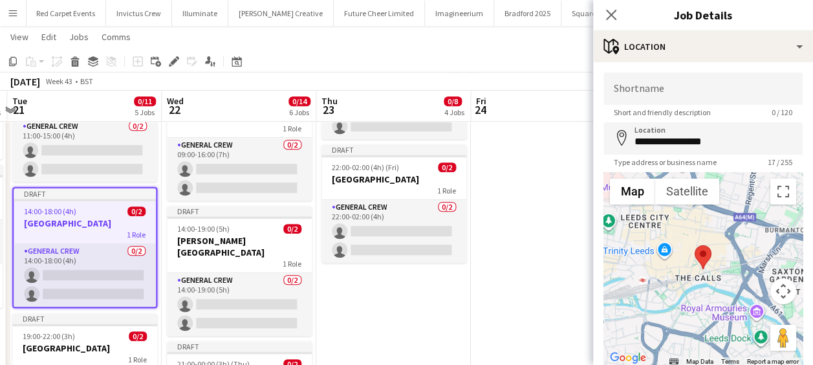
drag, startPoint x: 469, startPoint y: 212, endPoint x: 312, endPoint y: 234, distance: 158.1
click at [274, 208] on app-calendar-viewport "Fri 17 Sat 18 Sun 19 0/3 2 Jobs Mon 20 0/7 4 Jobs Tue 21 0/11 5 Jobs Wed 22 0/1…" at bounding box center [406, 138] width 813 height 952
click at [388, 284] on app-date-cell "Draft 16:00-19:00 (3h) 0/2 The Carriageworks 1 Role General Crew 0/2 16:00-19:0…" at bounding box center [393, 185] width 155 height 857
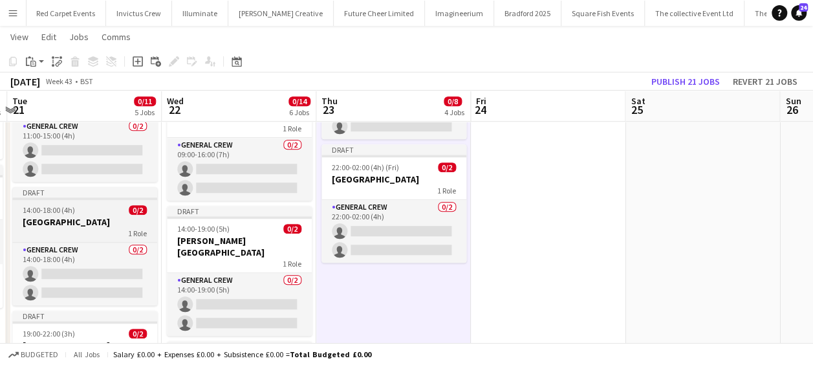
click at [89, 211] on div "14:00-18:00 (4h) 0/2" at bounding box center [84, 210] width 145 height 10
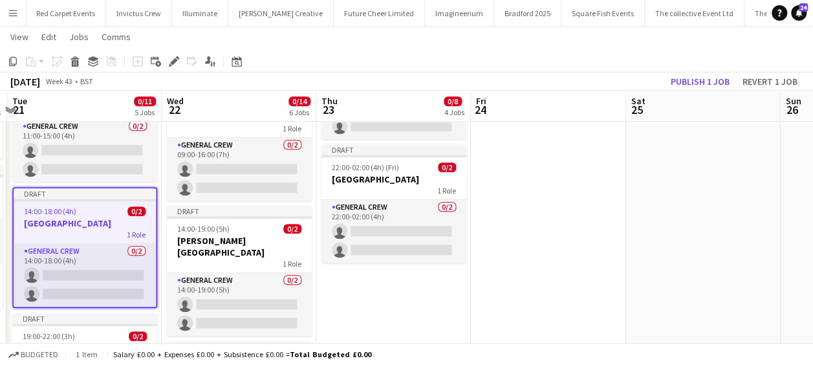
click at [7, 52] on app-toolbar "Copy Paste Paste Ctrl+V Paste with crew Ctrl+Shift+V Paste linked Job [GEOGRAPH…" at bounding box center [406, 61] width 813 height 22
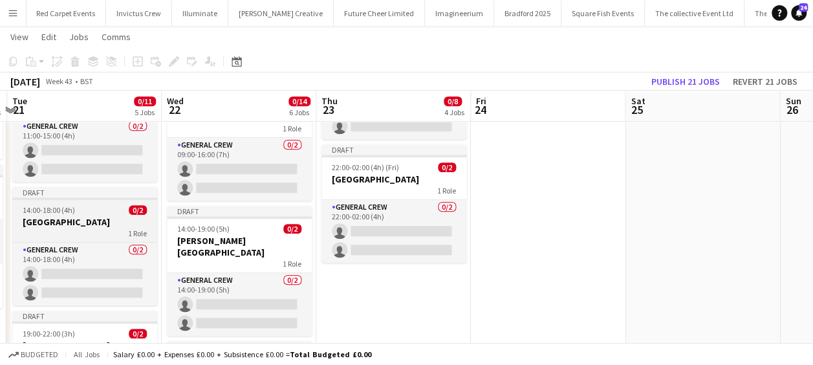
click at [59, 220] on h3 "[GEOGRAPHIC_DATA]" at bounding box center [84, 222] width 145 height 12
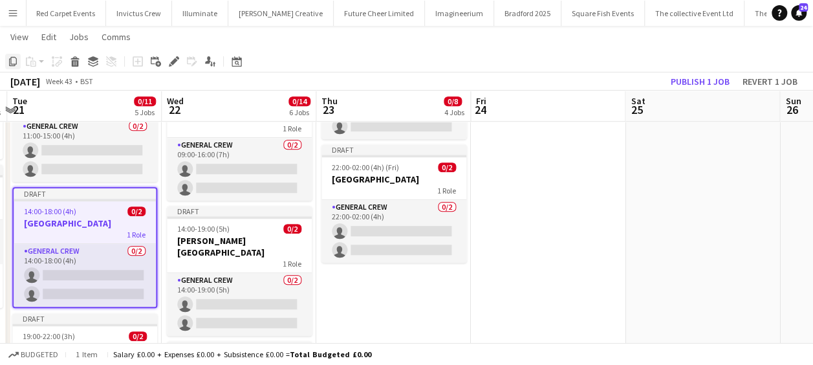
click at [14, 60] on icon "Copy" at bounding box center [13, 61] width 10 height 10
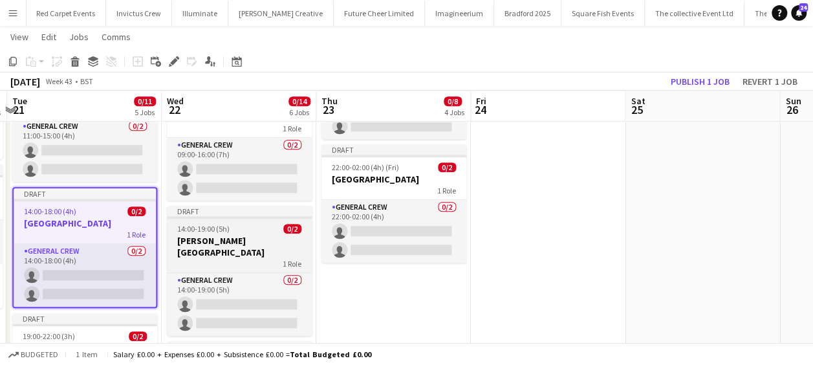
drag, startPoint x: 373, startPoint y: 283, endPoint x: 265, endPoint y: 210, distance: 129.9
click at [372, 283] on app-date-cell "Draft 16:00-19:00 (3h) 0/2 The Carriageworks 1 Role General Crew 0/2 16:00-19:0…" at bounding box center [393, 185] width 155 height 857
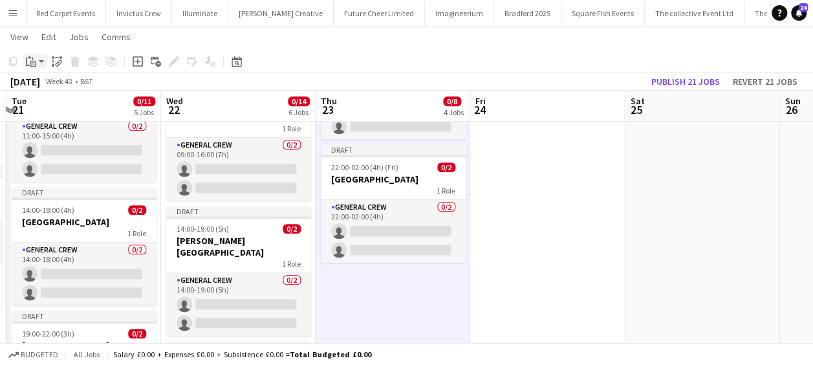
click at [34, 69] on div "Paste" at bounding box center [31, 62] width 16 height 16
click at [52, 85] on link "Paste Ctrl+V" at bounding box center [95, 86] width 122 height 12
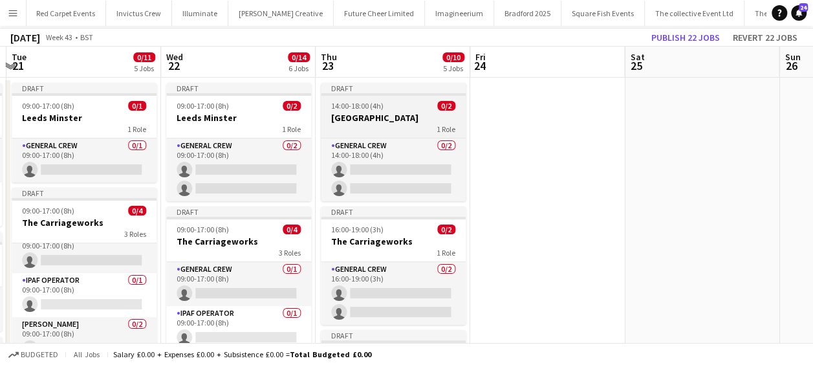
scroll to position [0, 0]
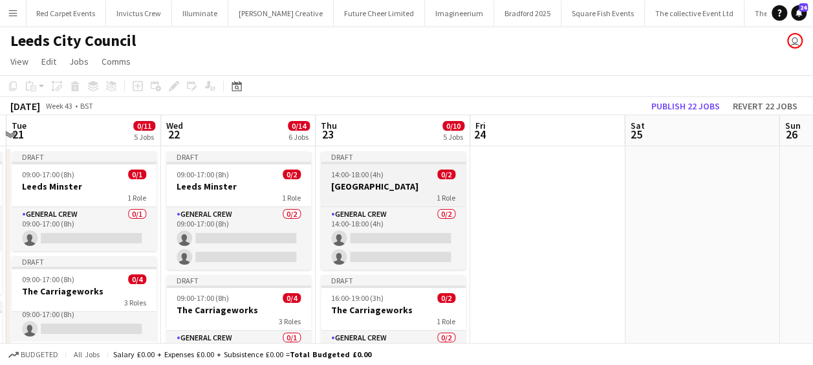
click at [386, 186] on h3 "[GEOGRAPHIC_DATA]" at bounding box center [393, 187] width 145 height 12
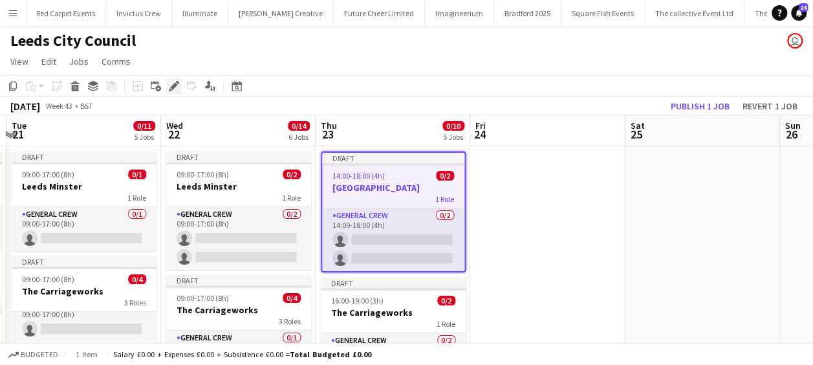
click at [173, 83] on icon "Edit" at bounding box center [174, 86] width 10 height 10
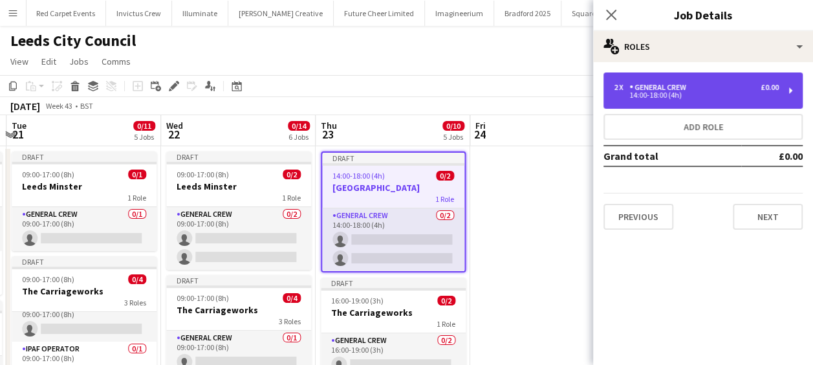
click at [661, 98] on div "14:00-18:00 (4h)" at bounding box center [696, 95] width 165 height 6
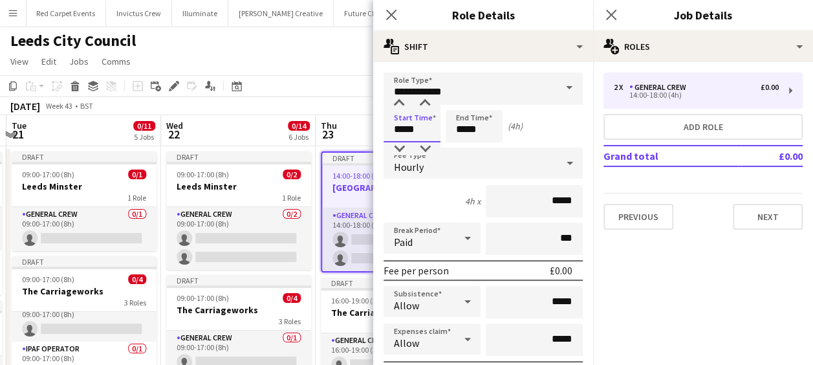
drag, startPoint x: 426, startPoint y: 127, endPoint x: 367, endPoint y: 124, distance: 59.6
type input "*****"
click at [394, 13] on icon at bounding box center [391, 14] width 12 height 12
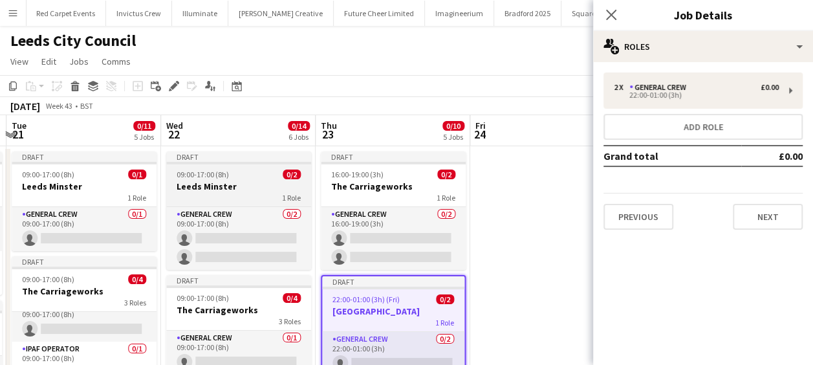
drag, startPoint x: 243, startPoint y: 182, endPoint x: 185, endPoint y: 170, distance: 58.9
click at [242, 182] on h3 "Leeds Minster" at bounding box center [238, 187] width 145 height 12
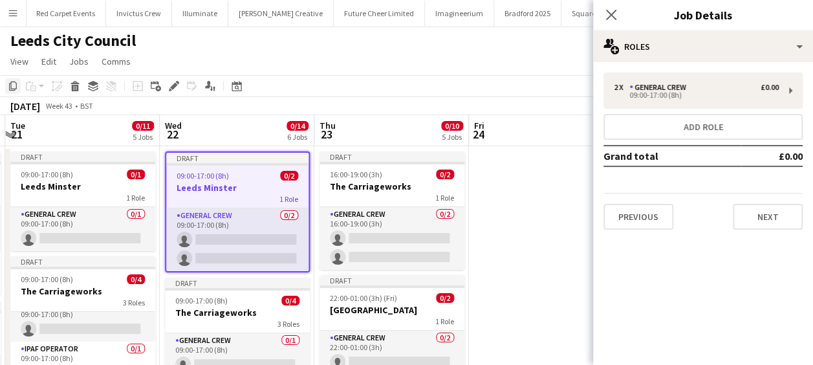
click at [12, 83] on icon "Copy" at bounding box center [13, 86] width 10 height 10
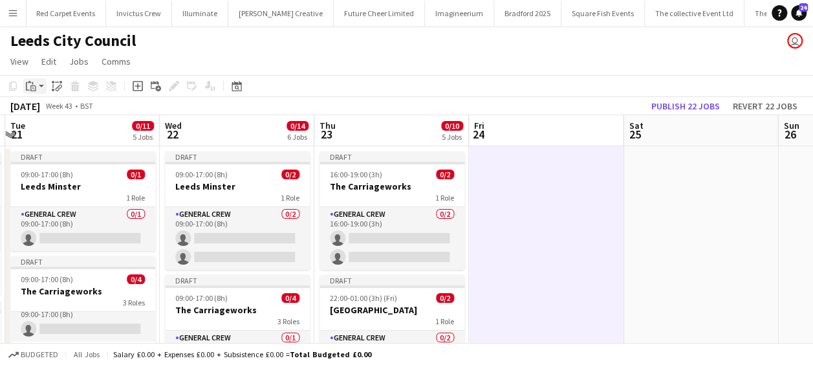
click at [39, 82] on app-action-btn "Paste" at bounding box center [34, 86] width 23 height 16
click at [49, 106] on link "Paste Ctrl+V" at bounding box center [95, 111] width 122 height 12
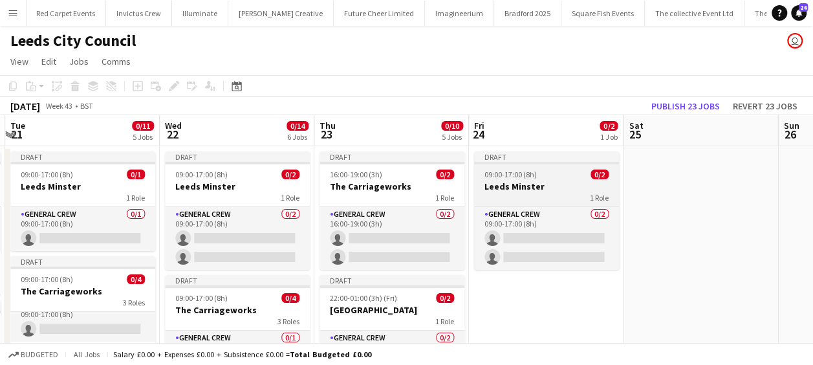
click at [502, 178] on span "09:00-17:00 (8h)" at bounding box center [511, 175] width 52 height 10
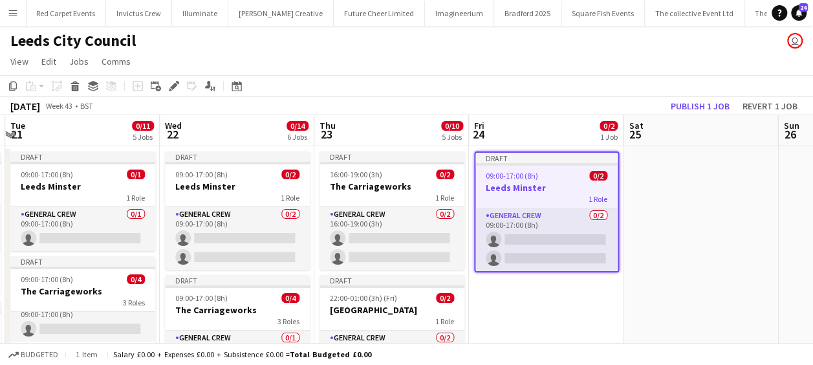
click at [182, 89] on div "Add job Add linked Job Edit Edit linked Job Applicants" at bounding box center [168, 86] width 99 height 16
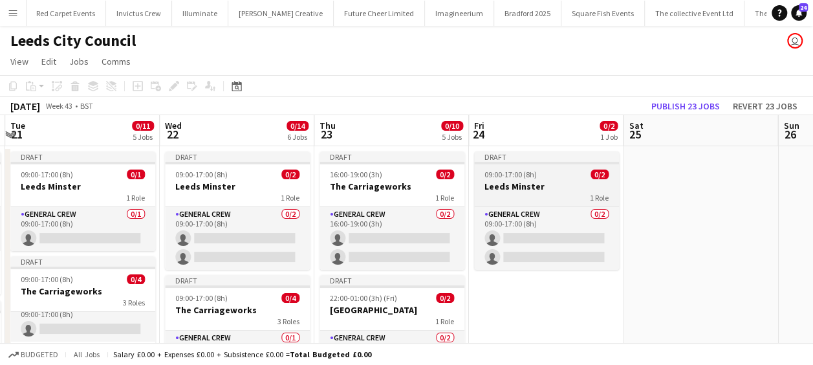
click at [519, 181] on h3 "Leeds Minster" at bounding box center [546, 187] width 145 height 12
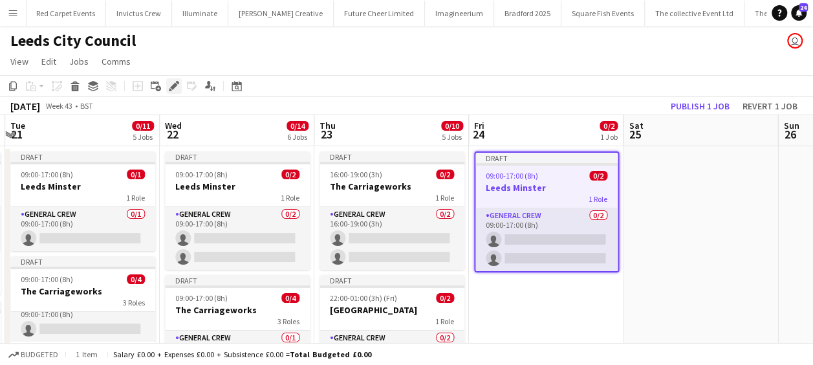
click at [173, 79] on div "Edit" at bounding box center [174, 86] width 16 height 16
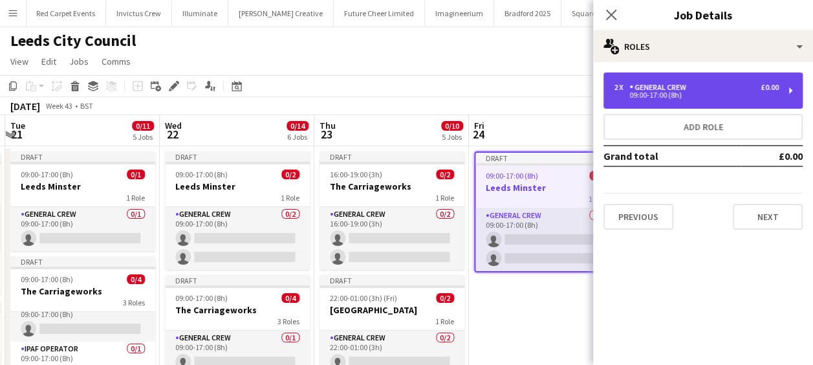
click at [640, 104] on div "2 x General Crew £0.00 09:00-17:00 (8h)" at bounding box center [703, 90] width 199 height 36
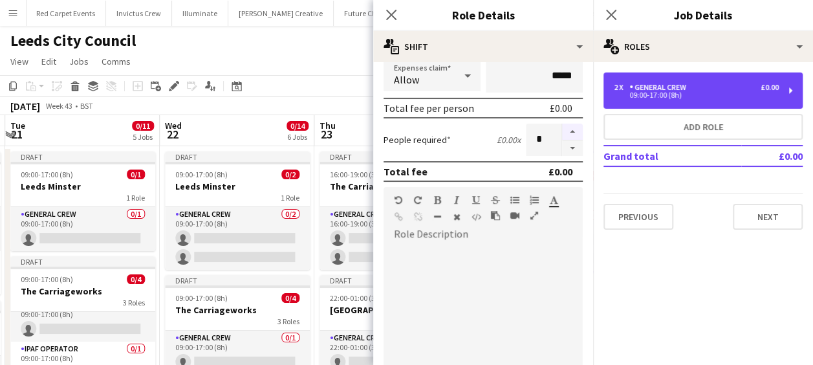
scroll to position [259, 0]
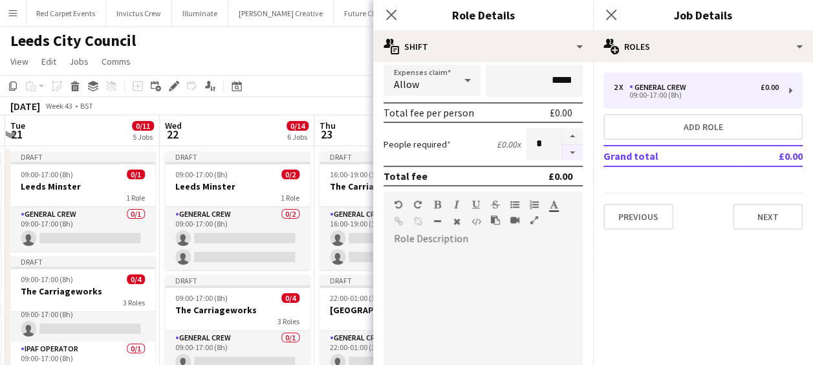
click at [562, 153] on button "button" at bounding box center [572, 153] width 21 height 16
type input "*"
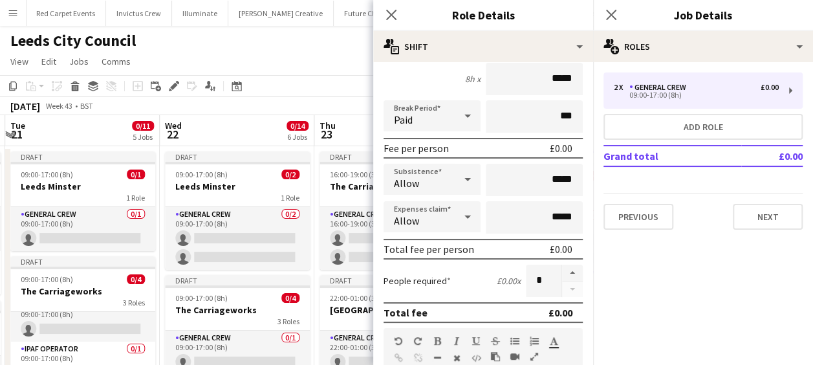
scroll to position [0, 0]
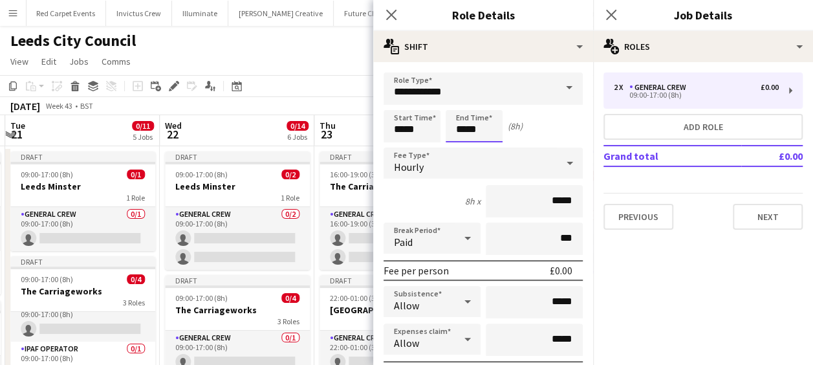
click at [476, 124] on input "*****" at bounding box center [474, 126] width 57 height 32
click at [456, 148] on div at bounding box center [461, 148] width 26 height 13
type input "*****"
click at [456, 148] on div at bounding box center [461, 148] width 26 height 13
click at [390, 10] on icon "Close pop-in" at bounding box center [391, 14] width 12 height 12
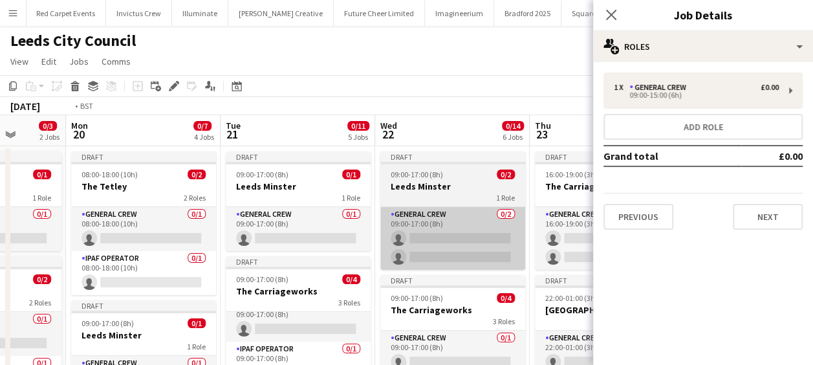
drag, startPoint x: 256, startPoint y: 259, endPoint x: 467, endPoint y: 233, distance: 212.5
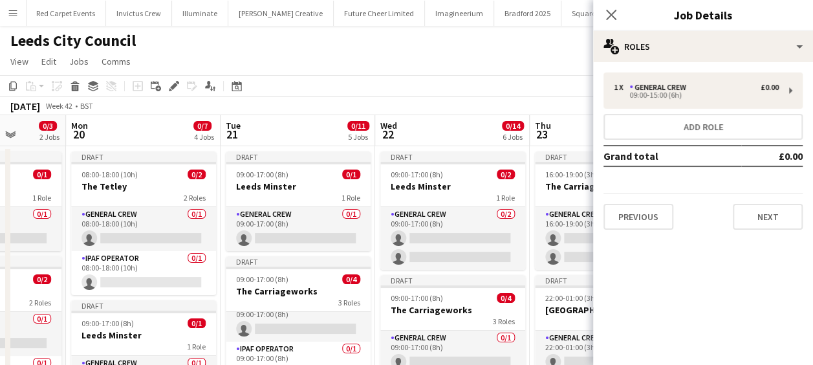
scroll to position [0, 403]
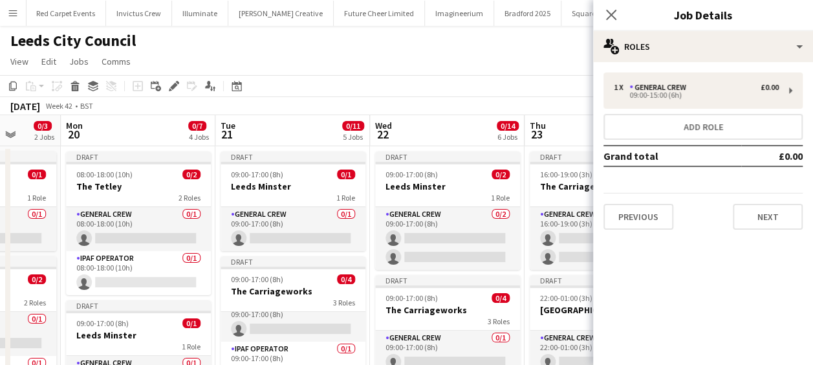
drag, startPoint x: 390, startPoint y: 233, endPoint x: 430, endPoint y: 229, distance: 39.7
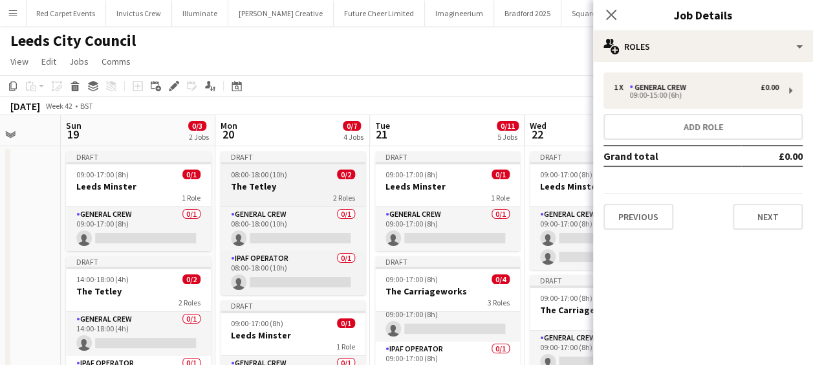
click at [316, 192] on h3 "The Tetley" at bounding box center [293, 187] width 145 height 12
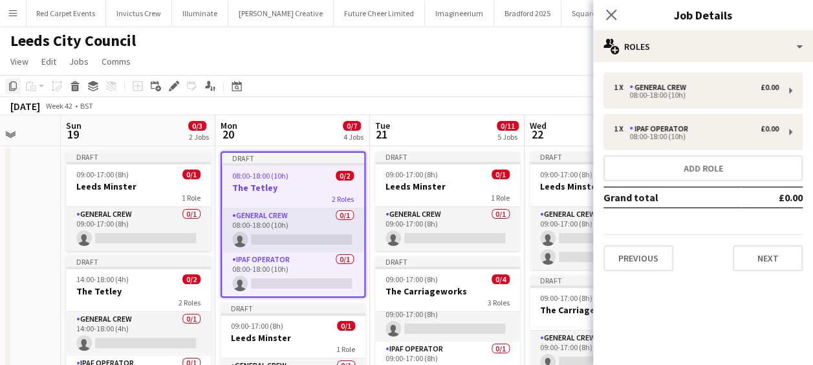
click at [10, 81] on icon "Copy" at bounding box center [13, 86] width 10 height 10
drag, startPoint x: 413, startPoint y: 228, endPoint x: 16, endPoint y: 237, distance: 397.3
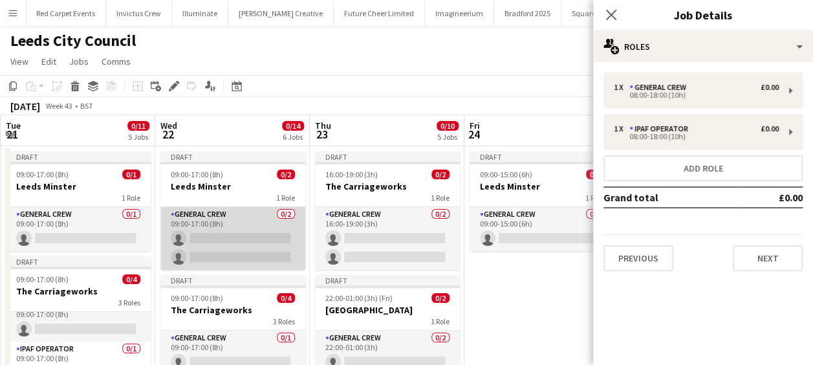
scroll to position [0, 551]
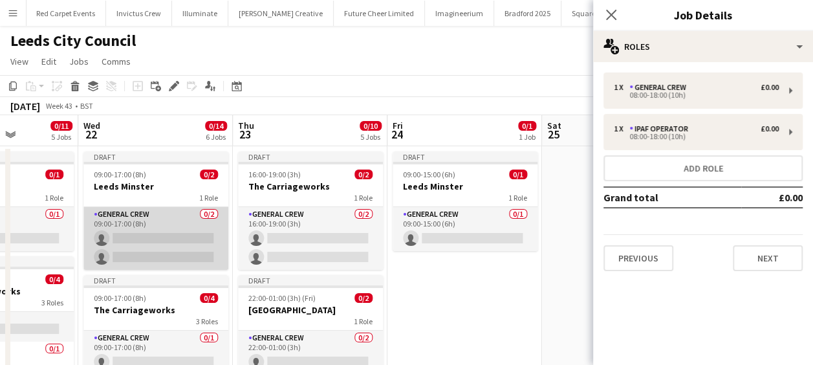
drag, startPoint x: 286, startPoint y: 228, endPoint x: 204, endPoint y: 228, distance: 82.2
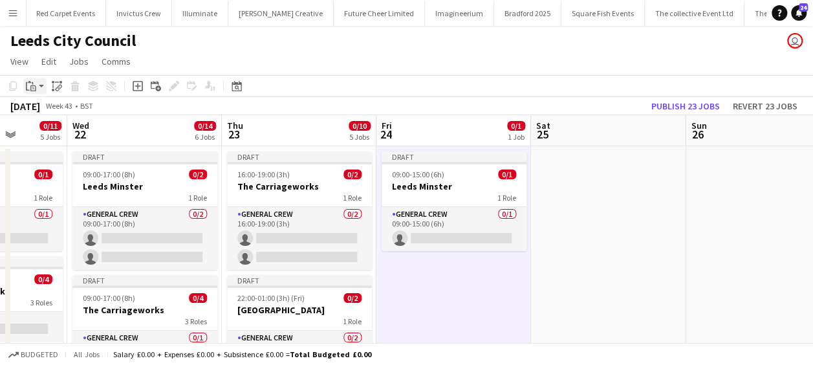
click at [38, 89] on div "Paste" at bounding box center [31, 86] width 16 height 16
click at [47, 110] on link "Paste Ctrl+V" at bounding box center [95, 111] width 122 height 12
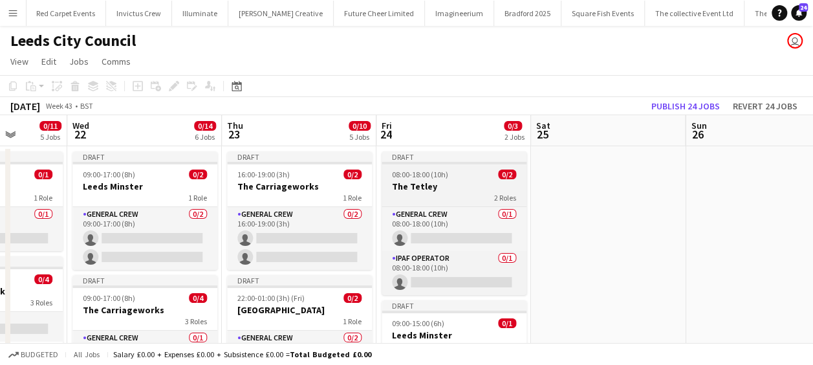
click at [459, 188] on h3 "The Tetley" at bounding box center [454, 187] width 145 height 12
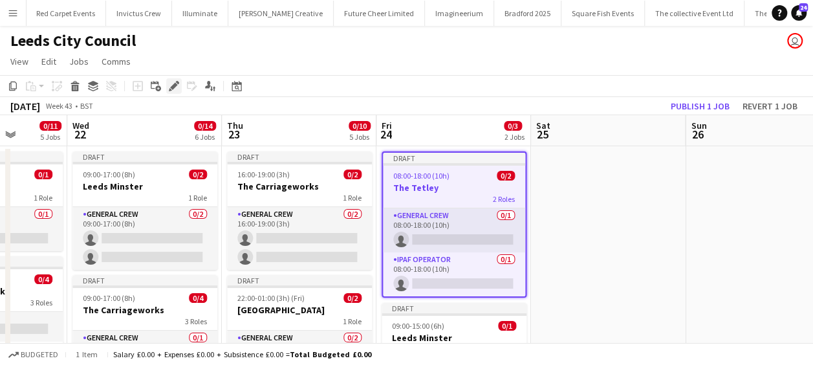
click at [172, 83] on icon "Edit" at bounding box center [174, 86] width 10 height 10
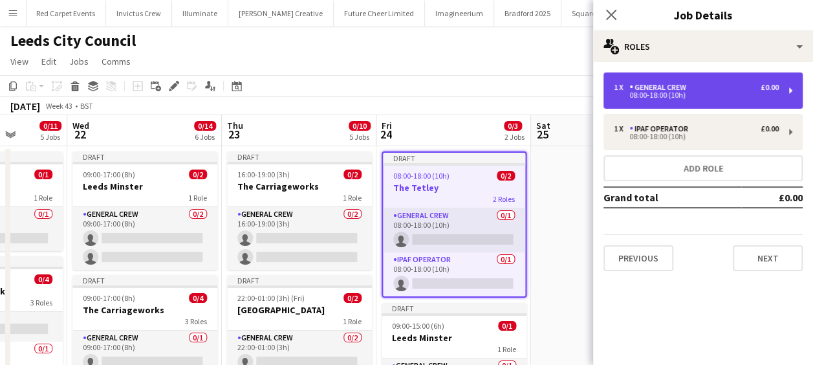
click at [679, 101] on div "1 x General Crew £0.00 08:00-18:00 (10h)" at bounding box center [703, 90] width 199 height 36
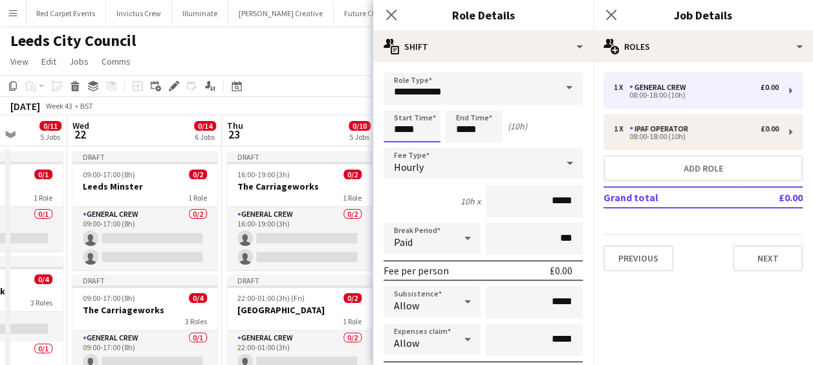
click at [414, 130] on input "*****" at bounding box center [412, 126] width 57 height 32
type input "*****"
click at [395, 98] on div at bounding box center [399, 103] width 26 height 13
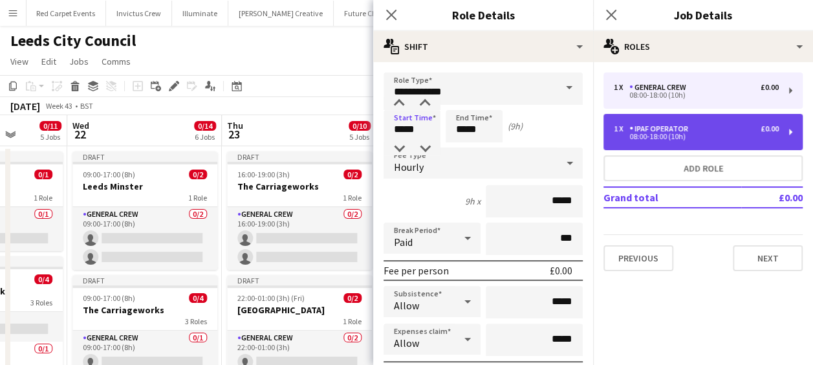
click at [703, 136] on div "08:00-18:00 (10h)" at bounding box center [696, 136] width 165 height 6
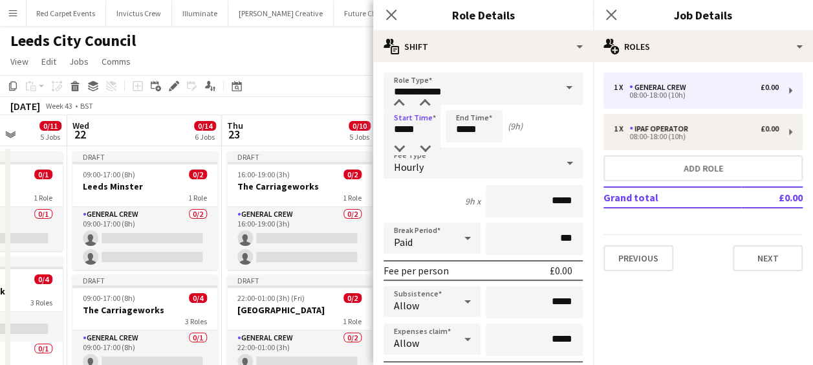
type input "**********"
click at [405, 127] on input "*****" at bounding box center [412, 126] width 57 height 32
type input "*****"
click at [402, 104] on div at bounding box center [399, 103] width 26 height 13
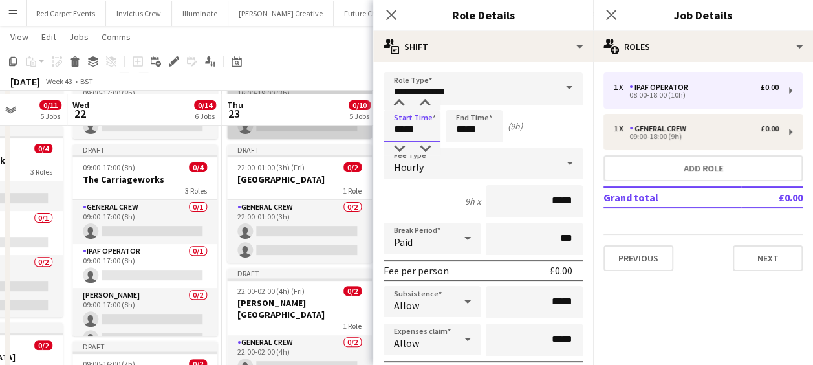
scroll to position [194, 0]
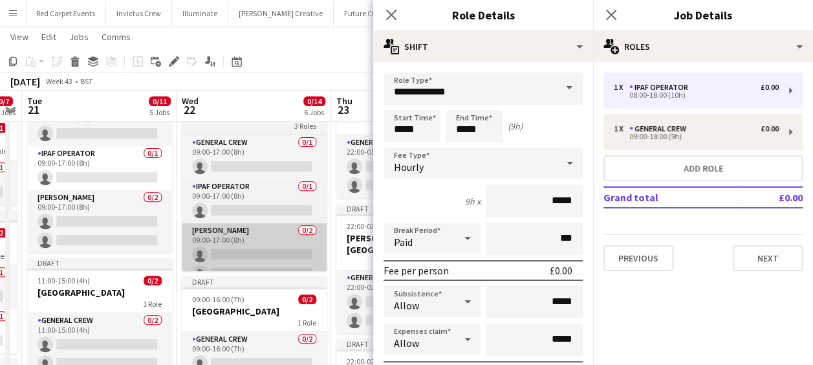
drag, startPoint x: 201, startPoint y: 235, endPoint x: 282, endPoint y: 235, distance: 81.5
click at [318, 235] on app-calendar-viewport "Sat 18 Sun 19 0/3 2 Jobs Mon 20 0/7 4 Jobs Tue 21 0/11 5 Jobs Wed 22 0/14 6 Job…" at bounding box center [406, 332] width 813 height 952
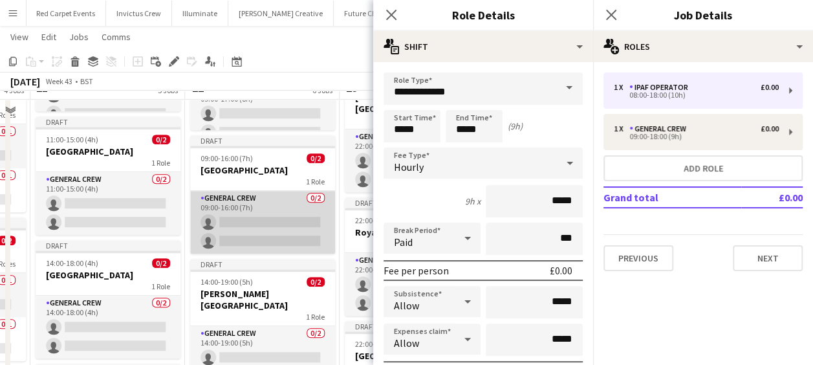
scroll to position [270, 0]
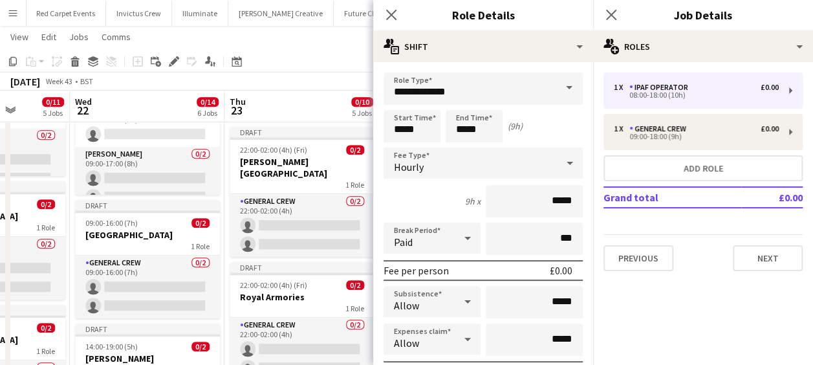
drag, startPoint x: 93, startPoint y: 248, endPoint x: 71, endPoint y: 248, distance: 21.3
click at [71, 248] on app-calendar-viewport "Sat 18 Sun 19 0/3 2 Jobs Mon 20 0/7 4 Jobs Tue 21 0/11 5 Jobs Wed 22 0/14 6 Job…" at bounding box center [406, 256] width 813 height 952
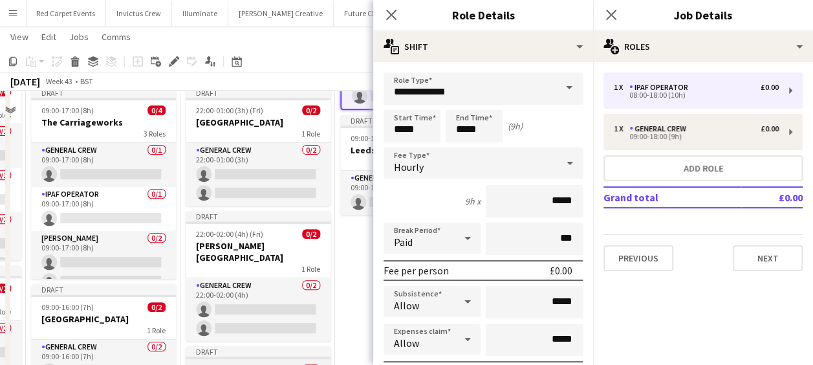
scroll to position [141, 0]
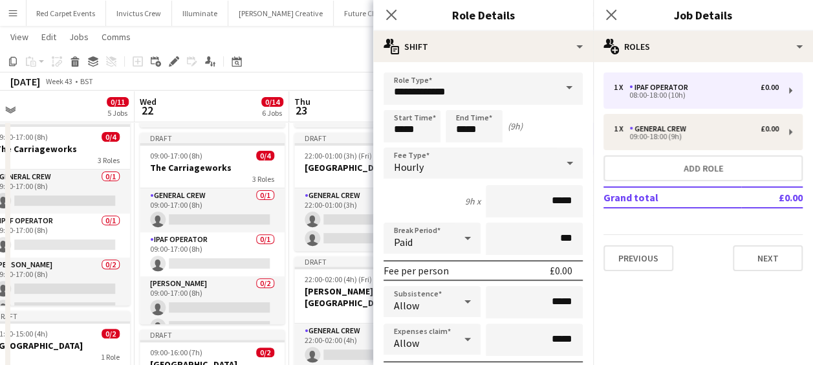
drag, startPoint x: 221, startPoint y: 257, endPoint x: 238, endPoint y: 257, distance: 17.5
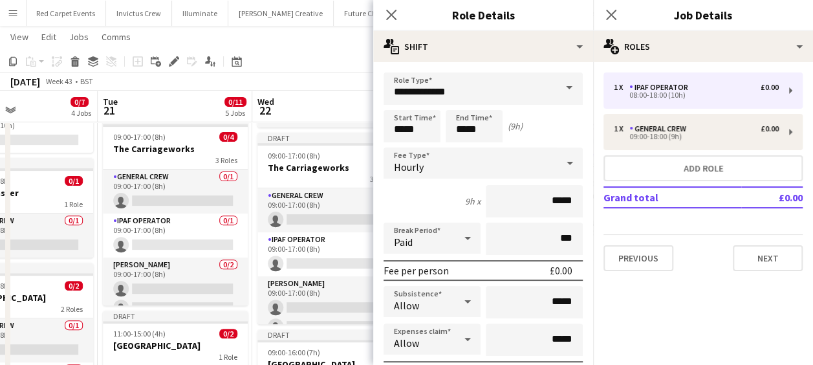
drag, startPoint x: 210, startPoint y: 254, endPoint x: 254, endPoint y: 252, distance: 43.4
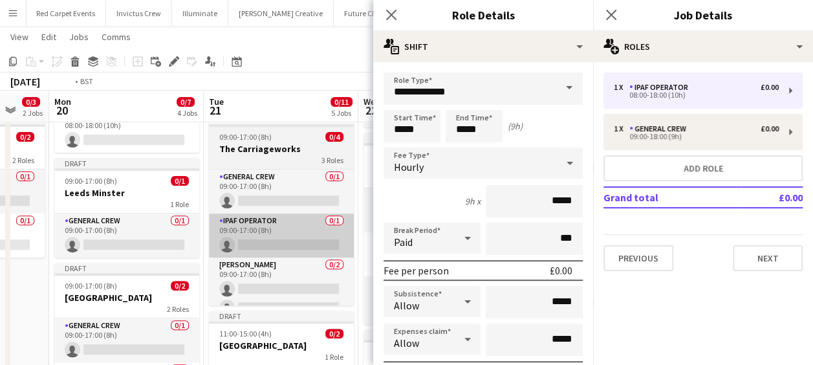
drag, startPoint x: 129, startPoint y: 247, endPoint x: 251, endPoint y: 247, distance: 121.6
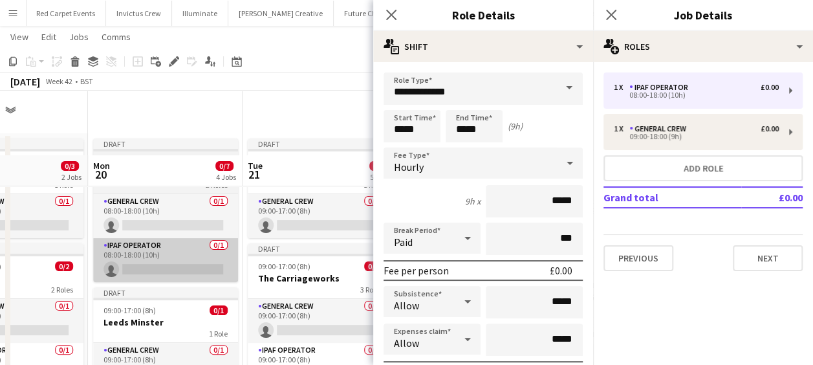
scroll to position [206, 0]
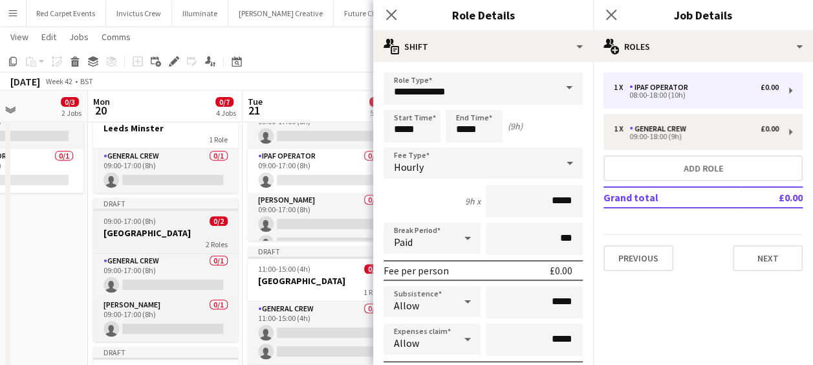
click at [166, 229] on h3 "[GEOGRAPHIC_DATA]" at bounding box center [165, 233] width 145 height 12
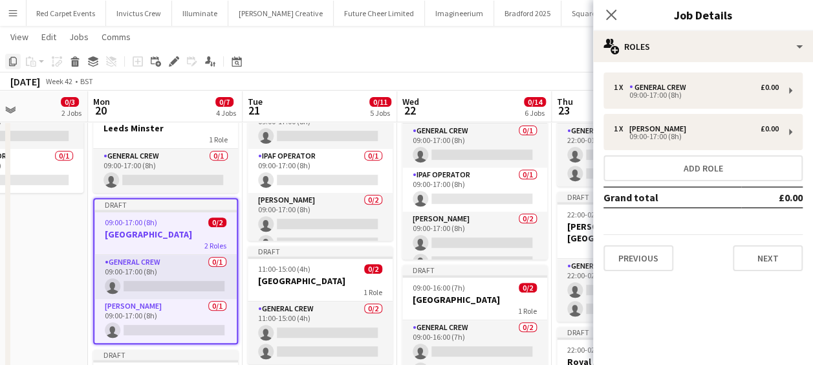
click at [14, 63] on icon "Copy" at bounding box center [13, 61] width 10 height 10
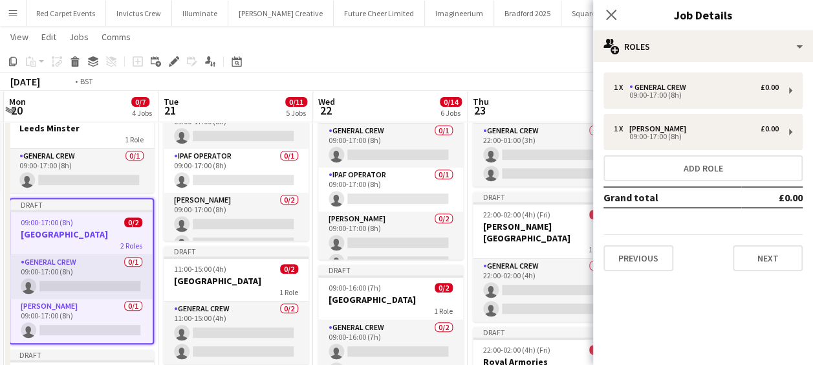
drag, startPoint x: 400, startPoint y: 203, endPoint x: 19, endPoint y: 234, distance: 381.6
click at [19, 234] on app-calendar-viewport "Fri 17 Sat 18 Sun 19 0/3 2 Jobs Mon 20 0/7 4 Jobs Tue 21 0/11 5 Jobs Wed 22 0/1…" at bounding box center [406, 321] width 813 height 952
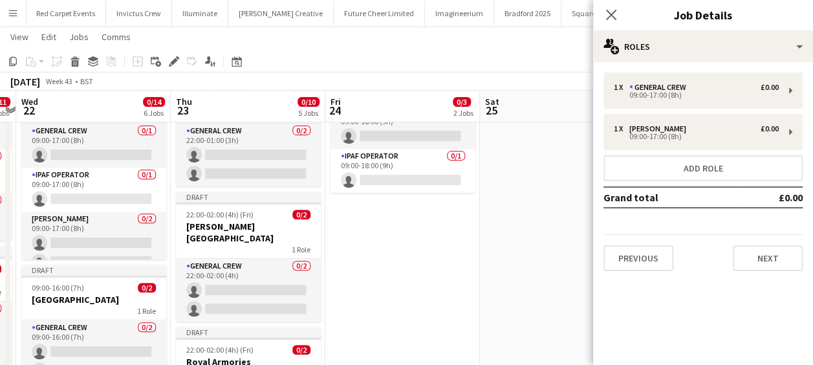
click at [383, 233] on app-date-cell "Draft 09:00-15:00 (6h) 0/1 Leeds Minster 1 Role General Crew 0/1 09:00-15:00 (6…" at bounding box center [402, 367] width 155 height 857
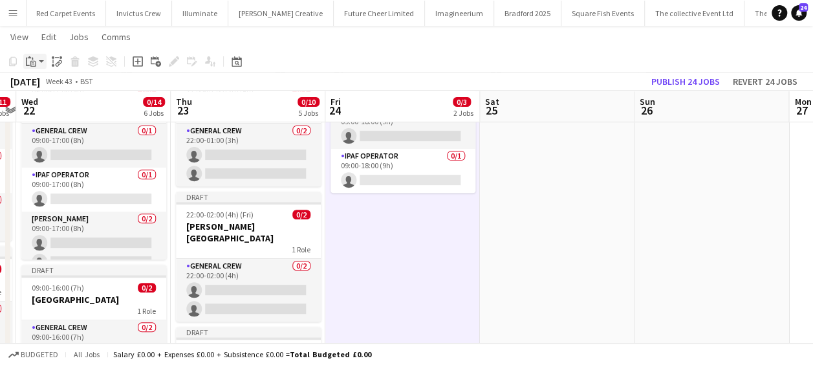
click at [36, 60] on div "Paste" at bounding box center [31, 62] width 16 height 16
click at [66, 88] on link "Paste Ctrl+V" at bounding box center [95, 86] width 122 height 12
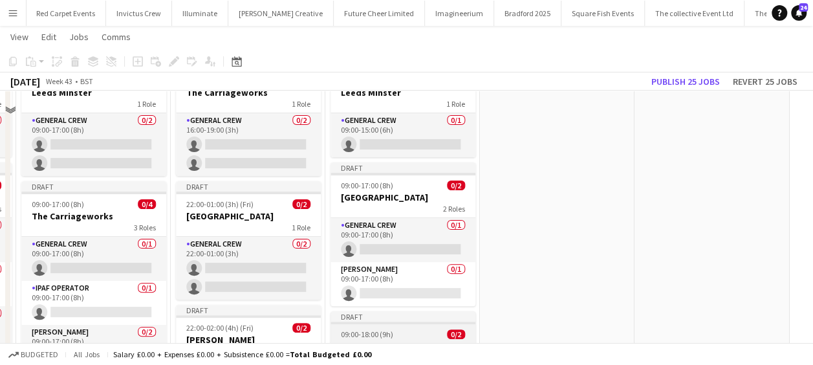
scroll to position [12, 0]
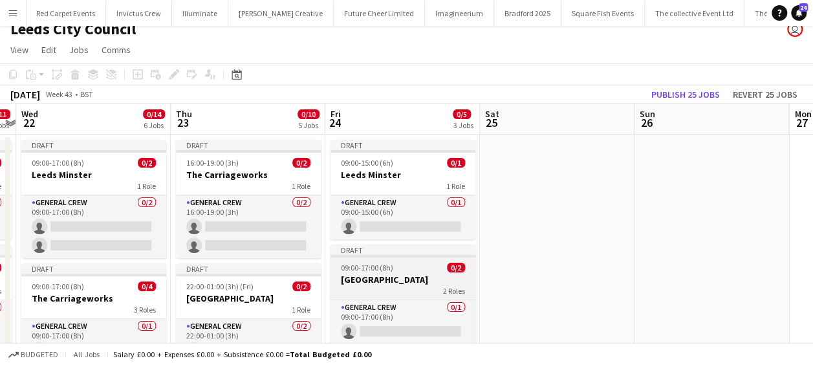
click at [383, 268] on span "09:00-17:00 (8h)" at bounding box center [367, 268] width 52 height 10
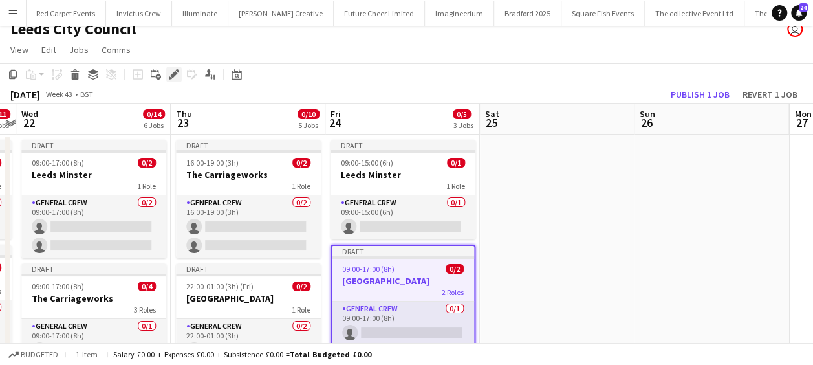
click at [175, 71] on icon at bounding box center [173, 74] width 7 height 7
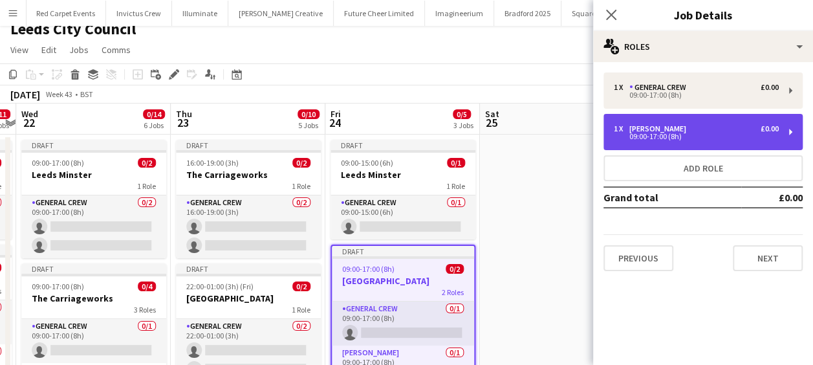
click at [670, 126] on div "[PERSON_NAME]" at bounding box center [660, 128] width 62 height 9
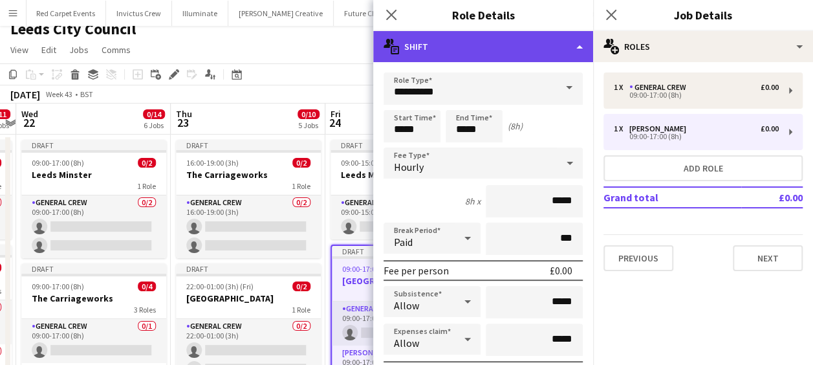
click at [509, 53] on div "multiple-actions-text Shift" at bounding box center [483, 46] width 220 height 31
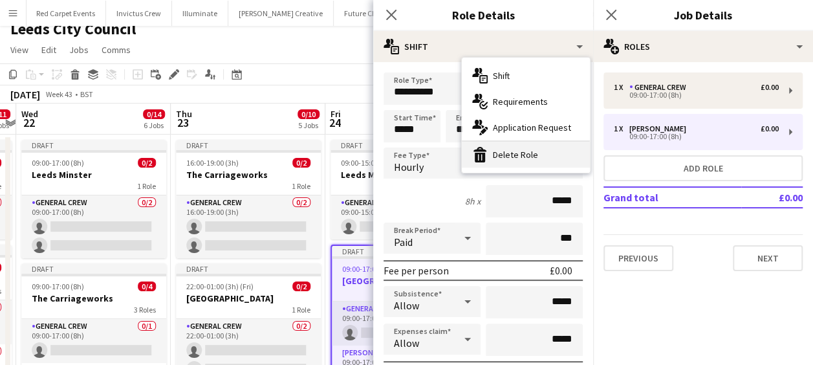
click at [526, 153] on div "bin-2 Delete Role" at bounding box center [526, 155] width 128 height 26
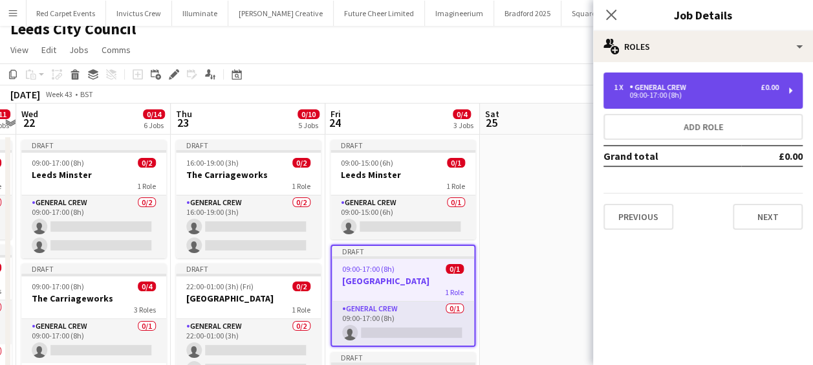
click at [677, 105] on div "1 x General Crew £0.00 09:00-17:00 (8h)" at bounding box center [703, 90] width 199 height 36
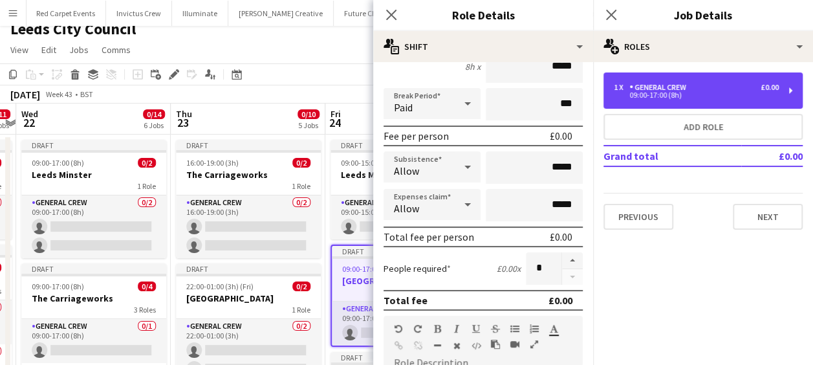
scroll to position [194, 0]
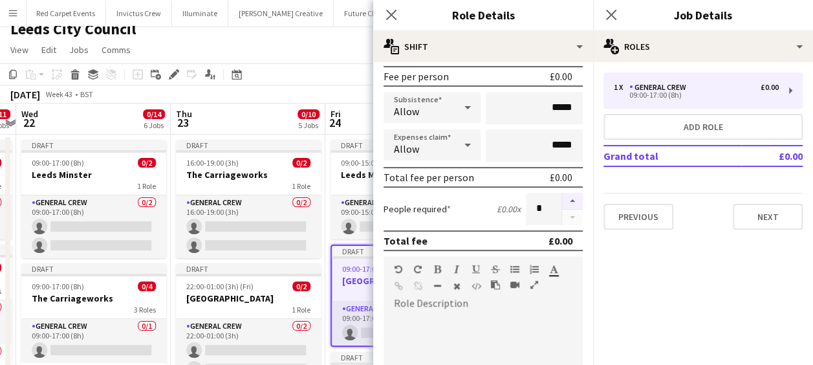
click at [564, 198] on button "button" at bounding box center [572, 201] width 21 height 17
type input "*"
click at [399, 16] on app-icon "Close pop-in" at bounding box center [391, 15] width 19 height 19
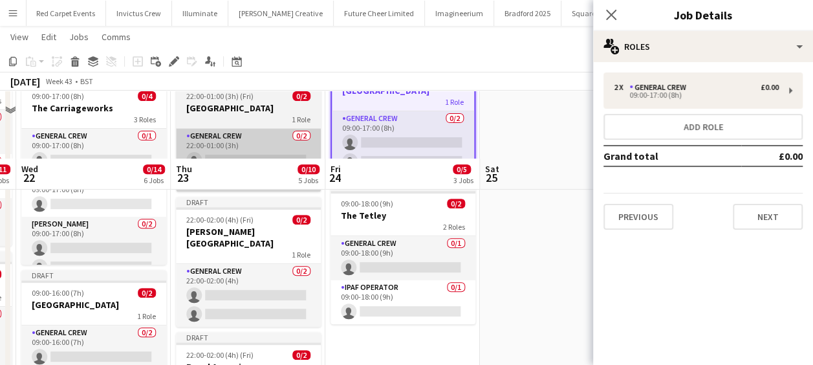
scroll to position [270, 0]
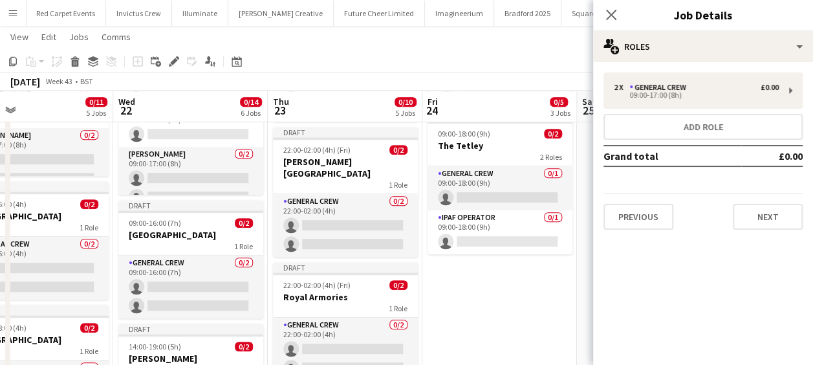
drag, startPoint x: 277, startPoint y: 233, endPoint x: 299, endPoint y: 234, distance: 22.0
click at [299, 234] on app-calendar-viewport "Sun 19 0/3 2 Jobs Mon 20 0/7 4 Jobs Tue 21 0/11 5 Jobs Wed 22 0/14 6 Jobs Thu 2…" at bounding box center [406, 256] width 813 height 952
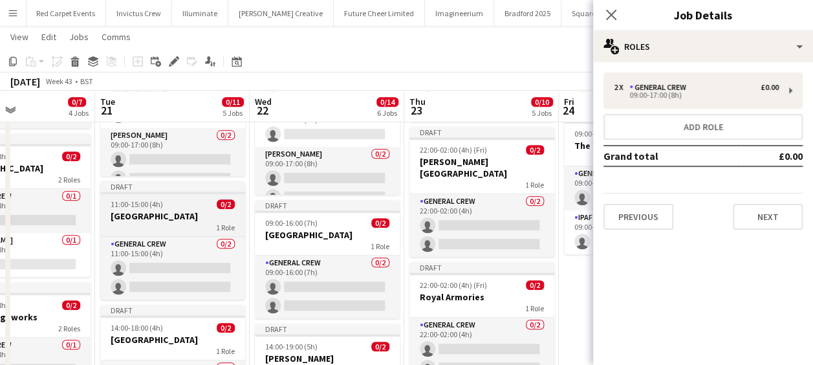
drag, startPoint x: 270, startPoint y: 233, endPoint x: 199, endPoint y: 232, distance: 71.2
click at [344, 235] on app-calendar-viewport "Sat 18 Sun 19 0/3 2 Jobs Mon 20 0/7 4 Jobs Tue 21 0/11 5 Jobs Wed 22 0/14 6 Job…" at bounding box center [406, 256] width 813 height 952
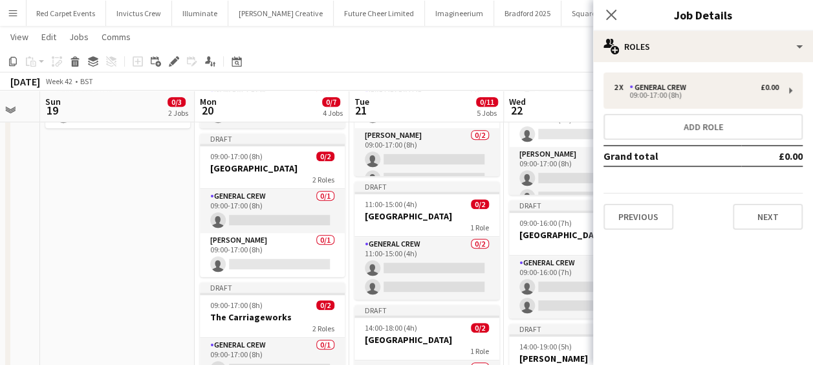
scroll to position [0, 379]
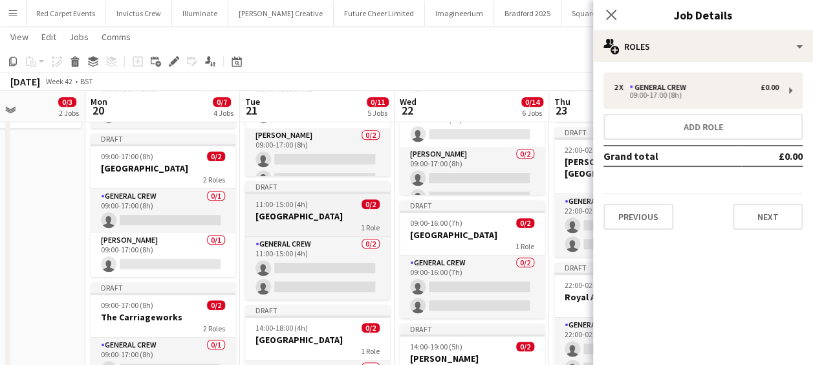
drag, startPoint x: 171, startPoint y: 232, endPoint x: 265, endPoint y: 230, distance: 94.5
click at [303, 232] on app-calendar-viewport "Fri 17 Sat 18 Sun 19 0/3 2 Jobs Mon 20 0/7 4 Jobs Tue 21 0/11 5 Jobs Wed 22 0/1…" at bounding box center [406, 256] width 813 height 952
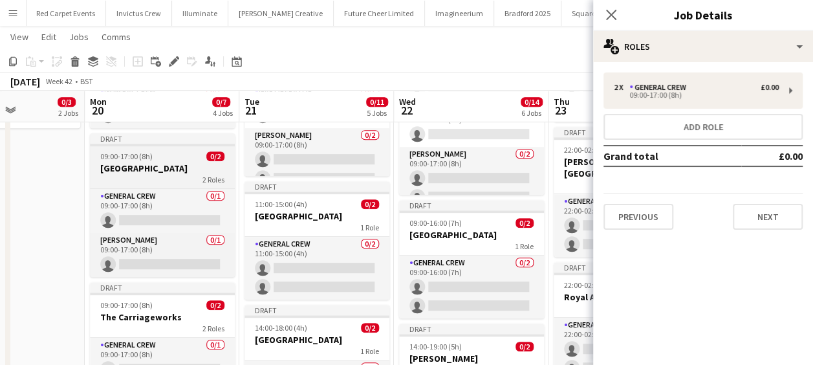
click at [173, 158] on div "09:00-17:00 (8h) 0/2" at bounding box center [162, 156] width 145 height 10
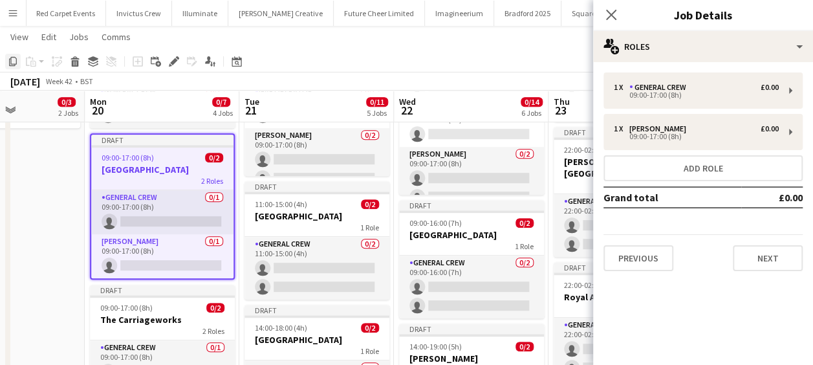
click at [10, 56] on icon "Copy" at bounding box center [13, 61] width 10 height 10
drag, startPoint x: 94, startPoint y: 221, endPoint x: 10, endPoint y: 232, distance: 85.4
click at [0, 232] on html "Menu Boards Boards Boards All jobs Status Workforce Workforce My Workforce Recr…" at bounding box center [406, 242] width 813 height 1024
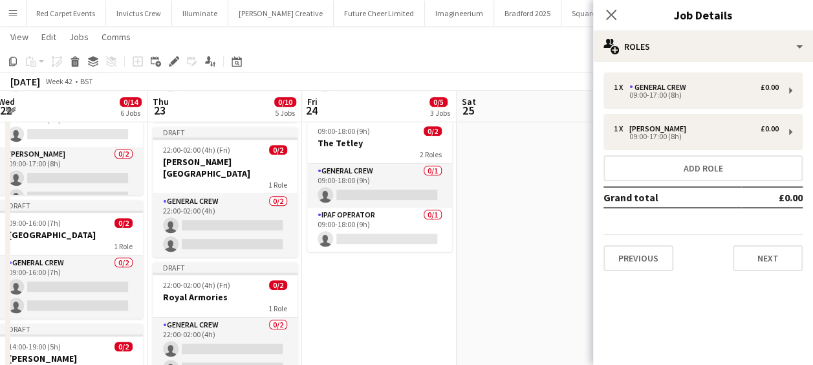
scroll to position [0, 514]
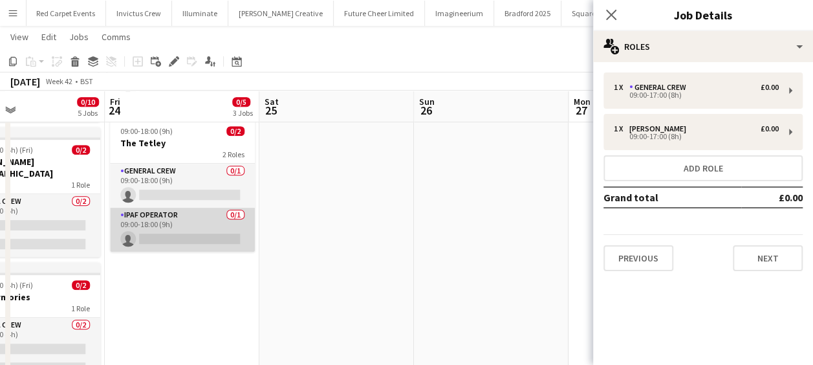
drag, startPoint x: 157, startPoint y: 230, endPoint x: 175, endPoint y: 233, distance: 19.0
click at [157, 230] on app-calendar-viewport "Mon 20 0/7 4 Jobs Tue 21 0/11 5 Jobs Wed 22 0/14 6 Jobs Thu 23 0/10 5 Jobs Fri …" at bounding box center [406, 256] width 813 height 952
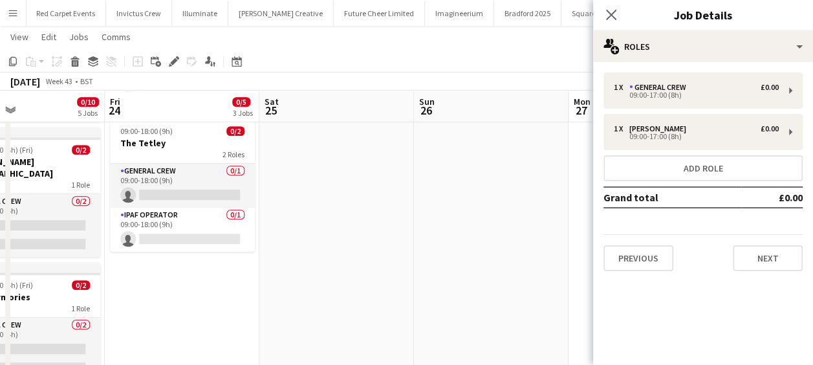
click at [188, 311] on app-date-cell "Draft 09:00-15:00 (6h) 0/1 Leeds Minster 1 Role General Crew 0/1 09:00-15:00 (6…" at bounding box center [182, 302] width 155 height 857
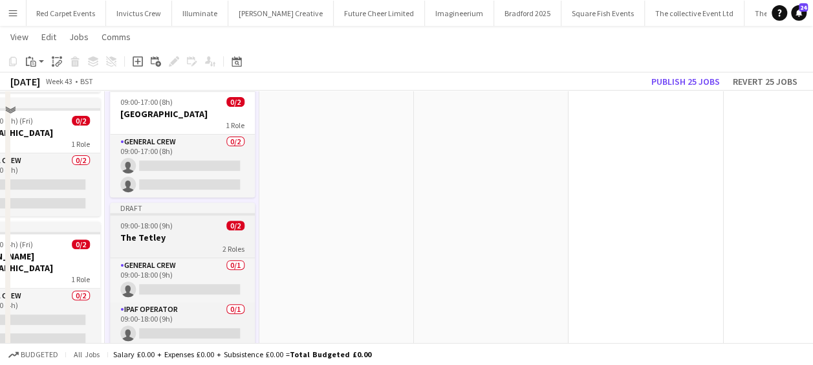
scroll to position [206, 0]
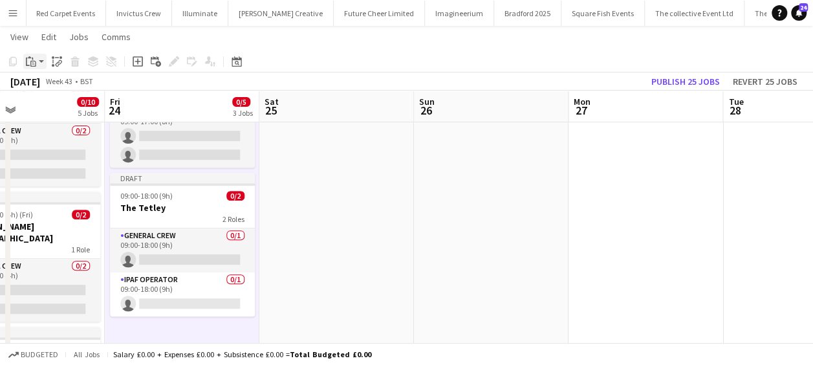
click at [40, 58] on app-action-btn "Paste" at bounding box center [34, 62] width 23 height 16
click at [52, 86] on link "Paste Ctrl+V" at bounding box center [95, 86] width 122 height 12
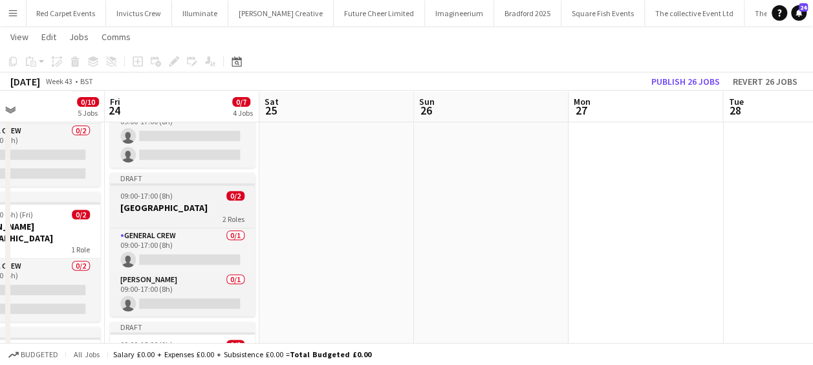
click at [190, 204] on h3 "[GEOGRAPHIC_DATA]" at bounding box center [182, 208] width 145 height 12
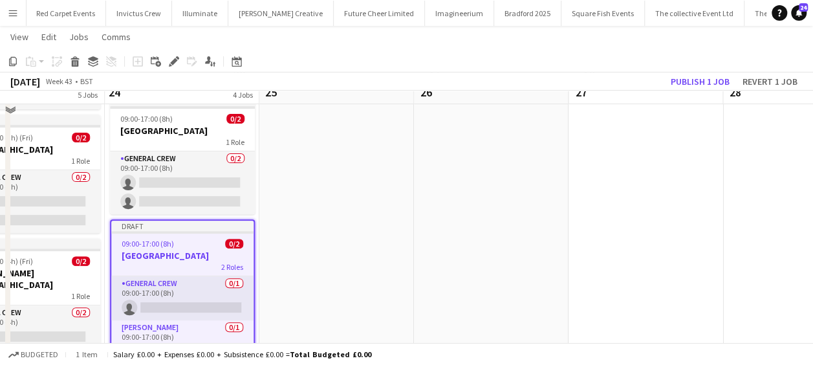
scroll to position [141, 0]
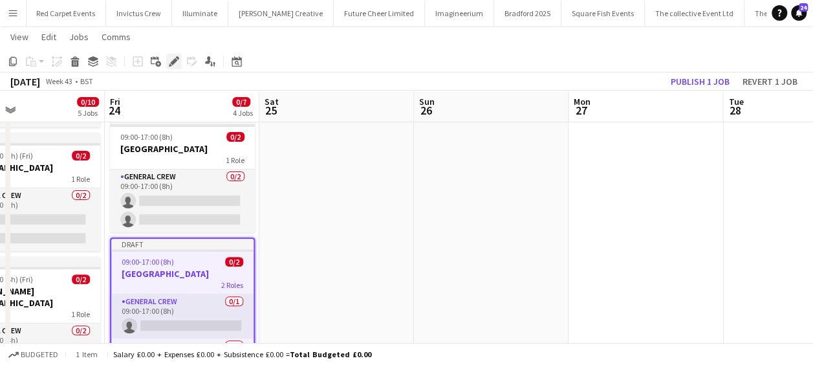
click at [175, 61] on icon at bounding box center [173, 61] width 7 height 7
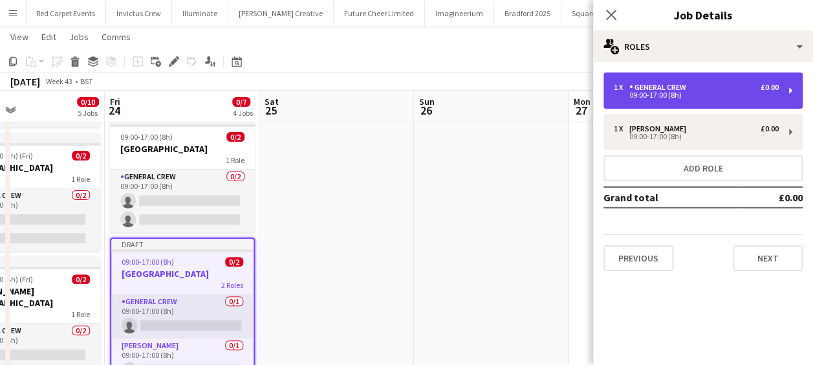
click at [641, 89] on div "General Crew" at bounding box center [660, 87] width 62 height 9
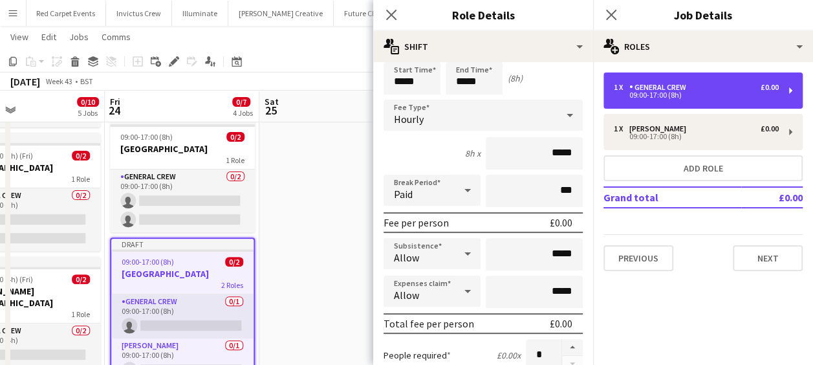
scroll to position [65, 0]
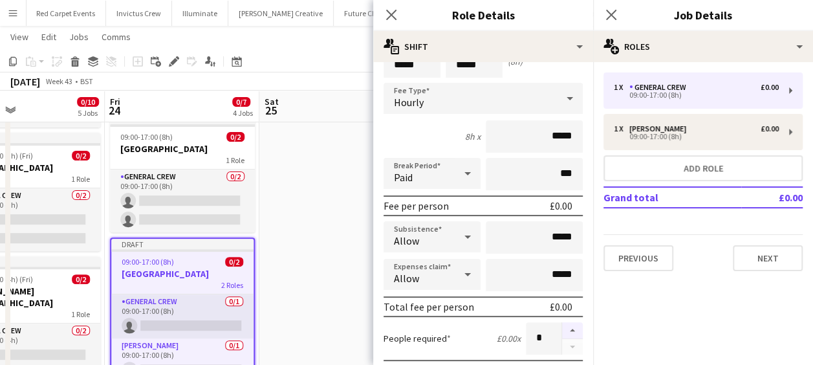
click at [563, 328] on button "button" at bounding box center [572, 330] width 21 height 17
type input "*"
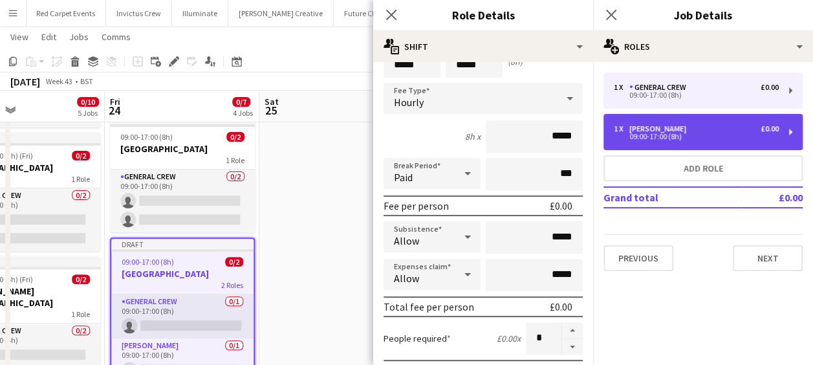
click at [637, 124] on div "[PERSON_NAME]" at bounding box center [660, 128] width 62 height 9
type input "**********"
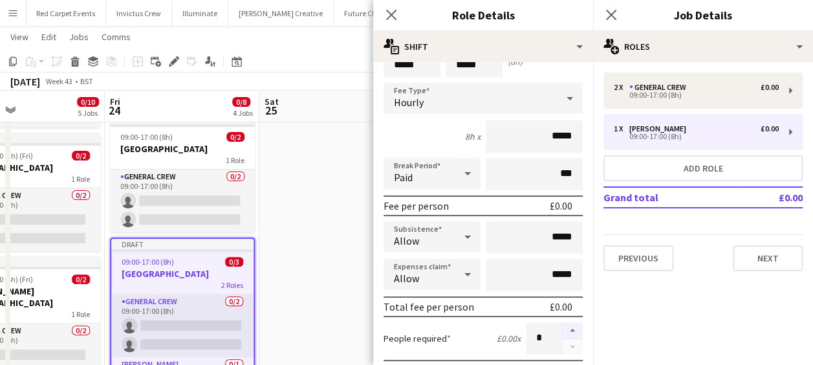
click at [563, 328] on button "button" at bounding box center [572, 330] width 21 height 17
type input "*"
click at [636, 259] on button "Previous" at bounding box center [639, 258] width 70 height 26
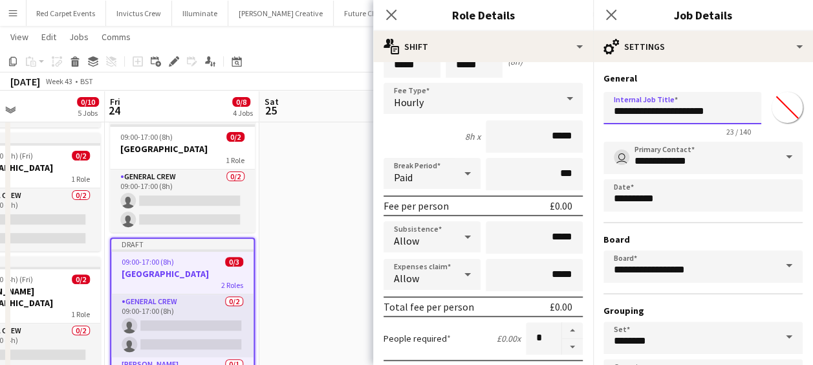
drag, startPoint x: 728, startPoint y: 113, endPoint x: 551, endPoint y: 111, distance: 176.6
click at [566, 118] on body "Menu Boards Boards Boards All jobs Status Workforce Workforce My Workforce Recr…" at bounding box center [406, 371] width 813 height 1024
type input "*"
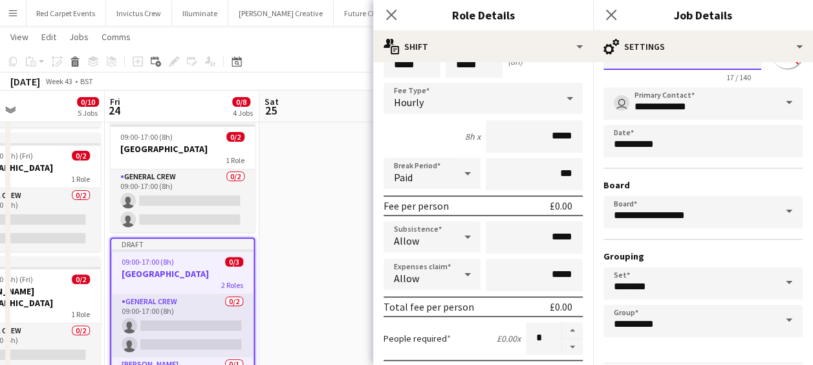
scroll to position [100, 0]
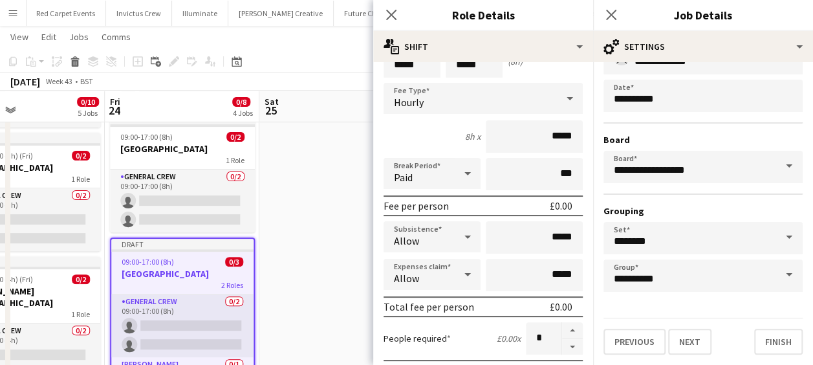
type input "**********"
click at [695, 341] on button "Next" at bounding box center [689, 342] width 43 height 26
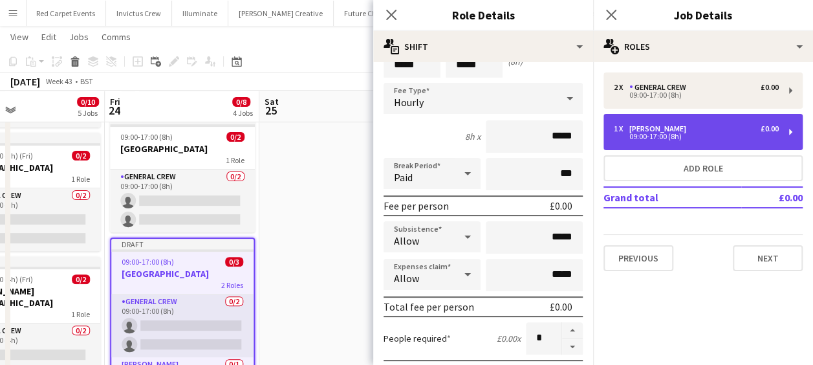
click at [682, 137] on div "09:00-17:00 (8h)" at bounding box center [696, 136] width 165 height 6
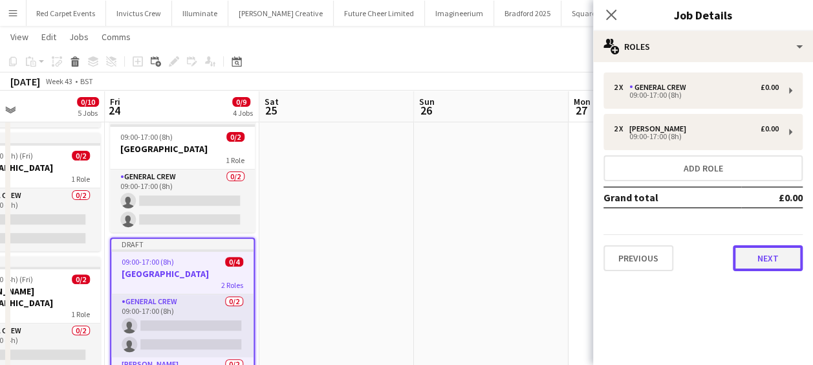
click at [761, 258] on button "Next" at bounding box center [768, 258] width 70 height 26
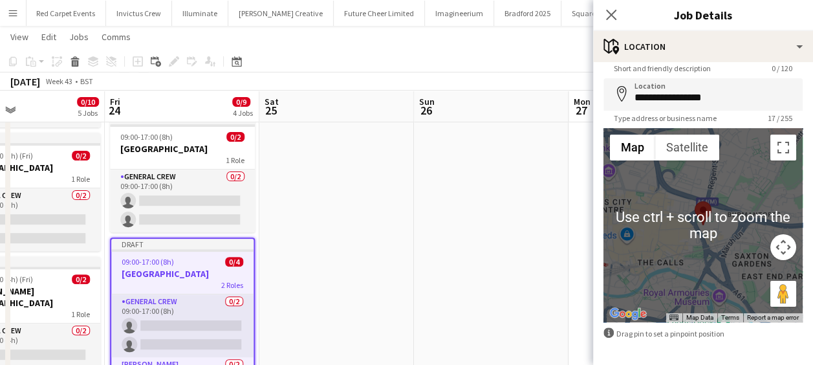
scroll to position [27, 0]
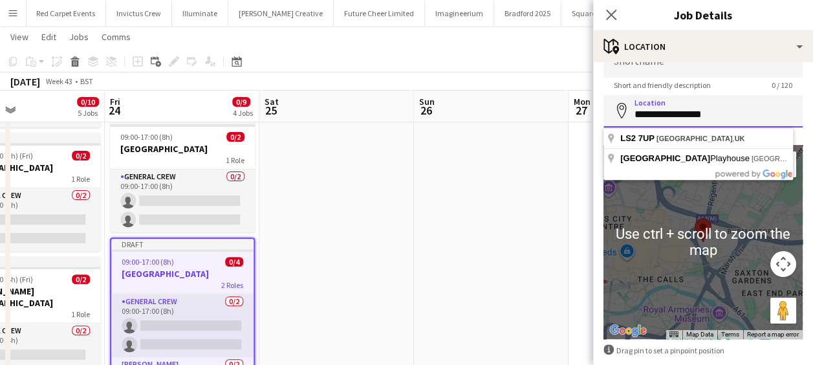
drag, startPoint x: 717, startPoint y: 118, endPoint x: 584, endPoint y: 115, distance: 133.3
click at [584, 115] on body "Menu Boards Boards Boards All jobs Status Workforce Workforce My Workforce Recr…" at bounding box center [406, 371] width 813 height 1024
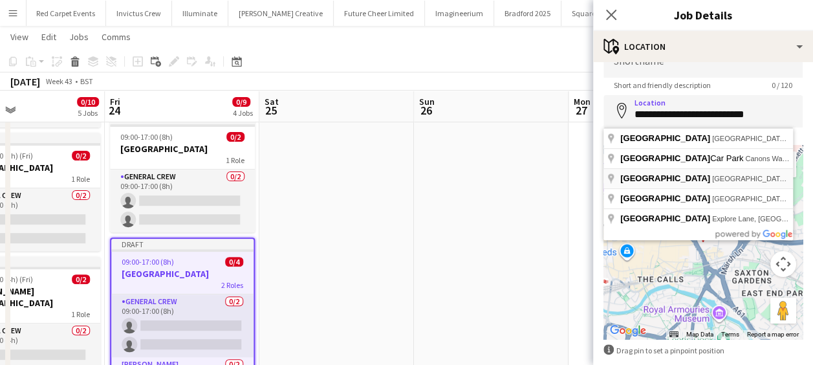
type input "**********"
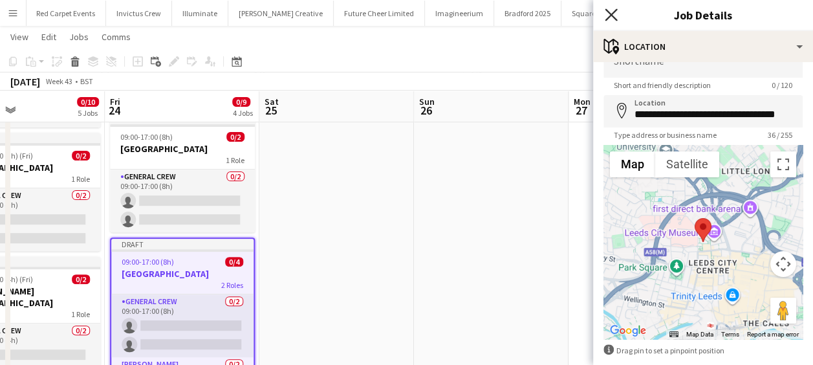
click at [609, 13] on icon at bounding box center [611, 14] width 12 height 12
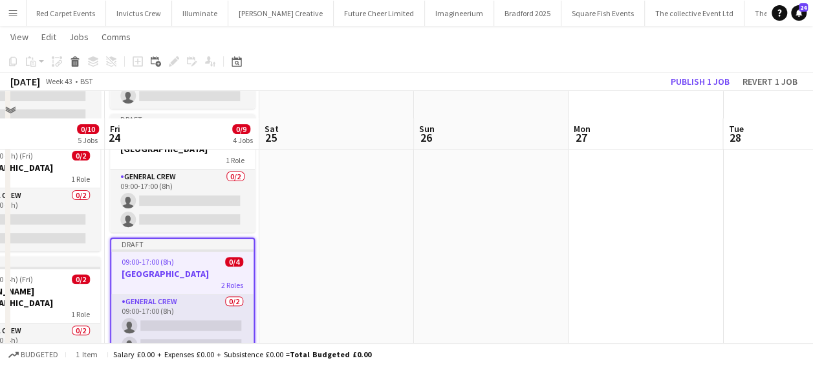
scroll to position [206, 0]
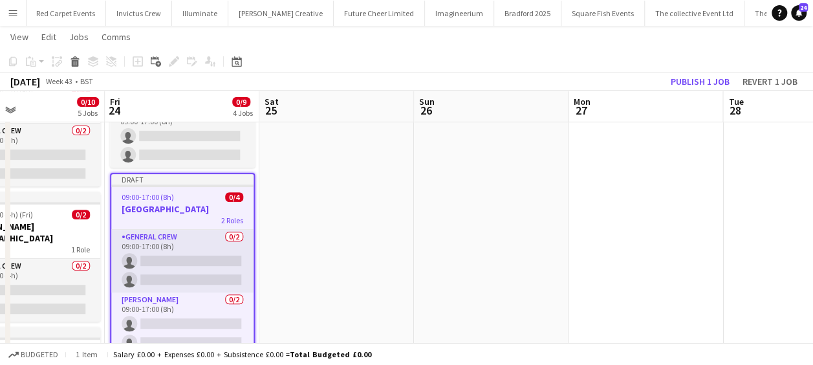
click at [170, 196] on span "09:00-17:00 (8h)" at bounding box center [148, 197] width 52 height 10
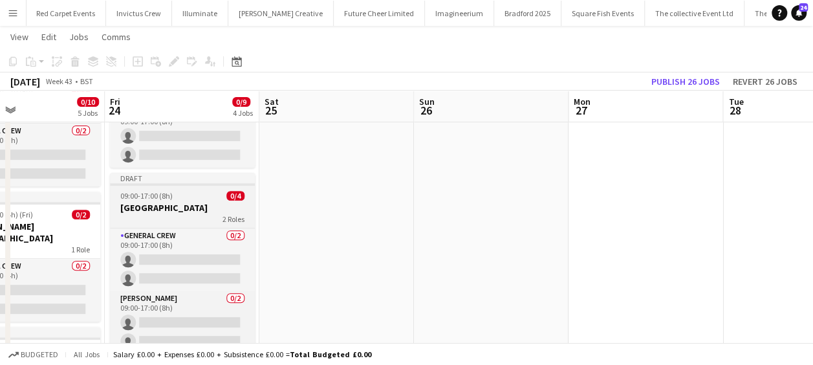
drag, startPoint x: 170, startPoint y: 218, endPoint x: 184, endPoint y: 188, distance: 33.0
click at [170, 217] on div "2 Roles" at bounding box center [182, 218] width 145 height 10
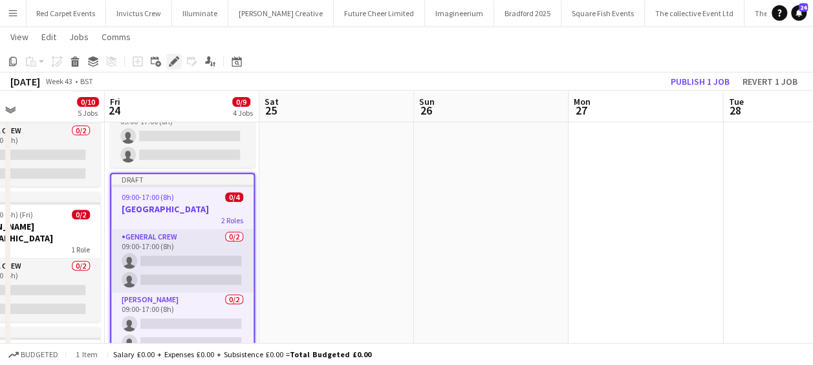
click at [177, 65] on icon "Edit" at bounding box center [174, 61] width 10 height 10
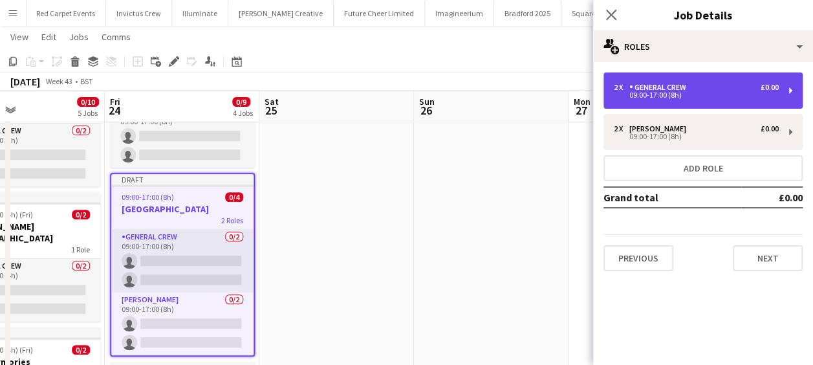
drag, startPoint x: 609, startPoint y: 77, endPoint x: 613, endPoint y: 83, distance: 7.0
click at [609, 78] on div "2 x General Crew £0.00 09:00-17:00 (8h)" at bounding box center [703, 90] width 199 height 36
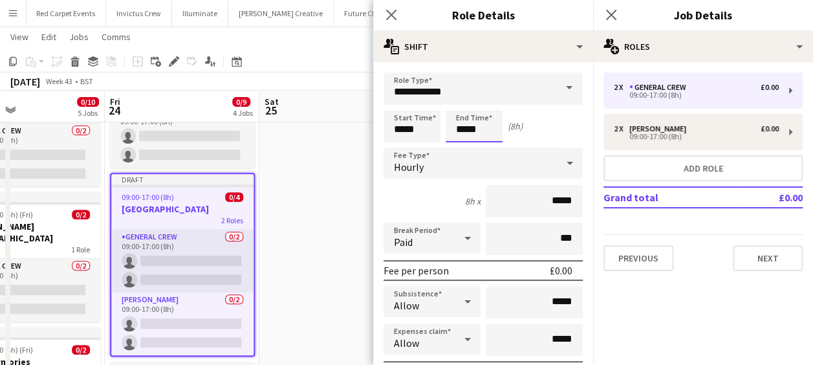
click at [465, 122] on input "*****" at bounding box center [474, 126] width 57 height 32
type input "*****"
click at [464, 102] on div at bounding box center [461, 103] width 26 height 13
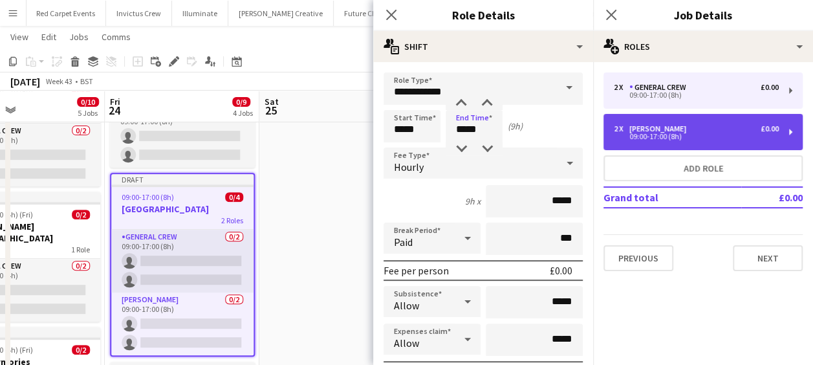
click at [694, 133] on div "2 x Van Driver £0.00" at bounding box center [696, 128] width 165 height 9
type input "**********"
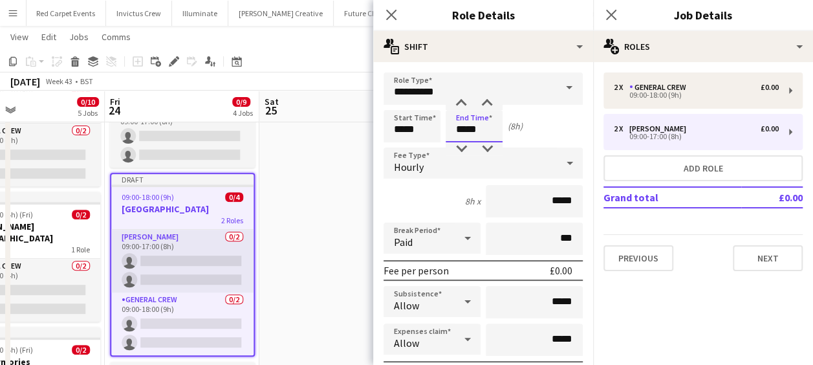
click at [470, 116] on input "*****" at bounding box center [474, 126] width 57 height 32
type input "*****"
click at [461, 102] on div at bounding box center [461, 103] width 26 height 13
click at [391, 14] on icon at bounding box center [391, 14] width 12 height 12
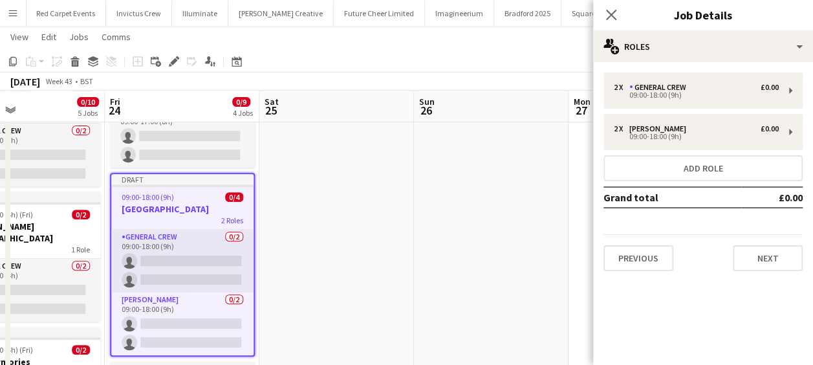
click at [457, 215] on app-date-cell at bounding box center [491, 367] width 155 height 857
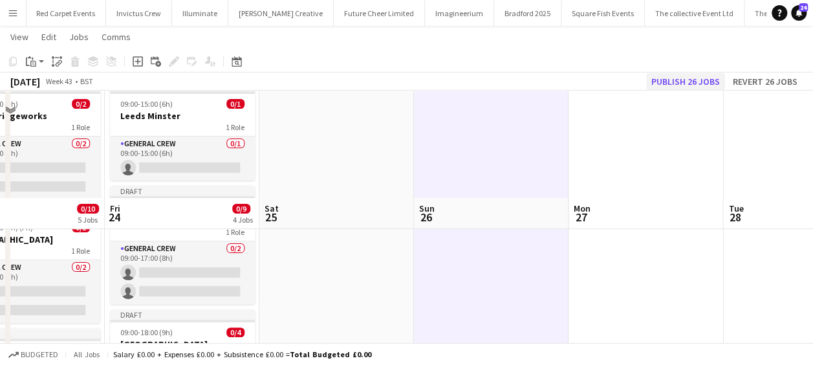
scroll to position [12, 0]
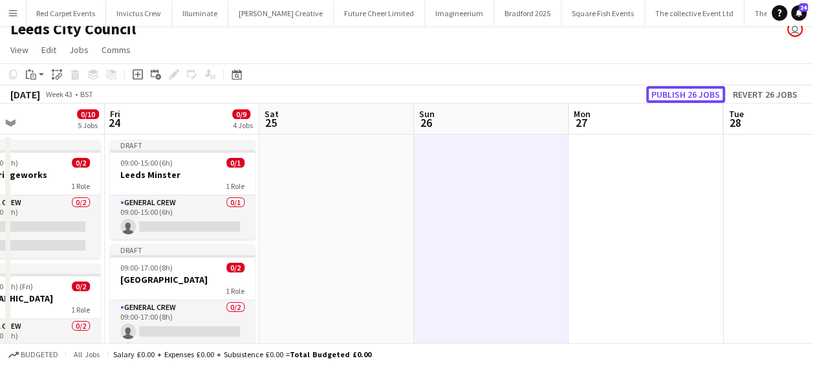
click at [698, 90] on button "Publish 26 jobs" at bounding box center [685, 94] width 79 height 17
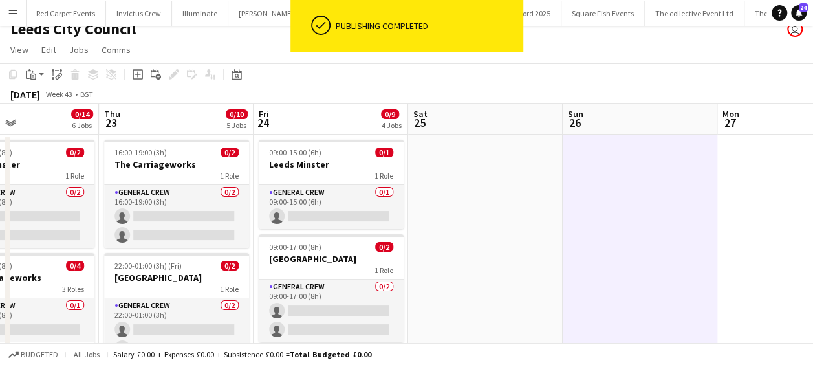
drag, startPoint x: 598, startPoint y: 237, endPoint x: 749, endPoint y: 230, distance: 151.6
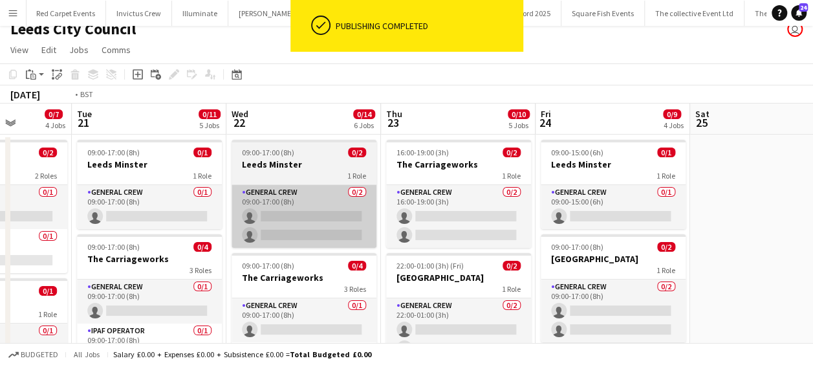
drag, startPoint x: 646, startPoint y: 235, endPoint x: 578, endPoint y: 238, distance: 67.3
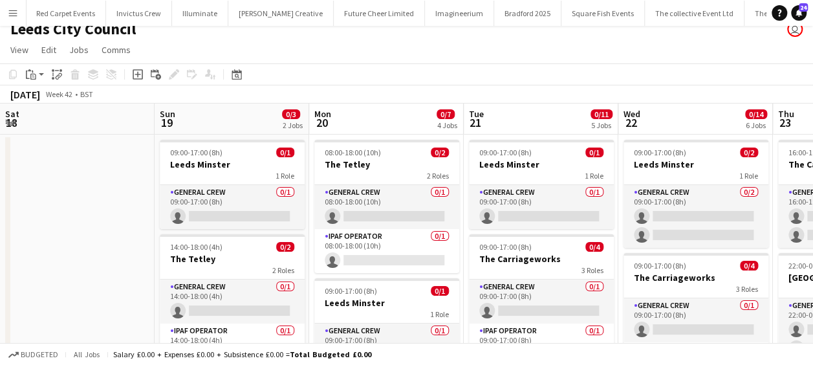
drag, startPoint x: 578, startPoint y: 241, endPoint x: 690, endPoint y: 238, distance: 112.0
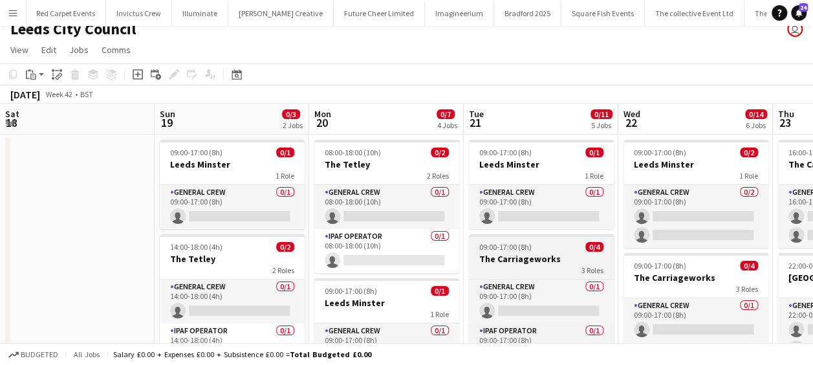
scroll to position [0, 388]
